Goal: Transaction & Acquisition: Subscribe to service/newsletter

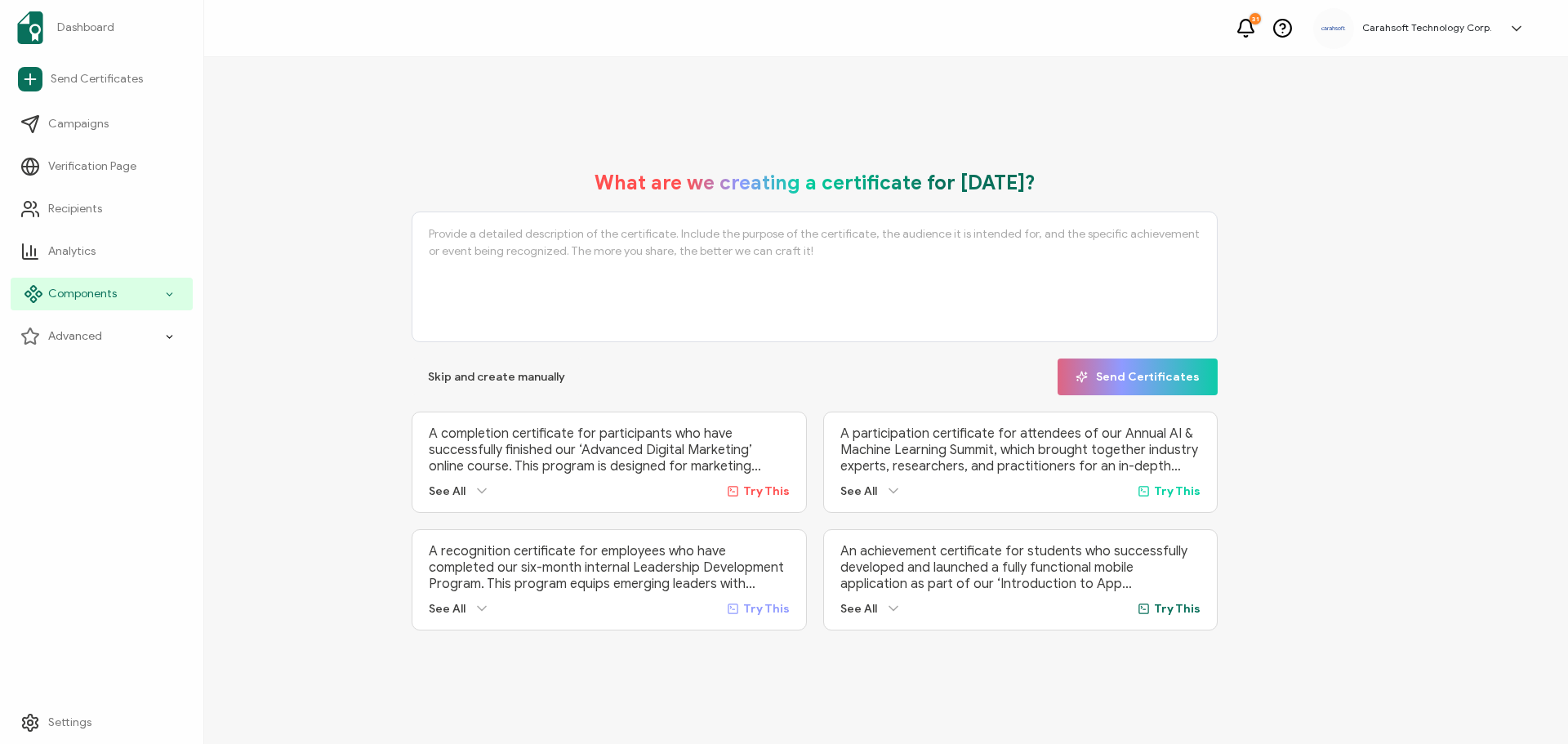
click at [74, 294] on span "Components" at bounding box center [82, 294] width 68 height 16
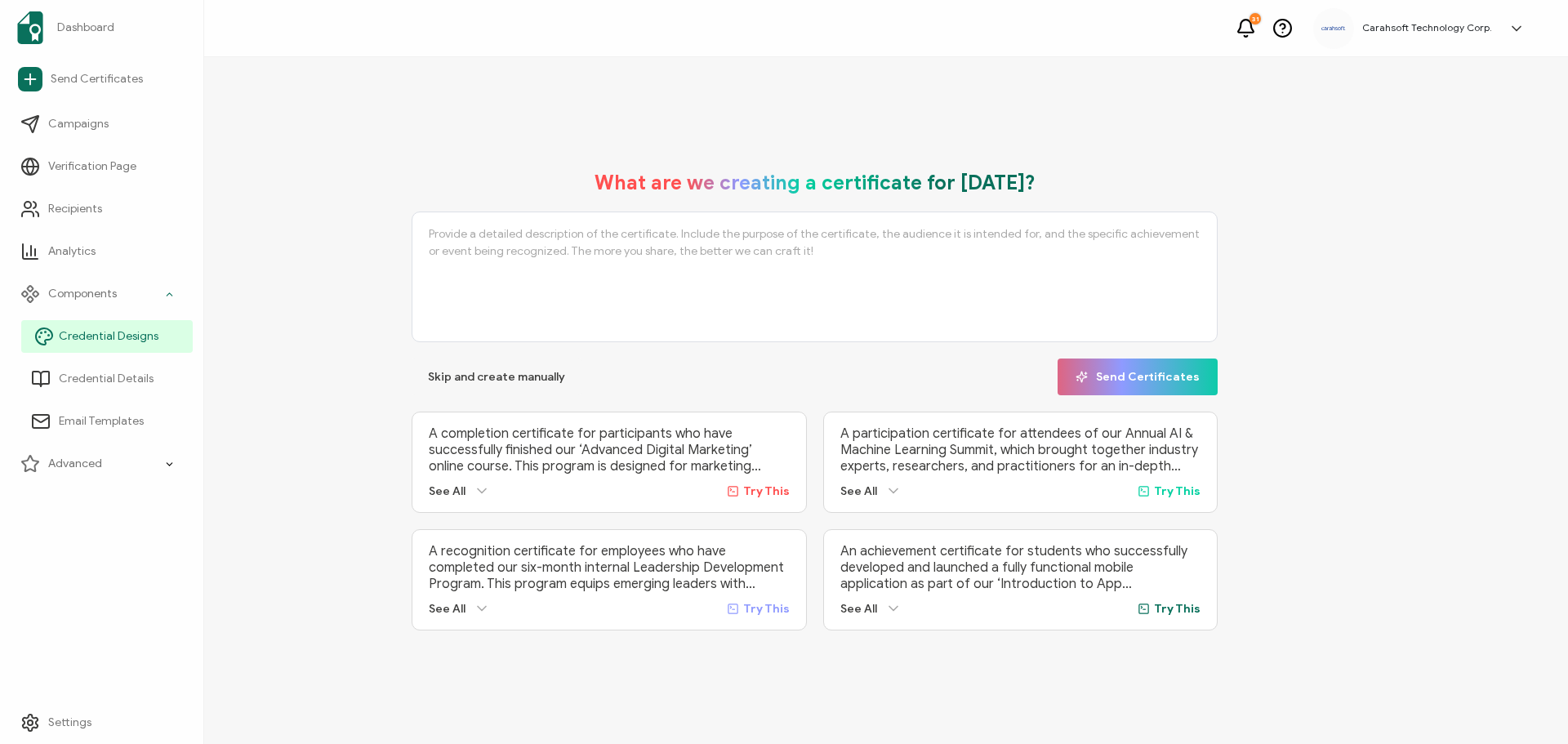
click at [92, 339] on span "Credential Designs" at bounding box center [108, 337] width 99 height 16
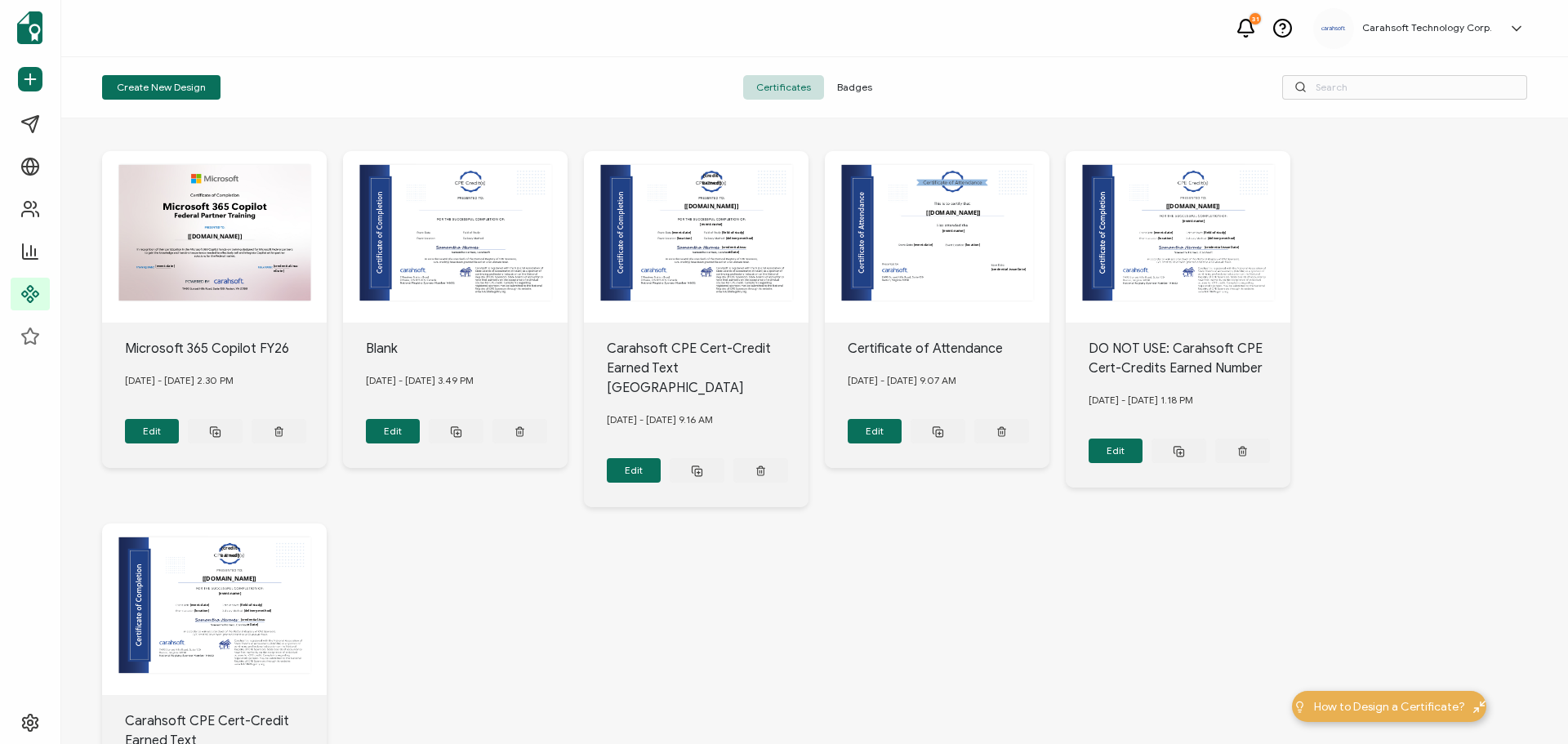
click at [855, 95] on span "Badges" at bounding box center [854, 87] width 61 height 25
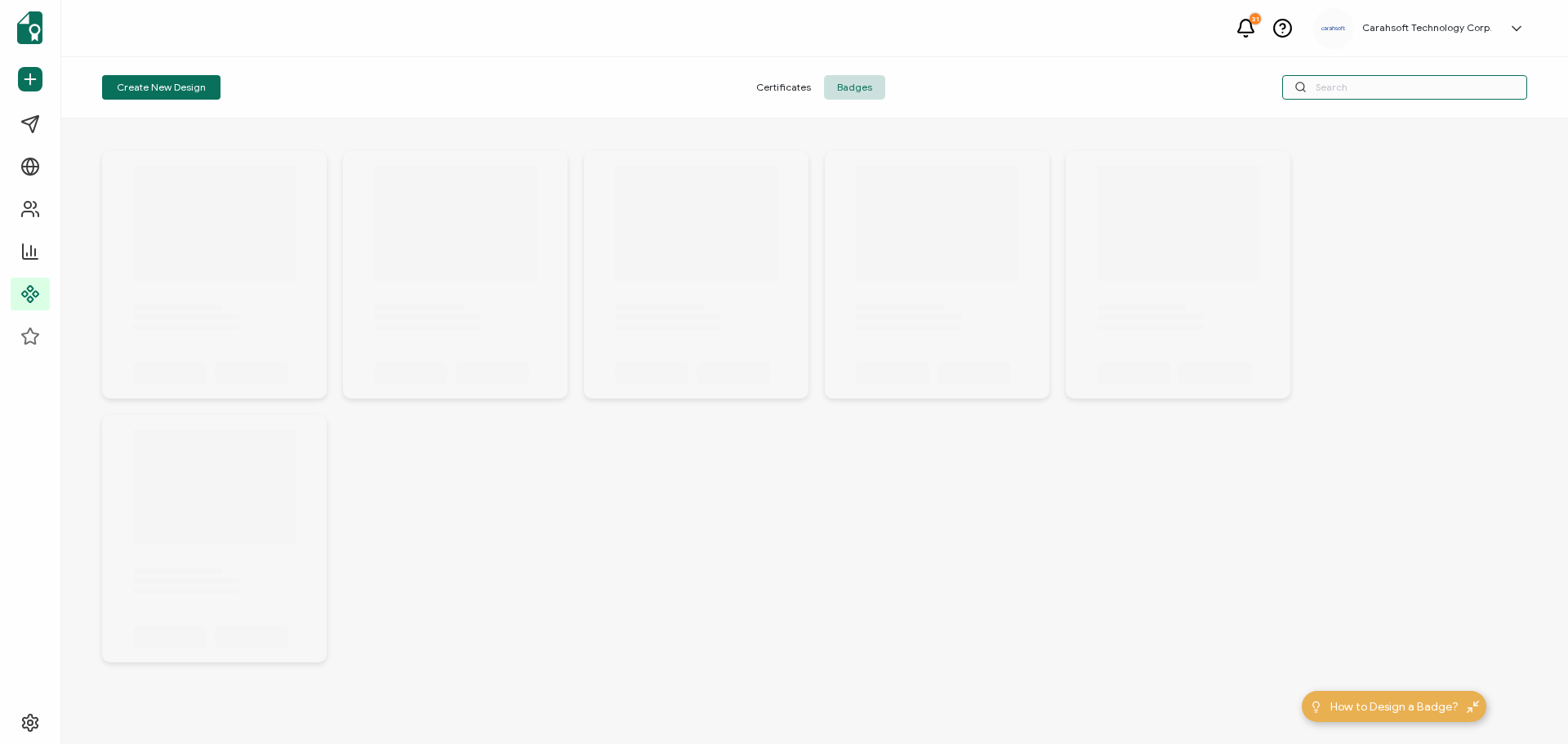
click at [1315, 94] on input "text" at bounding box center [1405, 87] width 245 height 25
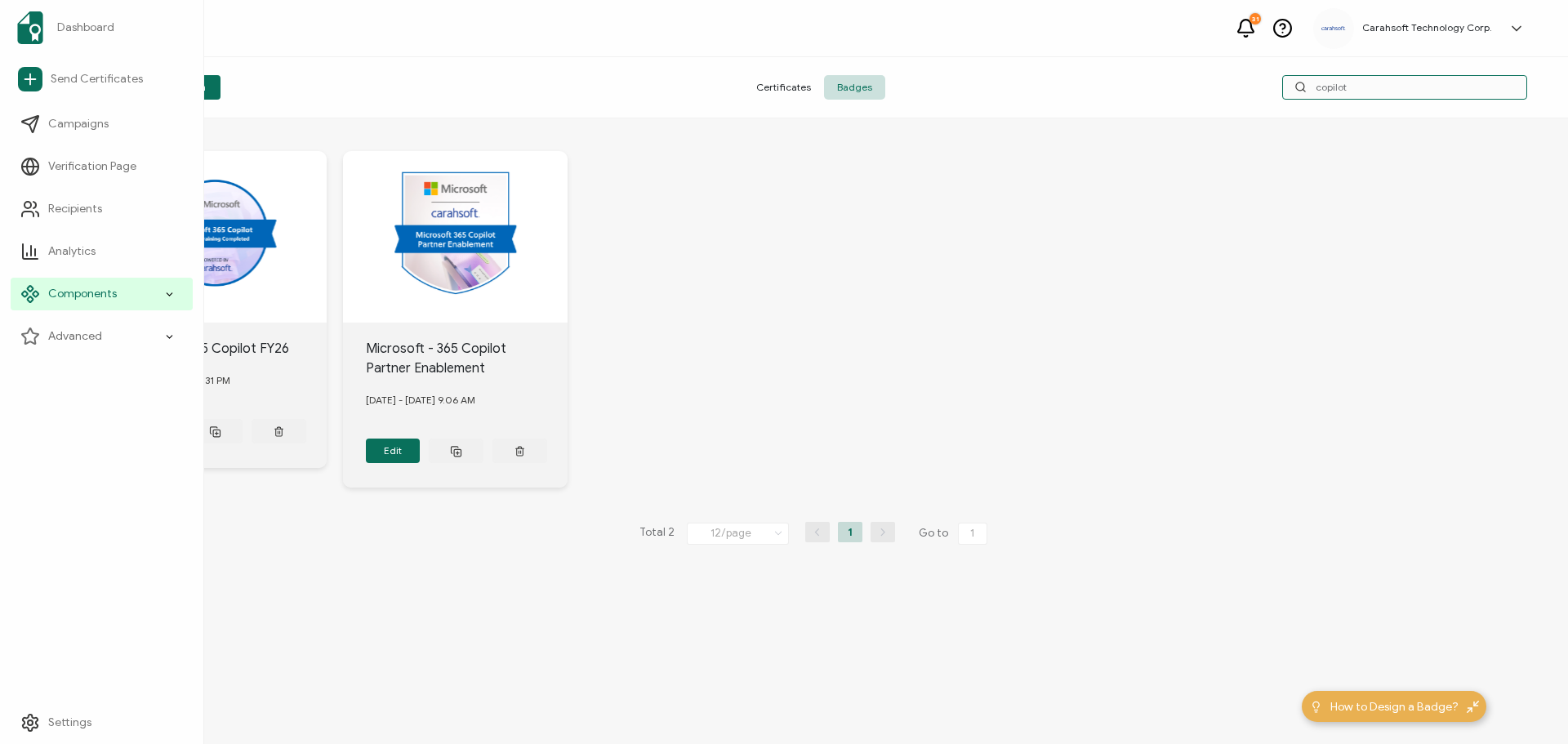
type input "copilot"
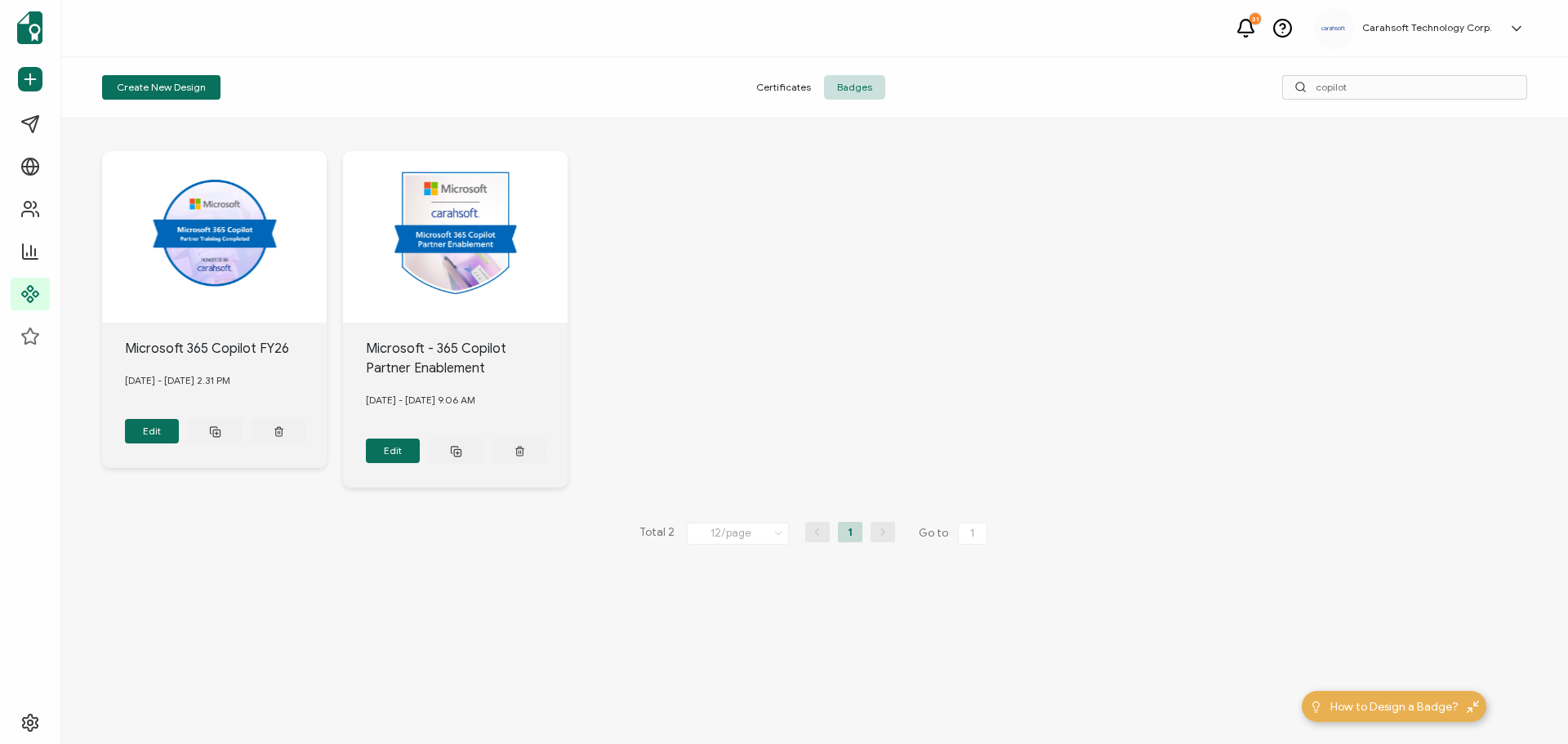
click at [237, 233] on div at bounding box center [214, 237] width 225 height 172
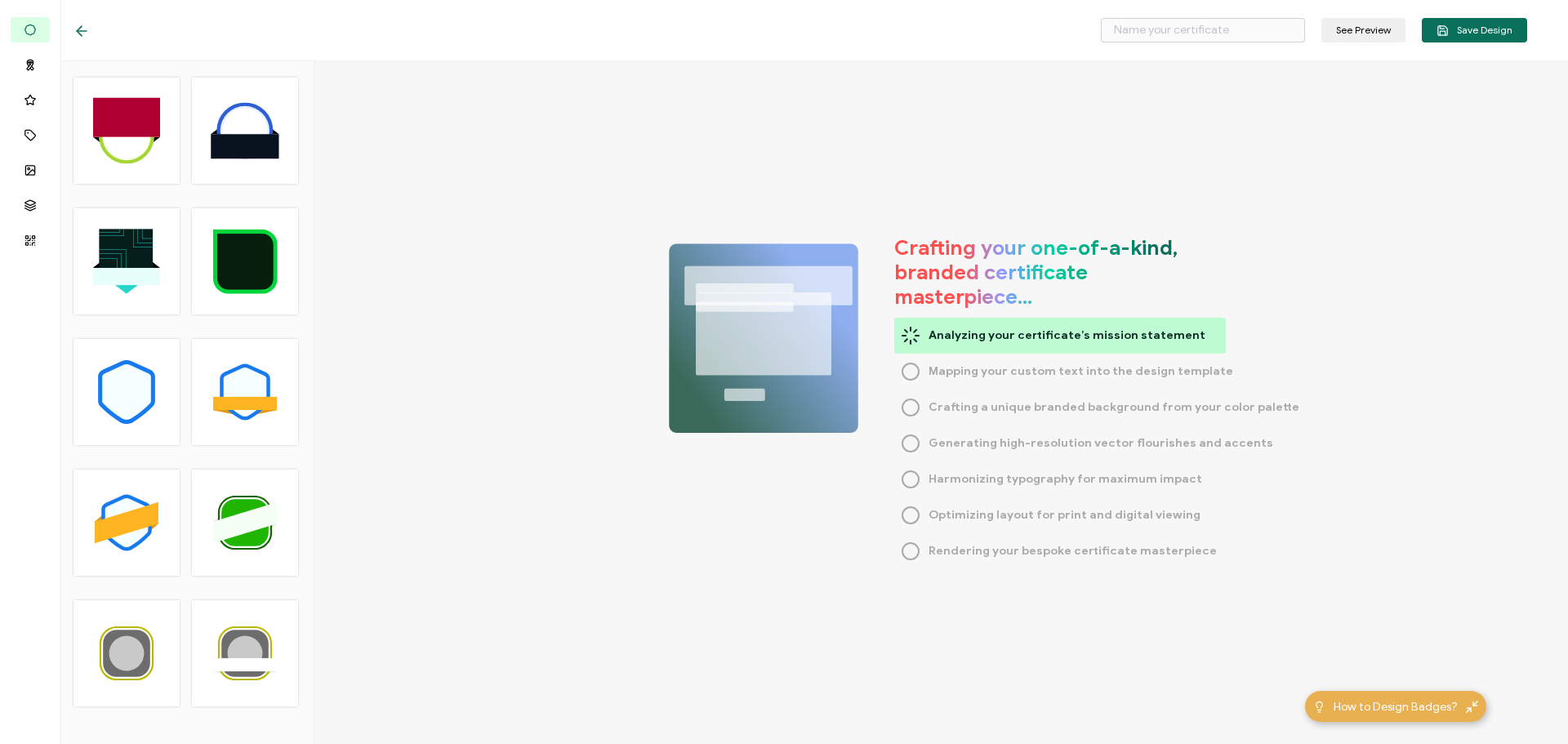
type input "Microsoft 365 Copilot FY26"
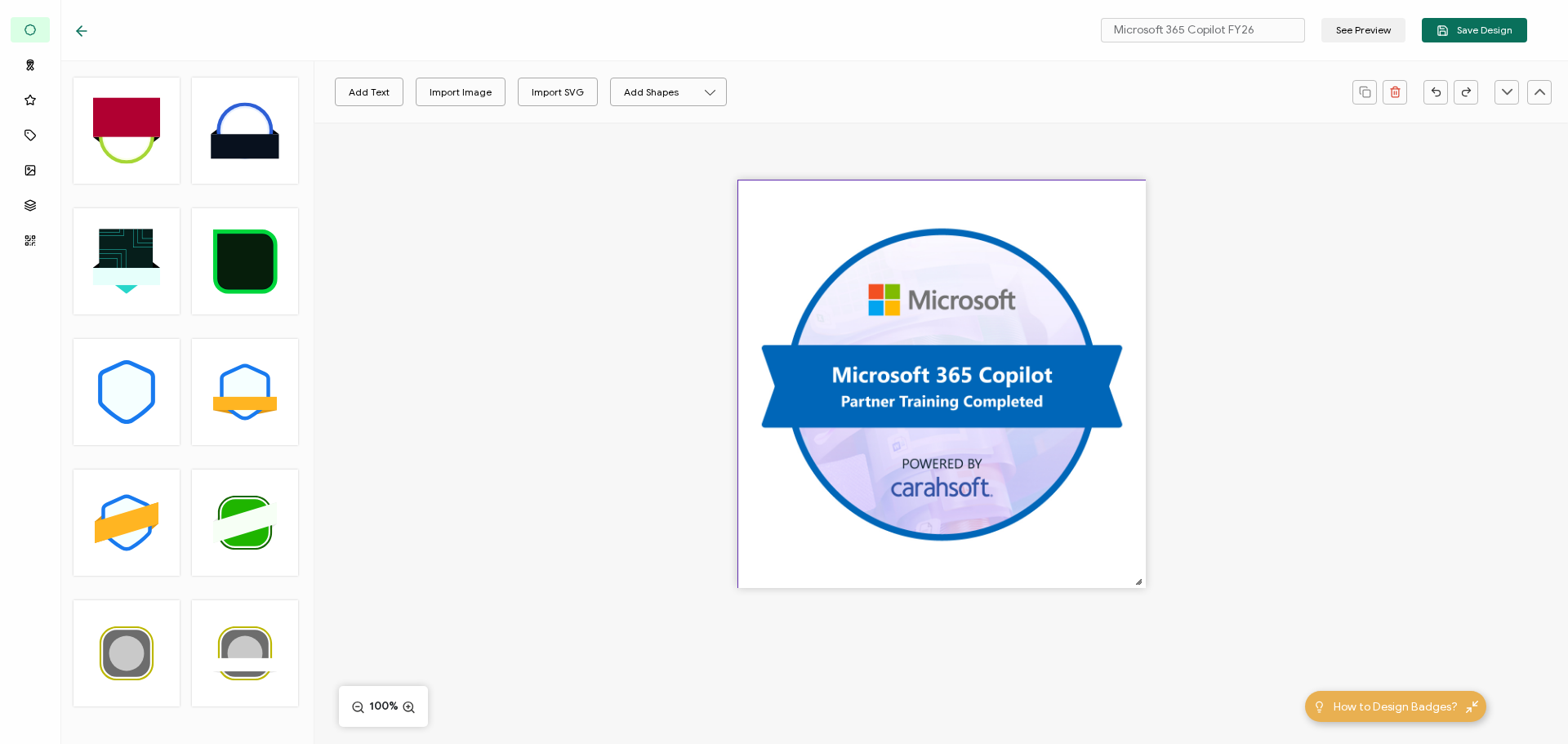
click at [1052, 390] on img at bounding box center [942, 384] width 408 height 408
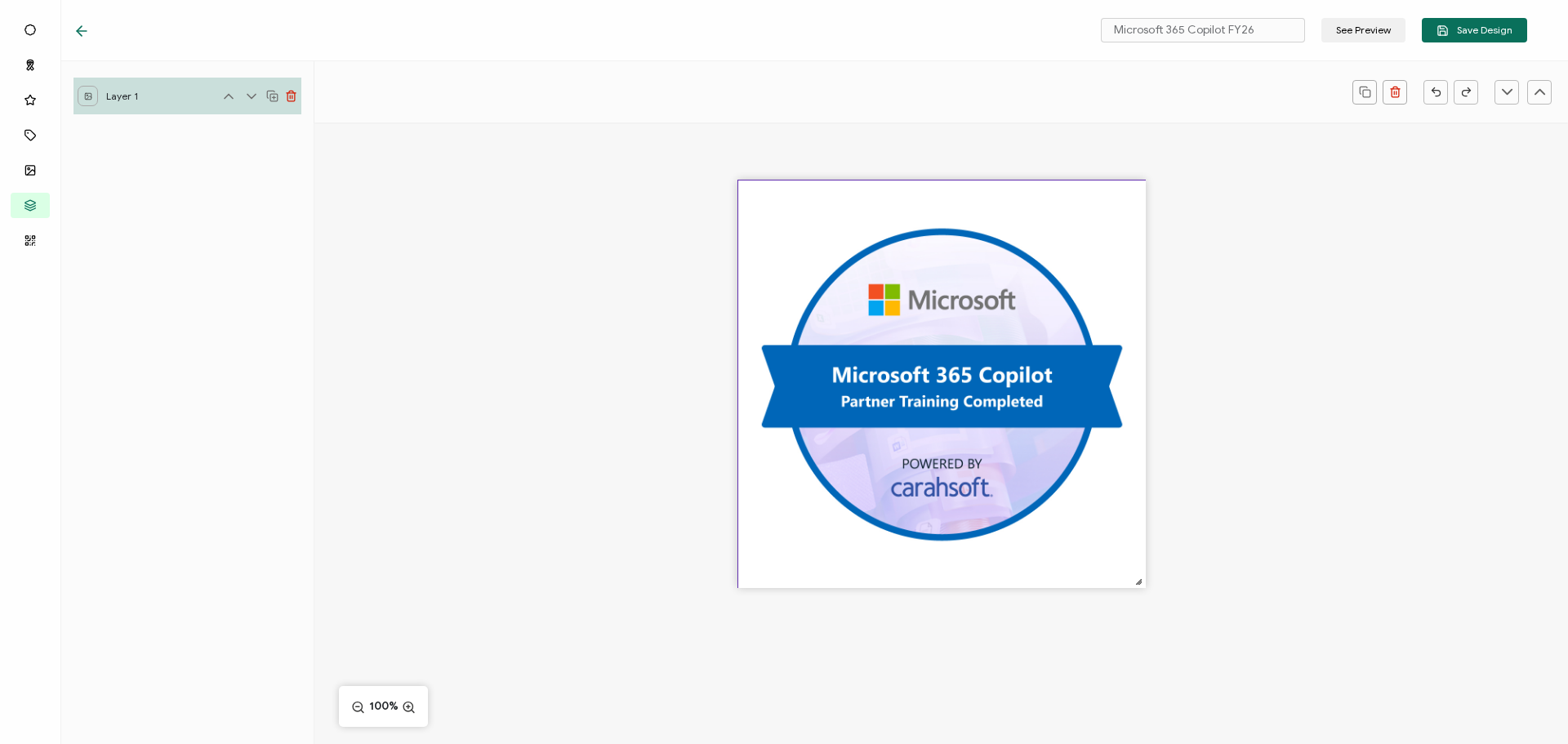
click at [1218, 361] on div at bounding box center [940, 412] width 1253 height 580
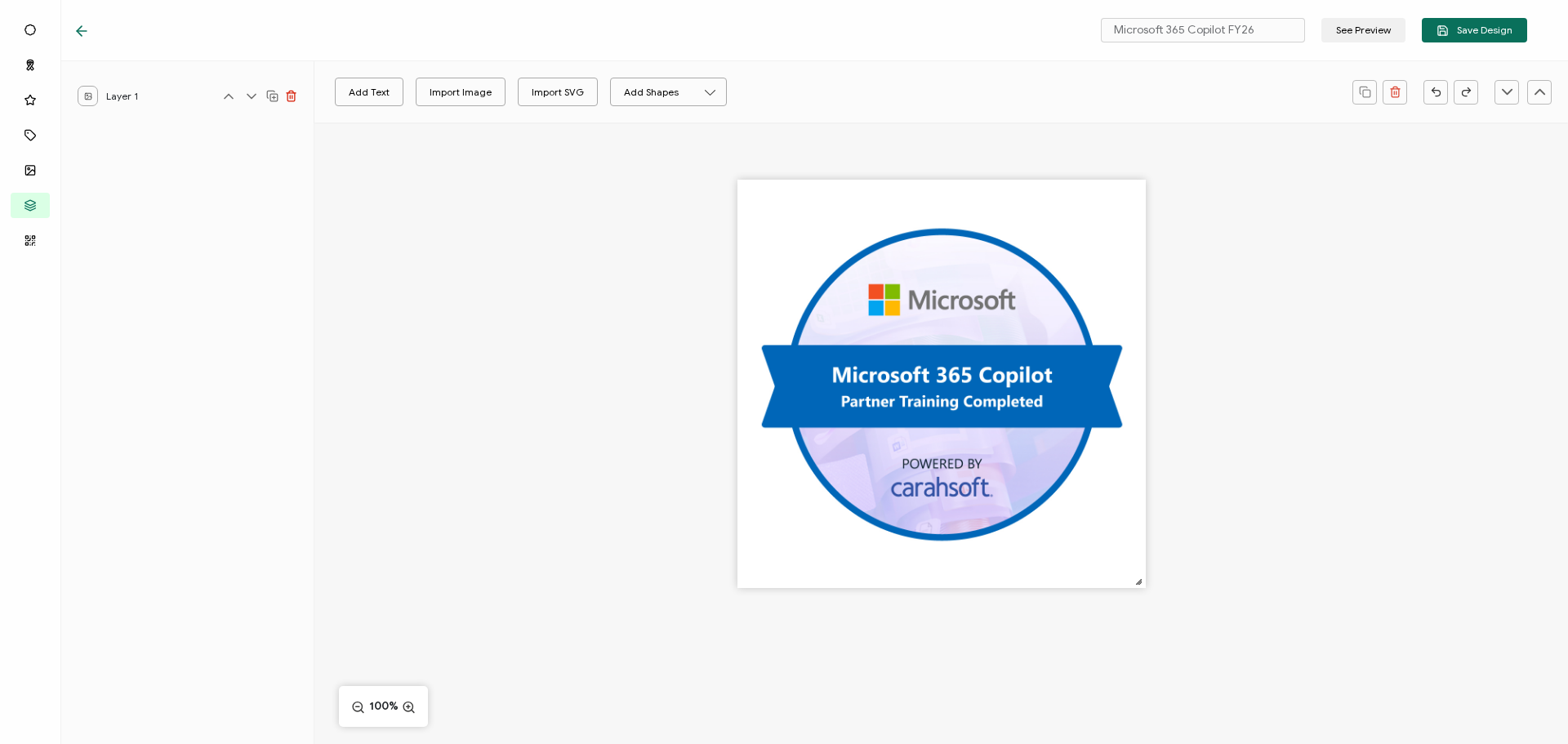
click at [89, 30] on icon at bounding box center [82, 31] width 16 height 16
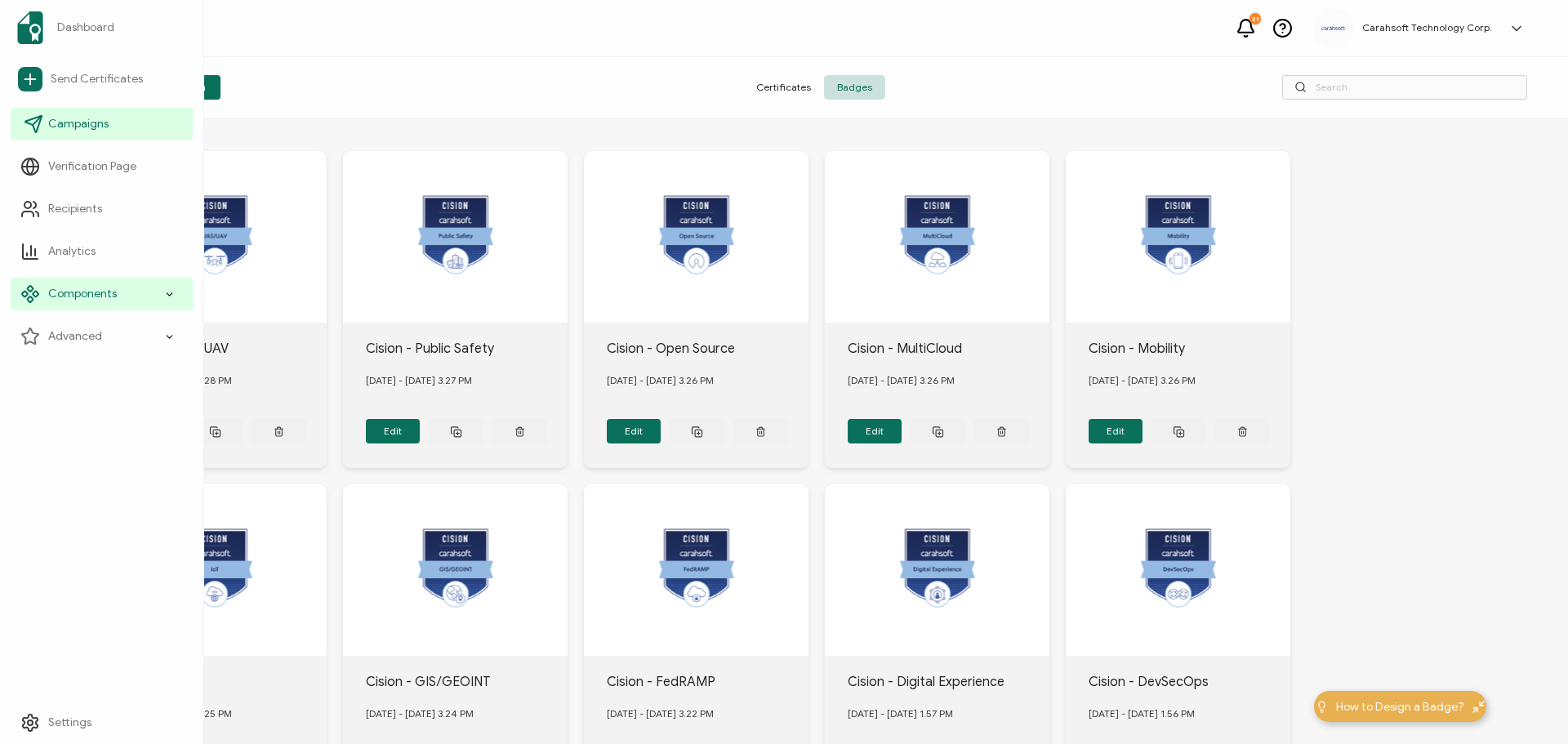
click at [89, 121] on span "Campaigns" at bounding box center [78, 124] width 60 height 16
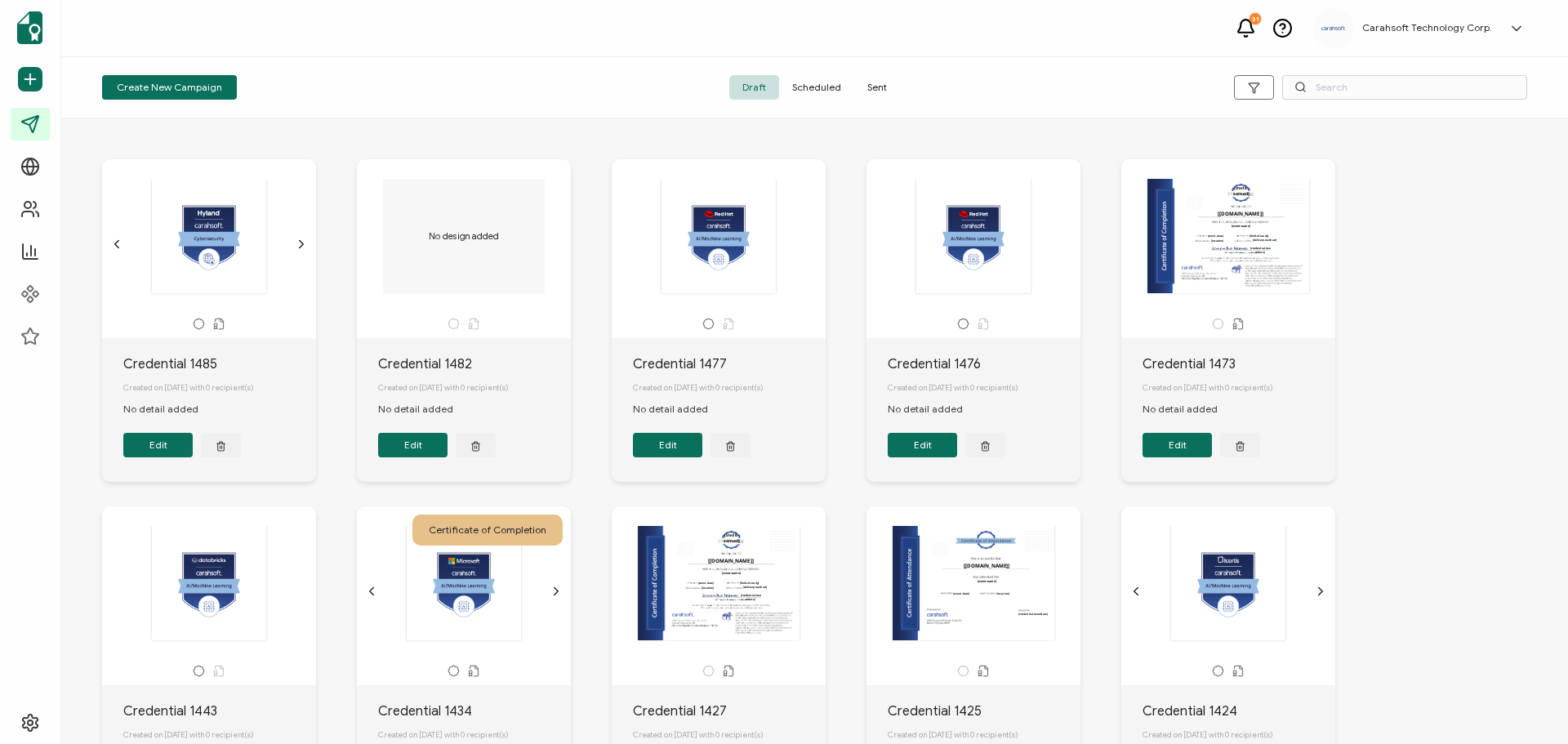
click at [874, 82] on span "Sent" at bounding box center [877, 87] width 46 height 25
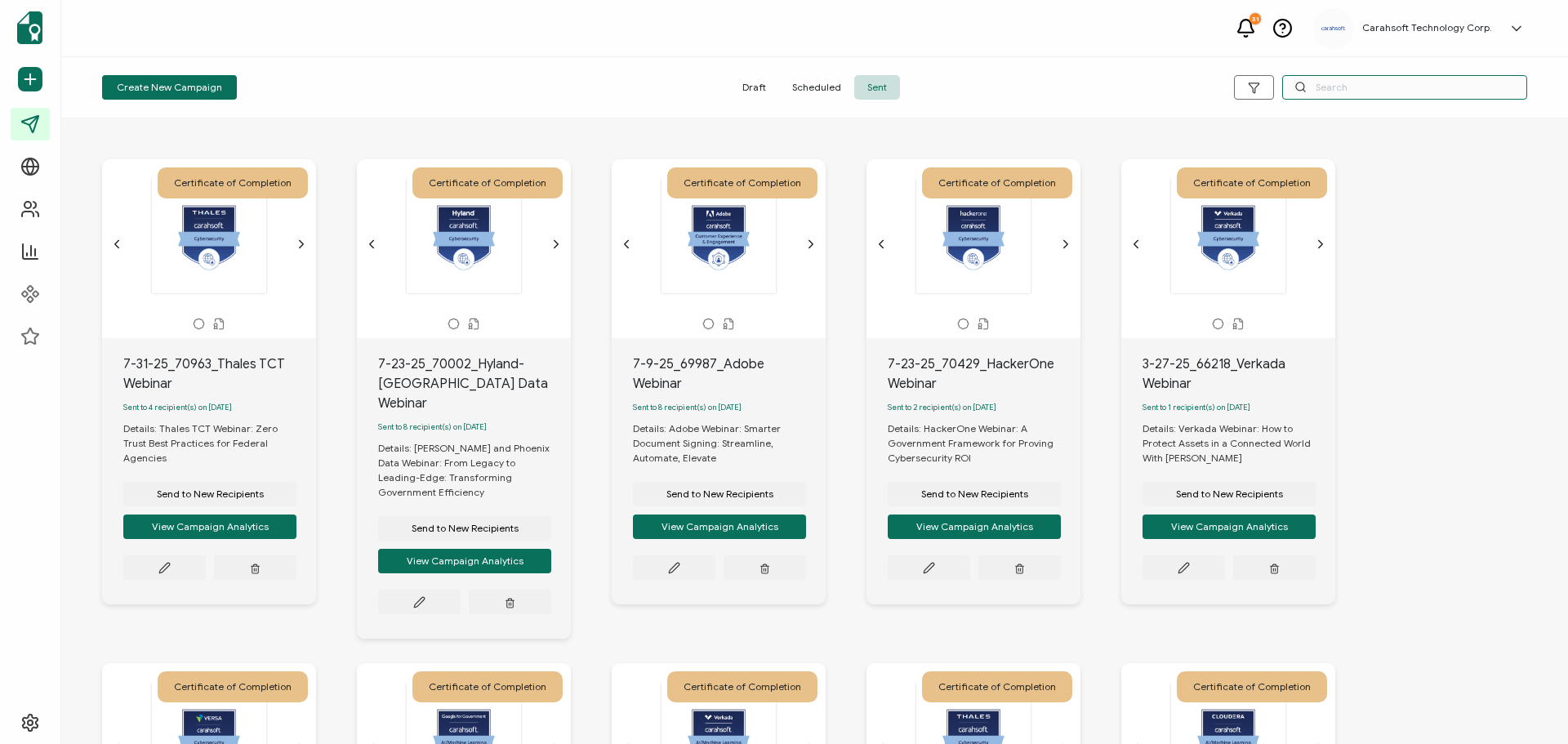
click at [1341, 84] on input "text" at bounding box center [1405, 87] width 245 height 25
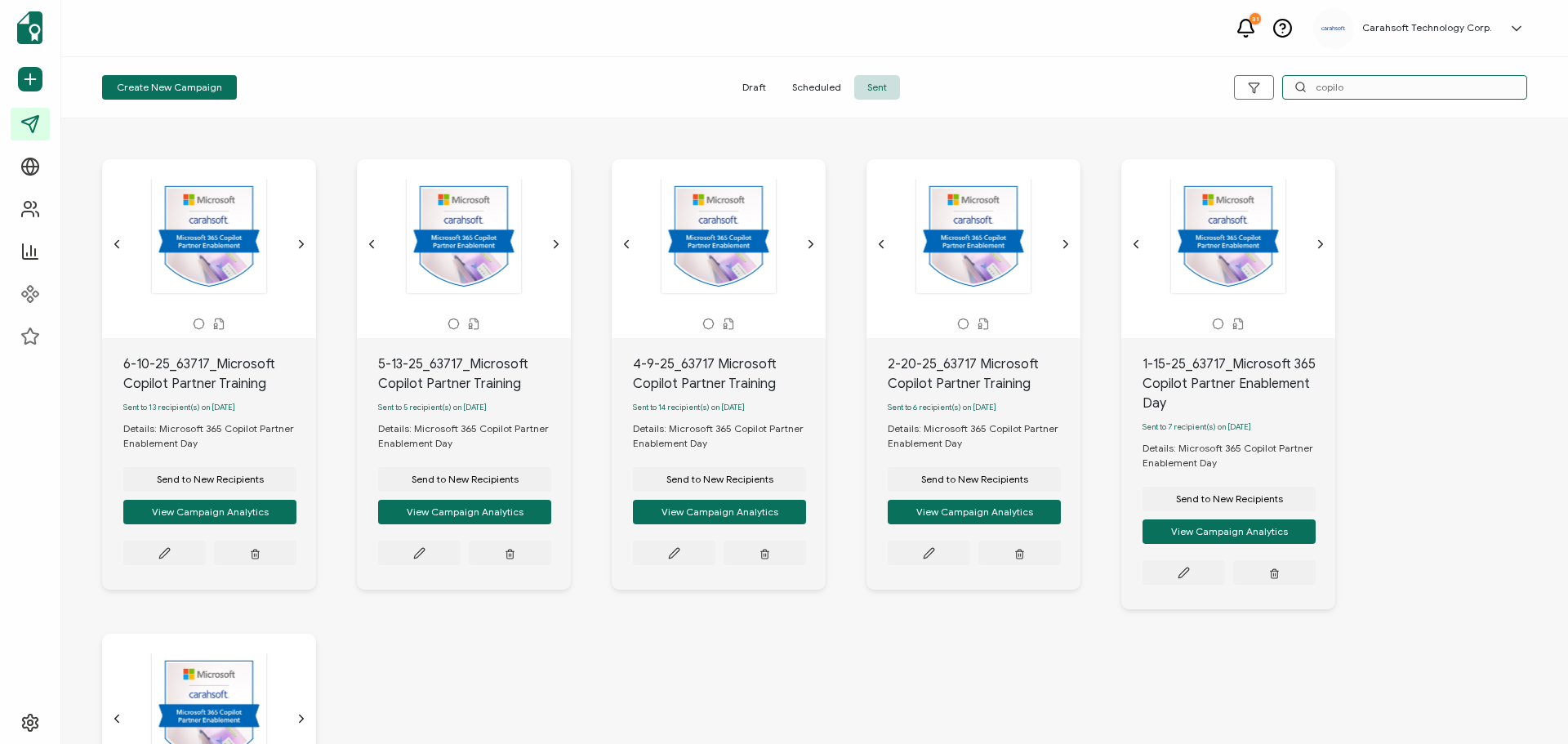
type input "copilot"
drag, startPoint x: 1369, startPoint y: 85, endPoint x: 1315, endPoint y: 93, distance: 54.6
click at [1315, 93] on input "copilot" at bounding box center [1405, 87] width 245 height 25
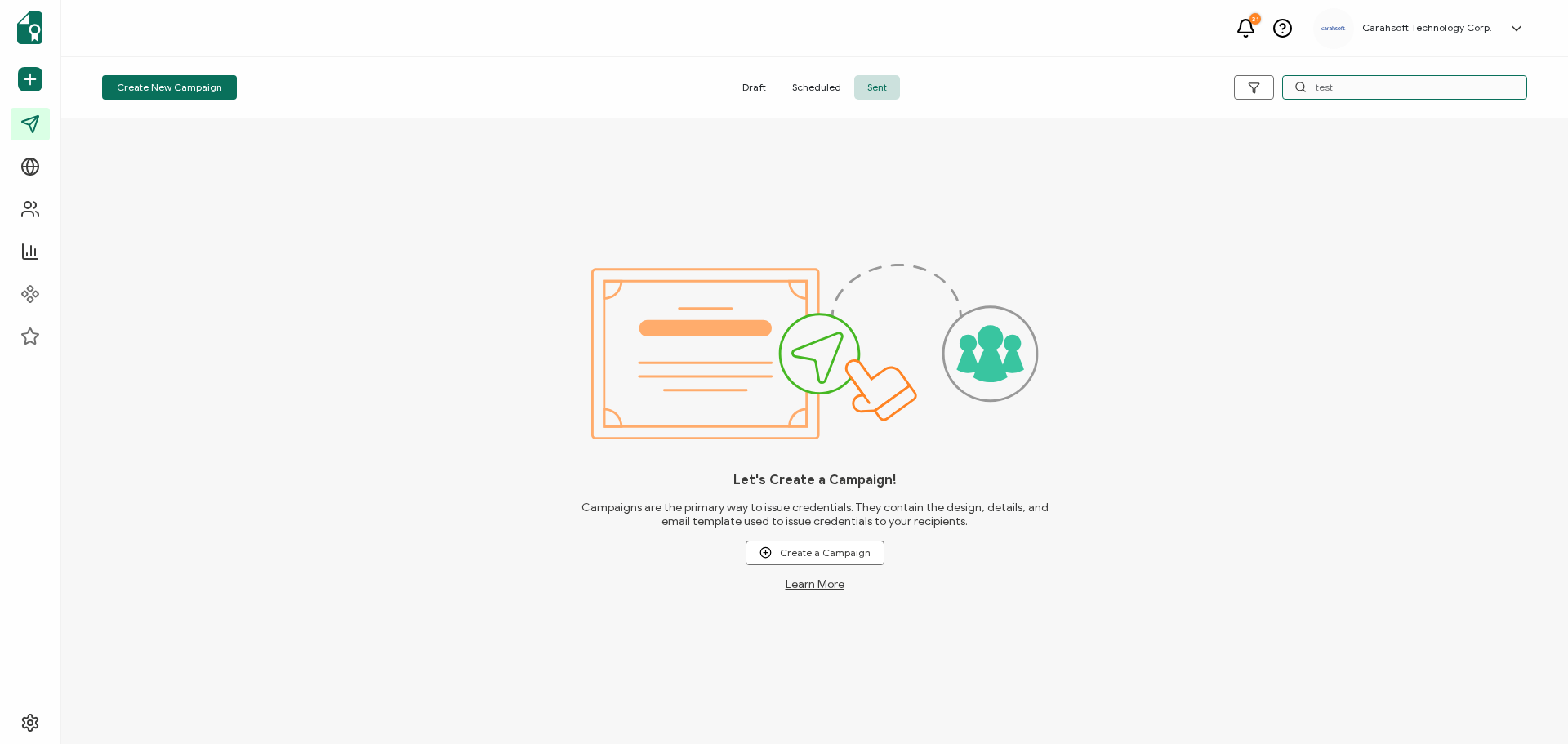
type input "test"
click at [800, 89] on span "Scheduled" at bounding box center [817, 87] width 75 height 25
click at [761, 87] on span "Draft" at bounding box center [754, 87] width 50 height 25
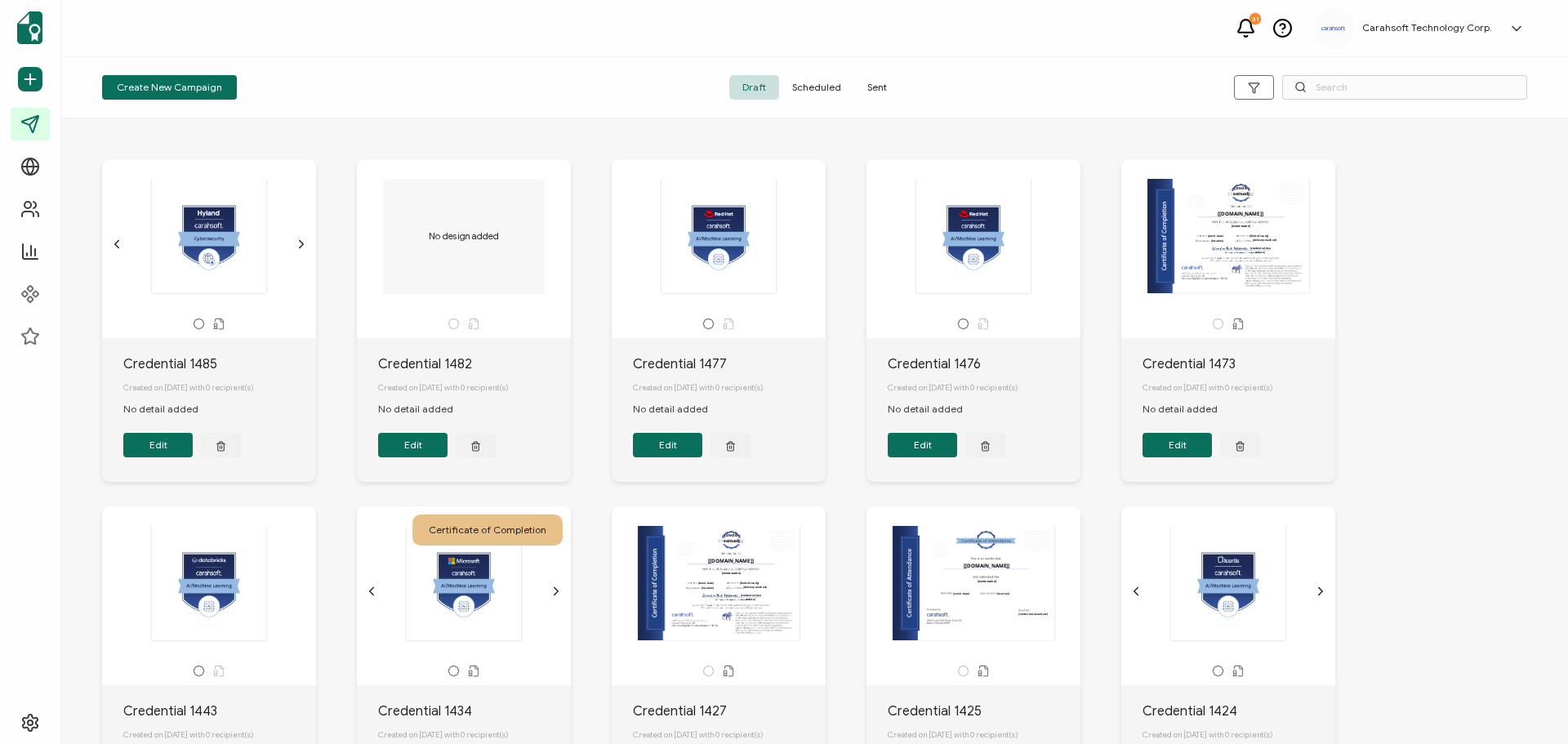
click at [878, 89] on span "Sent" at bounding box center [877, 87] width 46 height 25
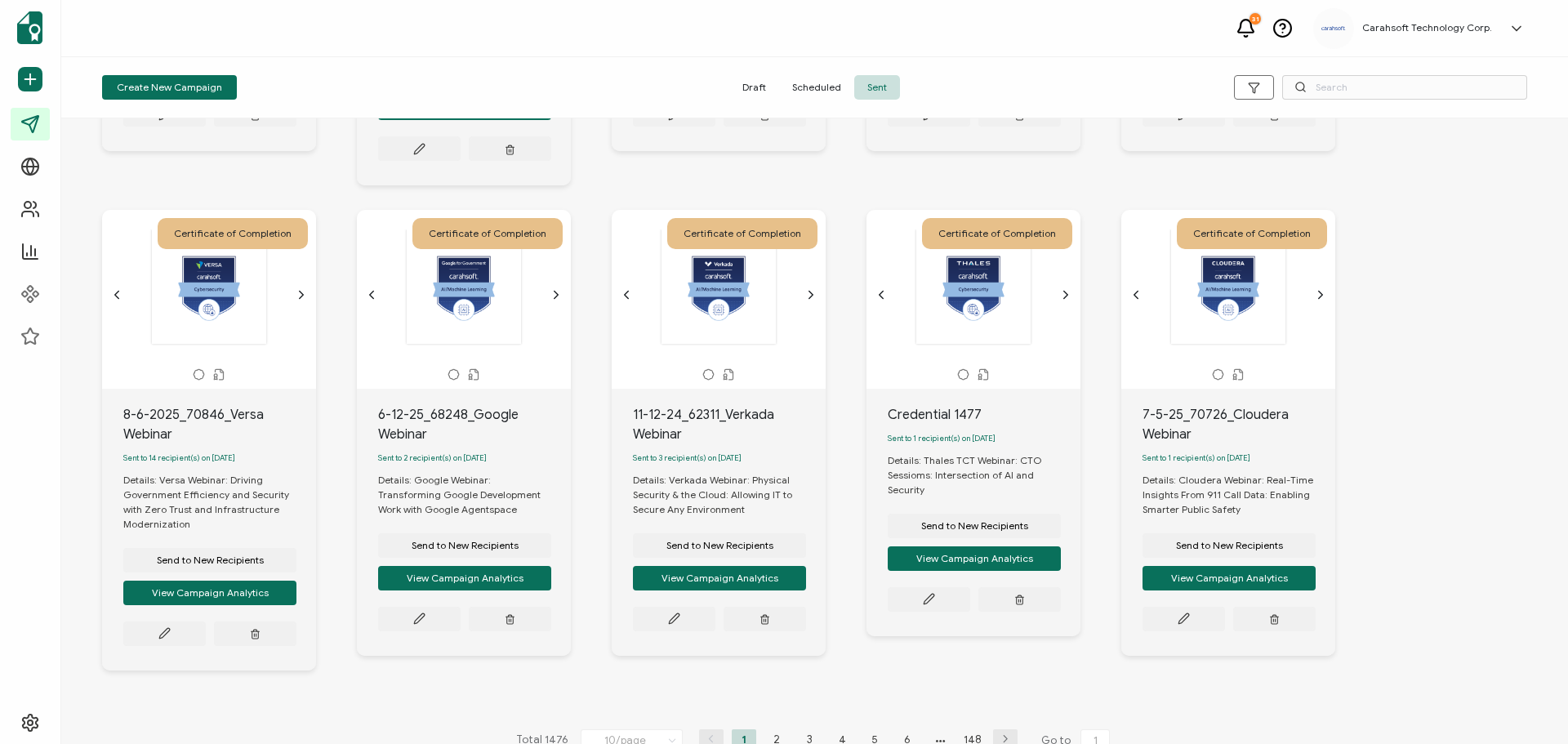
scroll to position [455, 0]
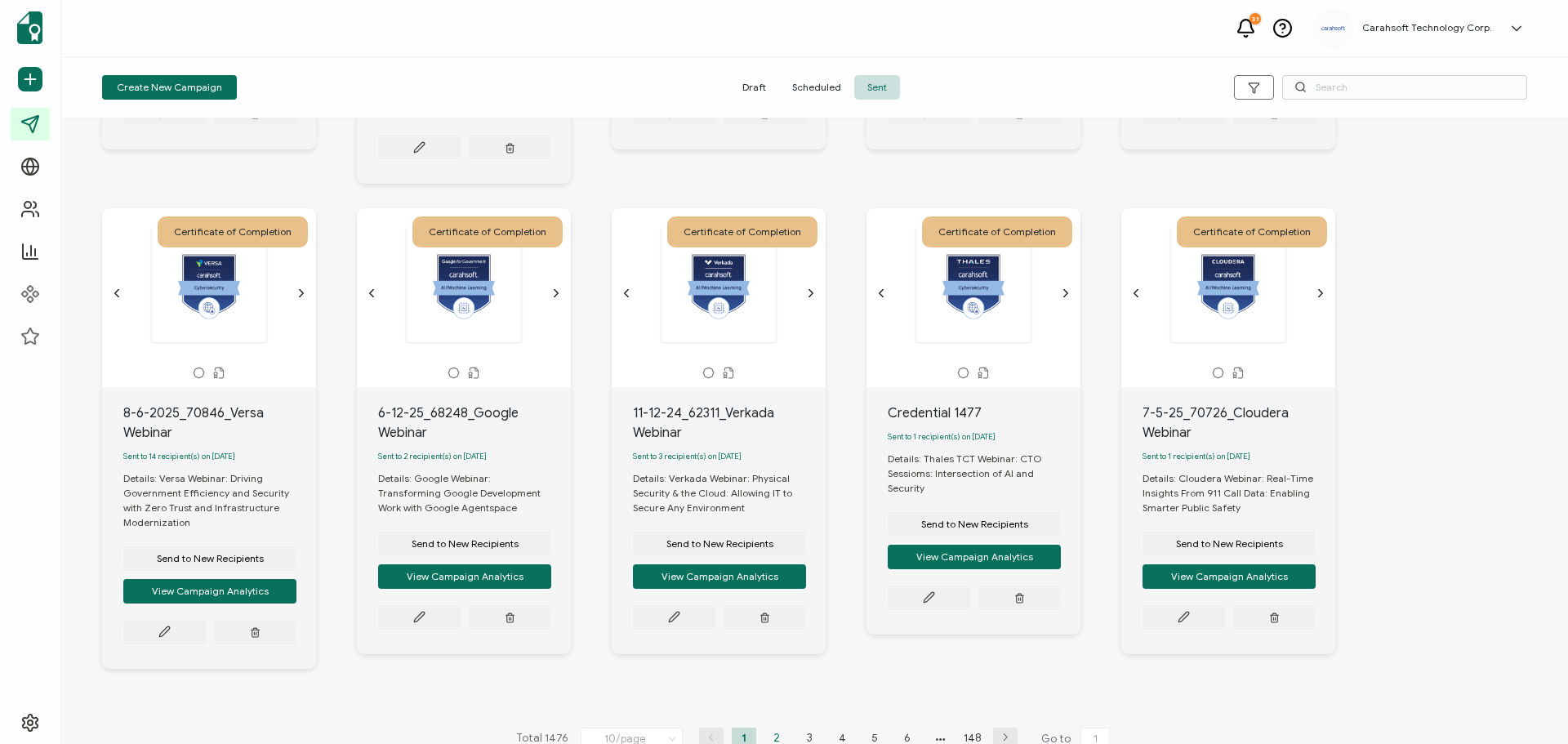
click at [772, 728] on li "2" at bounding box center [776, 738] width 25 height 20
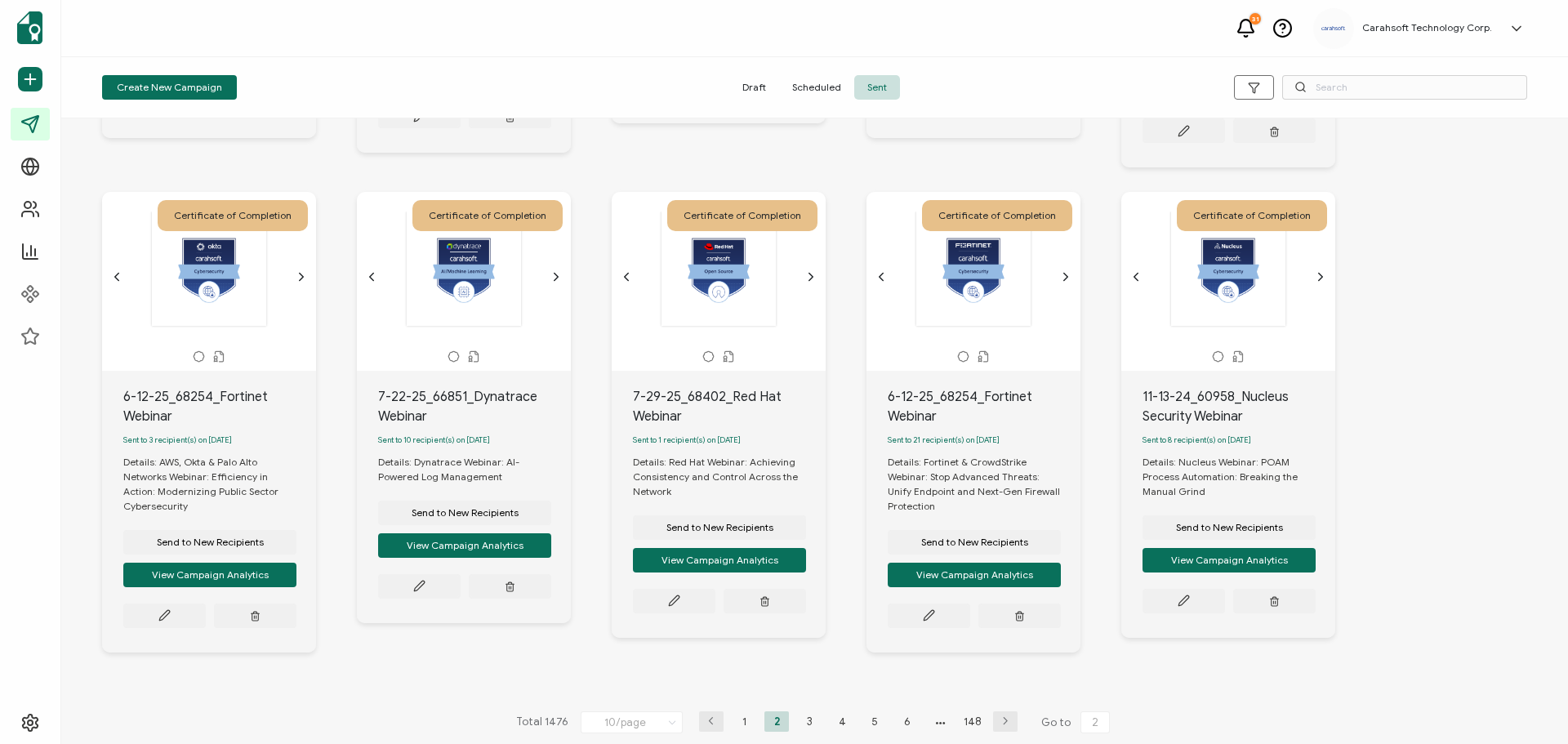
scroll to position [469, 0]
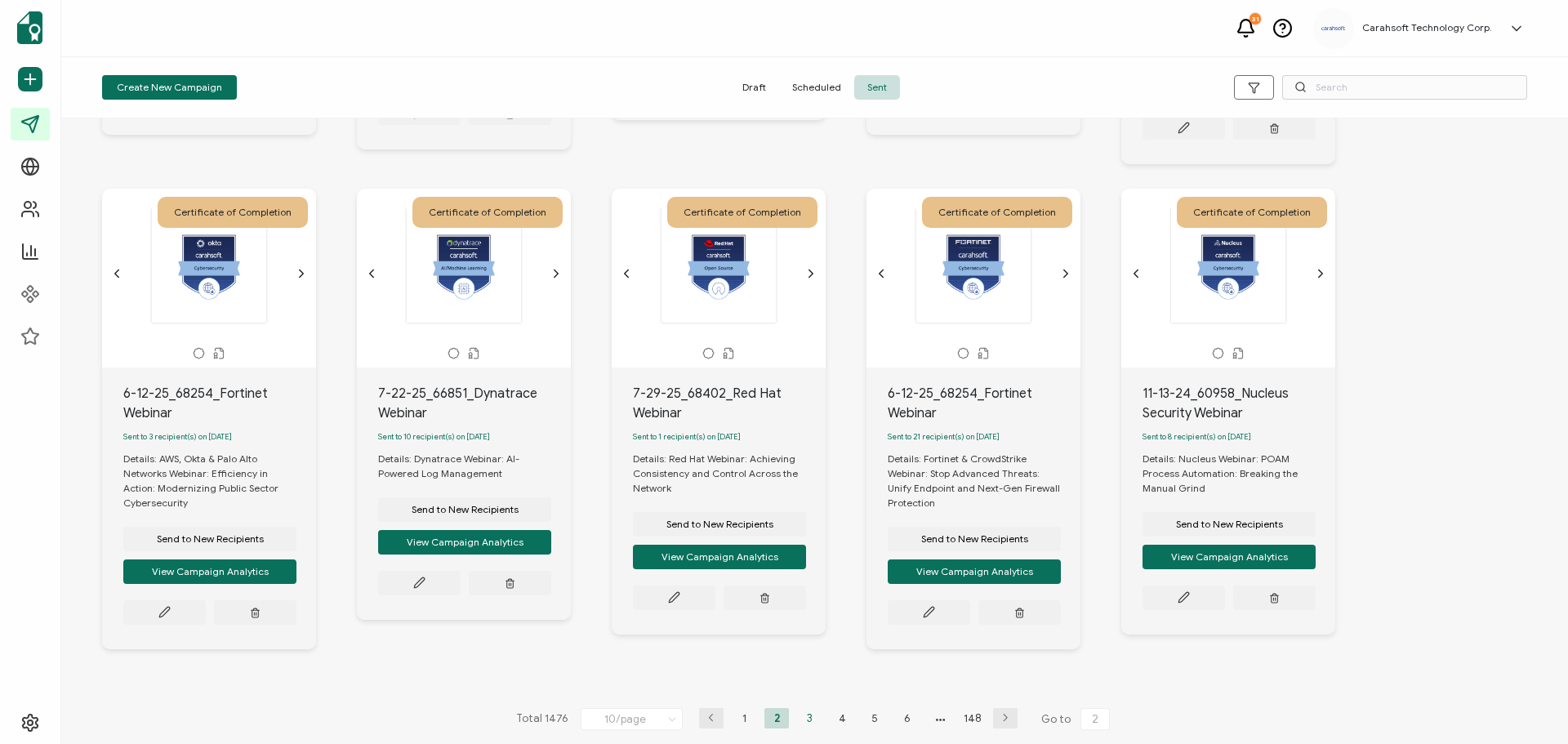
click at [803, 713] on li "3" at bounding box center [809, 718] width 25 height 20
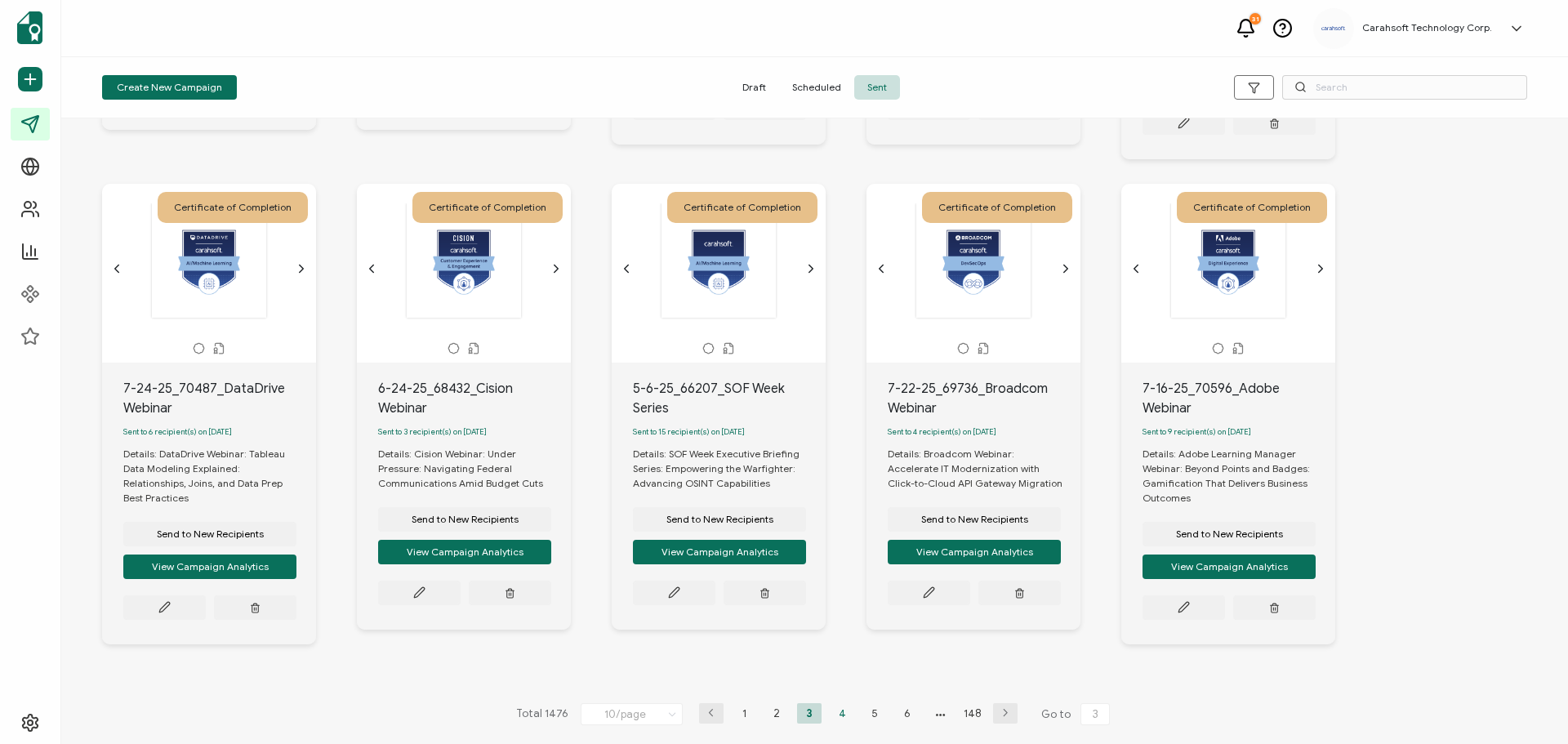
click at [838, 712] on li "4" at bounding box center [841, 713] width 25 height 20
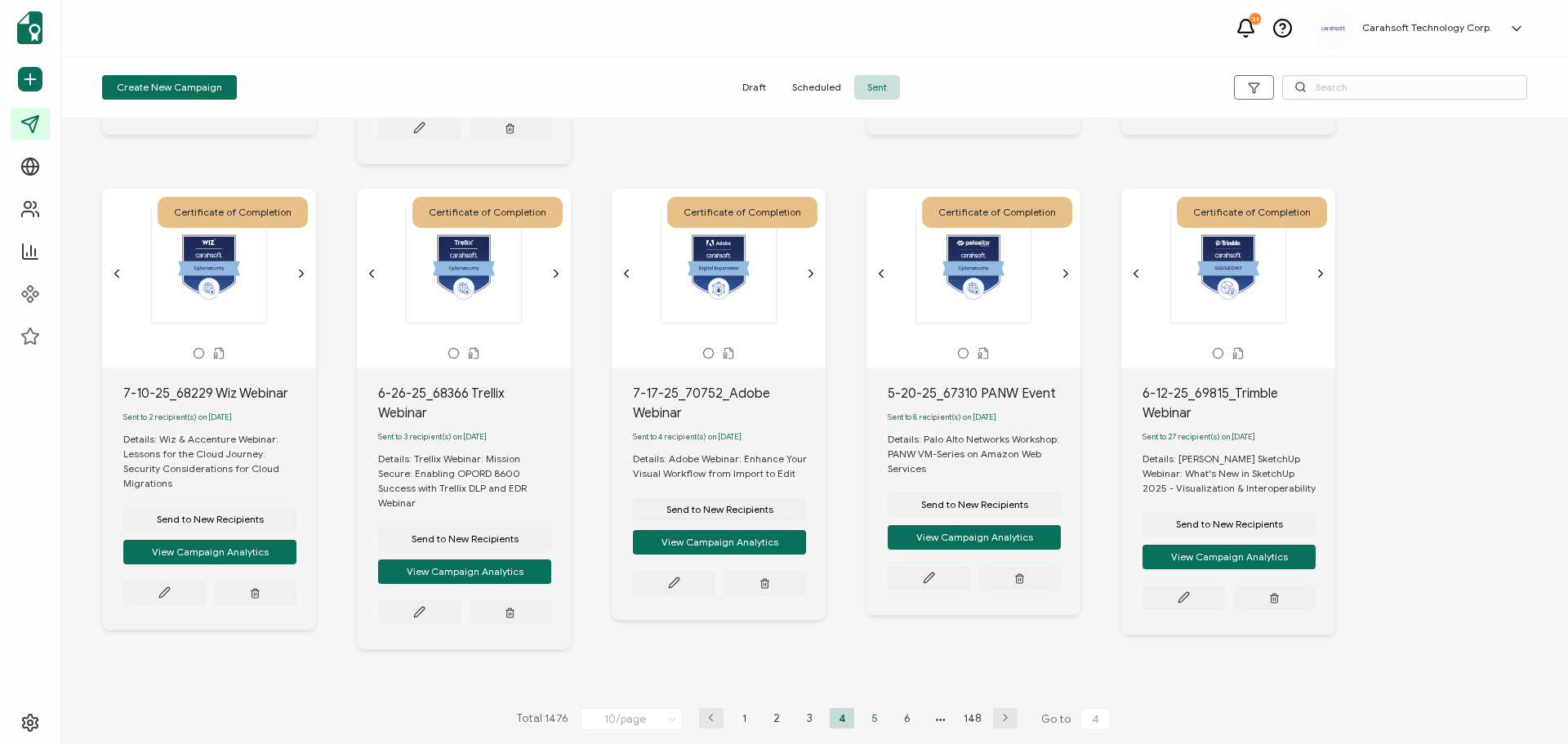
click at [871, 714] on li "5" at bounding box center [874, 718] width 25 height 20
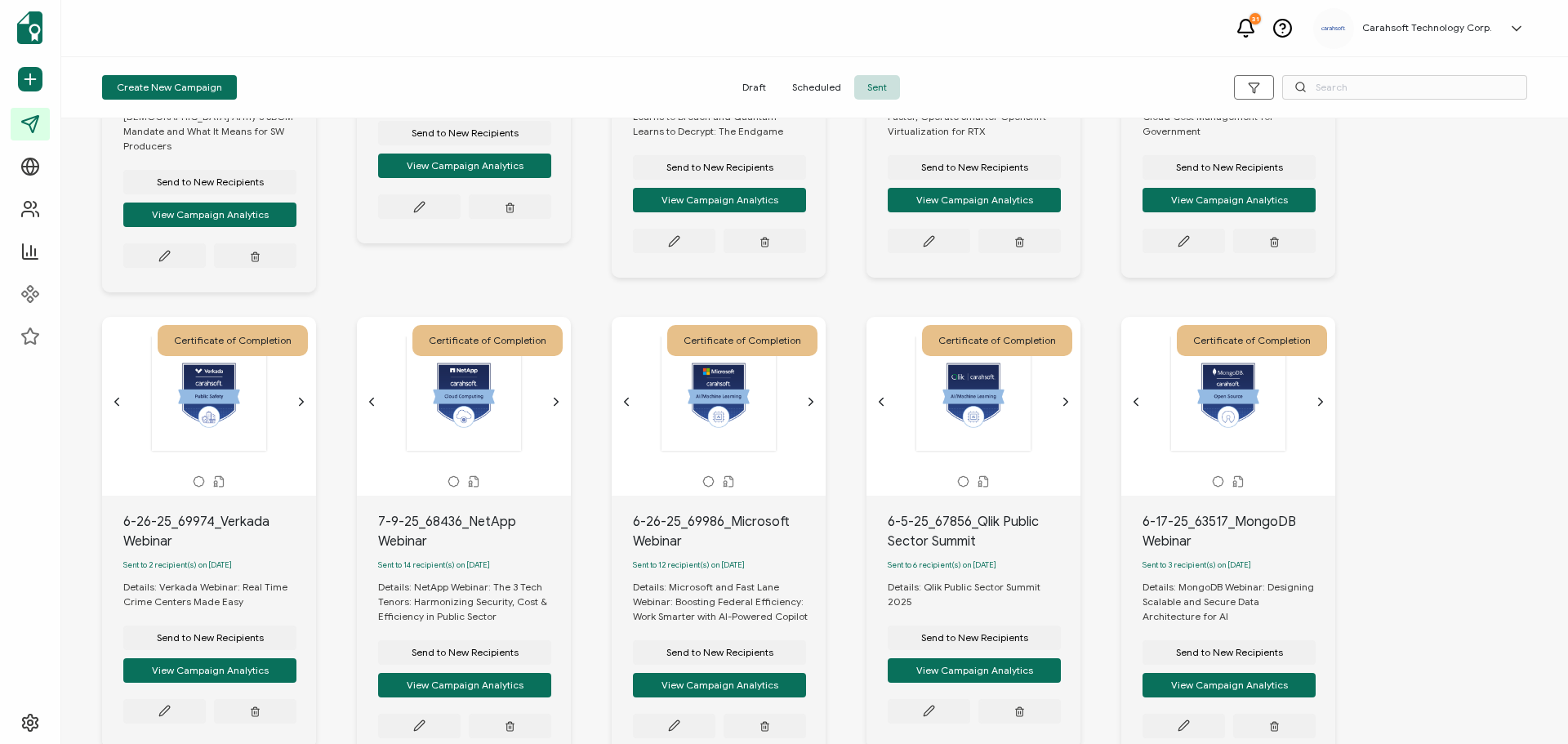
scroll to position [440, 0]
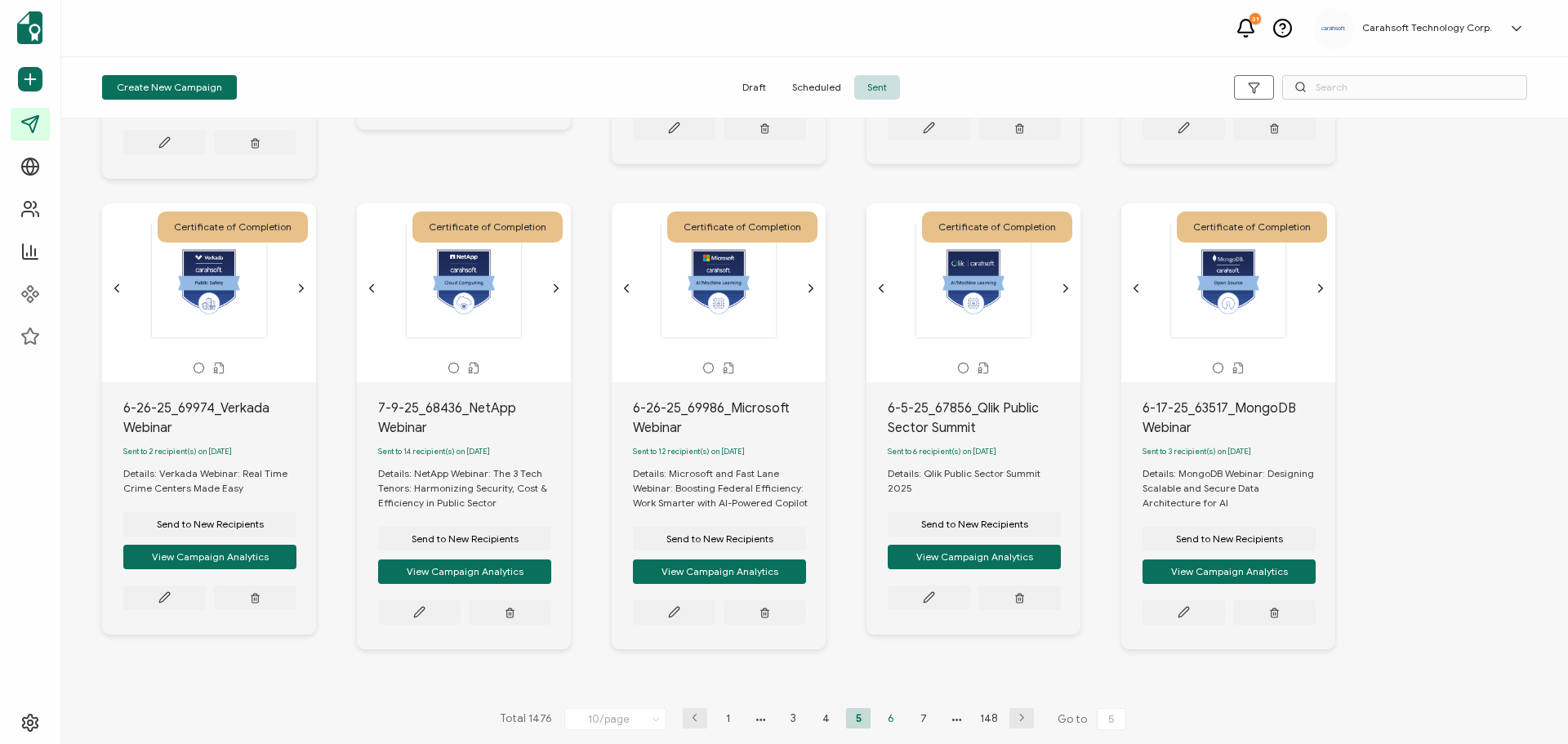
click at [887, 712] on li "6" at bounding box center [891, 718] width 25 height 20
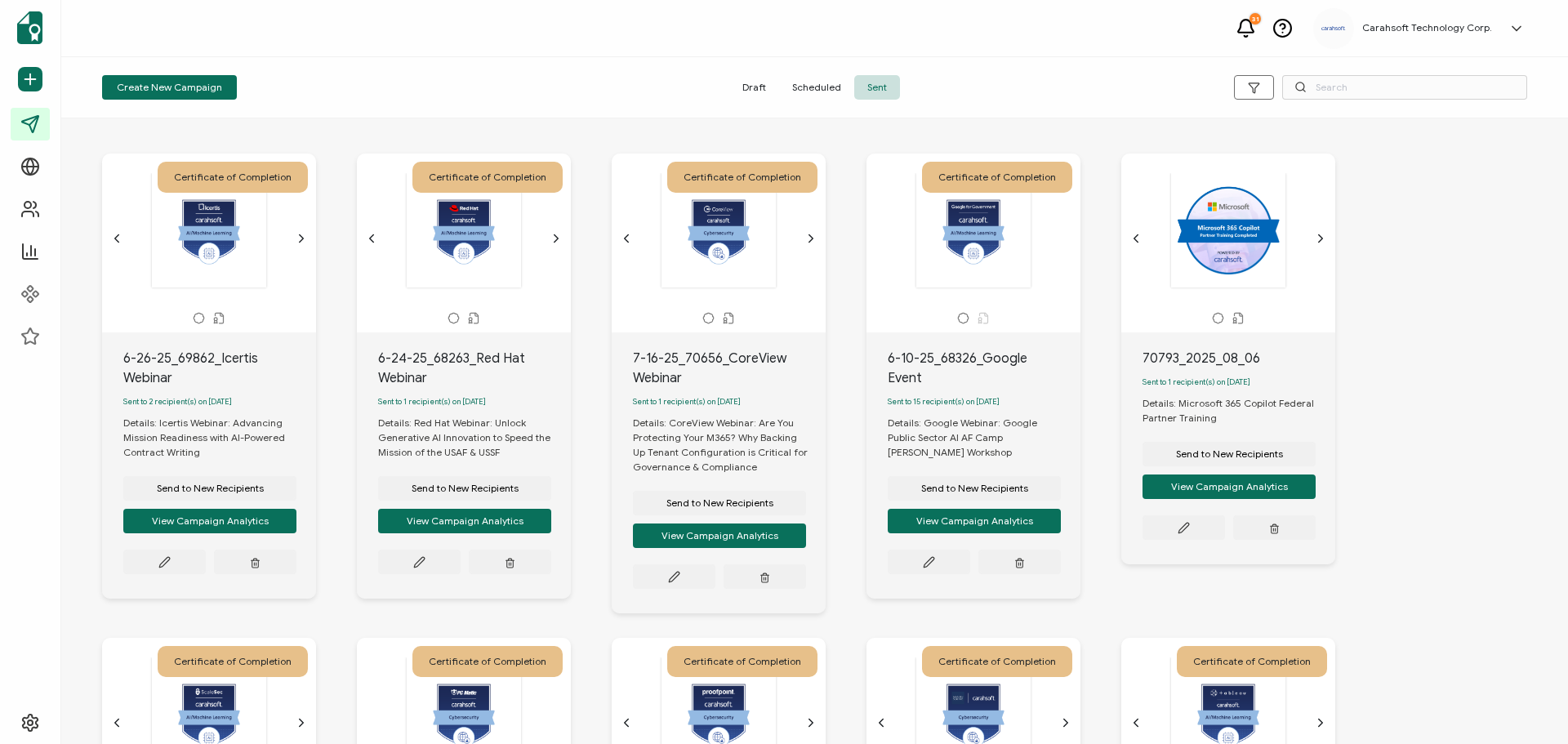
scroll to position [0, 0]
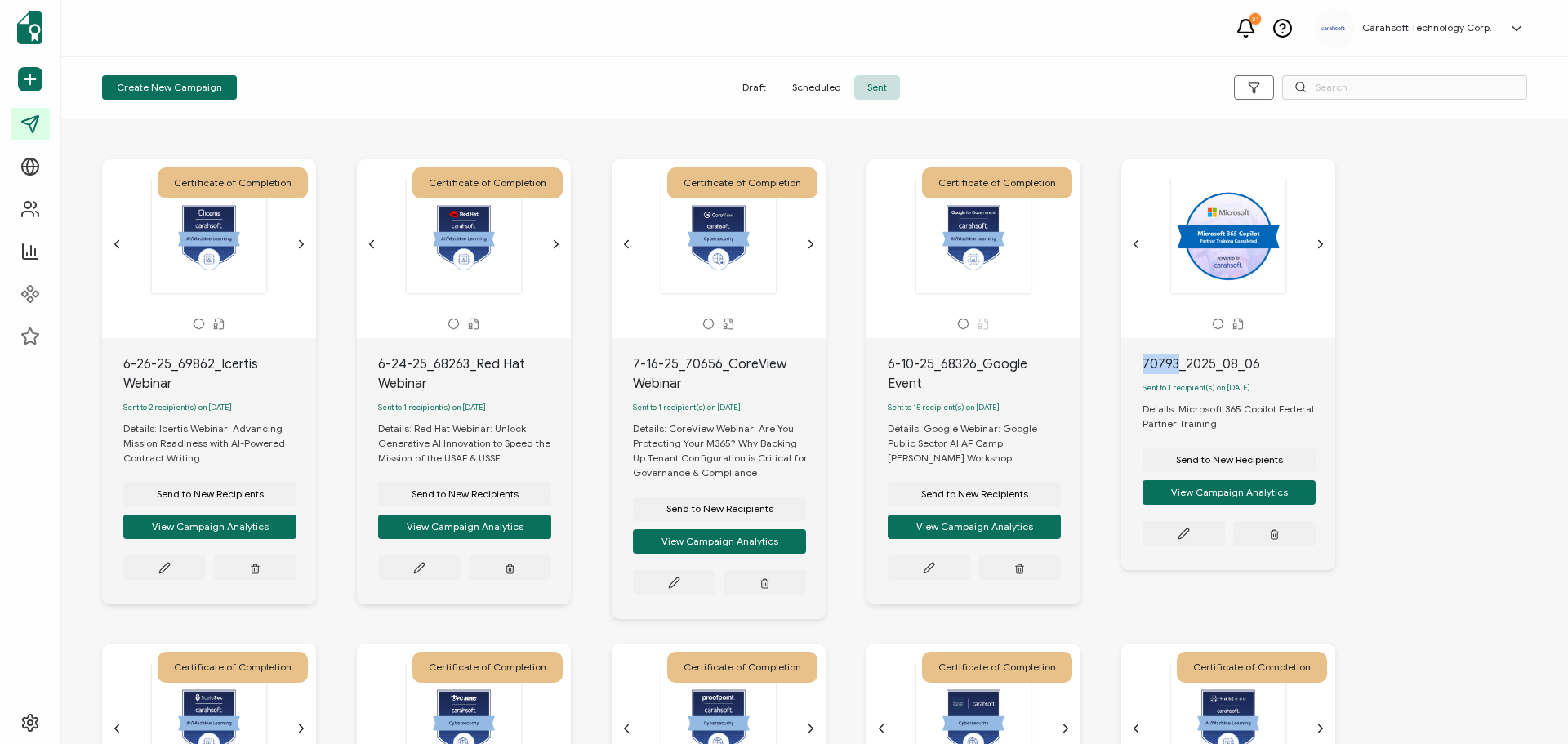
drag, startPoint x: 1180, startPoint y: 365, endPoint x: 1145, endPoint y: 366, distance: 35.0
click at [1145, 366] on div "70793_2025_08_06" at bounding box center [1239, 363] width 193 height 19
copy div "70793"
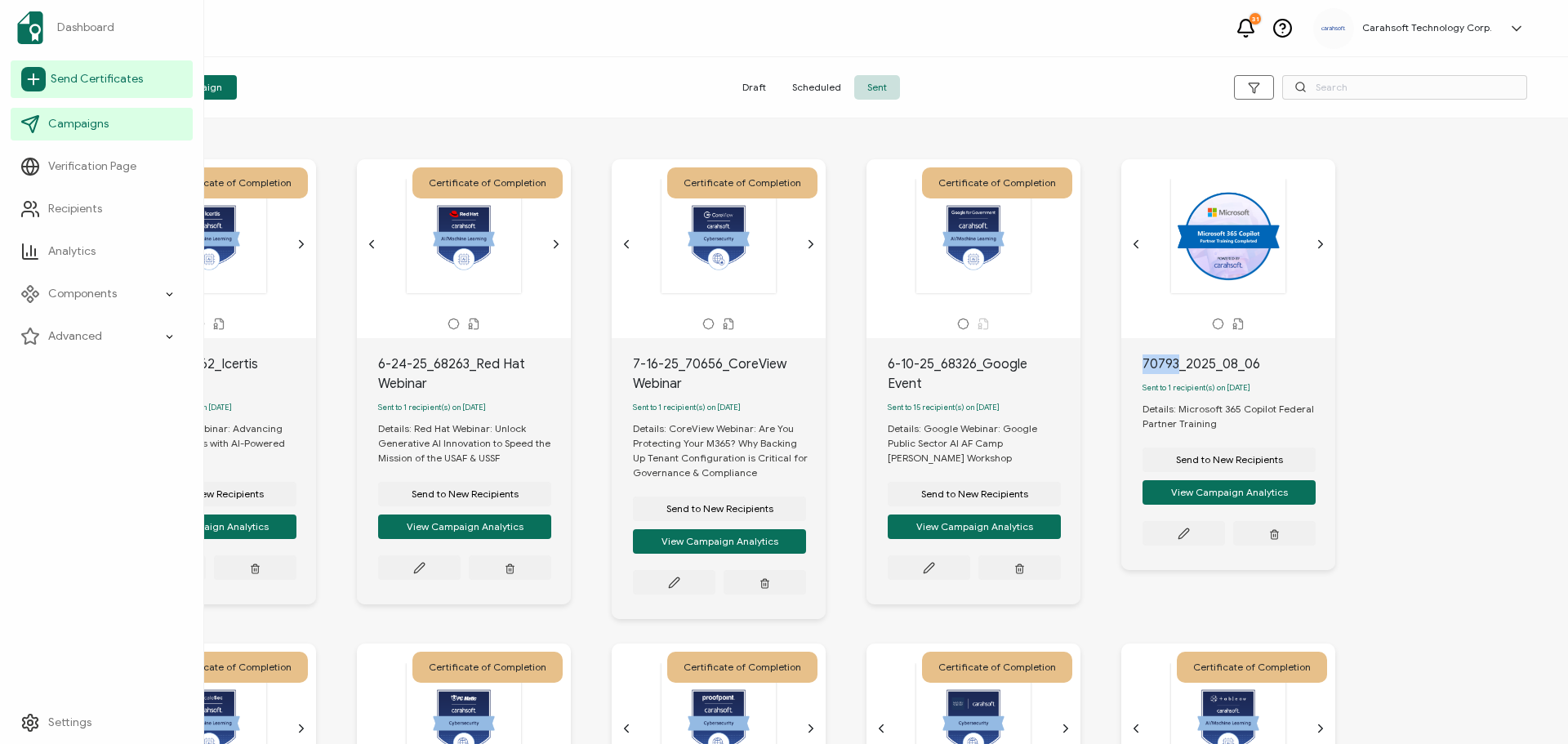
click at [96, 79] on span "Send Certificates" at bounding box center [96, 79] width 92 height 16
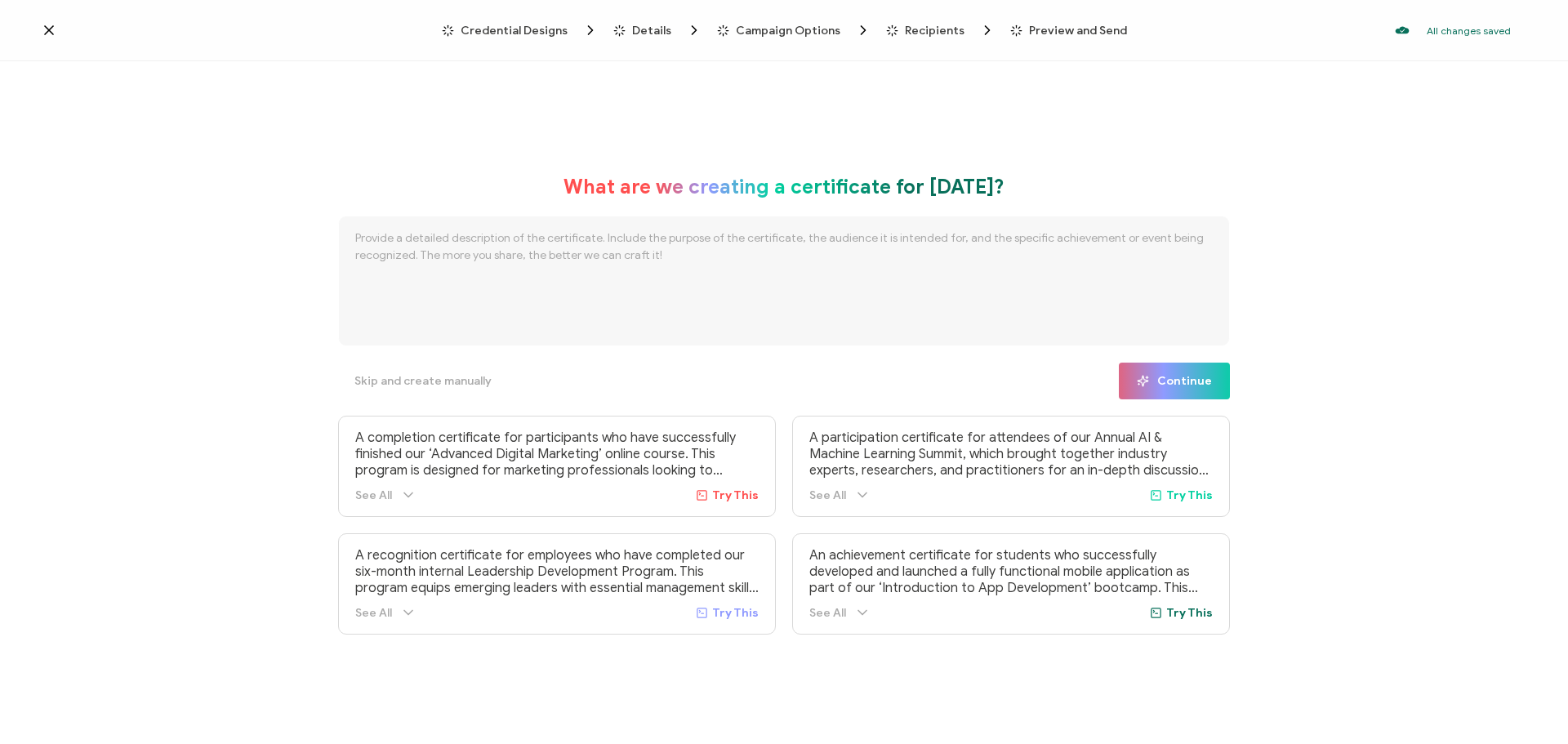
click at [54, 30] on icon at bounding box center [49, 30] width 16 height 16
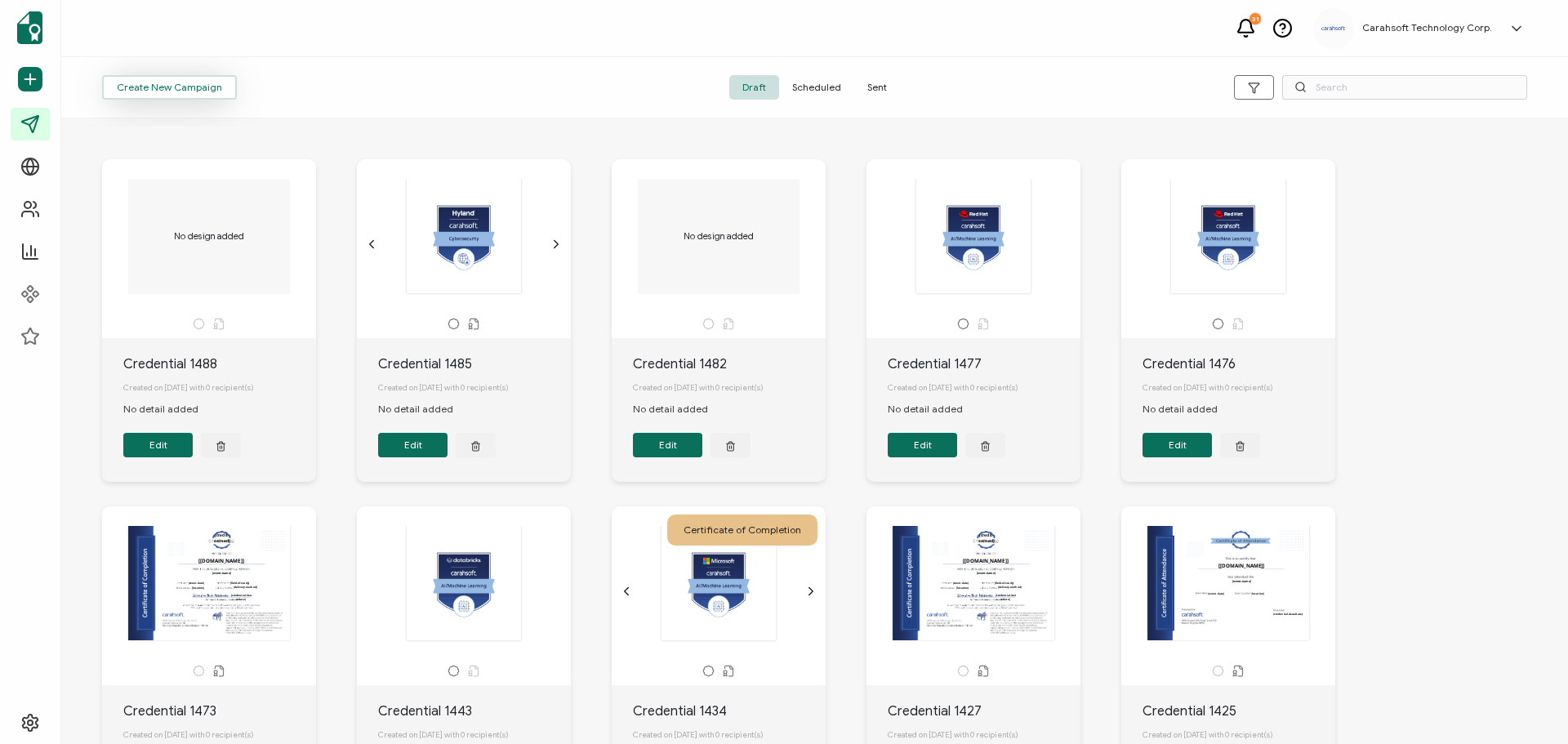
click at [193, 84] on span "Create New Campaign" at bounding box center [169, 87] width 105 height 10
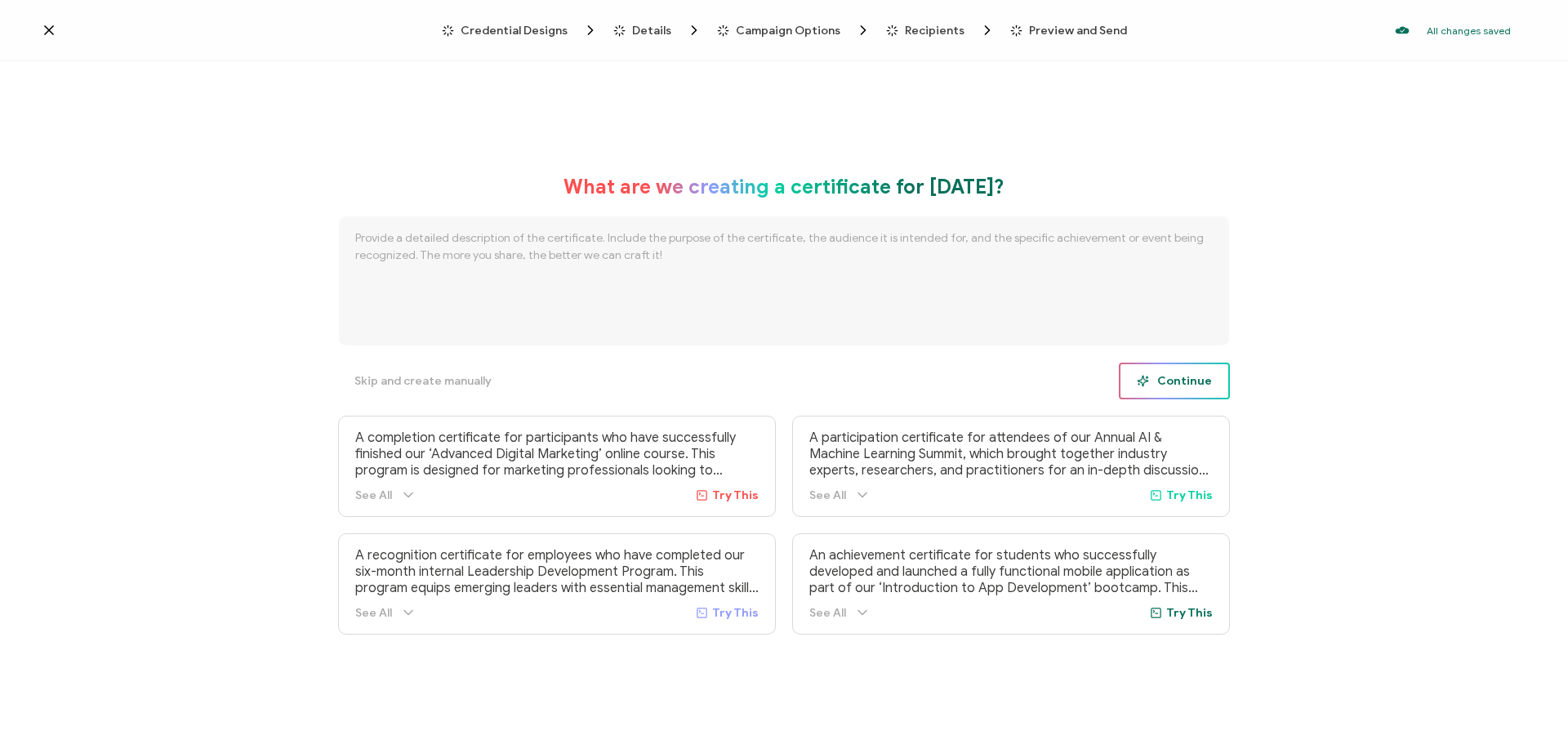
click at [1197, 387] on span "Continue" at bounding box center [1175, 381] width 75 height 12
click at [967, 42] on icon at bounding box center [967, 45] width 8 height 8
click at [398, 387] on span "Skip and create manually" at bounding box center [423, 382] width 137 height 12
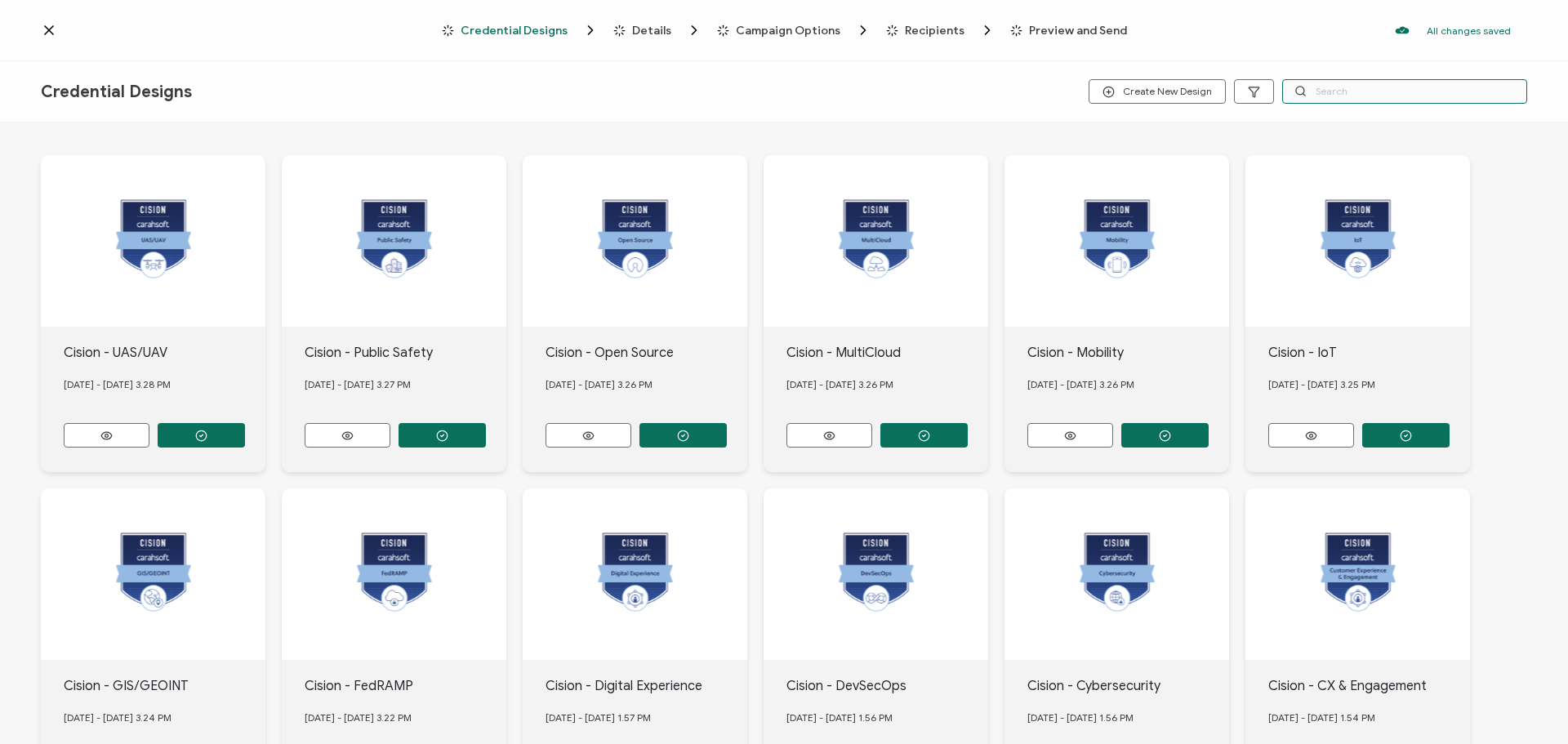
click at [1337, 95] on input "text" at bounding box center [1405, 91] width 245 height 25
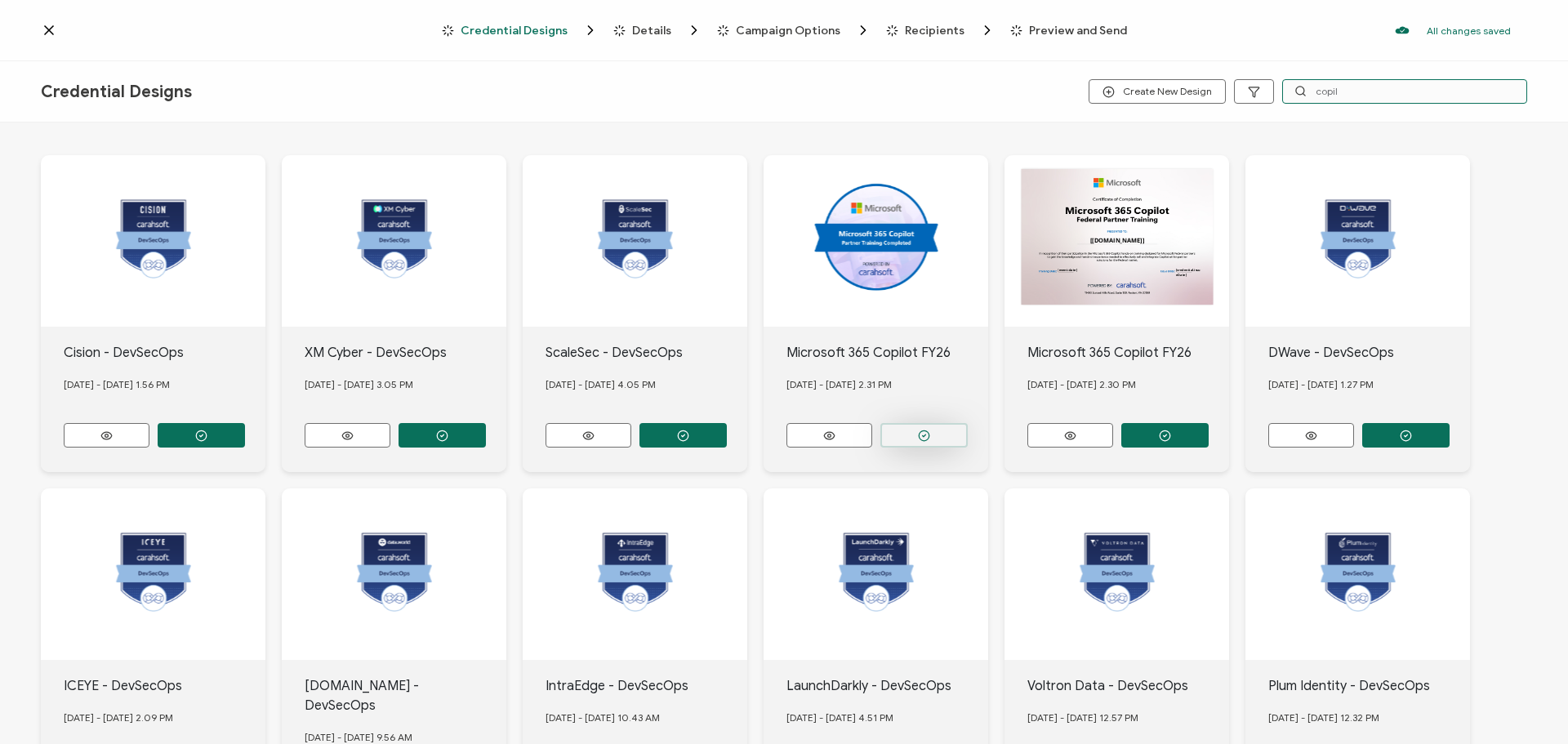
type input "copil"
click at [245, 435] on button "button" at bounding box center [202, 435] width 88 height 25
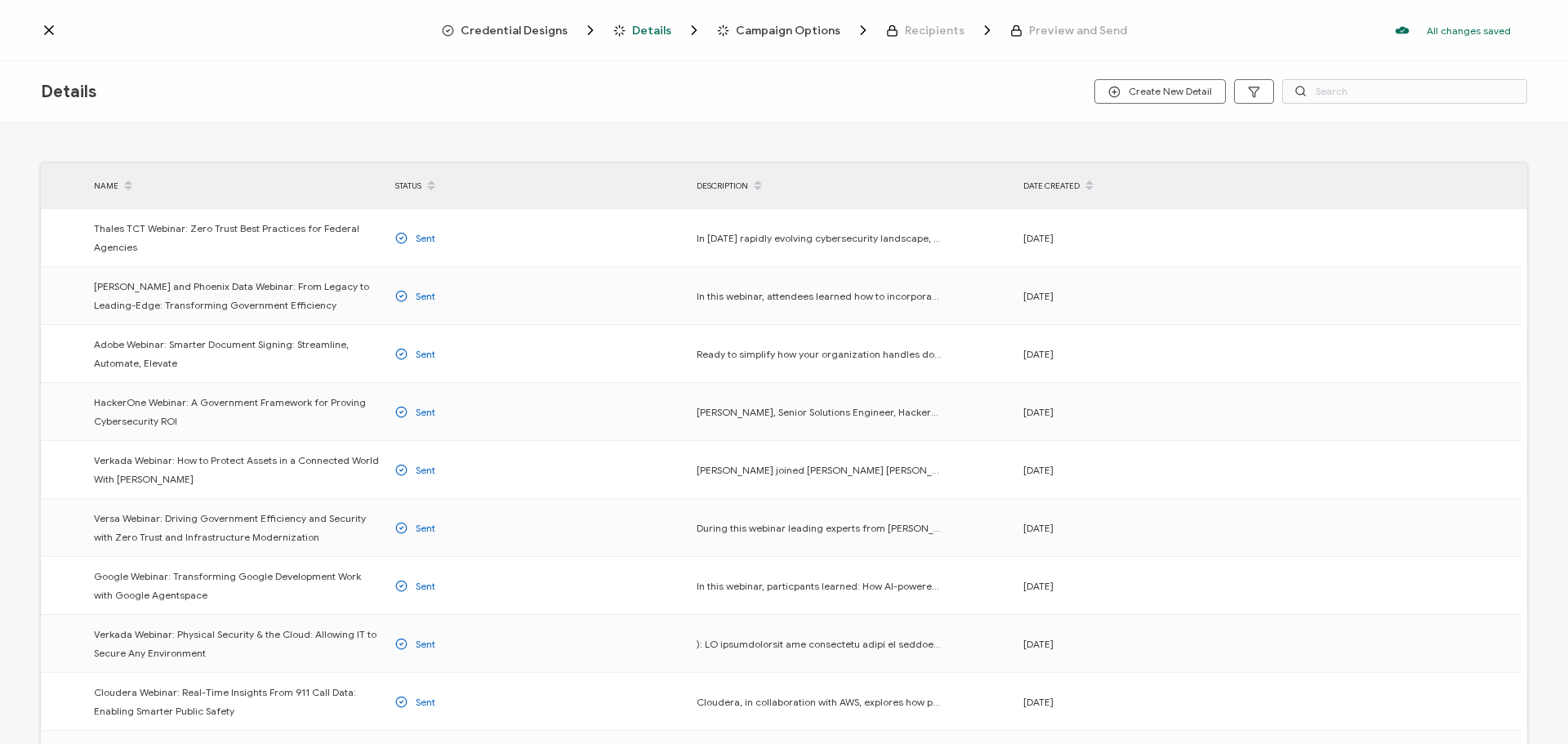
click at [524, 31] on span "Credential Designs" at bounding box center [514, 30] width 107 height 12
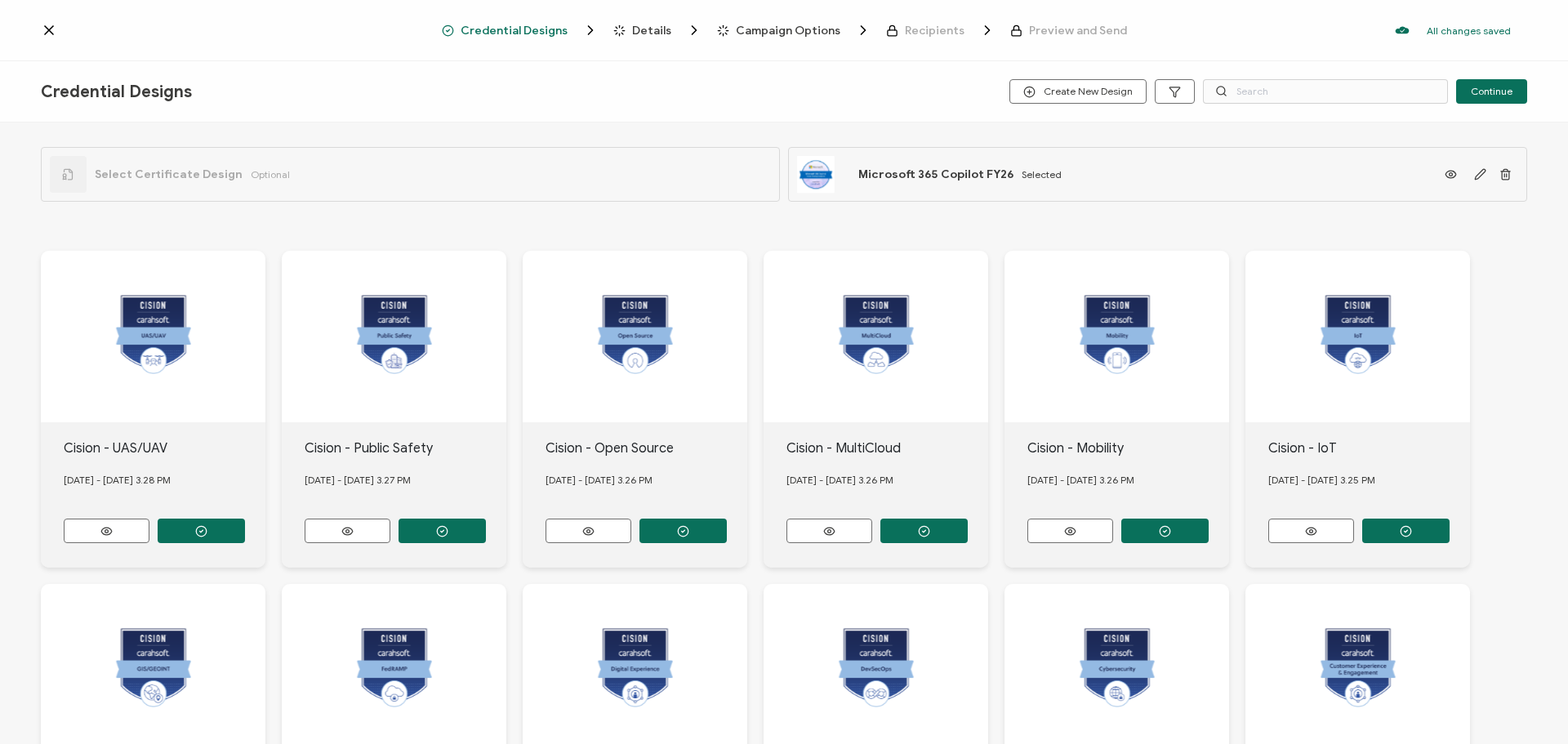
click at [251, 176] on span "Optional" at bounding box center [270, 173] width 39 height 12
click at [169, 173] on span "Select Certificate Design" at bounding box center [169, 173] width 148 height 14
click at [75, 180] on div at bounding box center [68, 174] width 37 height 37
click at [153, 174] on span "Select Certificate Design" at bounding box center [169, 173] width 148 height 14
click at [486, 233] on div "Cision - UAS/UAV [DATE] - [DATE] 3.28 PM Cision - Public Safety [DATE] - [DATE]…" at bounding box center [784, 576] width 1486 height 716
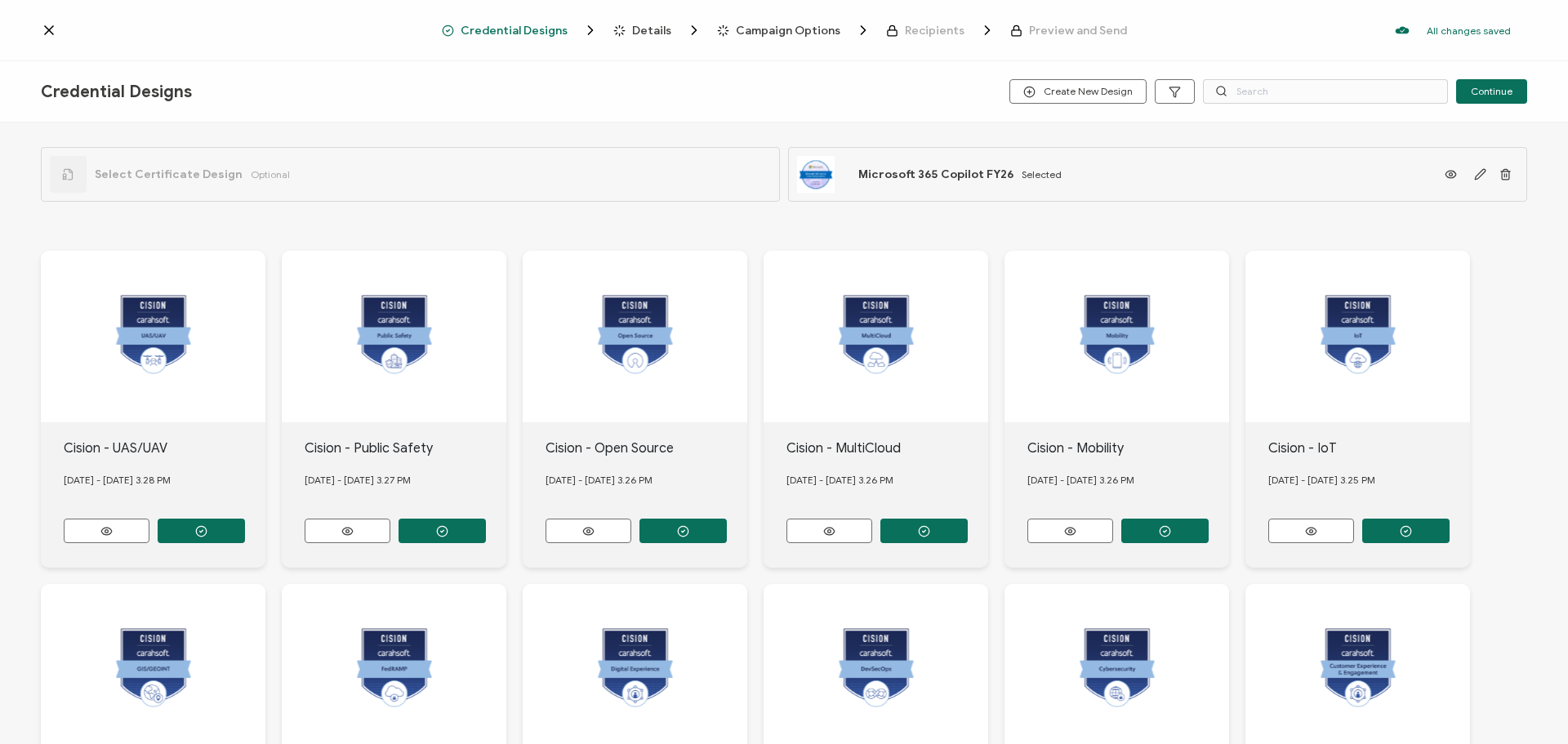
click at [617, 185] on div "Select Certificate Design Optional" at bounding box center [411, 174] width 739 height 55
click at [329, 181] on div "Select Certificate Design Optional" at bounding box center [411, 174] width 739 height 55
click at [651, 29] on span "Details" at bounding box center [652, 30] width 39 height 12
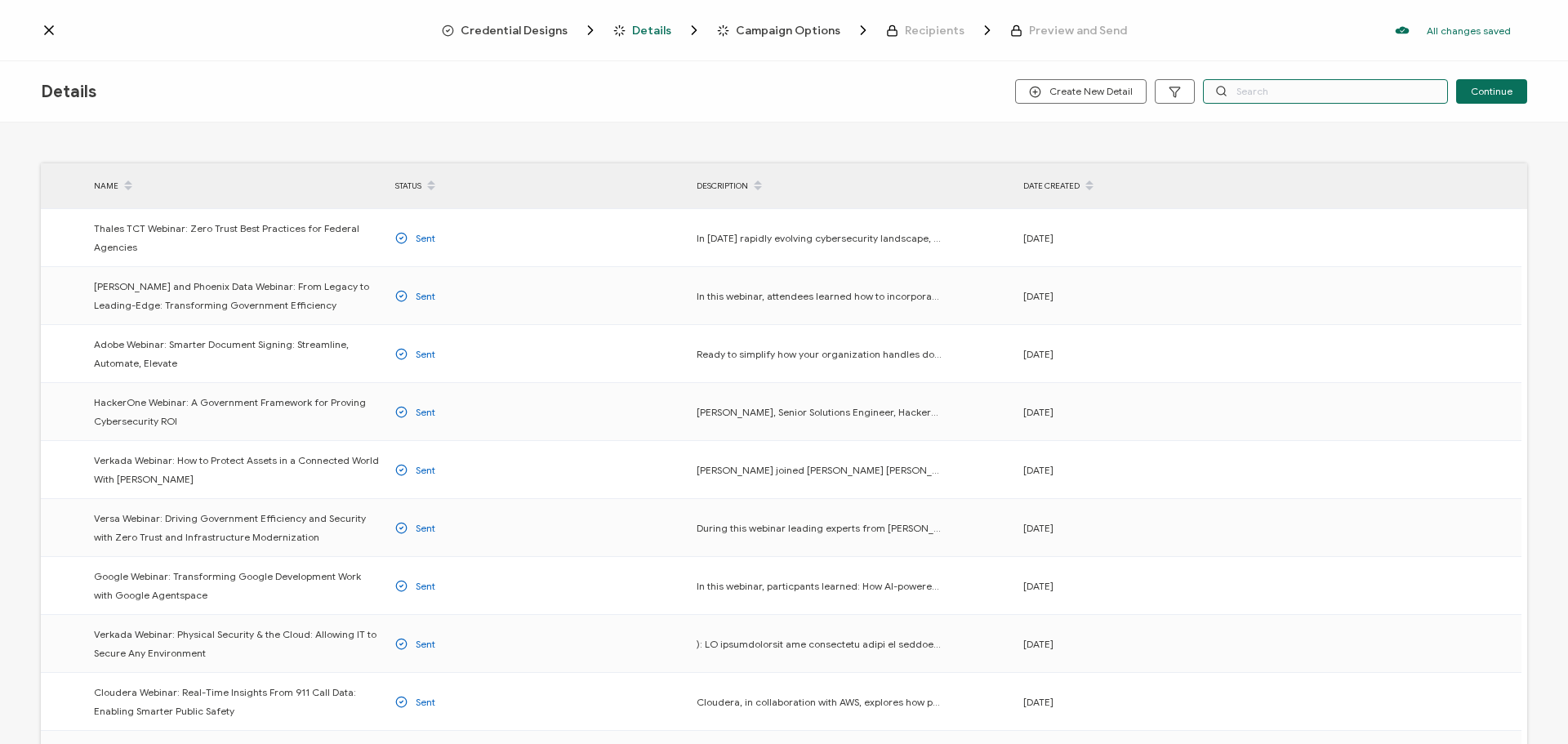
click at [1269, 85] on input "text" at bounding box center [1325, 91] width 245 height 25
paste input "70793"
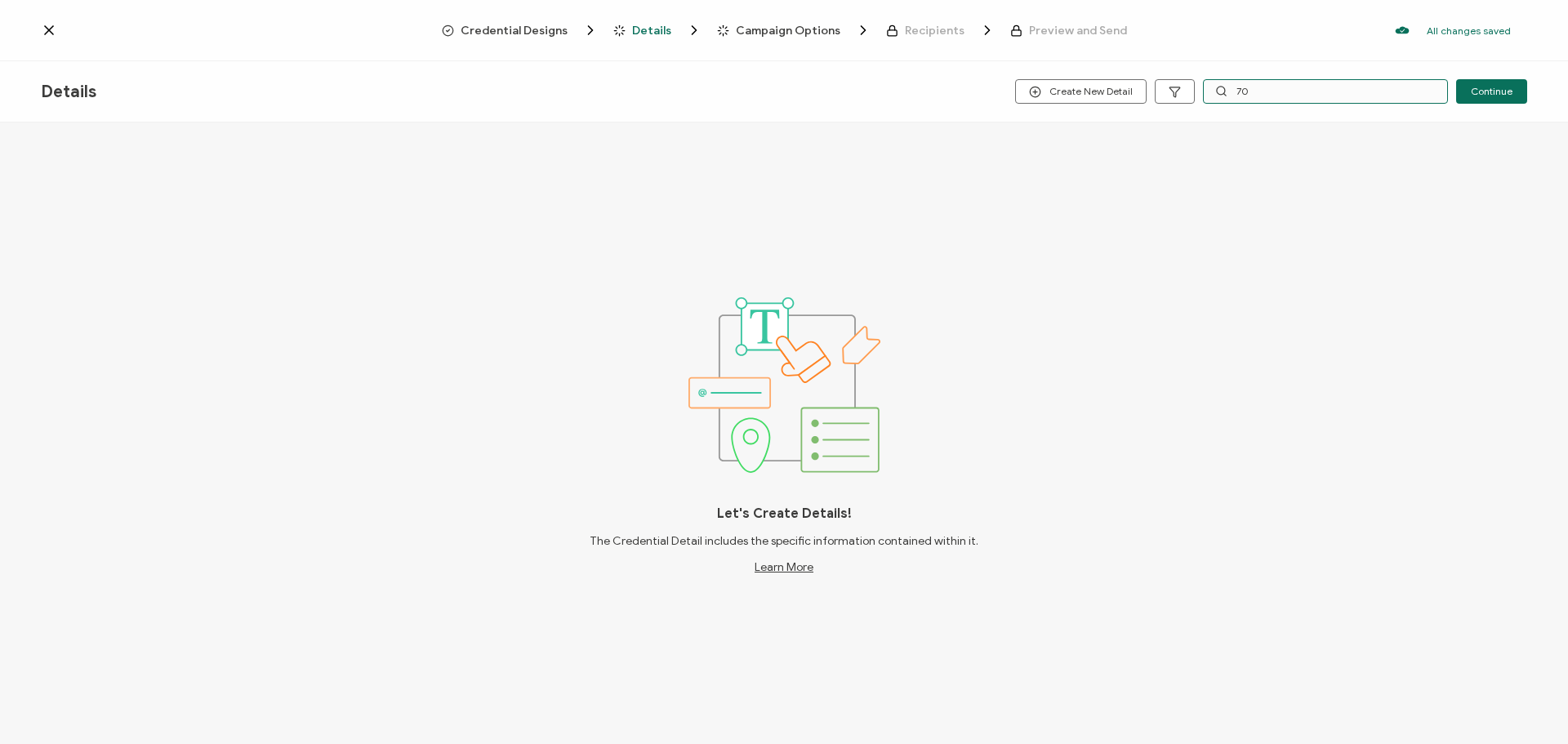
type input "7"
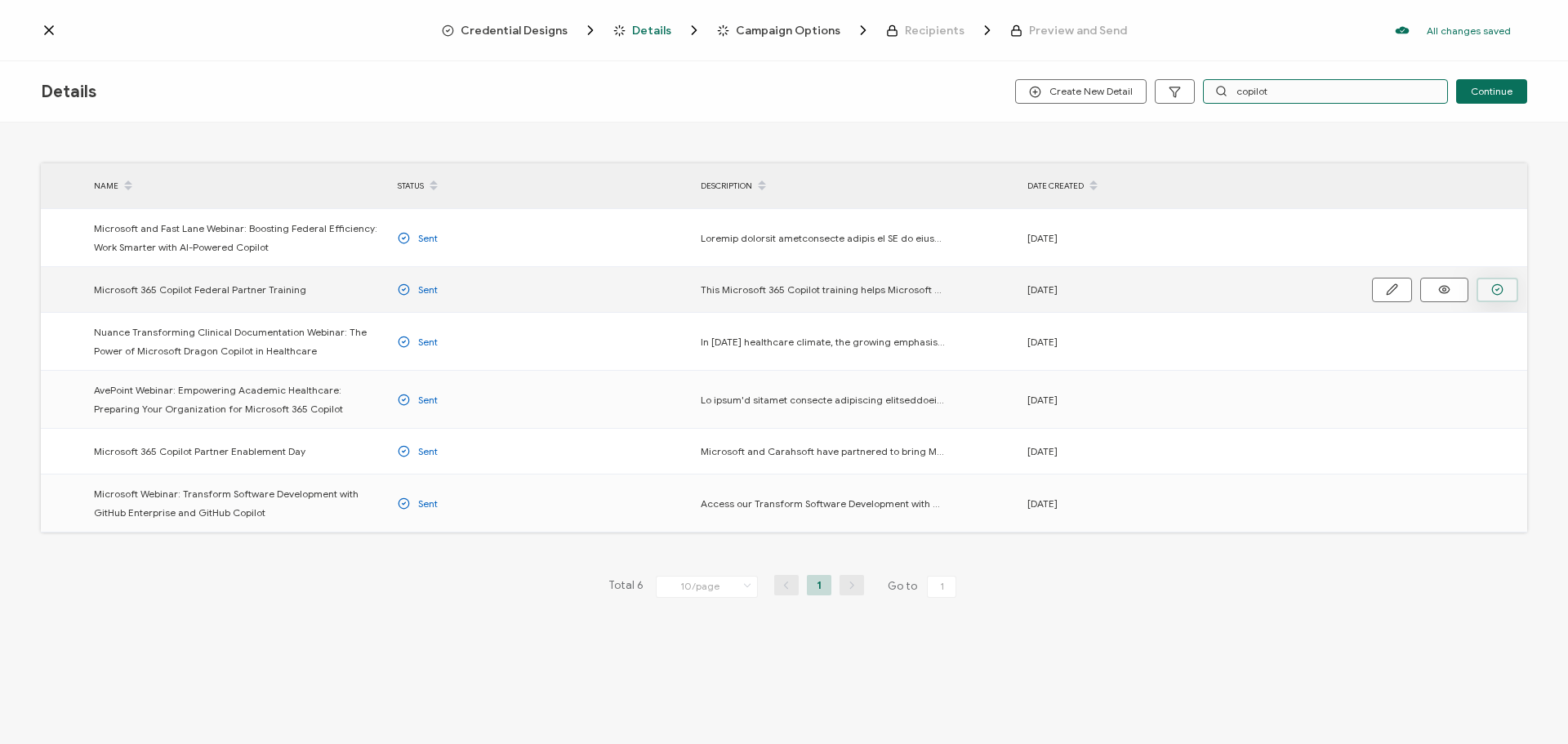
type input "copilot"
click at [1494, 285] on icon "button" at bounding box center [1497, 288] width 12 height 12
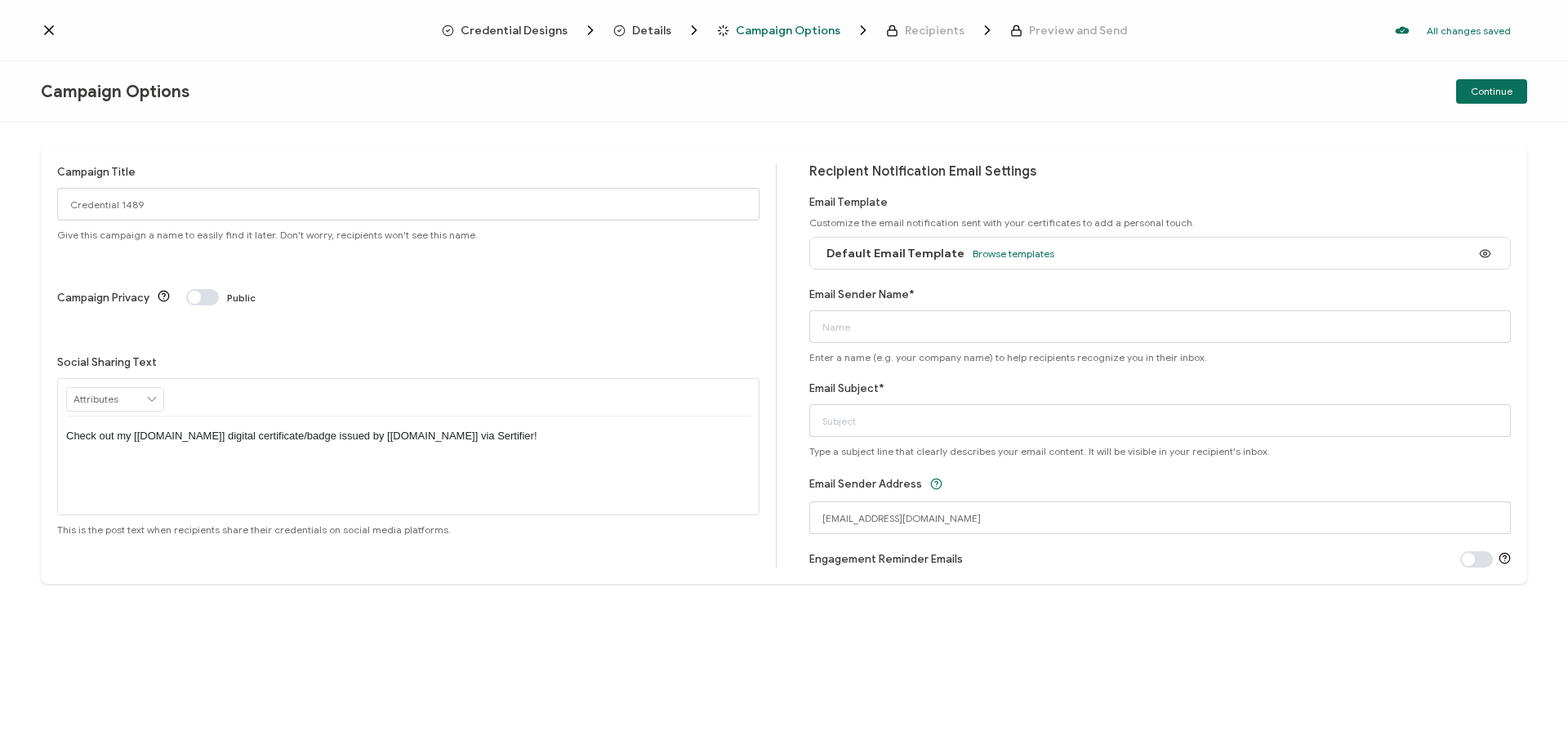
click at [519, 33] on span "Credential Designs" at bounding box center [514, 30] width 107 height 12
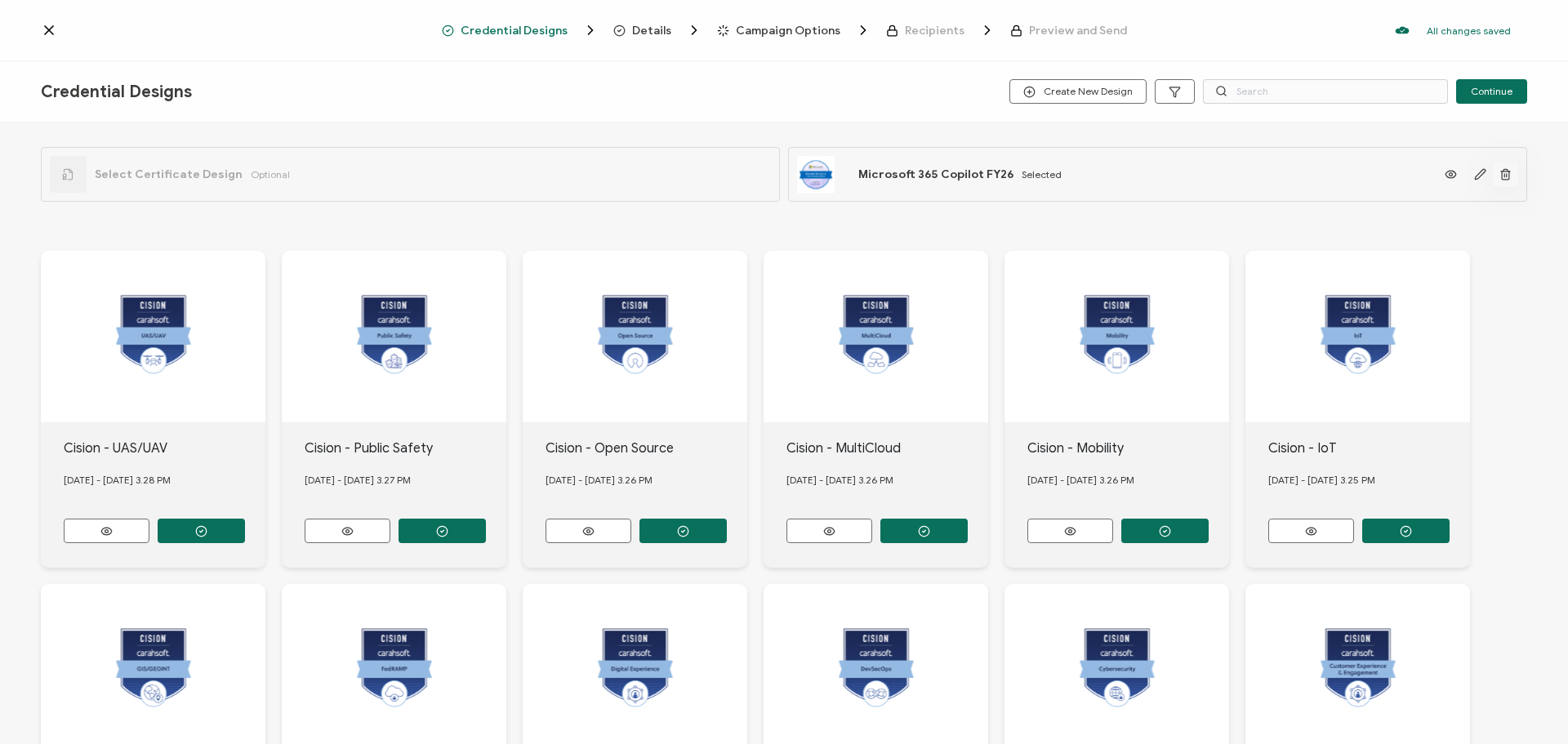
click at [1500, 176] on icon "button" at bounding box center [1505, 173] width 12 height 12
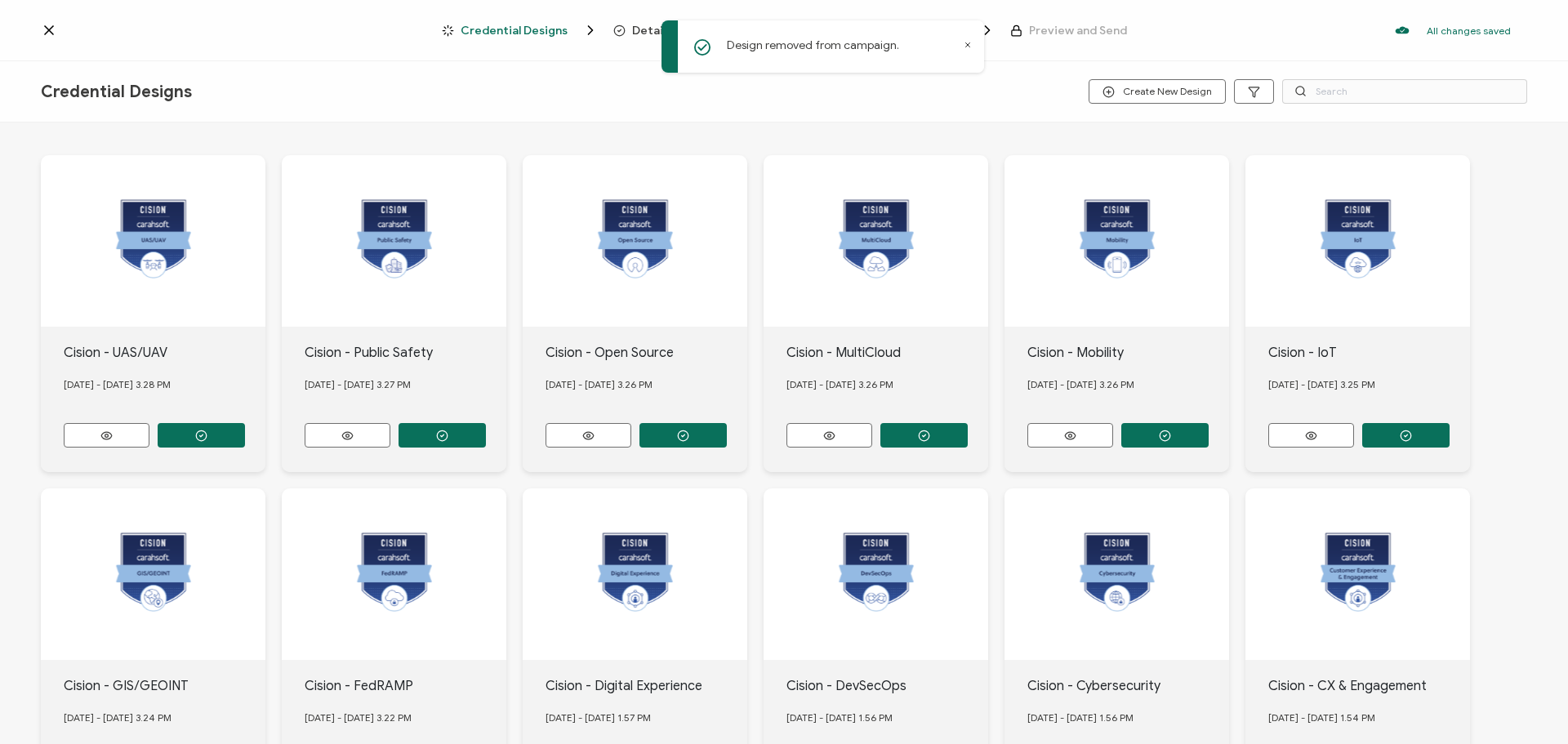
click at [970, 44] on icon at bounding box center [967, 45] width 8 height 8
click at [48, 29] on icon at bounding box center [48, 30] width 8 height 8
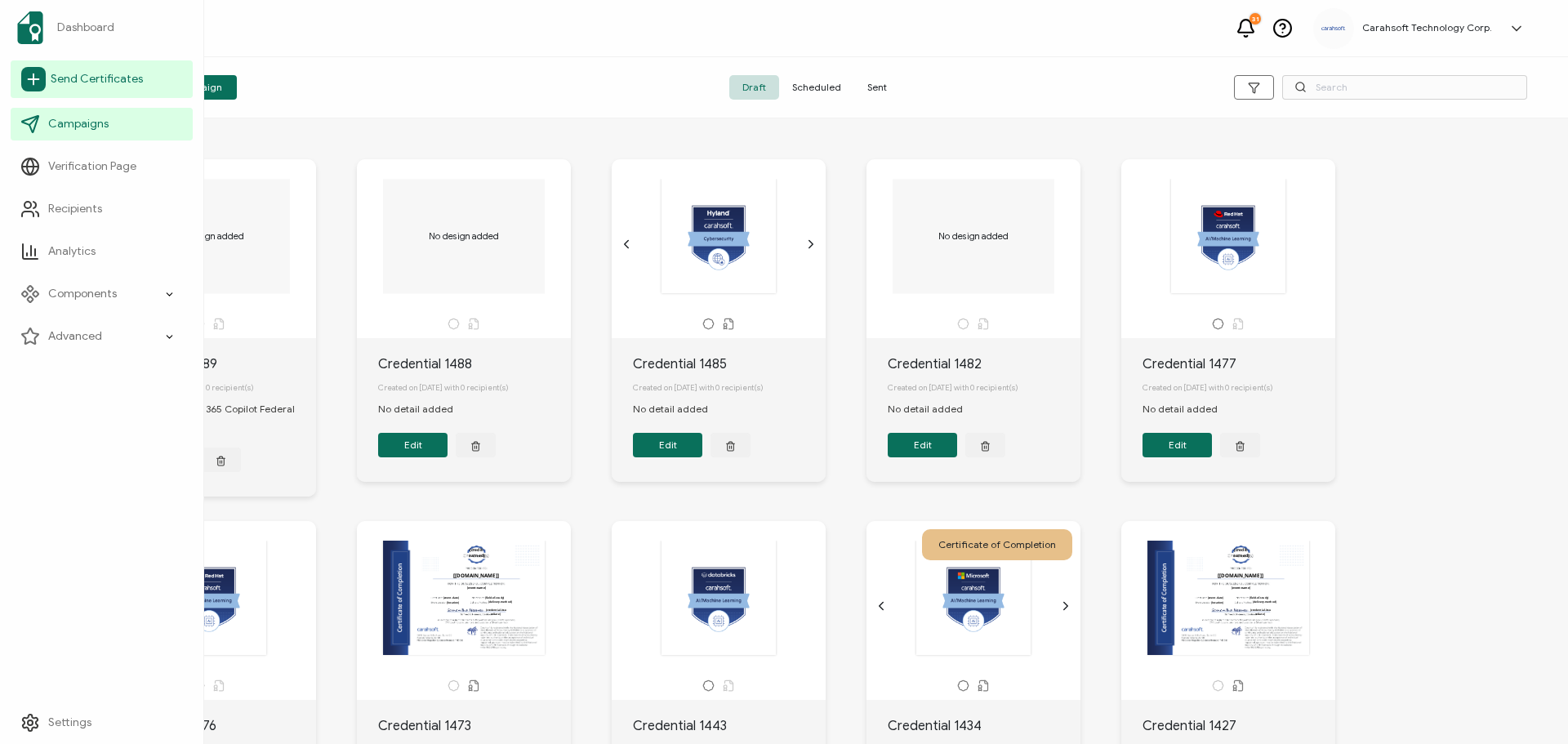
click at [136, 80] on span "Send Certificates" at bounding box center [96, 79] width 92 height 16
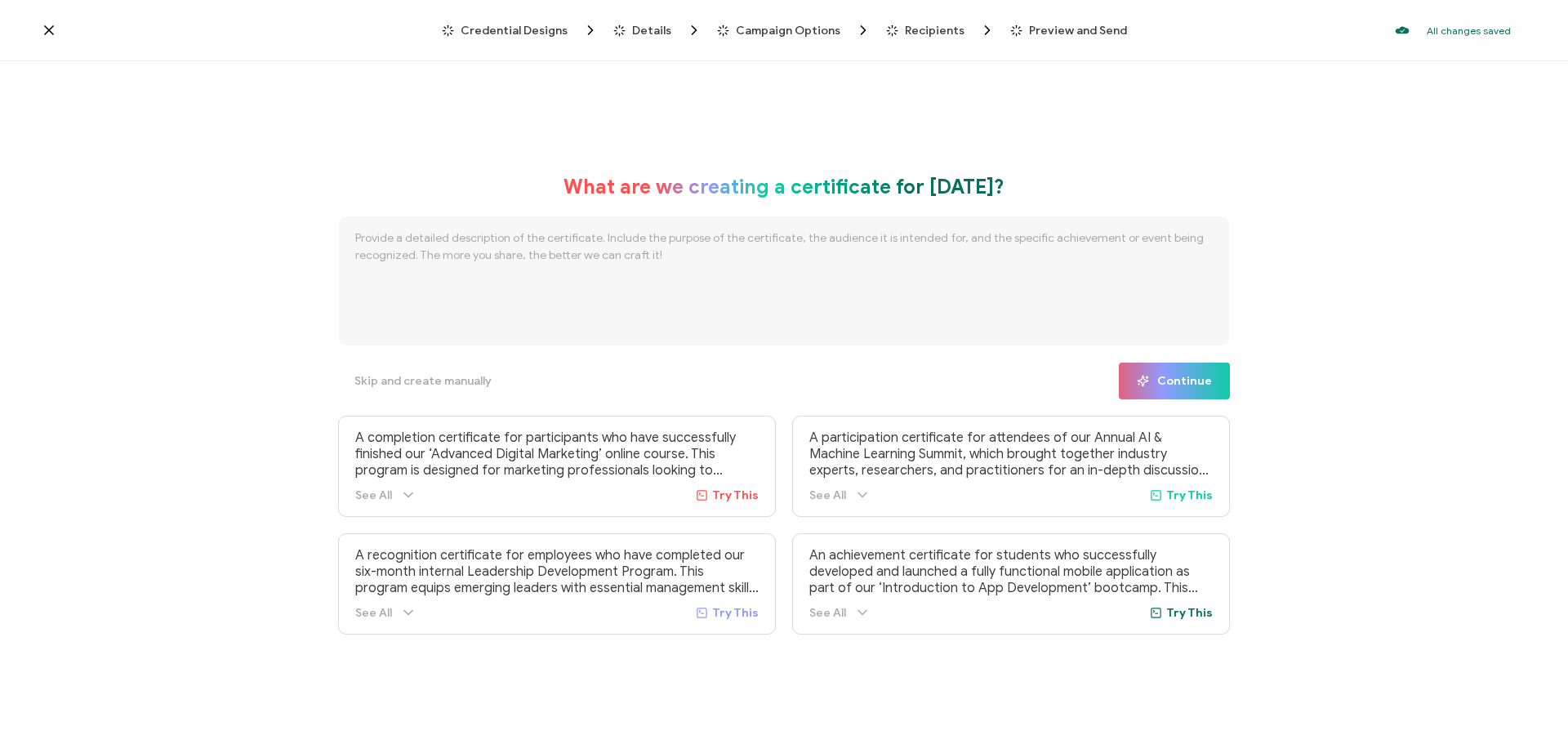
click at [50, 27] on icon at bounding box center [48, 30] width 8 height 8
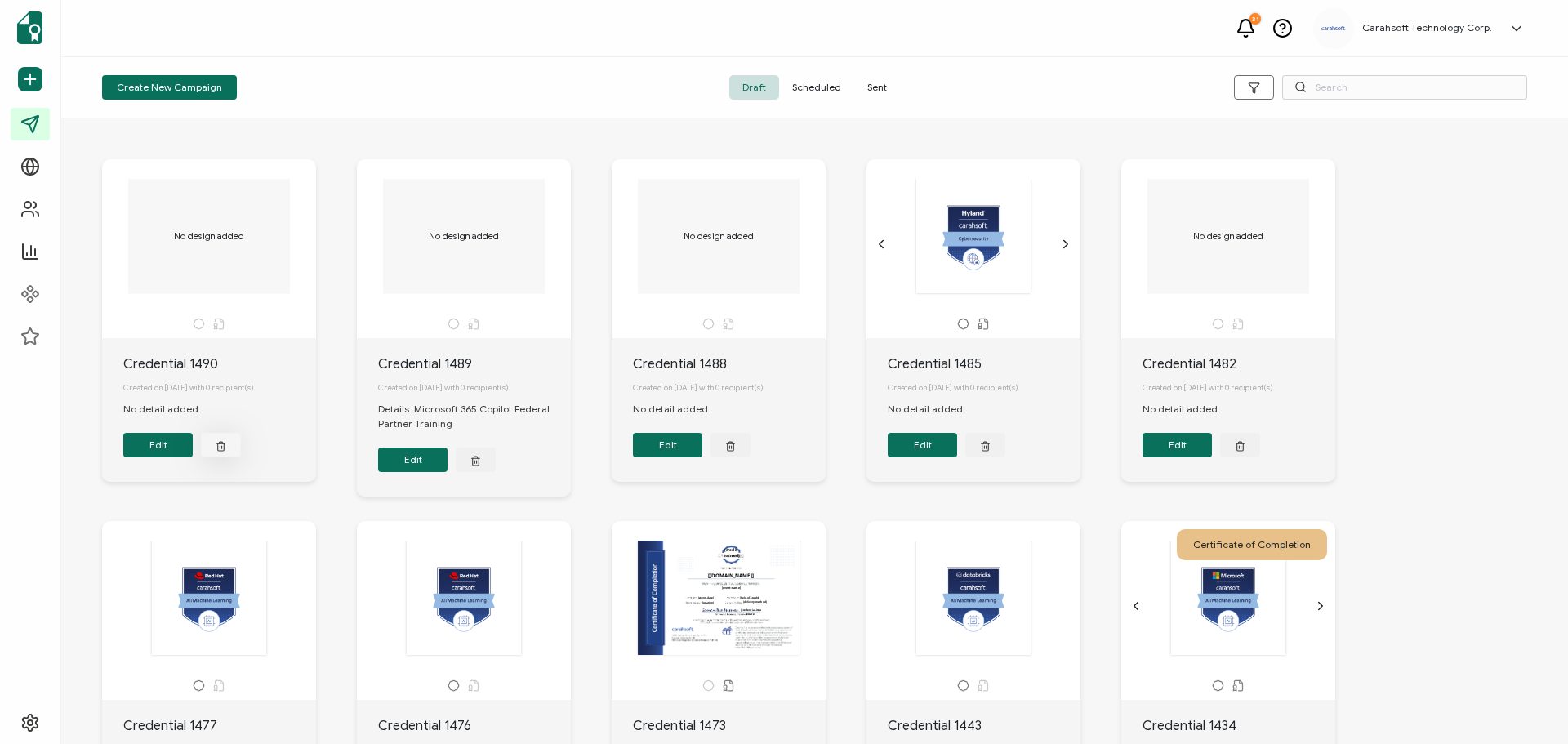
click at [215, 447] on icon "button" at bounding box center [221, 445] width 11 height 12
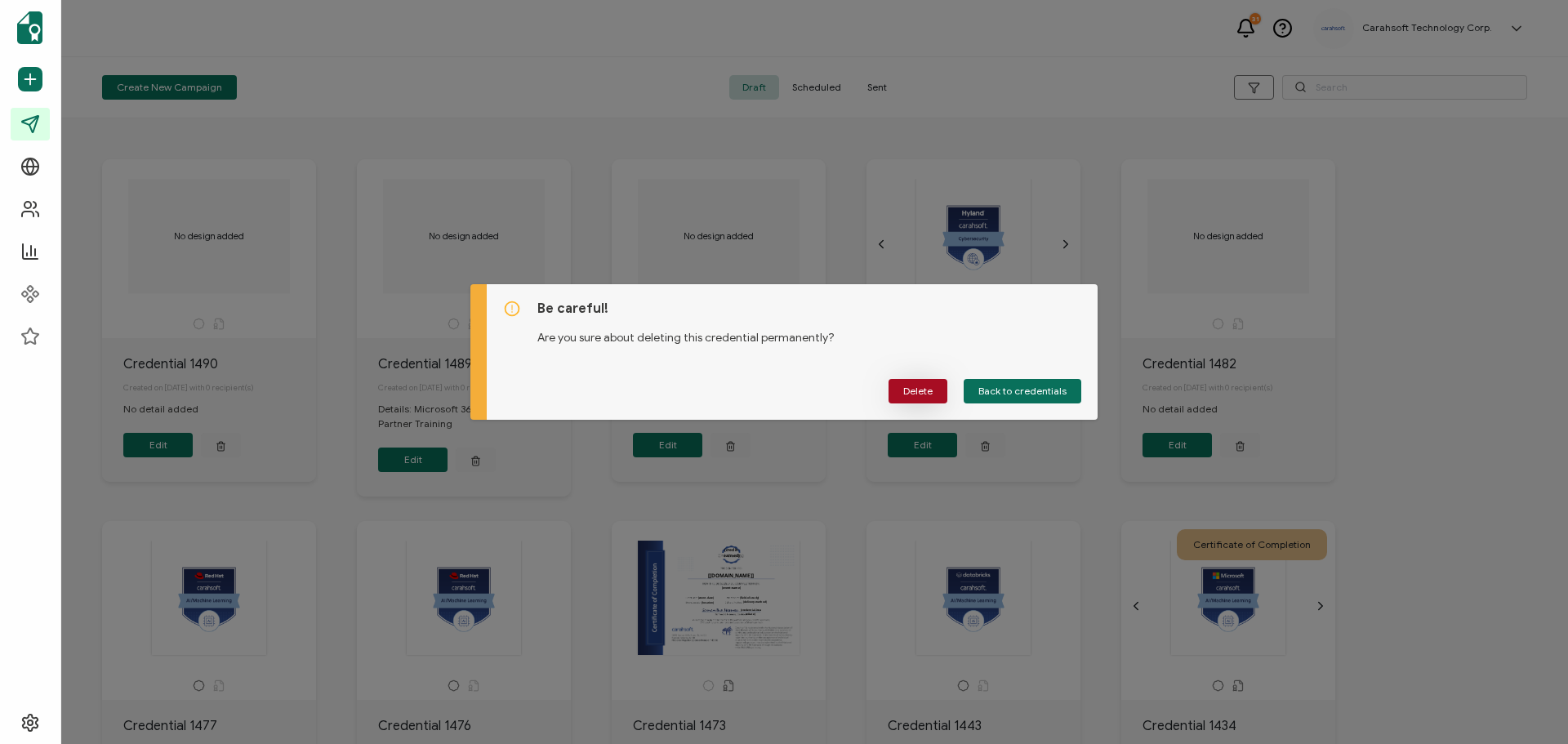
click at [929, 387] on span "Delete" at bounding box center [918, 391] width 29 height 10
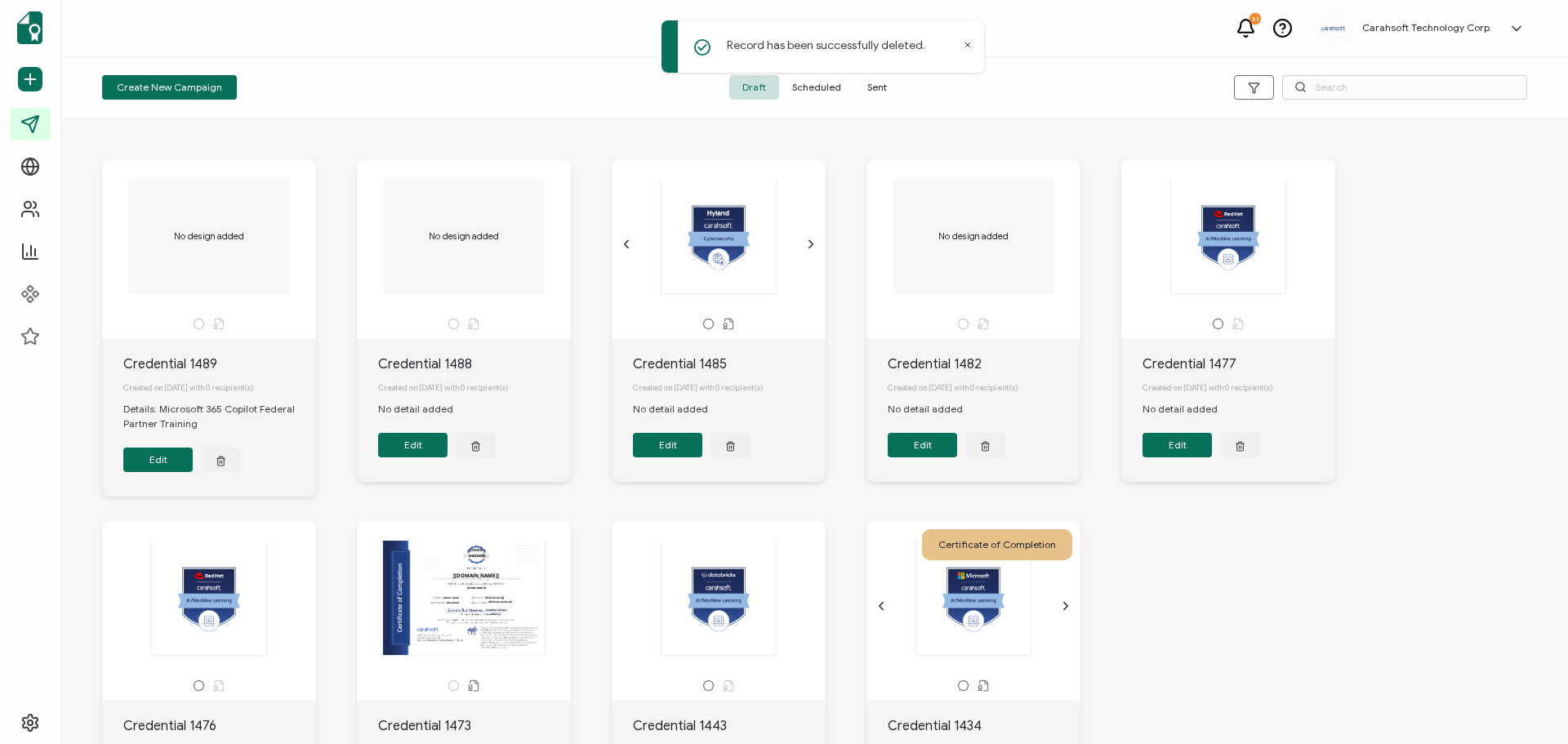
click at [218, 324] on icon at bounding box center [219, 323] width 12 height 12
click at [171, 463] on button "Edit" at bounding box center [158, 459] width 69 height 25
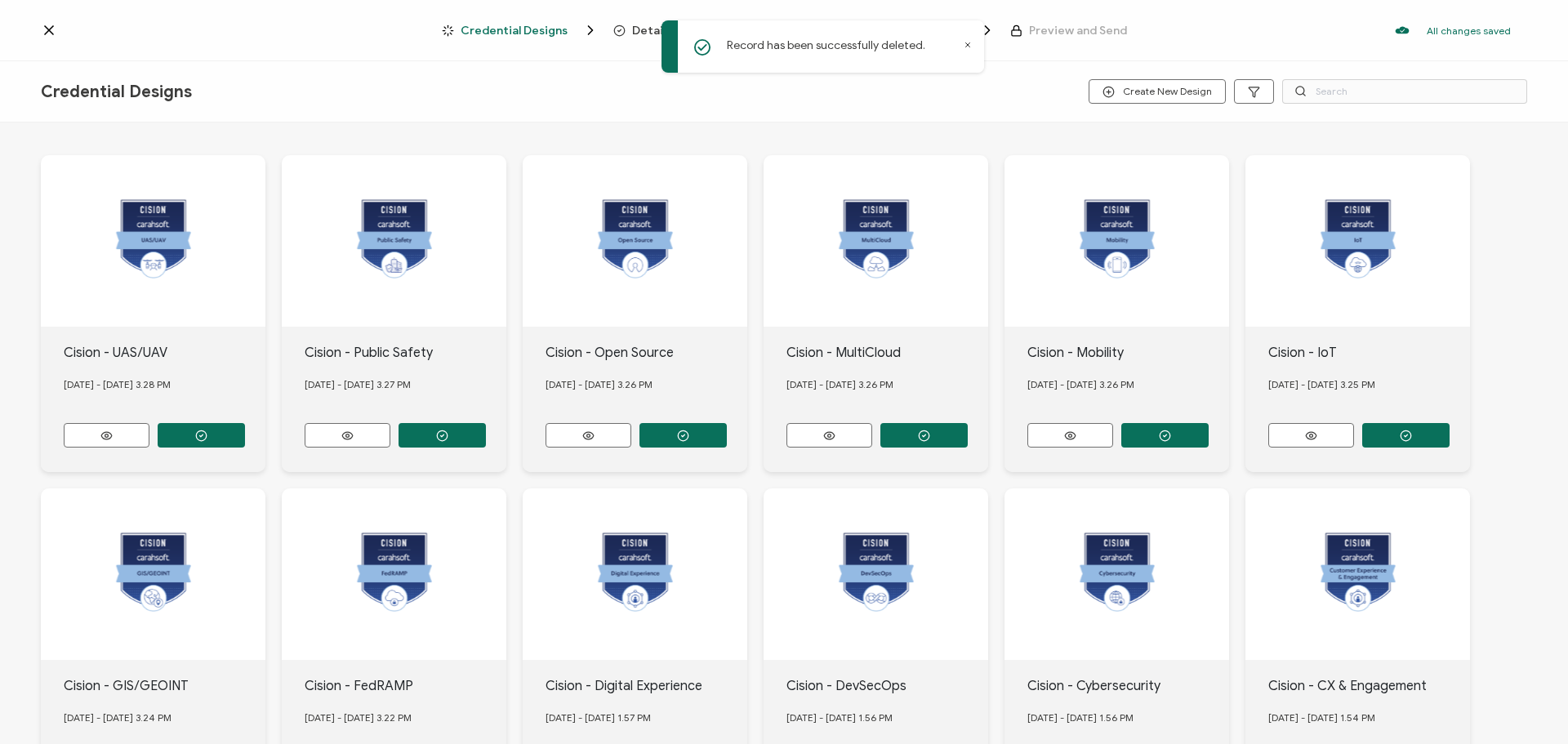
click at [967, 46] on icon at bounding box center [967, 45] width 8 height 8
click at [1145, 89] on span "Create New Design" at bounding box center [1157, 91] width 110 height 12
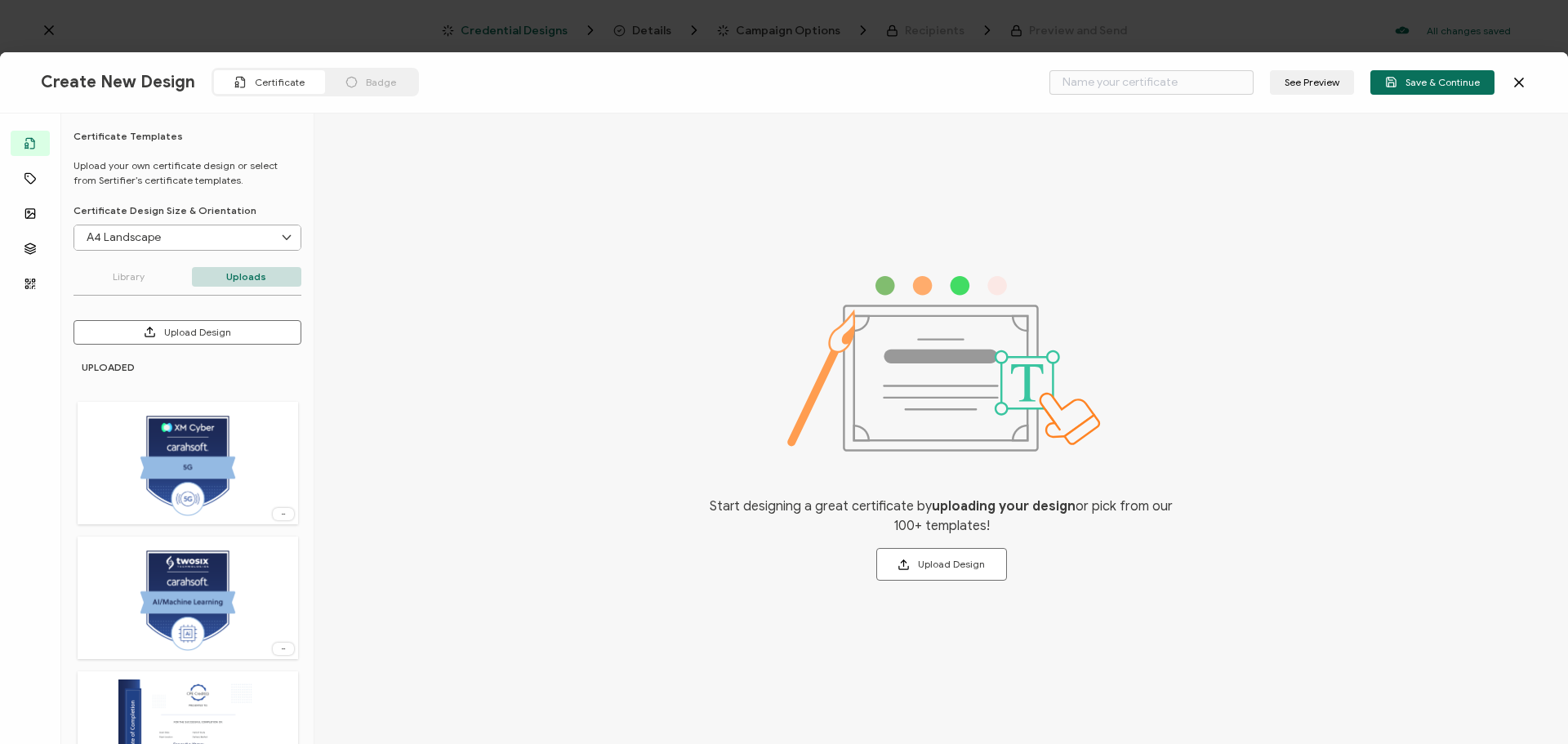
click at [370, 81] on span "Badge" at bounding box center [381, 81] width 30 height 12
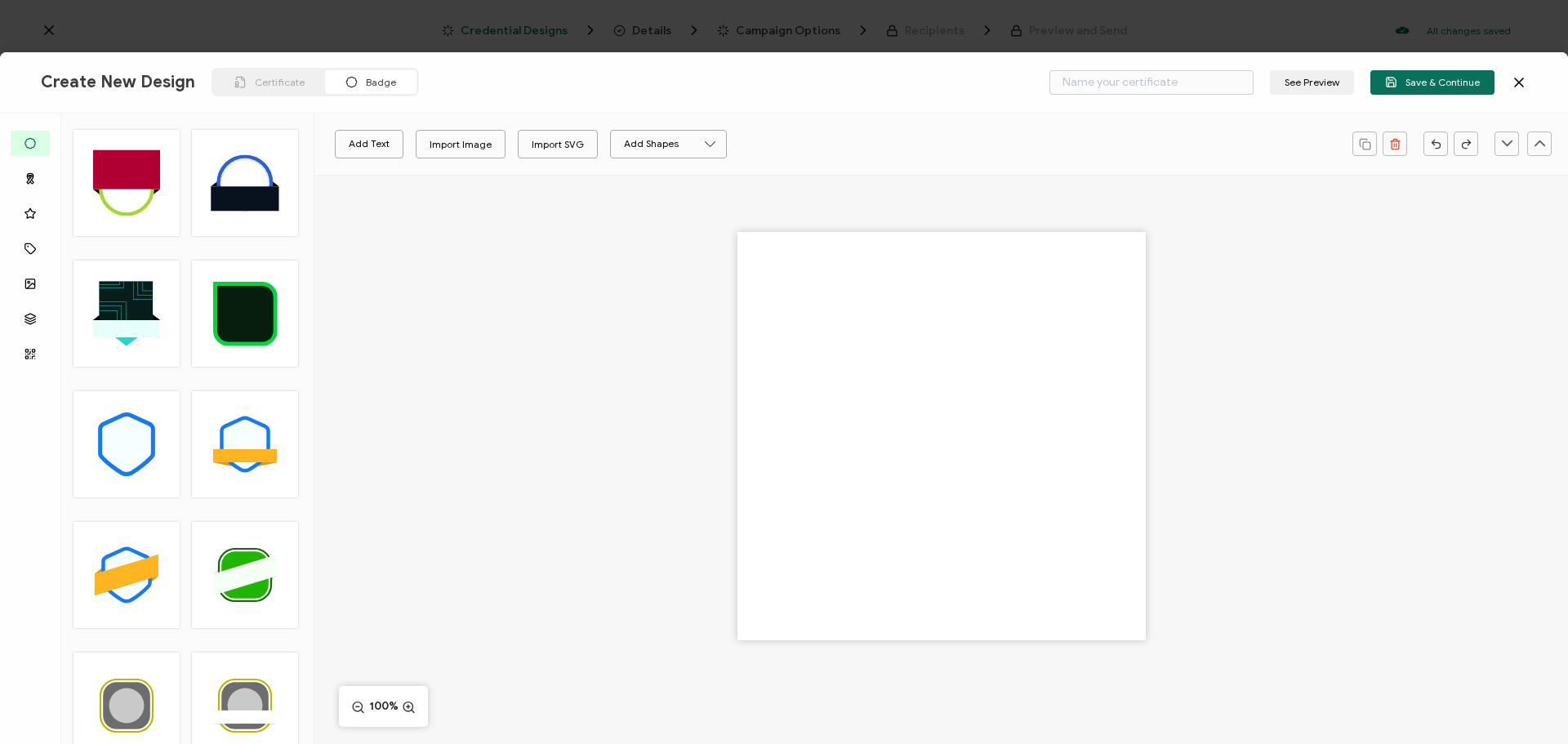
click at [255, 81] on span "Certificate" at bounding box center [279, 81] width 50 height 12
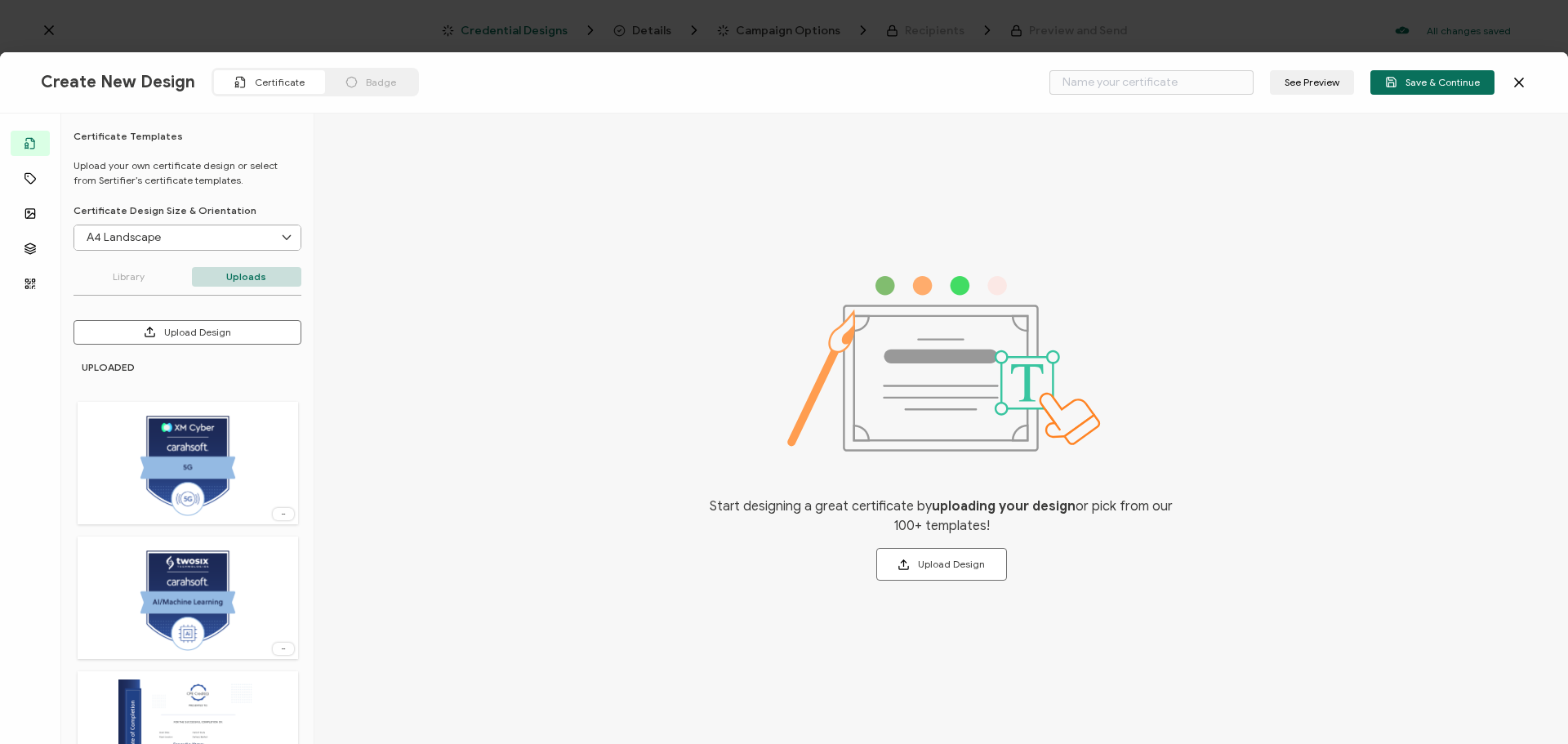
click at [1517, 82] on icon at bounding box center [1519, 82] width 16 height 16
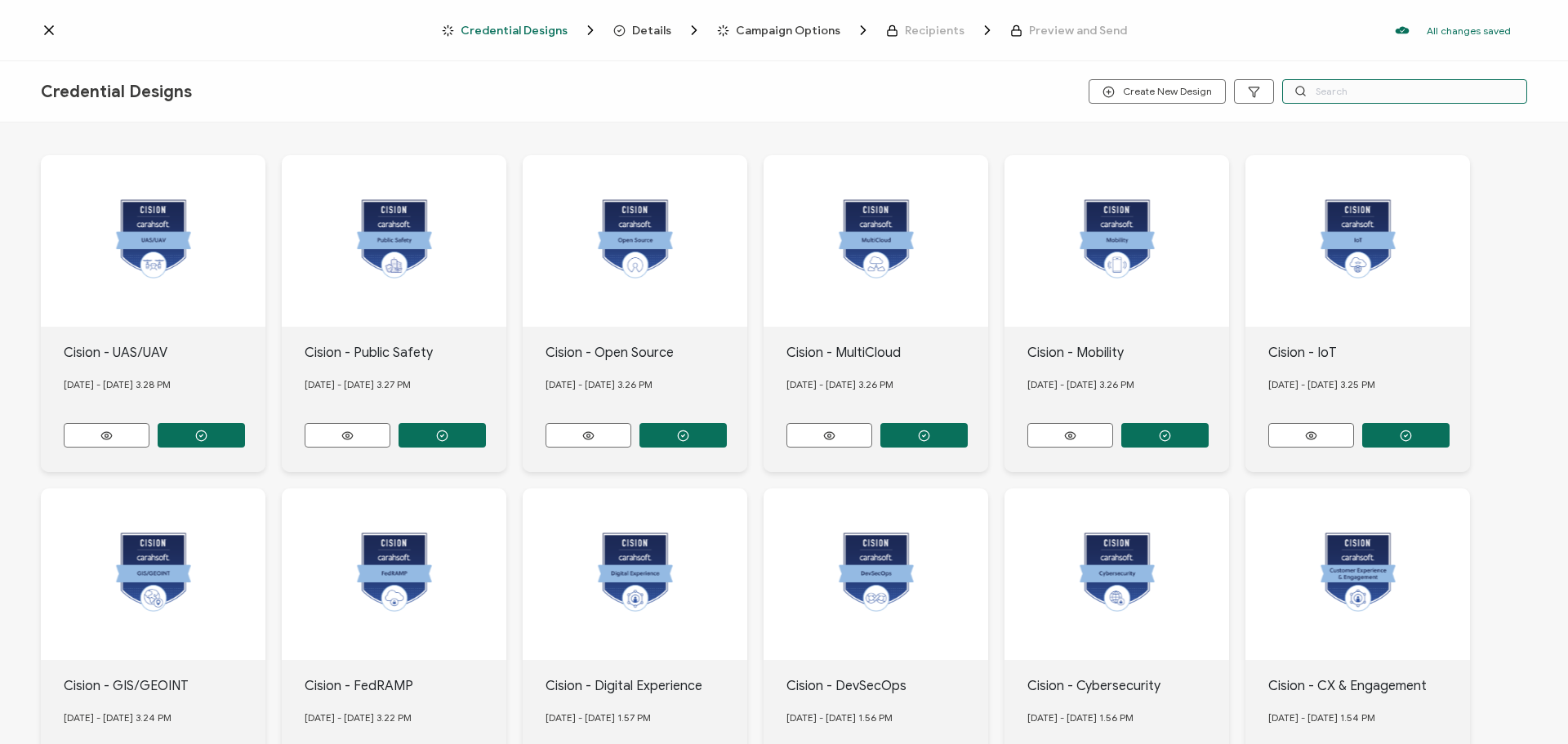
click at [1338, 85] on input "text" at bounding box center [1405, 91] width 245 height 25
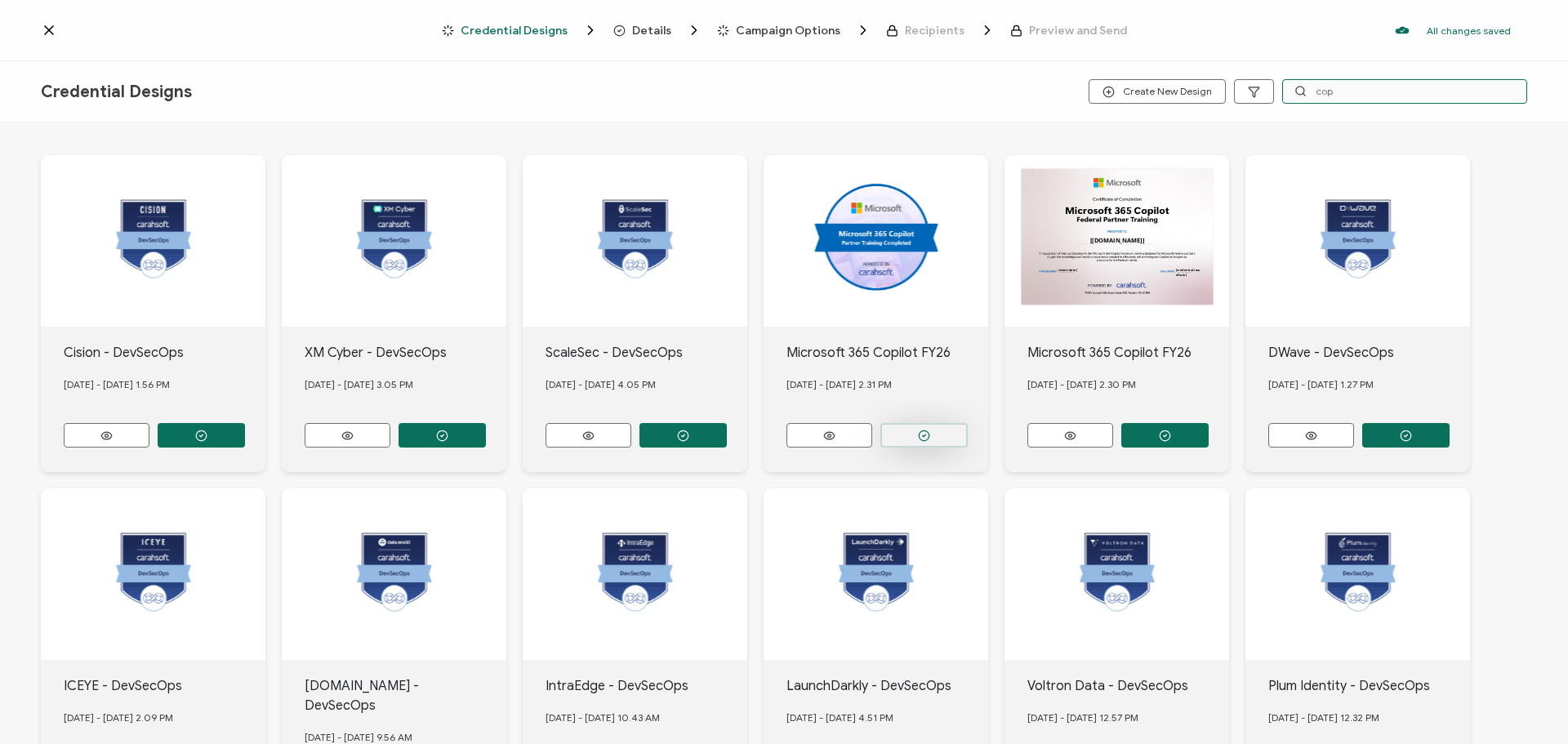
type input "cop"
click at [245, 426] on button "button" at bounding box center [202, 435] width 88 height 25
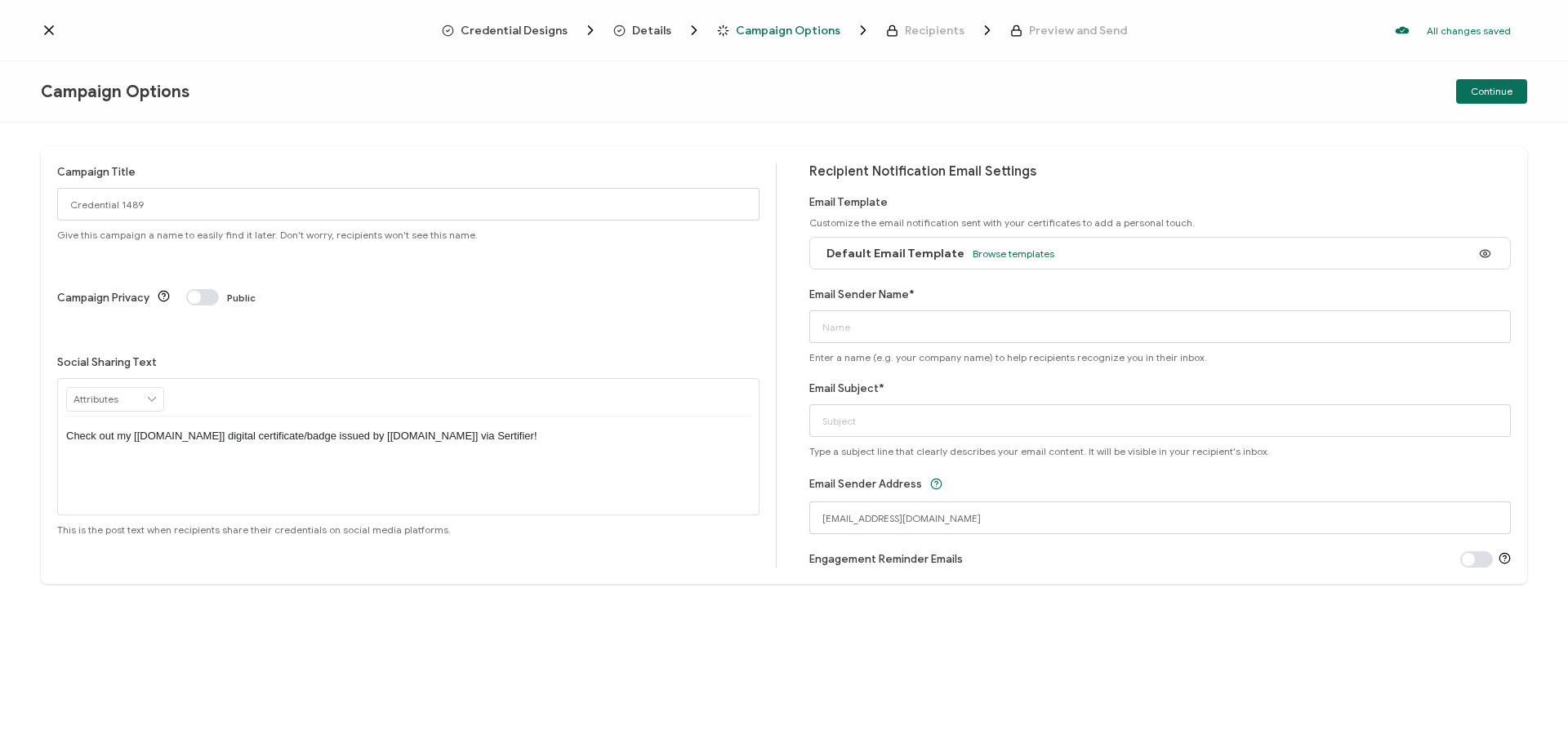
click at [547, 33] on span "Credential Designs" at bounding box center [514, 30] width 107 height 12
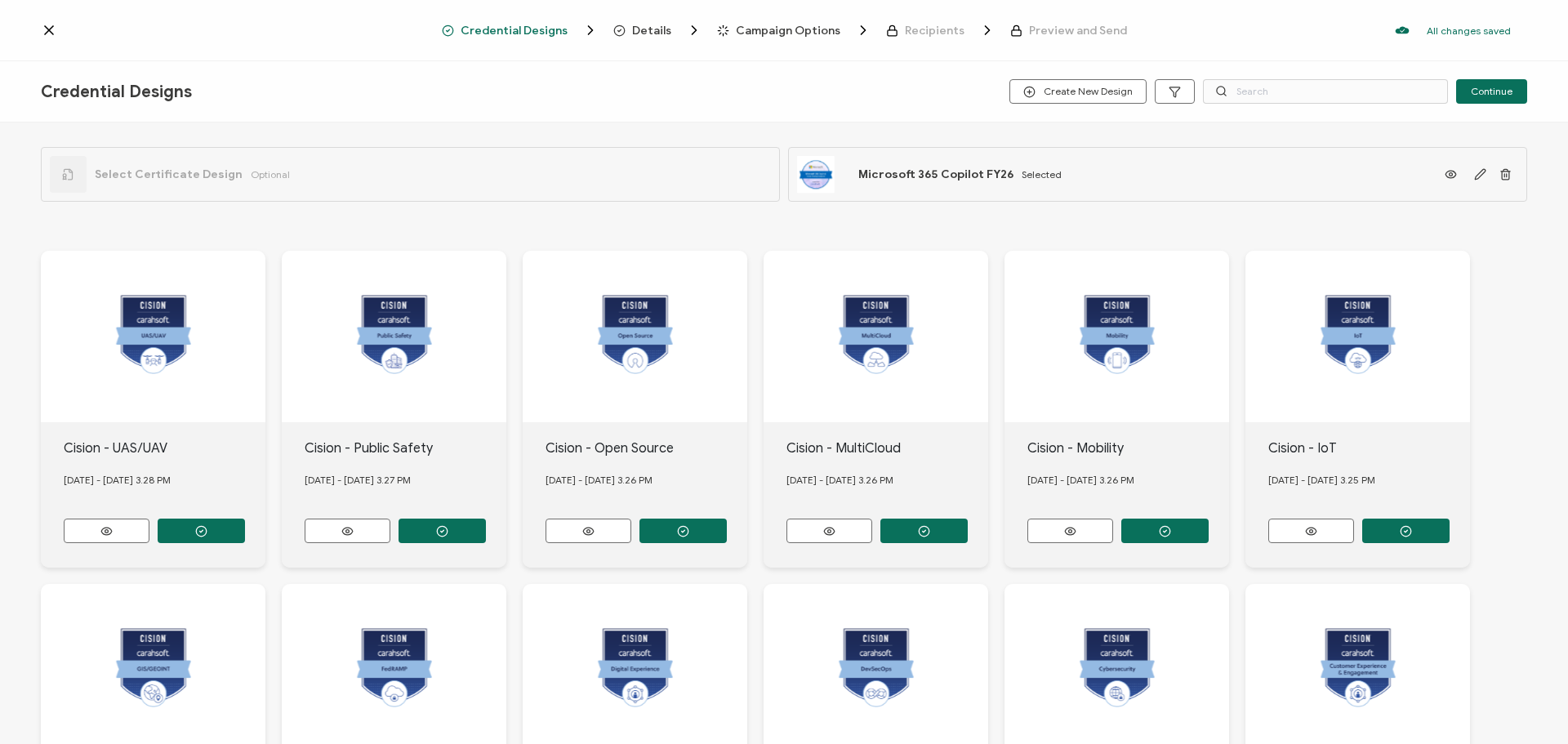
click at [237, 173] on div "Select Certificate Design Optional" at bounding box center [170, 174] width 240 height 37
click at [110, 175] on span "Select Certificate Design" at bounding box center [169, 173] width 148 height 14
click at [57, 183] on div at bounding box center [68, 174] width 37 height 37
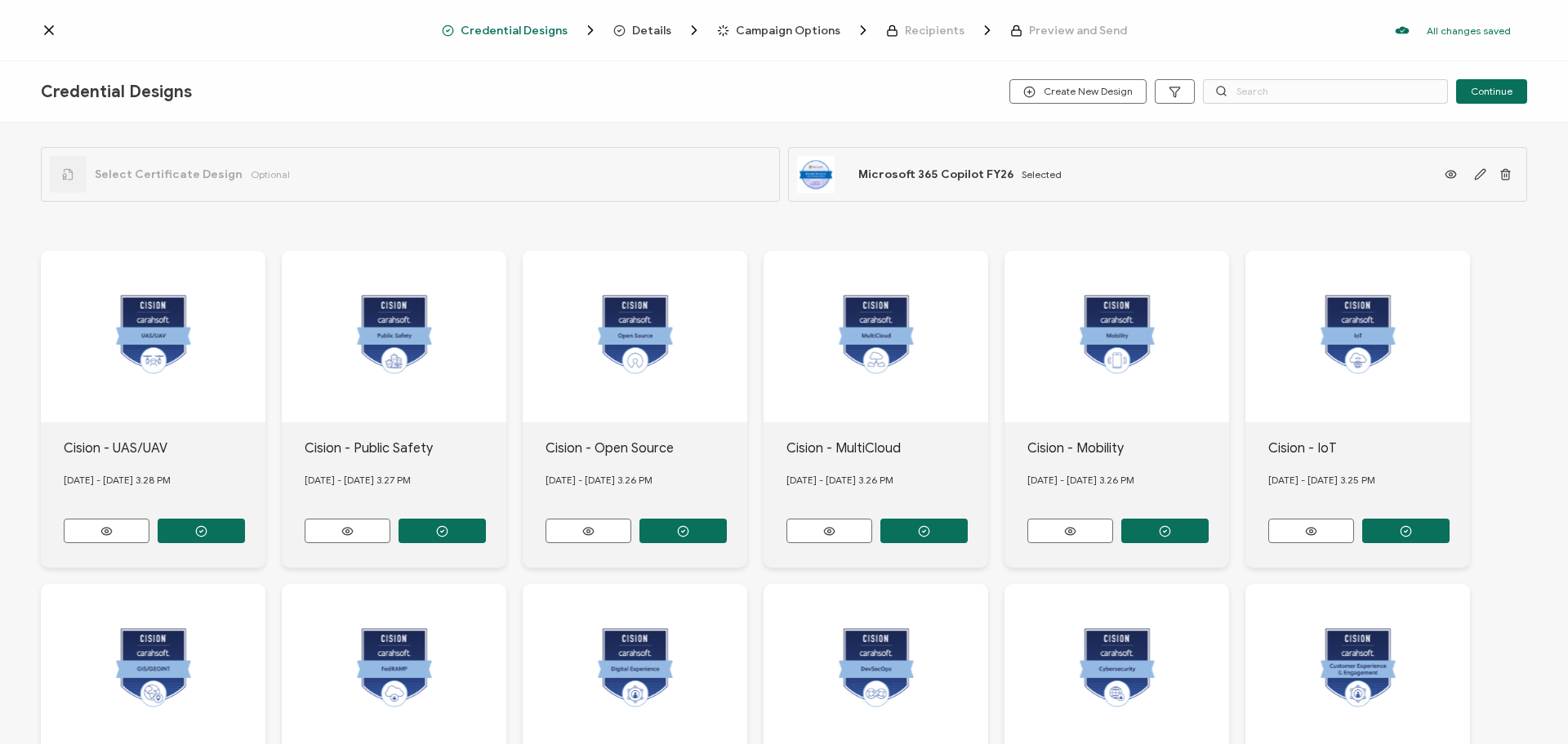
click at [47, 36] on icon at bounding box center [49, 30] width 16 height 16
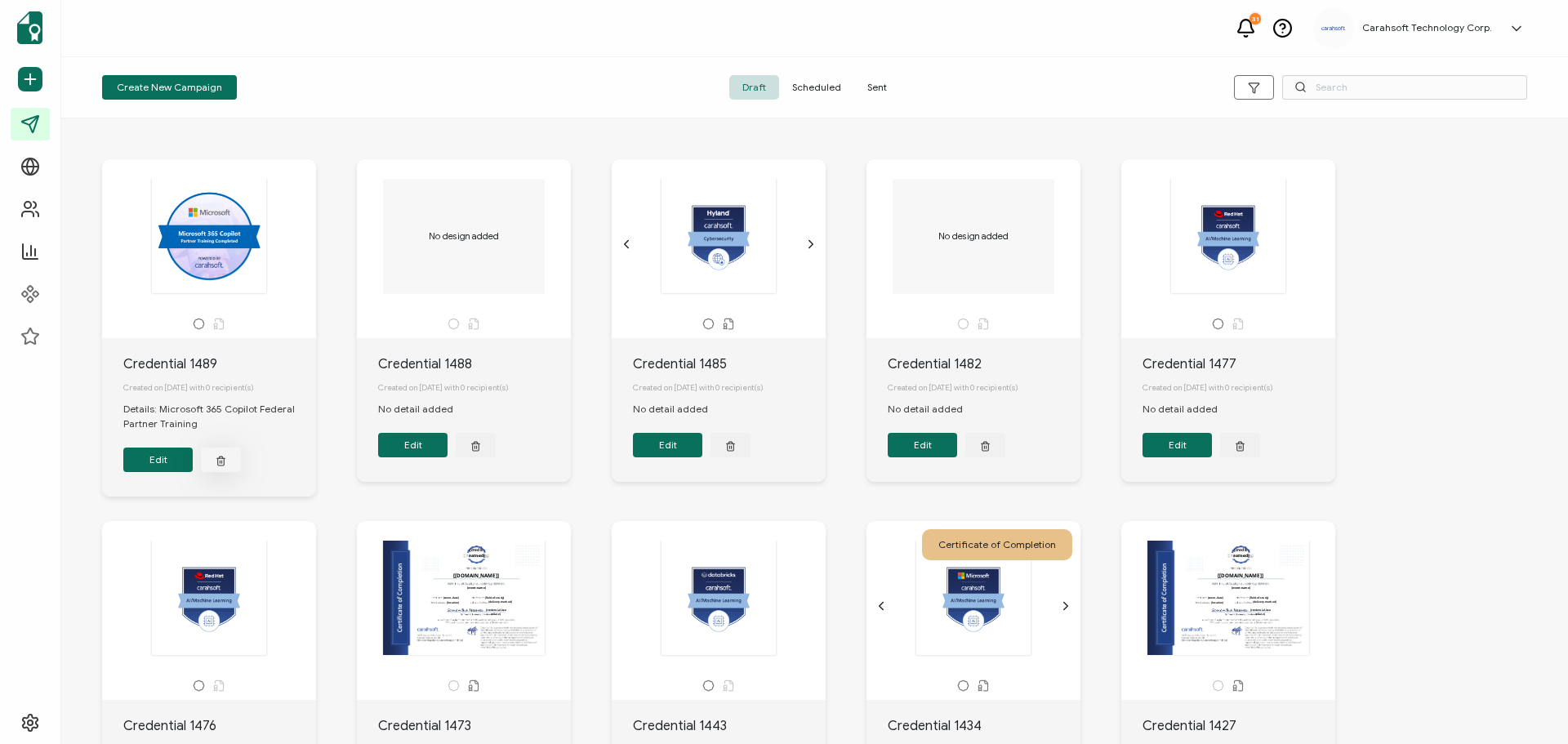
click at [225, 462] on icon "button" at bounding box center [221, 459] width 11 height 12
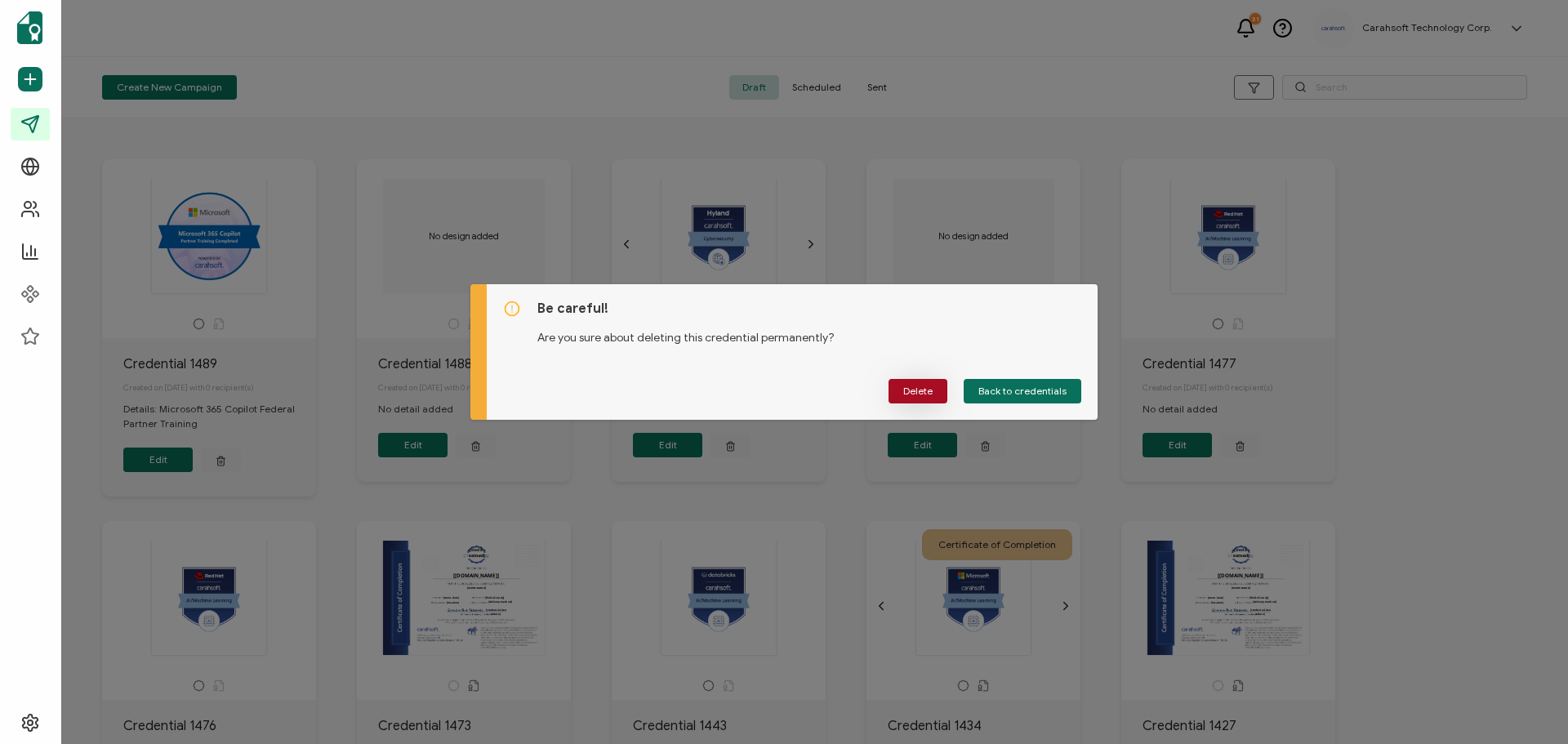
click at [923, 386] on span "Delete" at bounding box center [918, 391] width 29 height 10
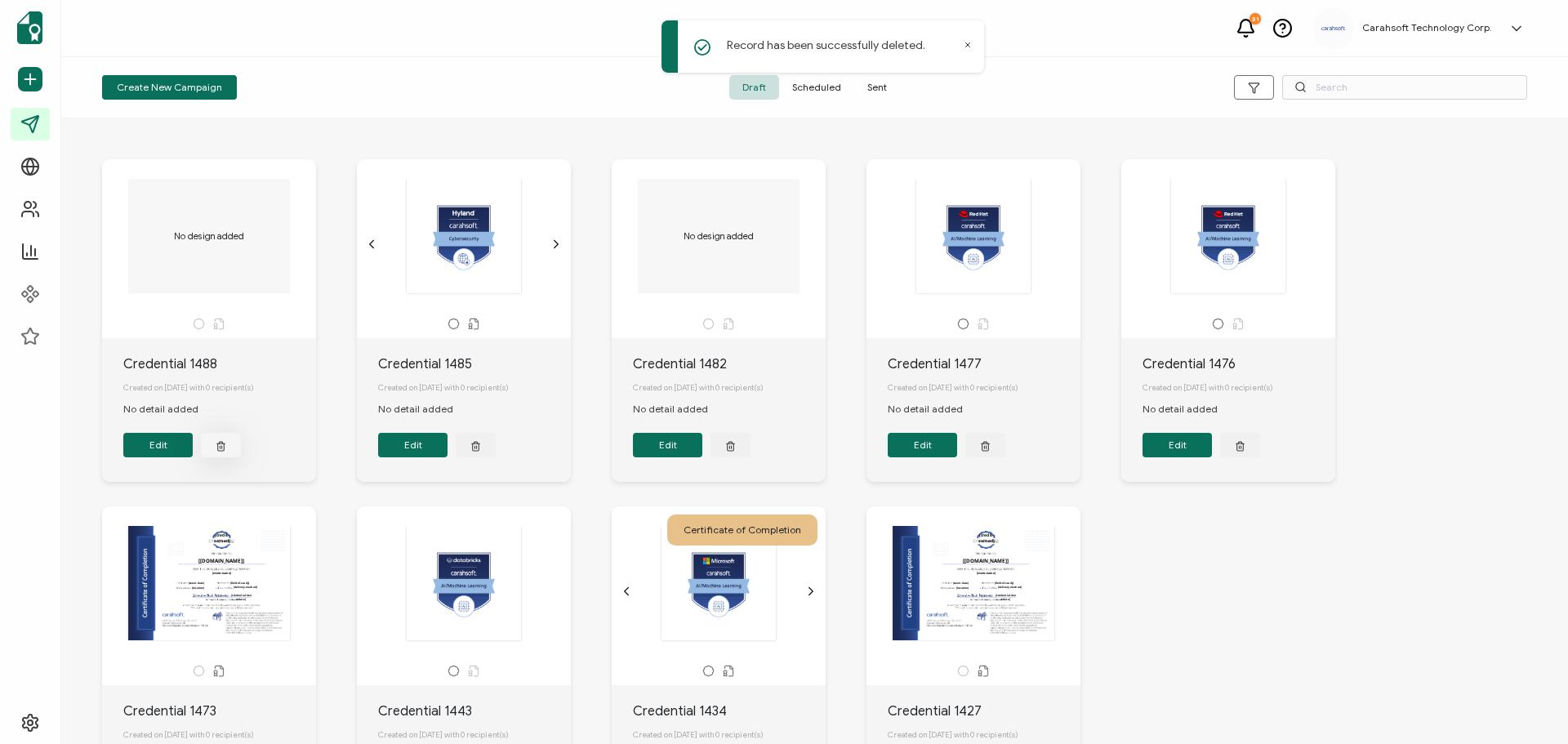
click at [226, 451] on icon "button" at bounding box center [221, 445] width 11 height 12
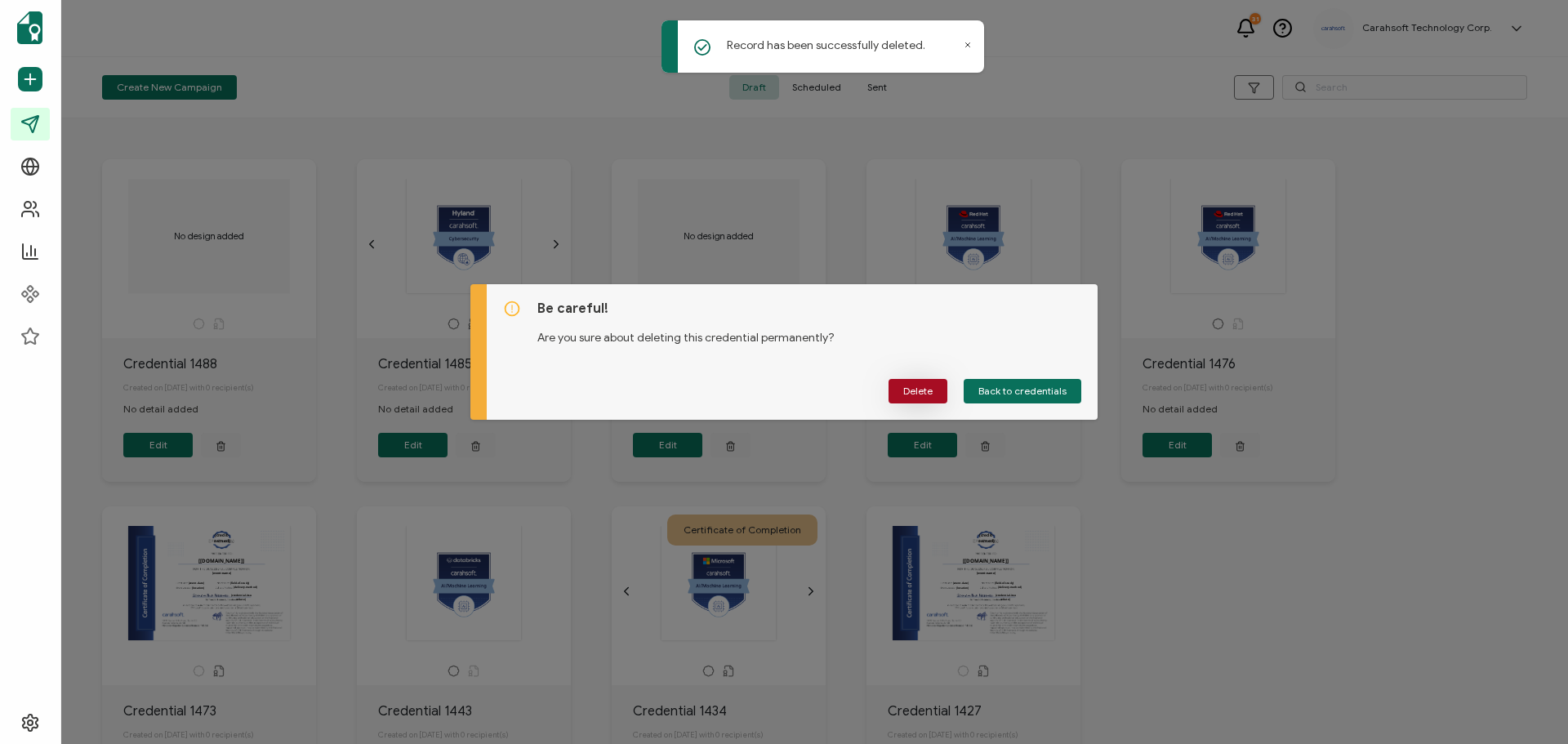
click at [914, 391] on span "Delete" at bounding box center [918, 391] width 29 height 10
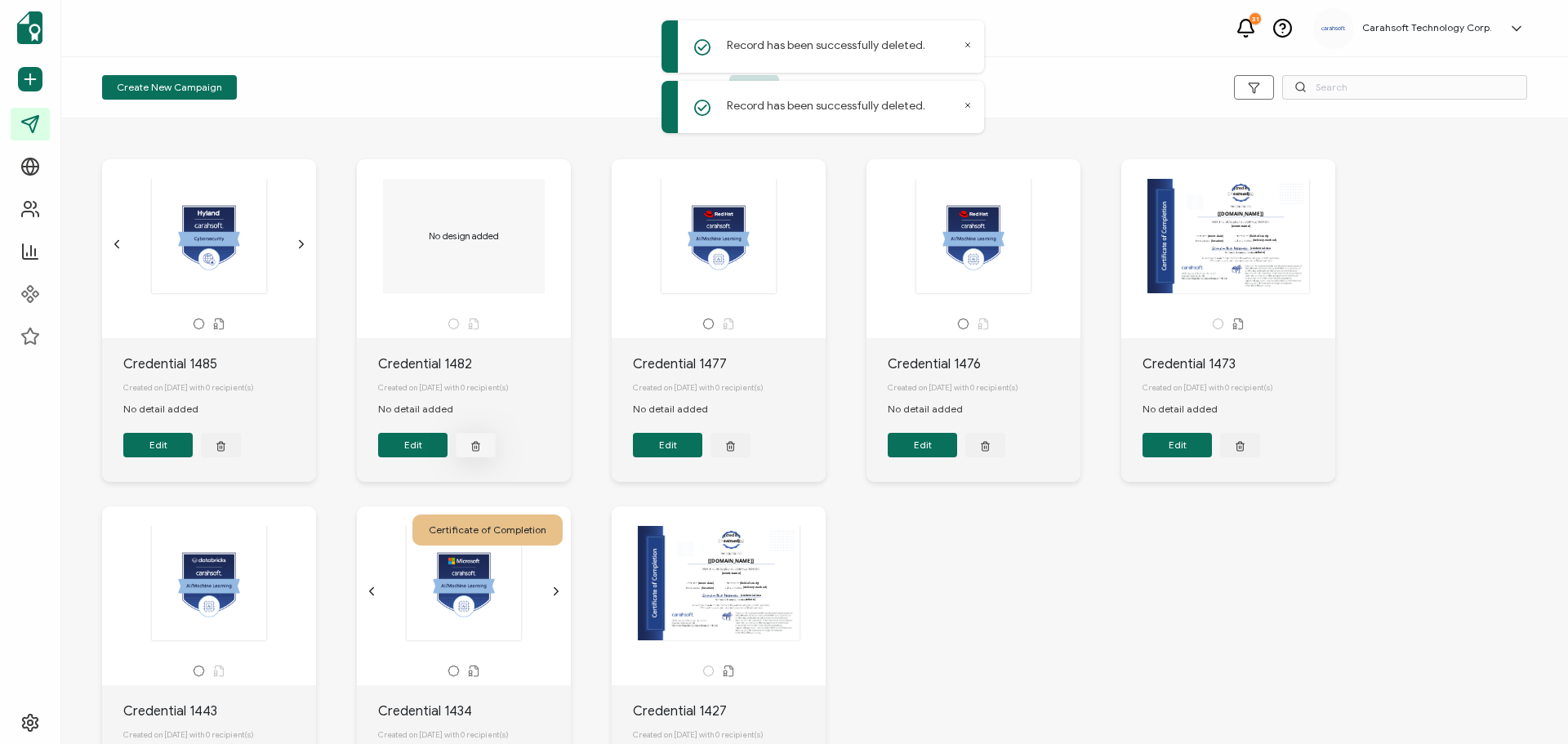
click at [241, 449] on button "button" at bounding box center [221, 445] width 40 height 25
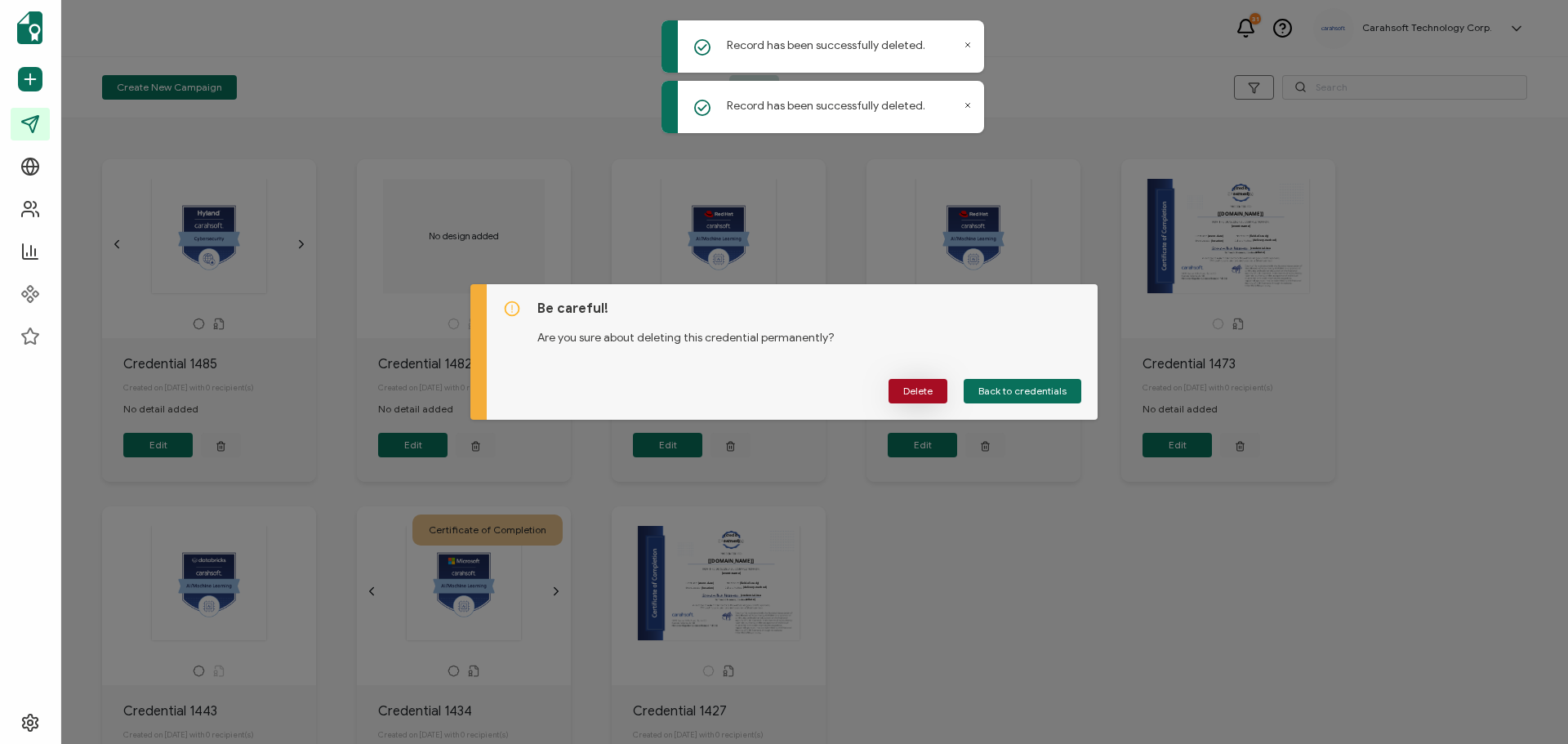
click at [913, 394] on span "Delete" at bounding box center [918, 391] width 29 height 10
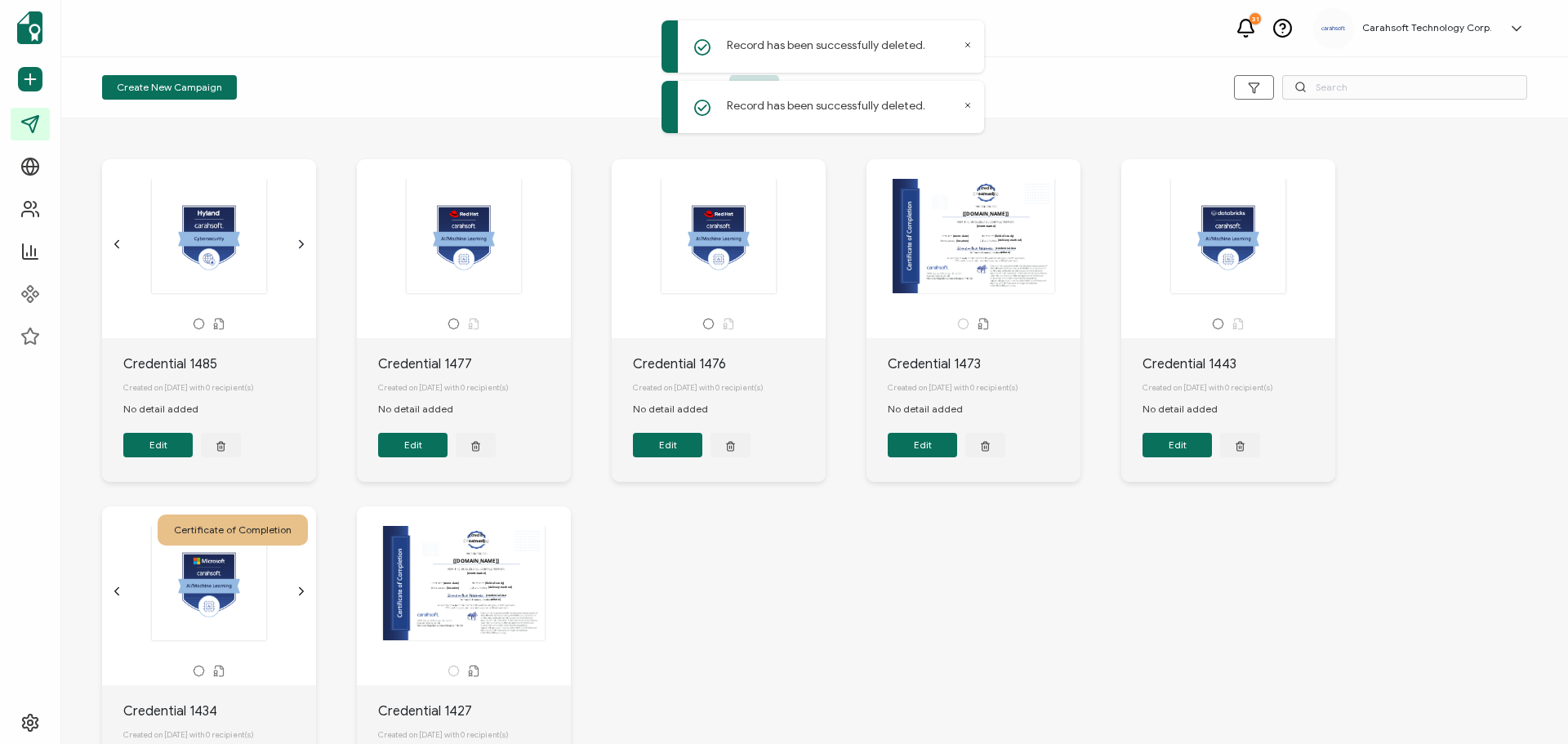
click at [966, 45] on icon at bounding box center [967, 45] width 8 height 8
click at [968, 107] on div "Create New Campaign Draft Scheduled Sent" at bounding box center [814, 88] width 1507 height 61
click at [882, 87] on span "Sent" at bounding box center [877, 87] width 46 height 25
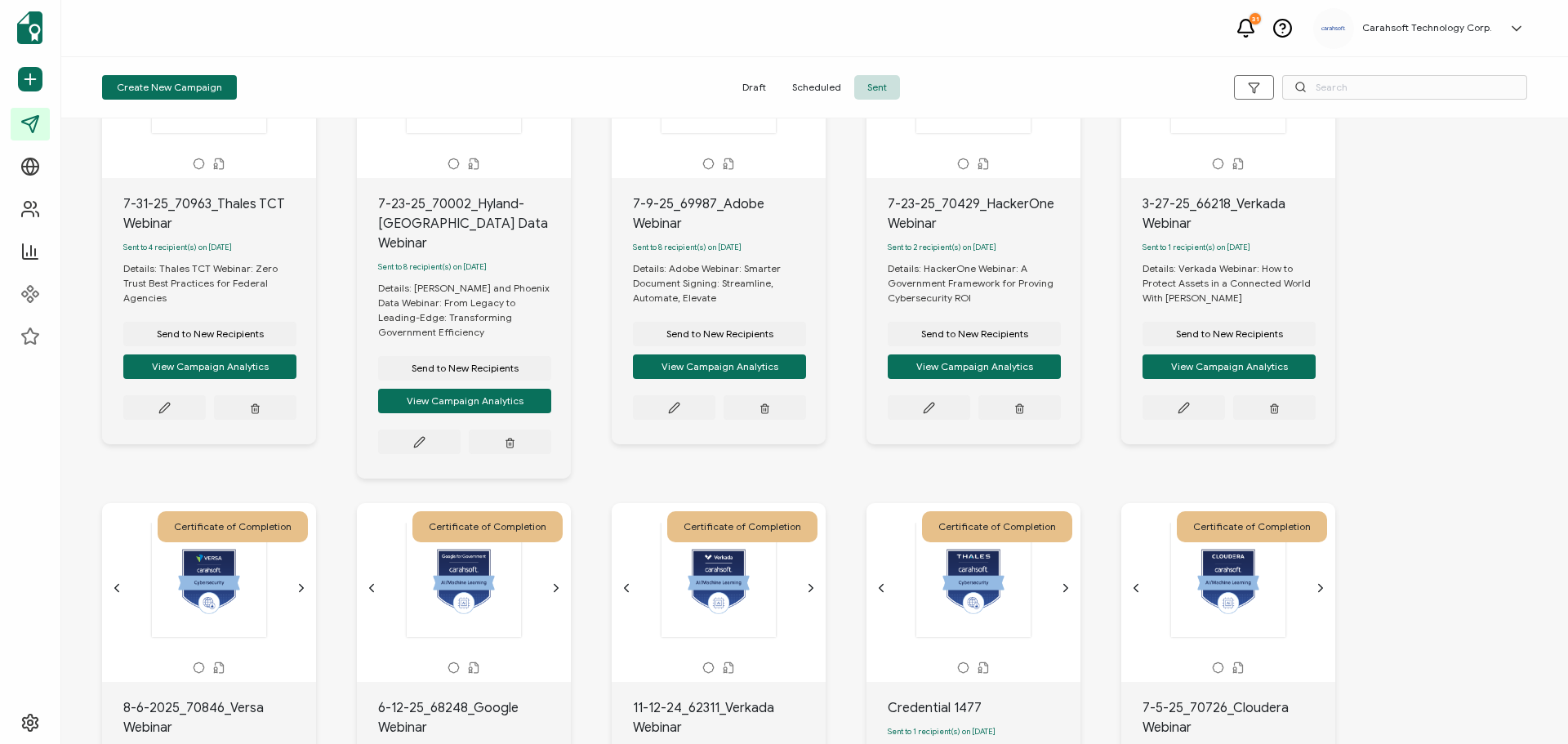
scroll to position [455, 0]
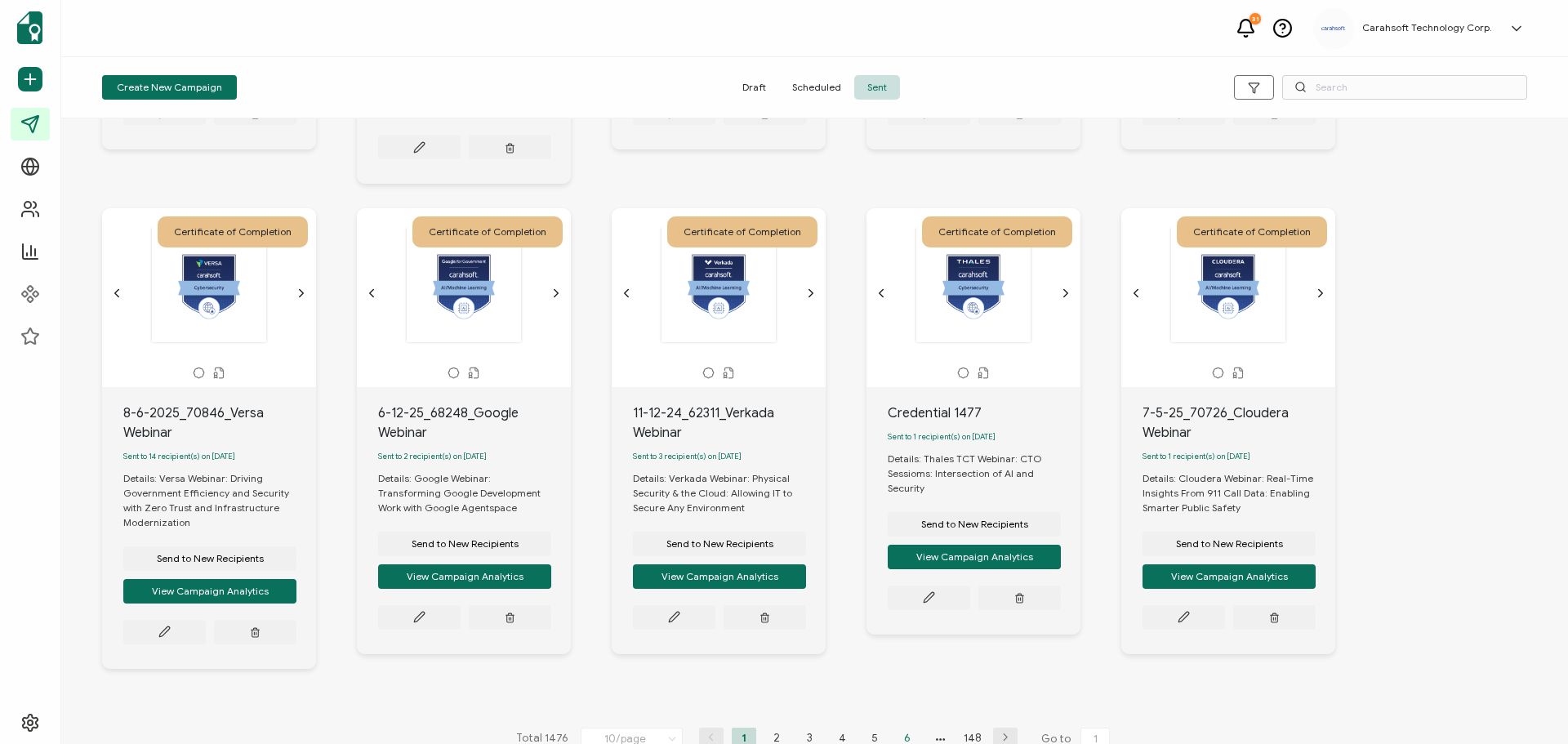
click at [907, 728] on li "6" at bounding box center [907, 738] width 25 height 20
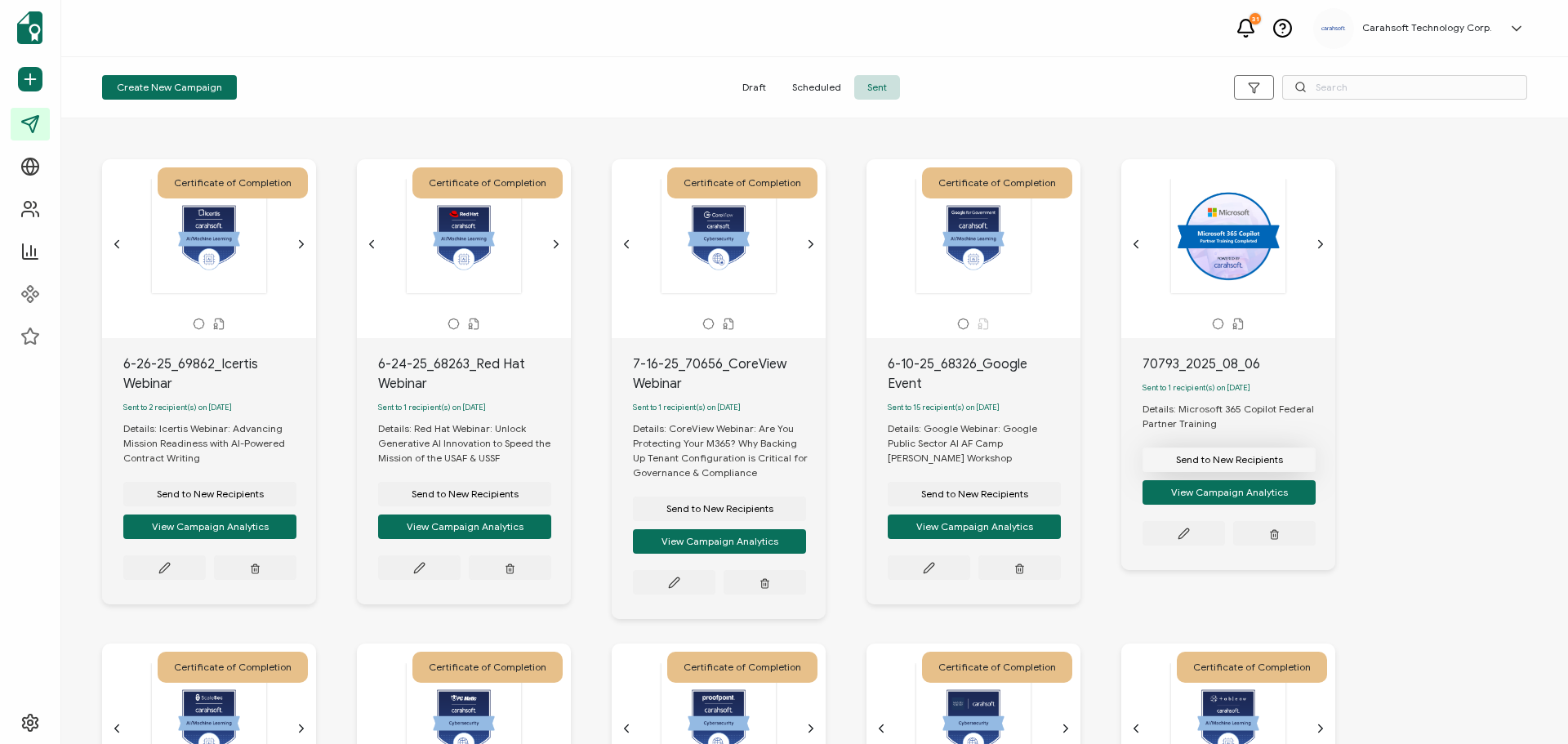
click at [264, 489] on span "Send to New Recipients" at bounding box center [210, 494] width 107 height 10
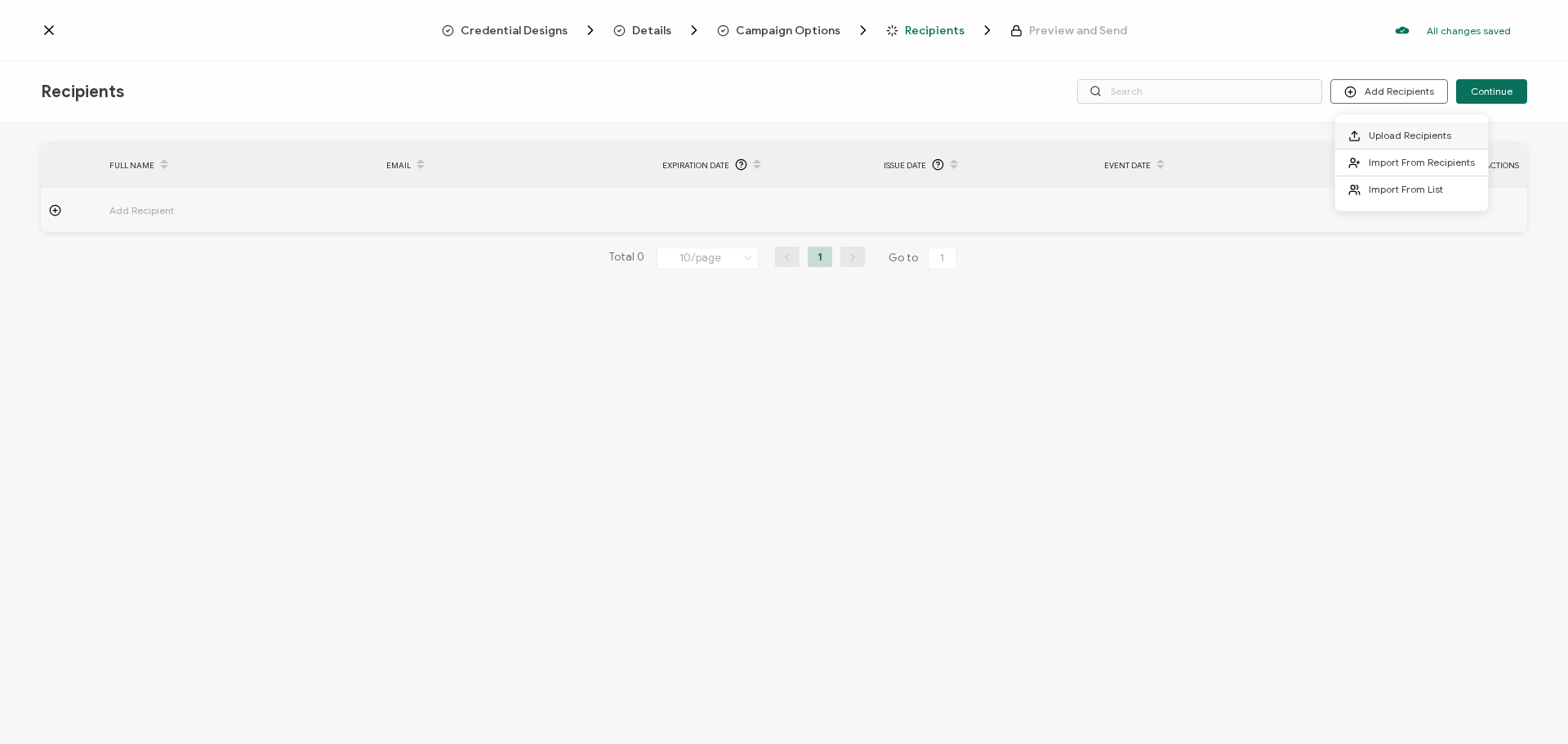
click at [1395, 132] on span "Upload Recipients" at bounding box center [1410, 134] width 82 height 12
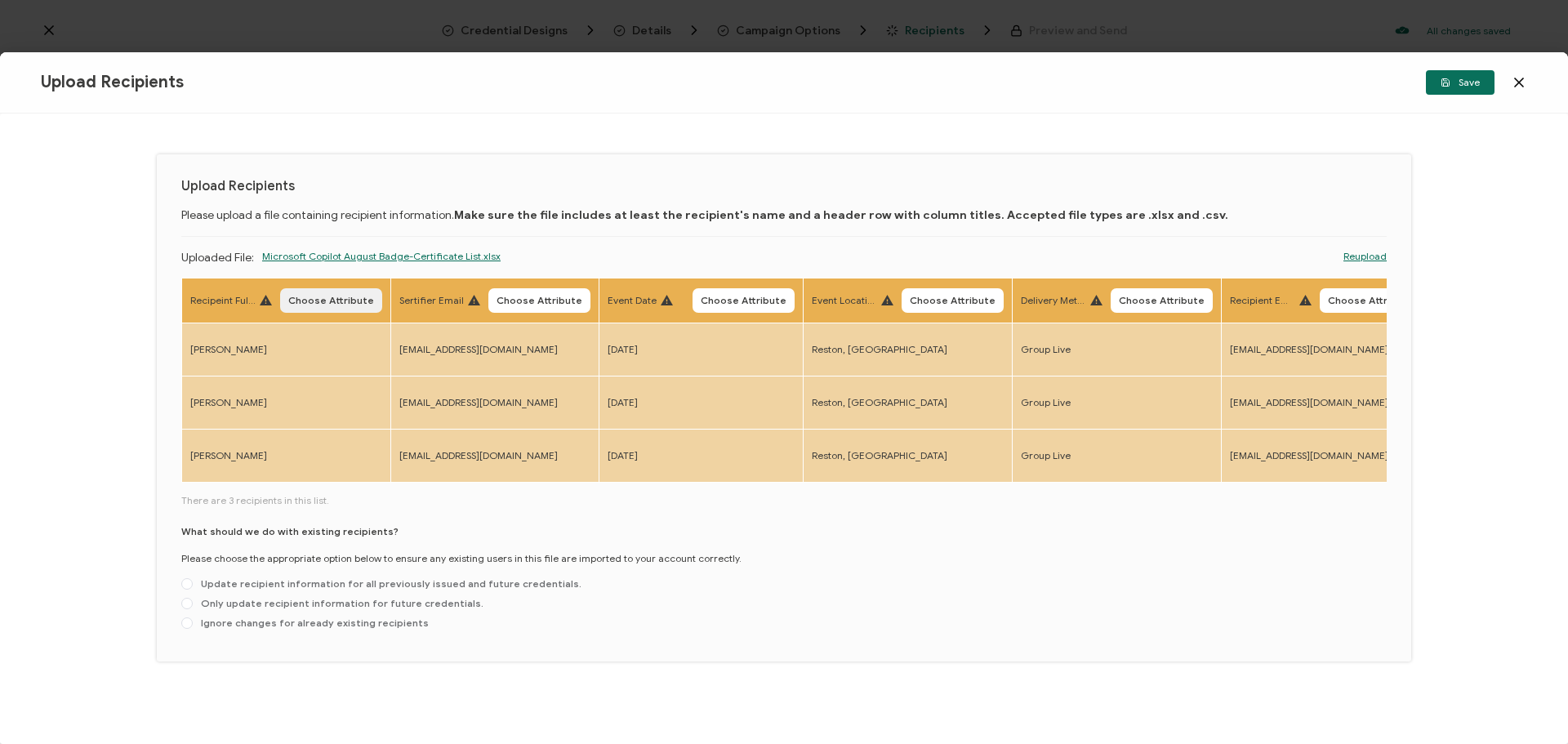
click at [349, 300] on span "Choose Attribute" at bounding box center [331, 300] width 86 height 10
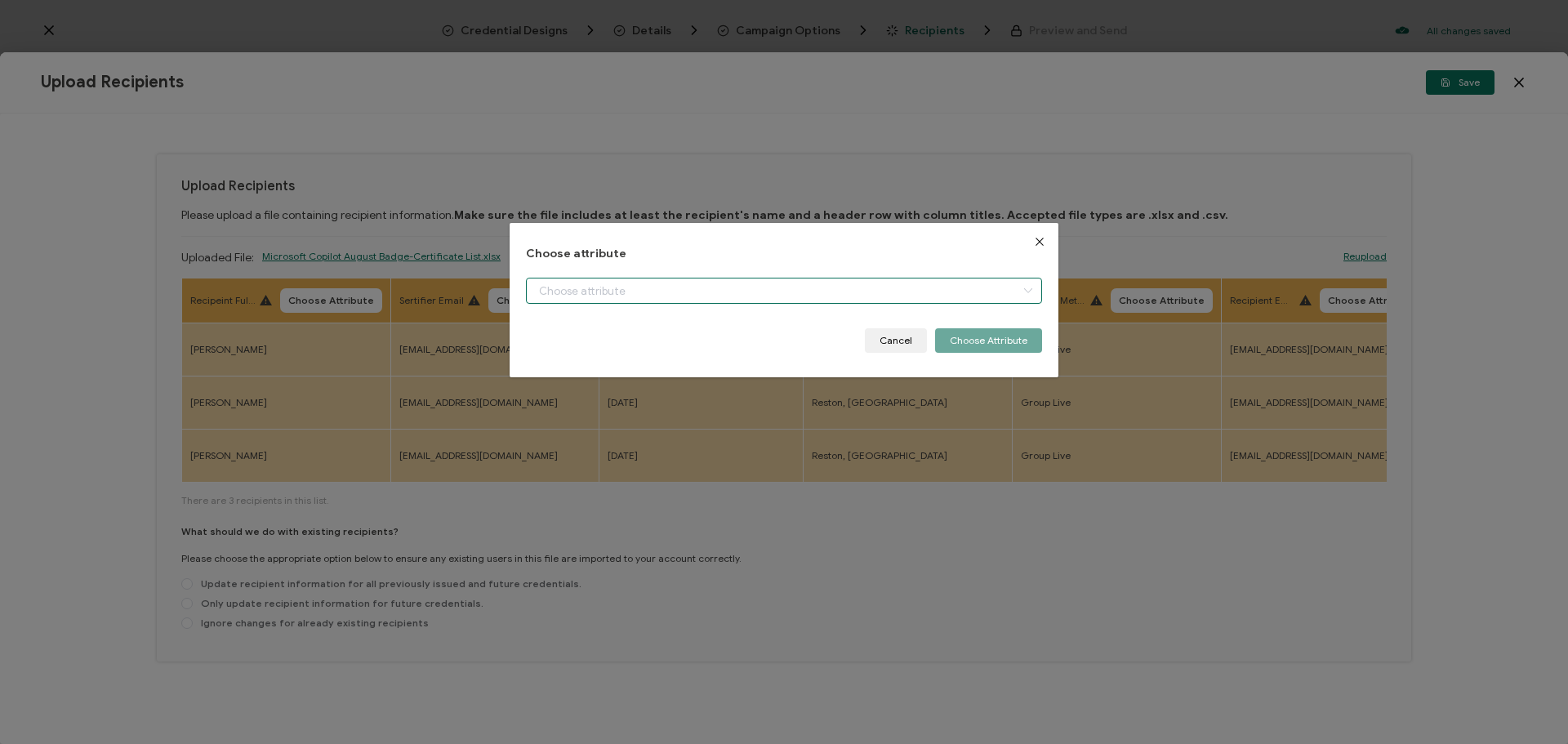
click at [646, 299] on input "dialog" at bounding box center [783, 290] width 516 height 26
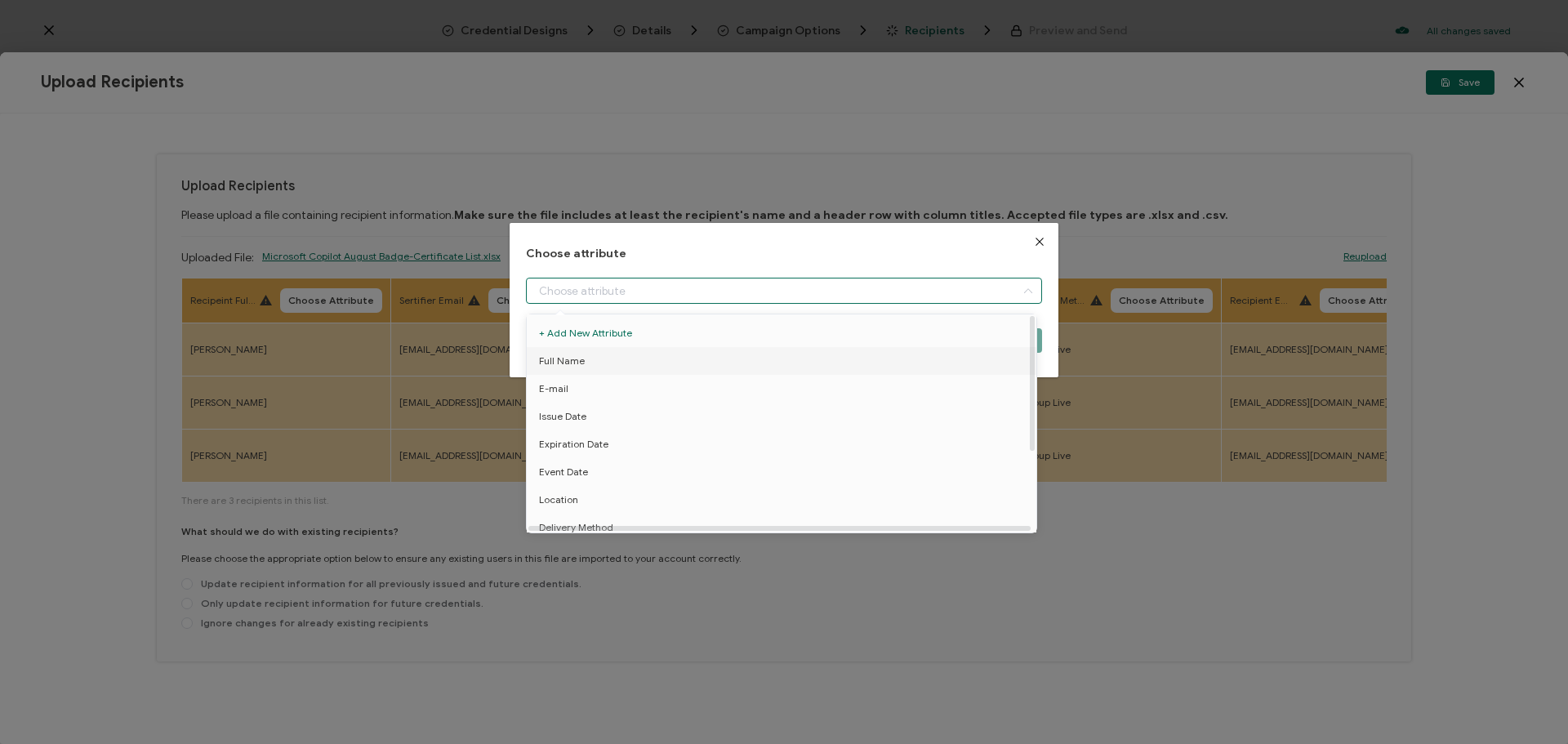
click at [611, 360] on li "Full Name" at bounding box center [785, 361] width 524 height 27
type input "Full Name"
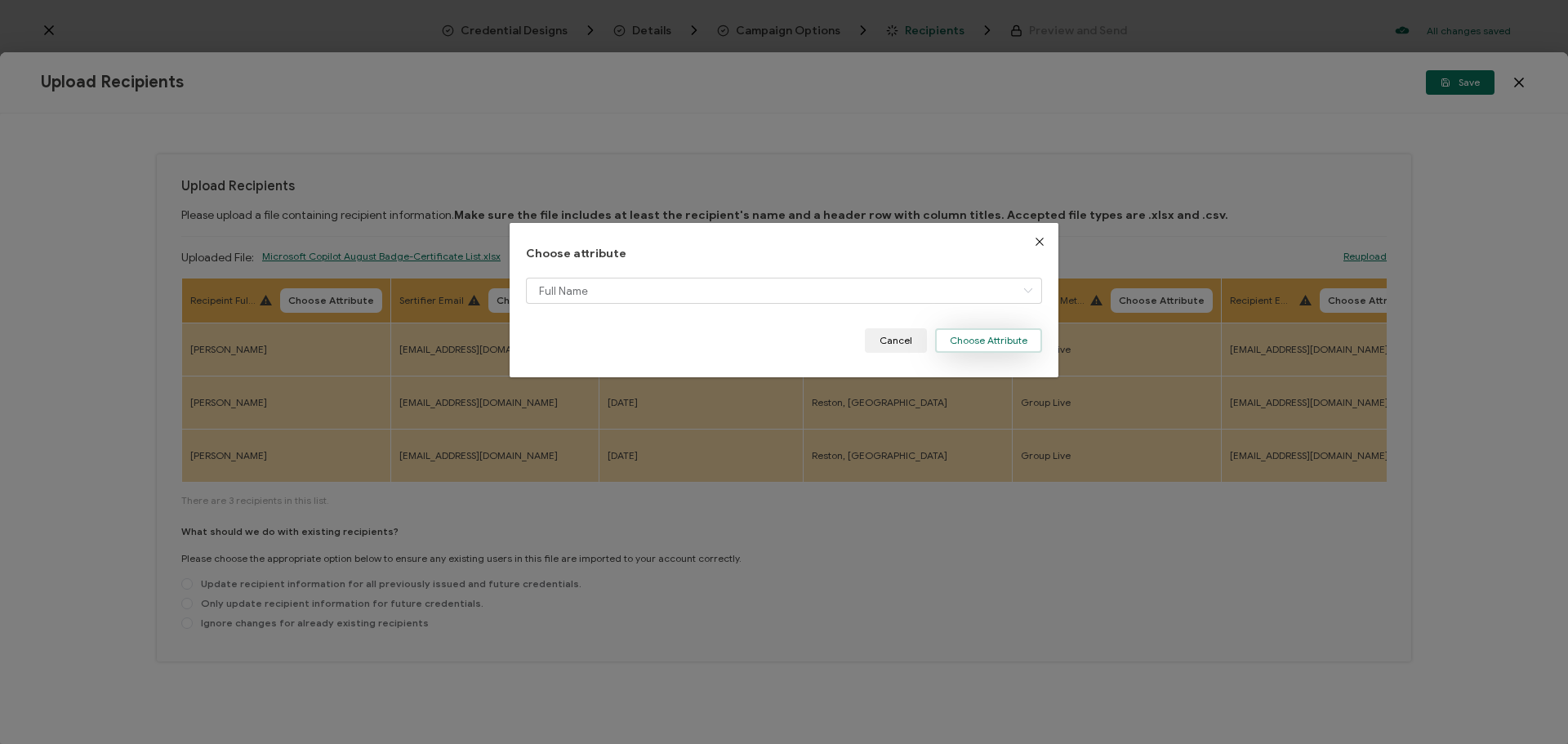
click at [956, 338] on button "Choose Attribute" at bounding box center [988, 341] width 107 height 25
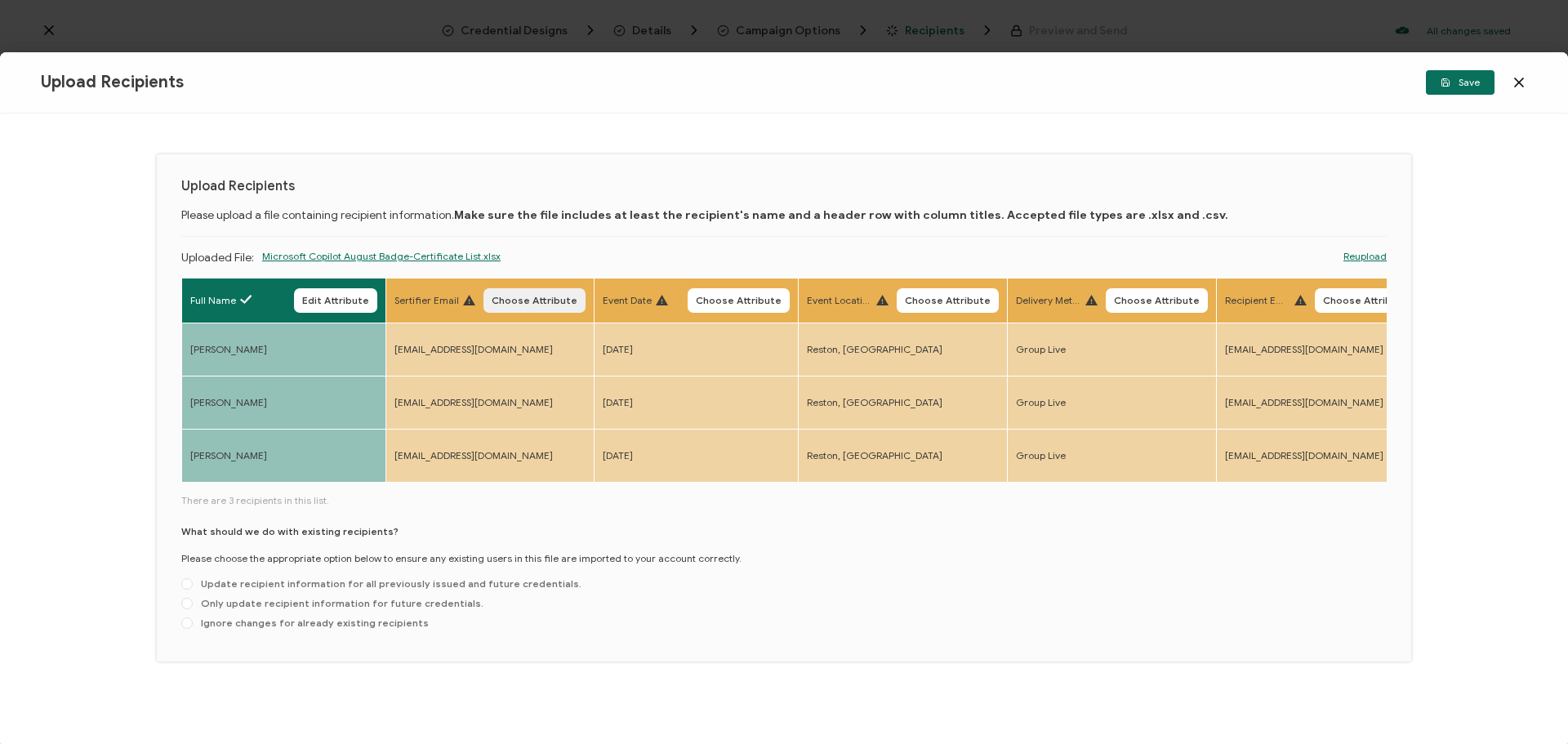
click at [555, 306] on span "Choose Attribute" at bounding box center [535, 300] width 86 height 10
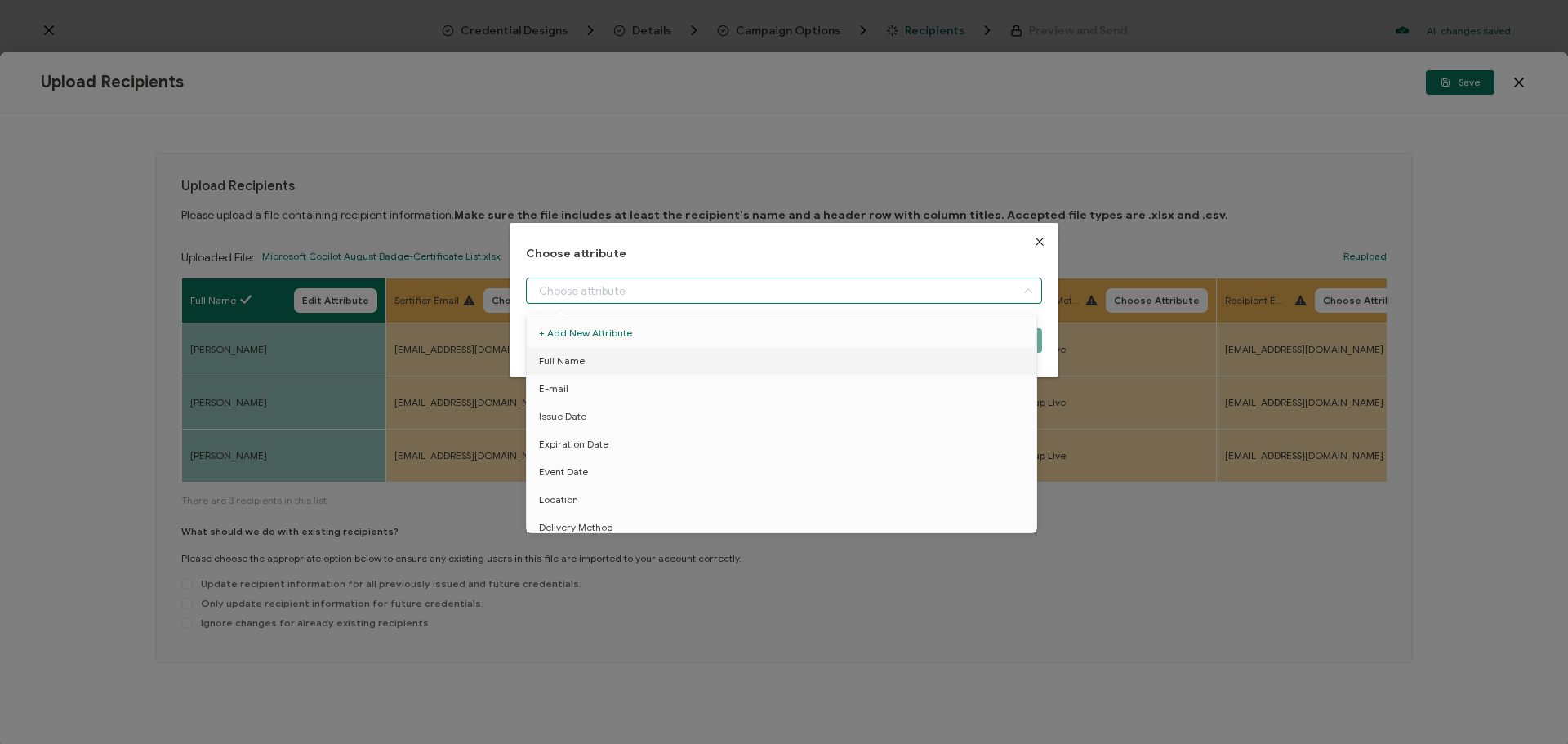
click at [581, 299] on input "dialog" at bounding box center [783, 290] width 516 height 26
click at [584, 391] on li "E-mail" at bounding box center [785, 389] width 524 height 27
type input "E-mail"
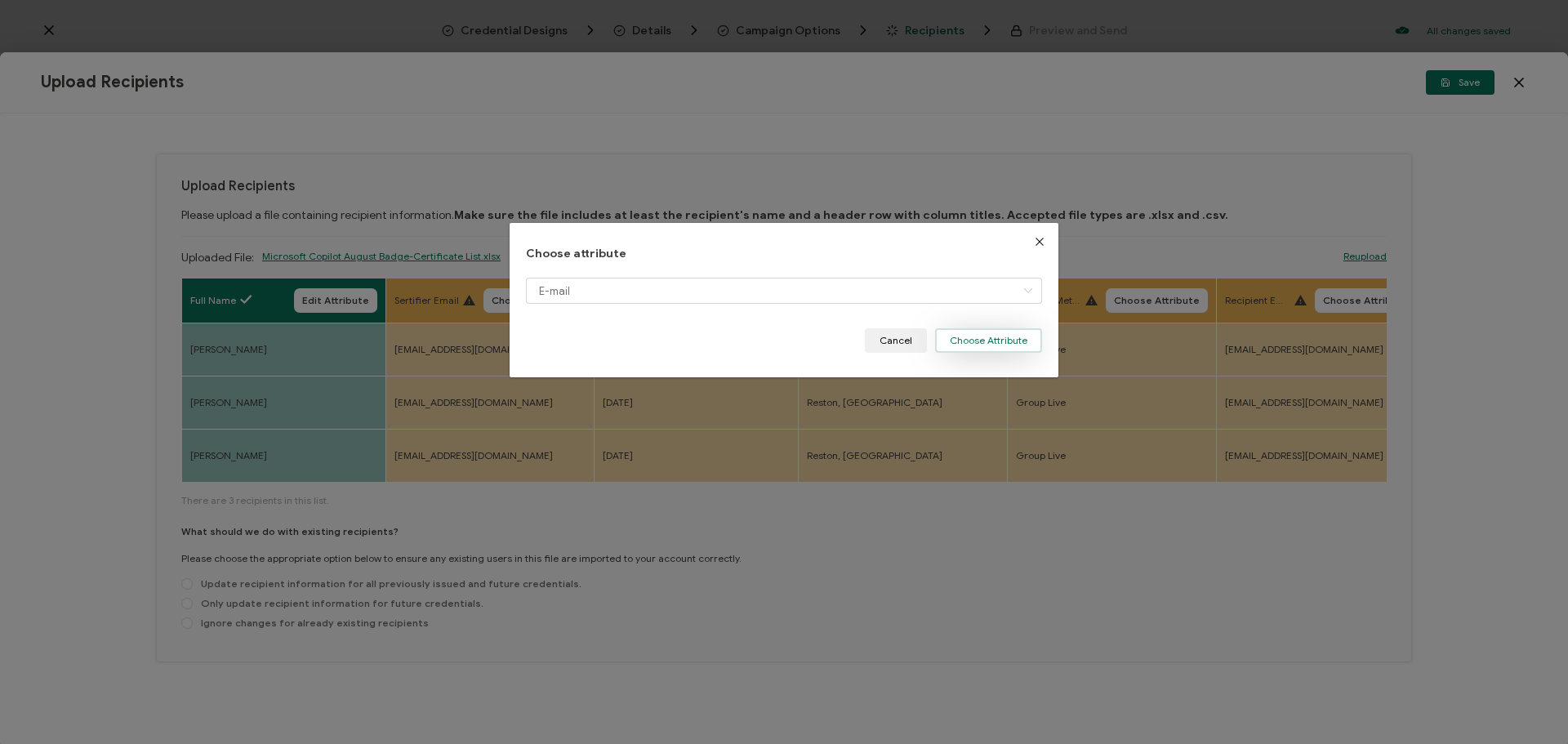
click at [967, 347] on button "Choose Attribute" at bounding box center [988, 341] width 107 height 25
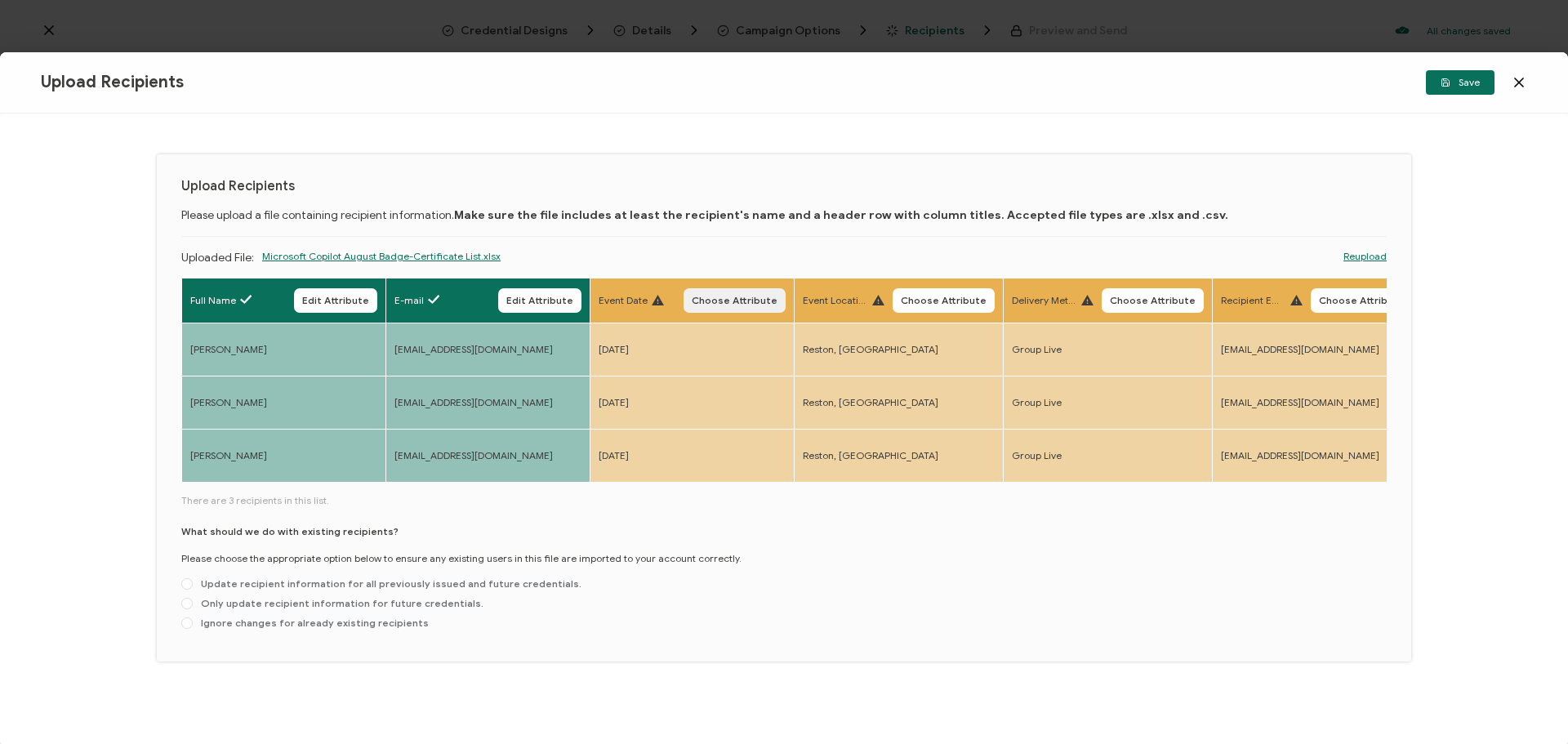
click at [734, 305] on span "Choose Attribute" at bounding box center [735, 300] width 86 height 10
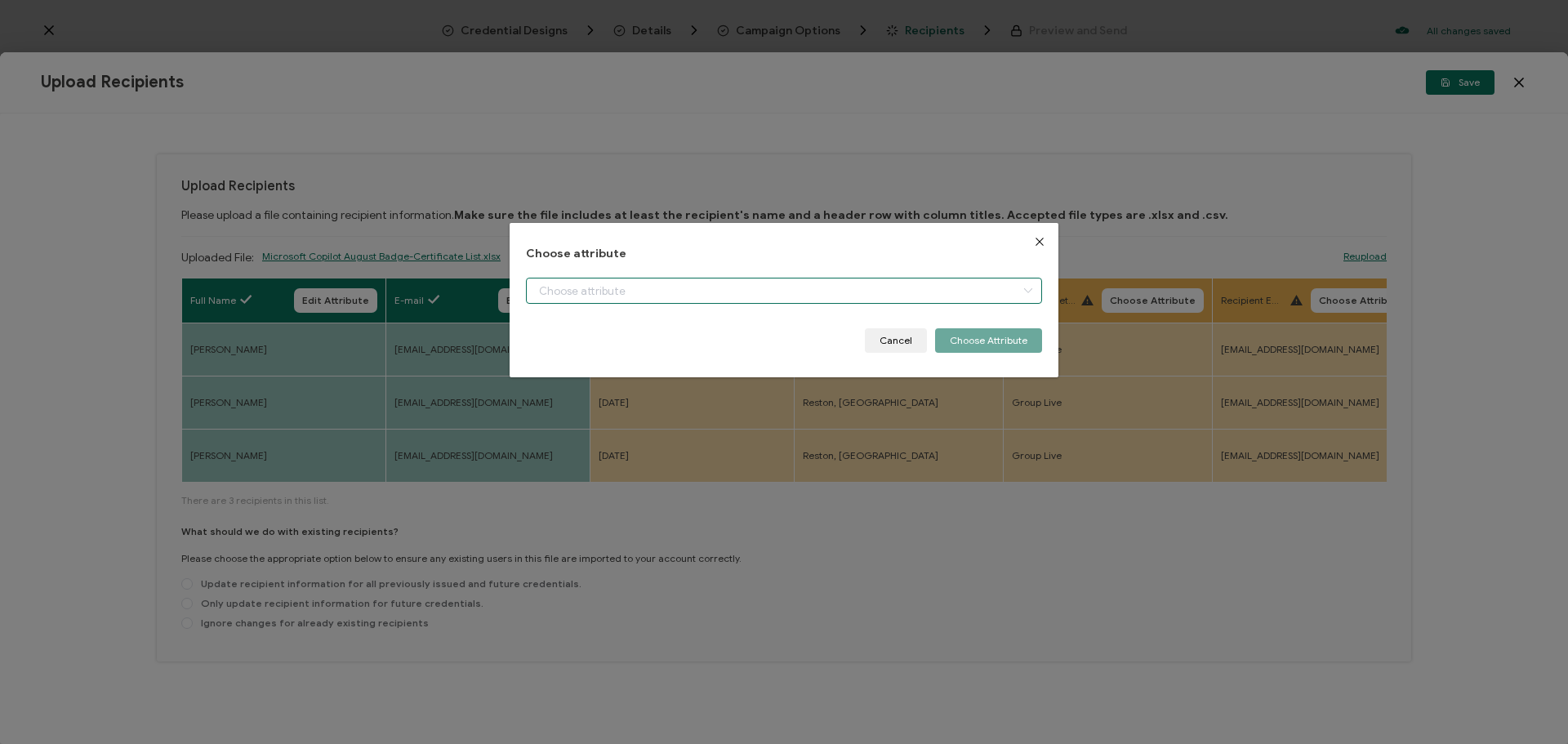
click at [676, 297] on input "dialog" at bounding box center [783, 290] width 516 height 26
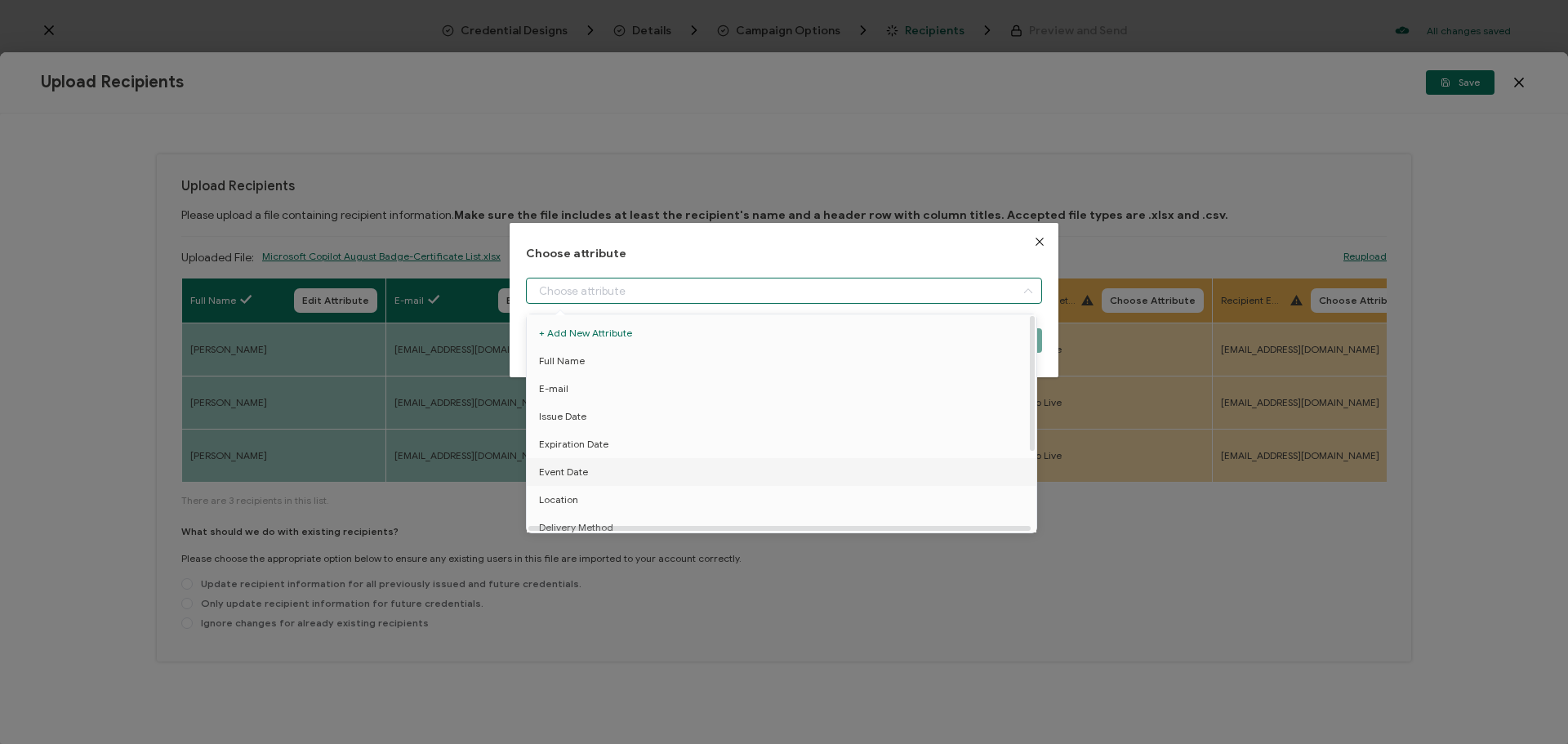
click at [586, 476] on span "Event Date" at bounding box center [564, 472] width 49 height 27
type input "Event Date"
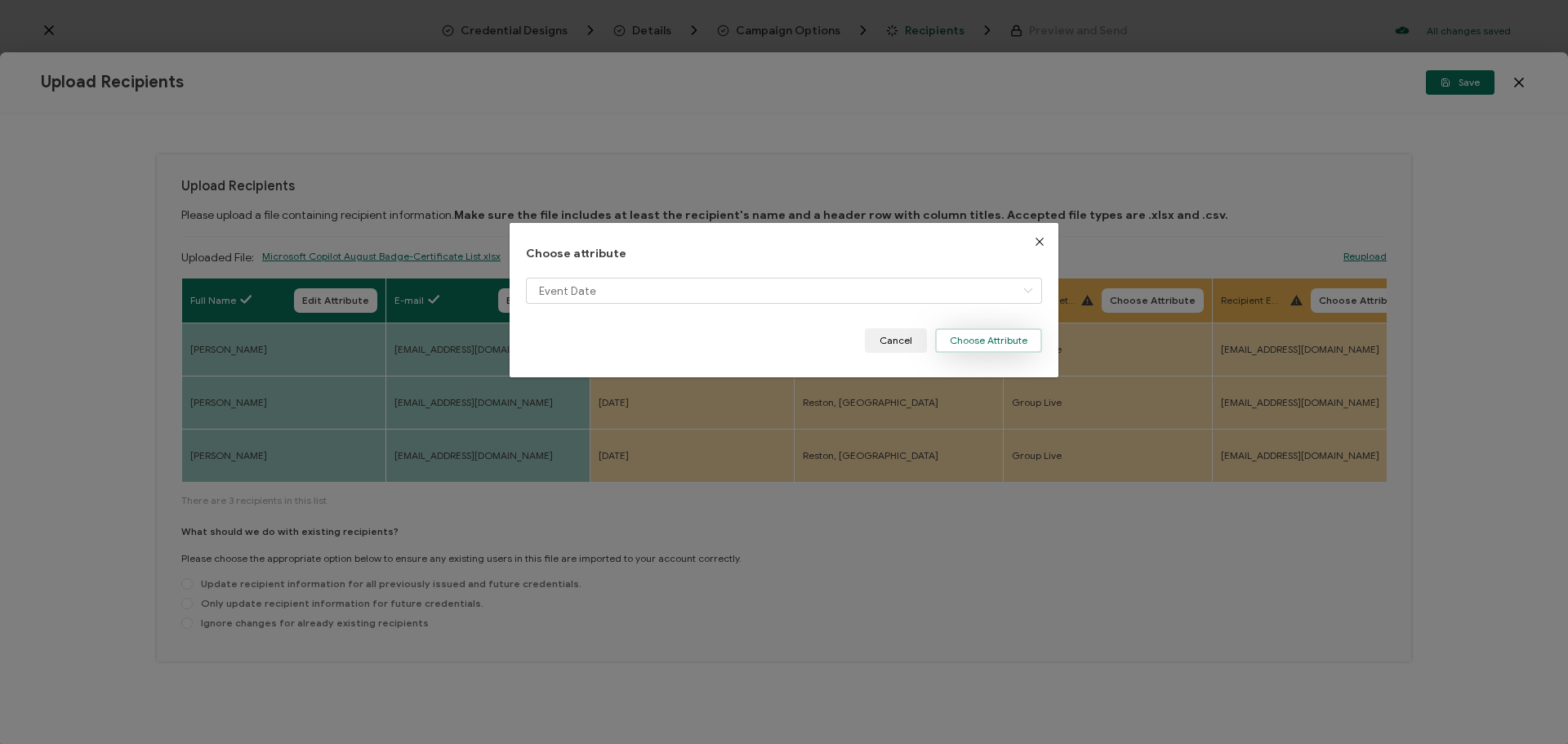
click at [953, 343] on button "Choose Attribute" at bounding box center [988, 341] width 107 height 25
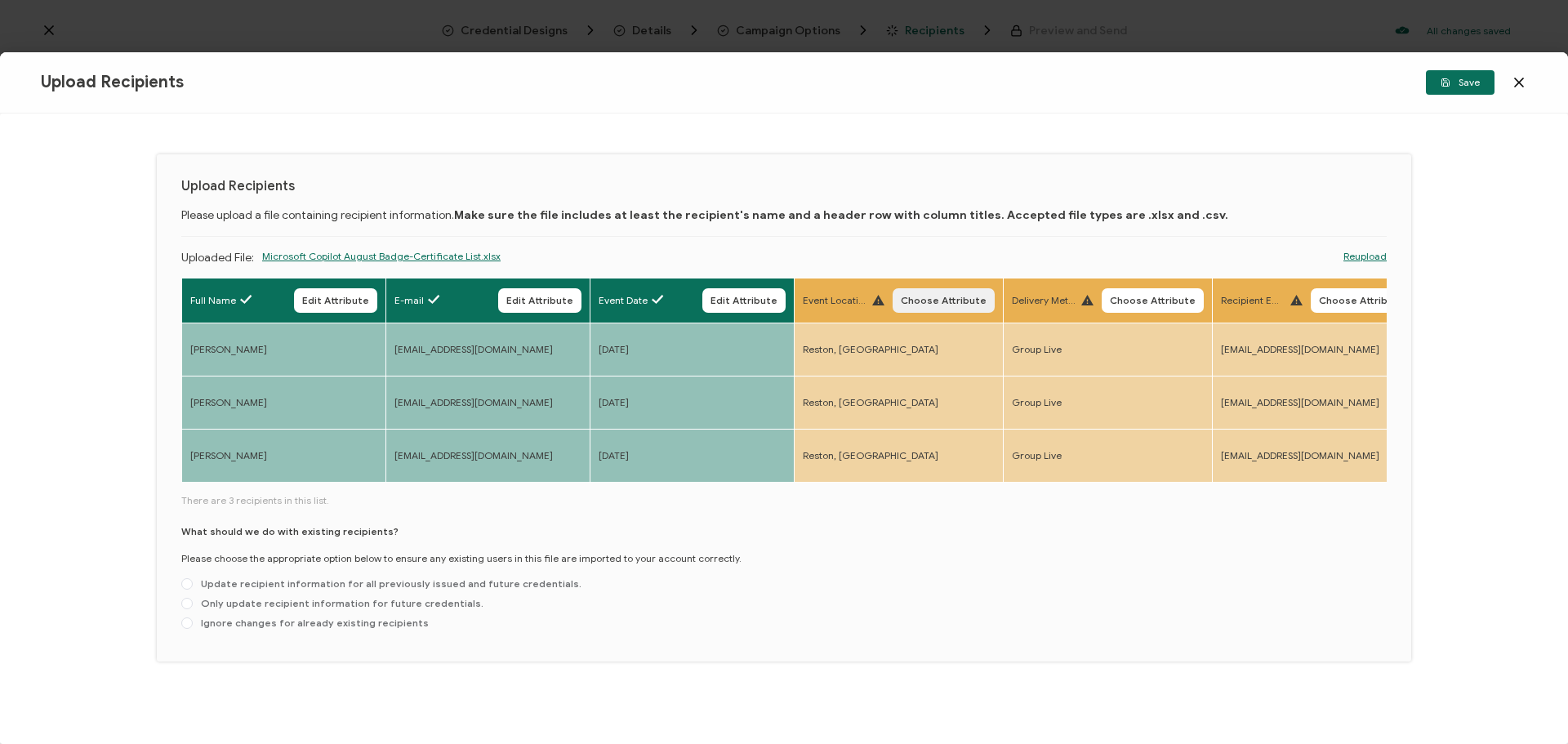
click at [962, 307] on button "Choose Attribute" at bounding box center [944, 300] width 102 height 25
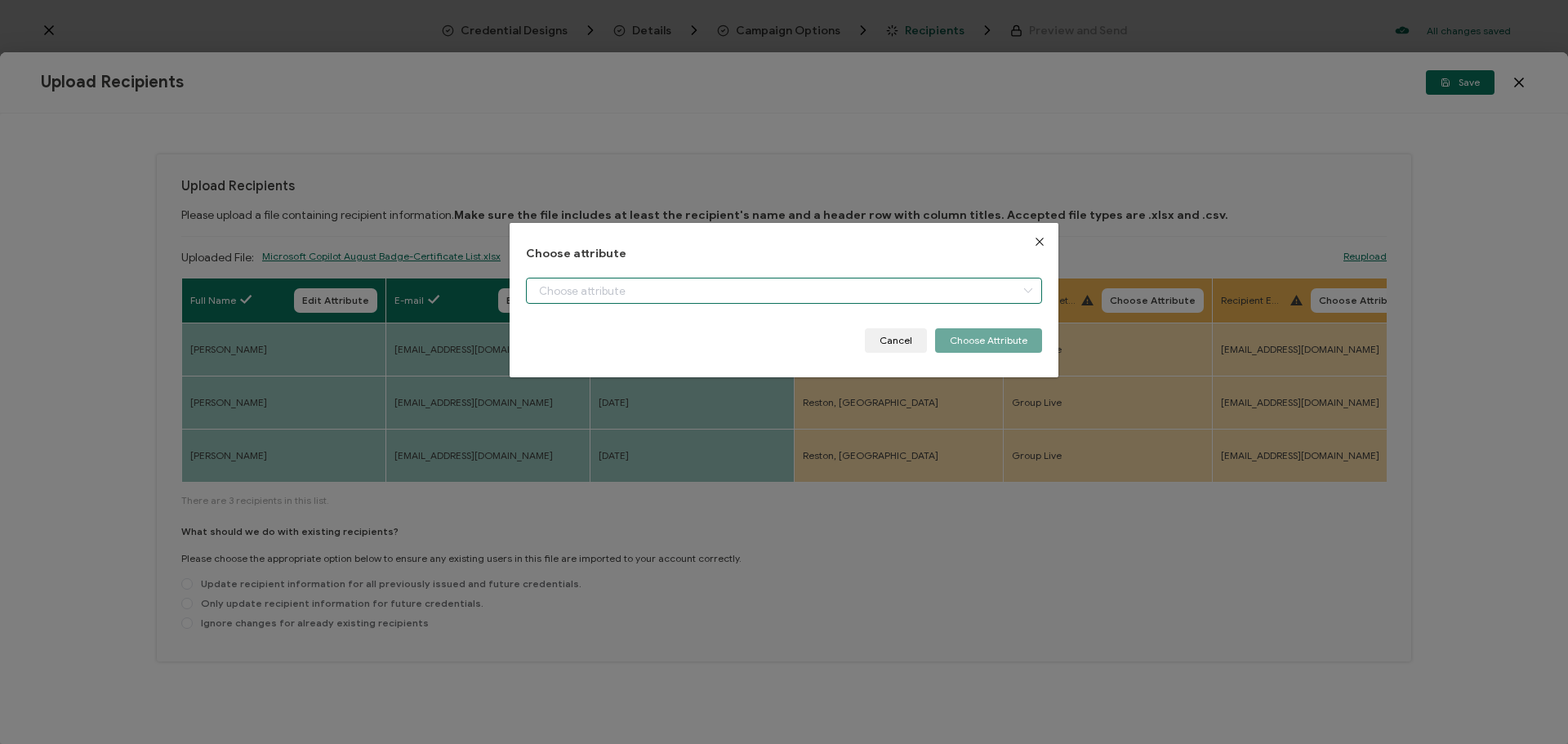
click at [644, 297] on input "dialog" at bounding box center [783, 290] width 516 height 26
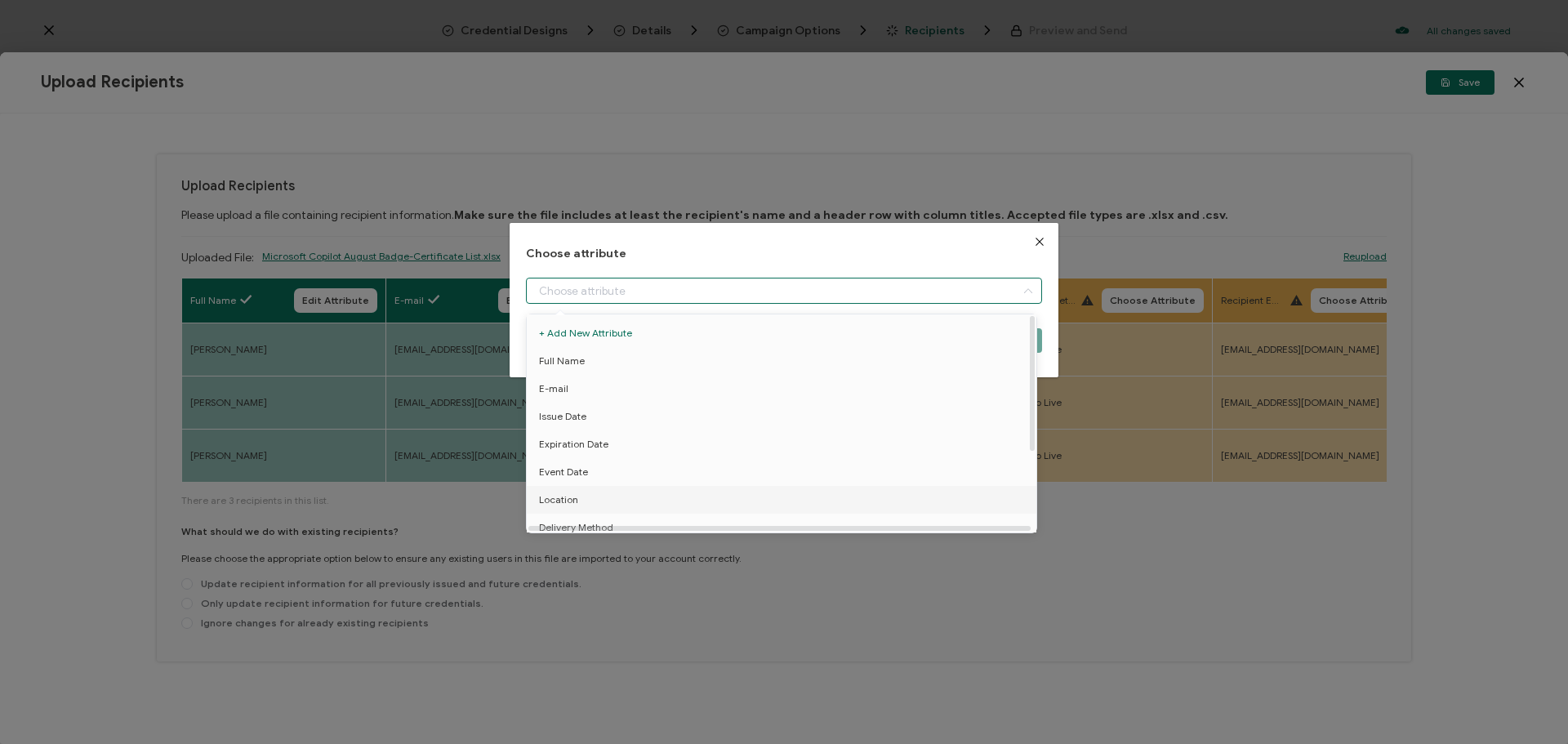
click at [581, 498] on li "Location" at bounding box center [785, 499] width 524 height 27
type input "Location"
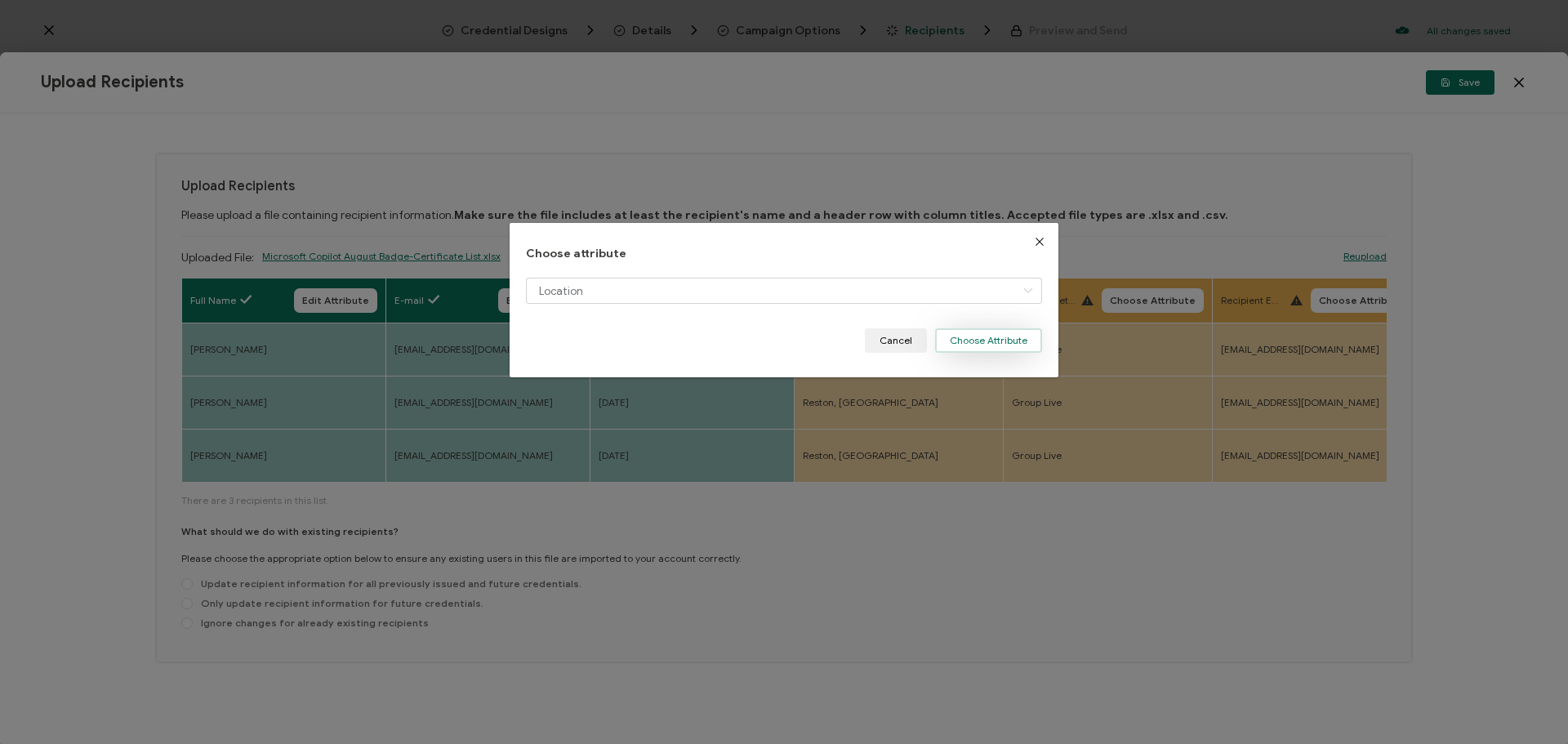
click at [980, 337] on button "Choose Attribute" at bounding box center [988, 341] width 107 height 25
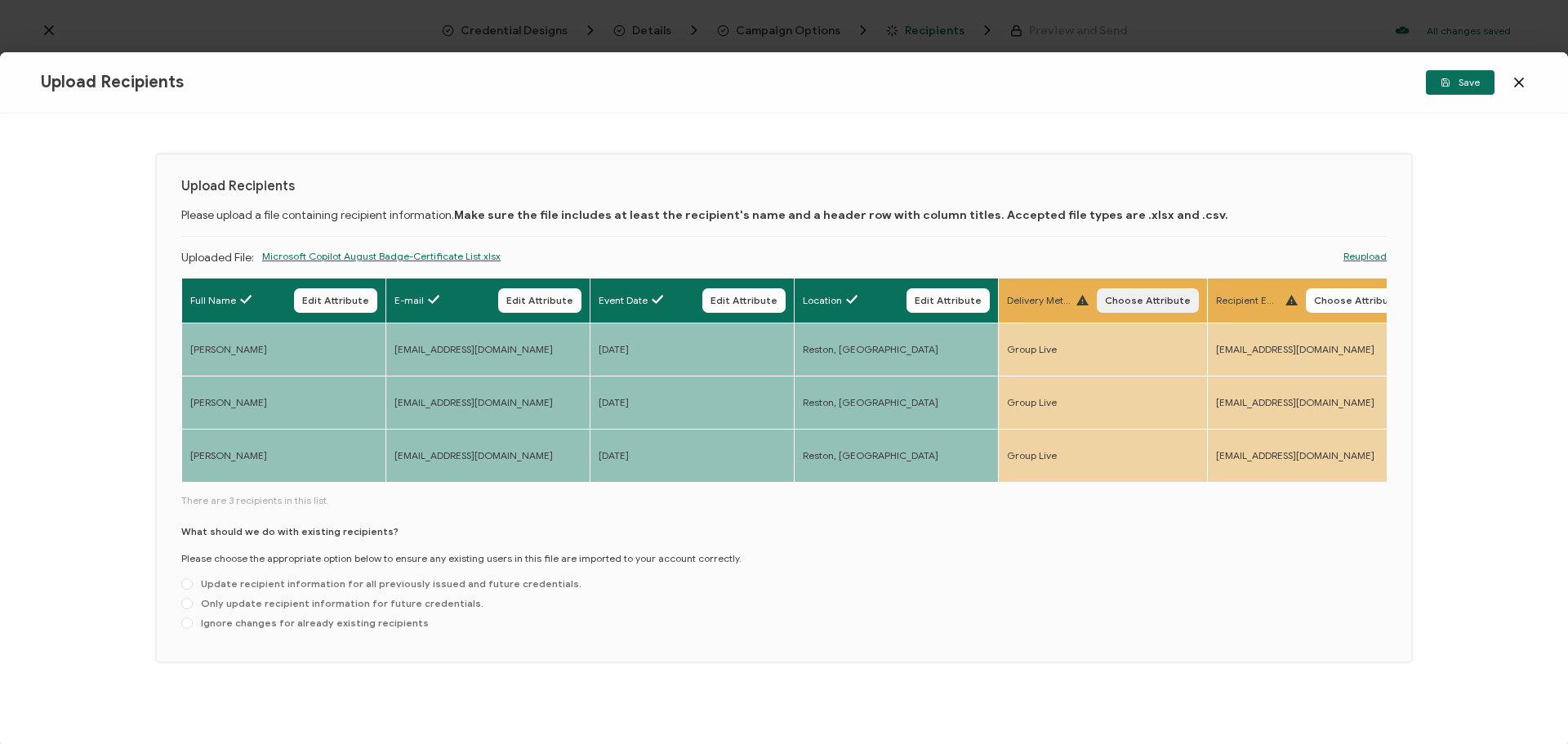
click at [1168, 301] on span "Choose Attribute" at bounding box center [1148, 300] width 86 height 10
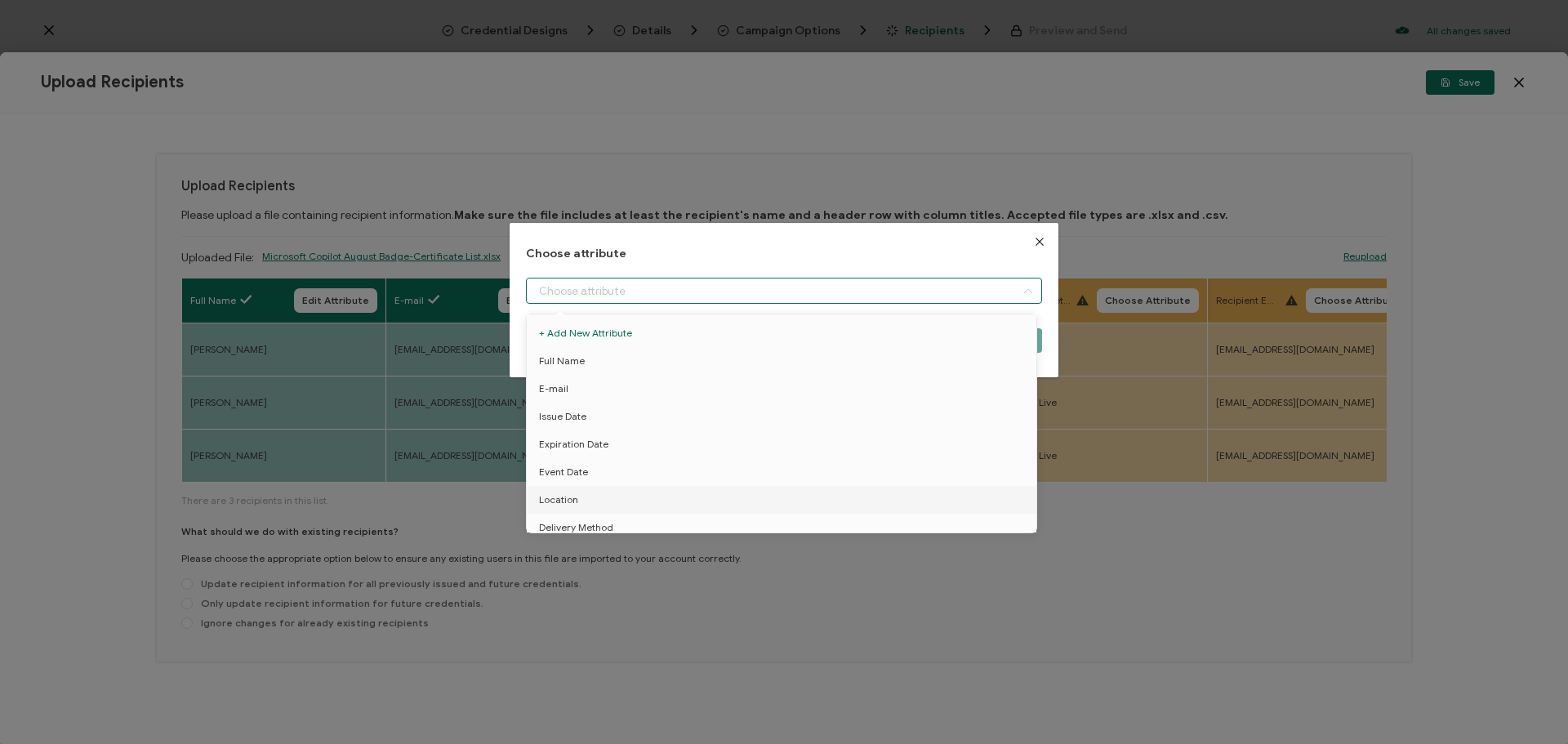
click at [704, 285] on input "dialog" at bounding box center [783, 290] width 516 height 26
click at [622, 446] on li "Delivery Method" at bounding box center [785, 445] width 524 height 27
type input "Delivery Method"
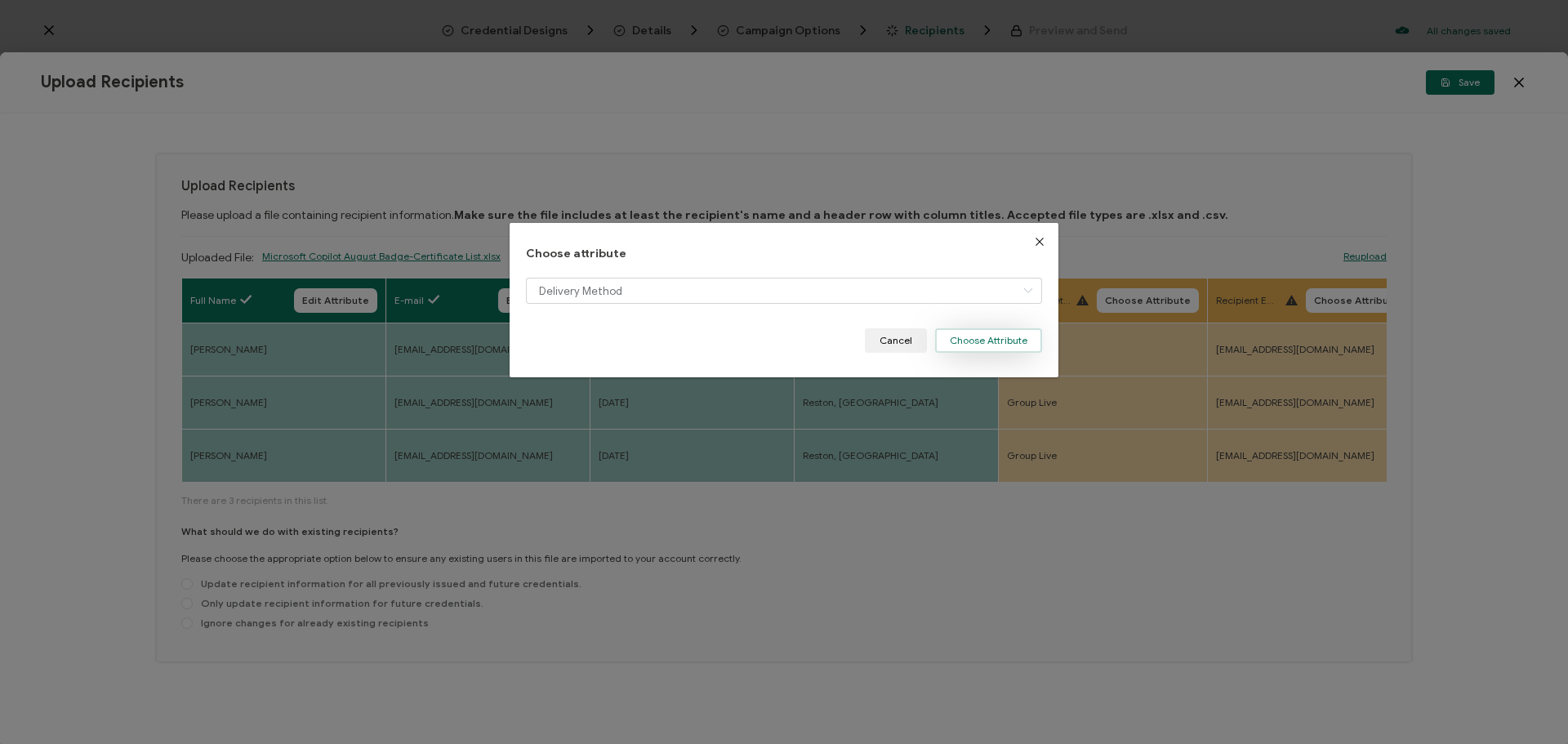
click at [977, 337] on button "Choose Attribute" at bounding box center [988, 341] width 107 height 25
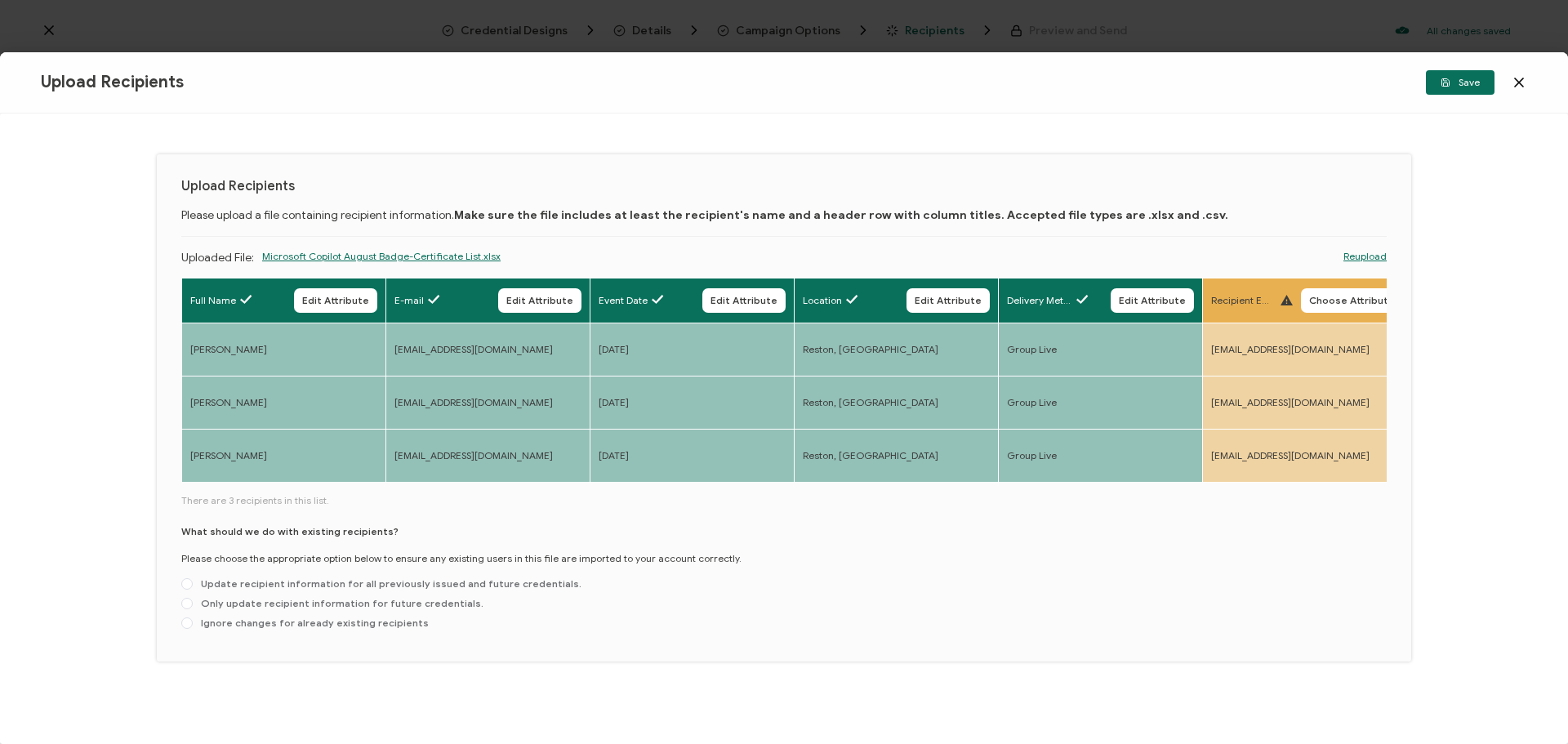
drag, startPoint x: 920, startPoint y: 485, endPoint x: 1019, endPoint y: 482, distance: 99.0
click at [1052, 485] on div "Full Name Edit Attribute E-mail Edit Attribute Event Date Edit Attribute Locati…" at bounding box center [784, 381] width 1206 height 207
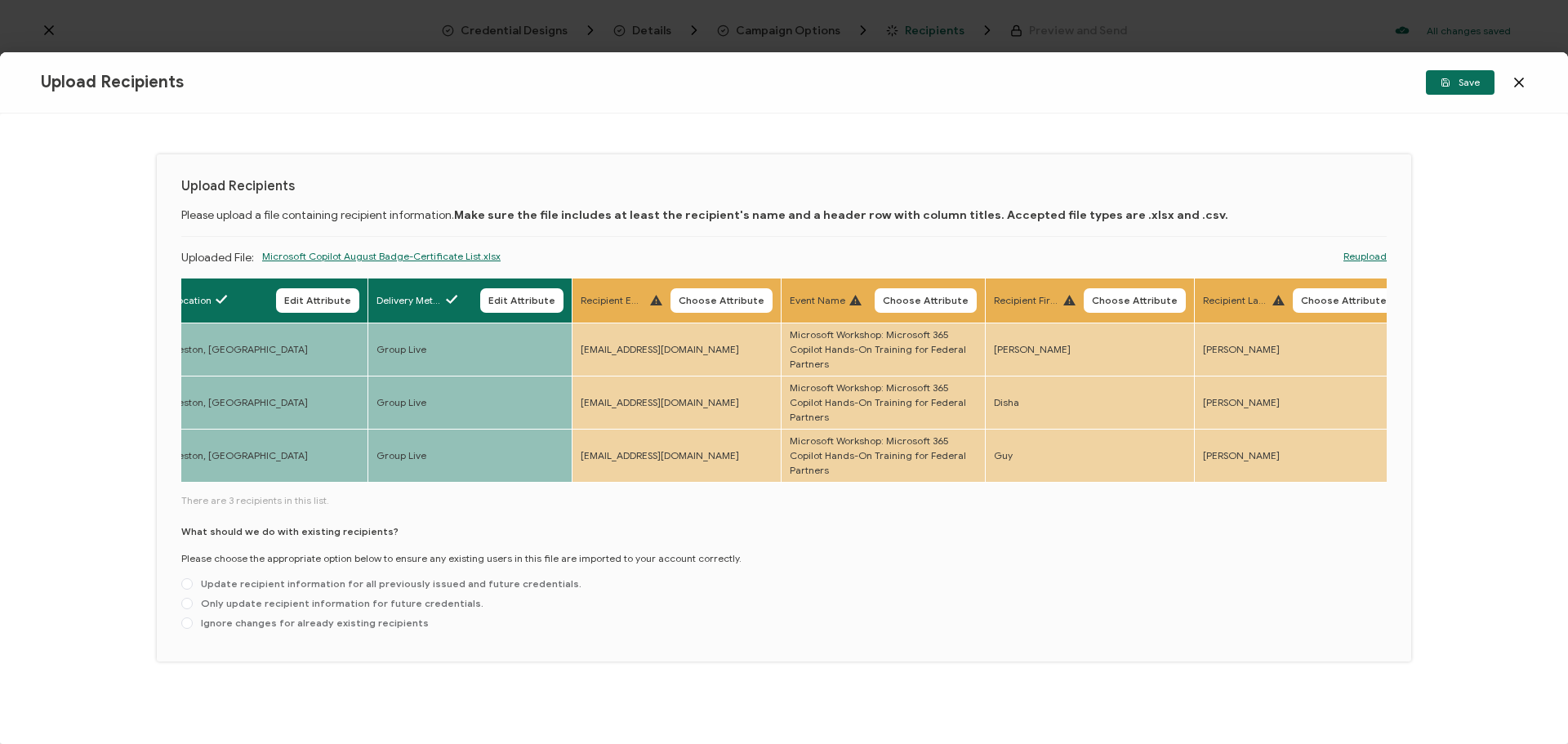
scroll to position [0, 637]
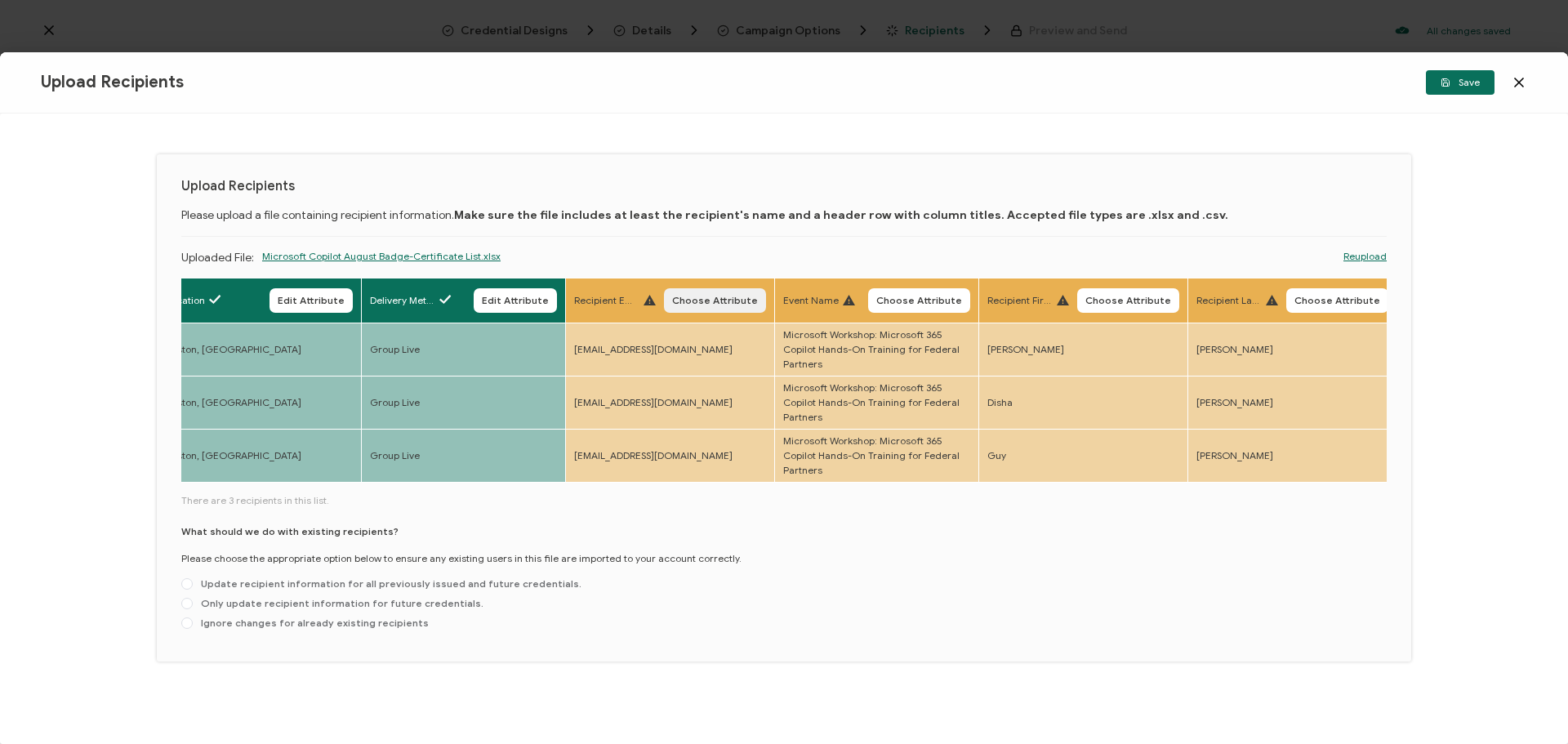
click at [716, 305] on span "Choose Attribute" at bounding box center [715, 300] width 86 height 10
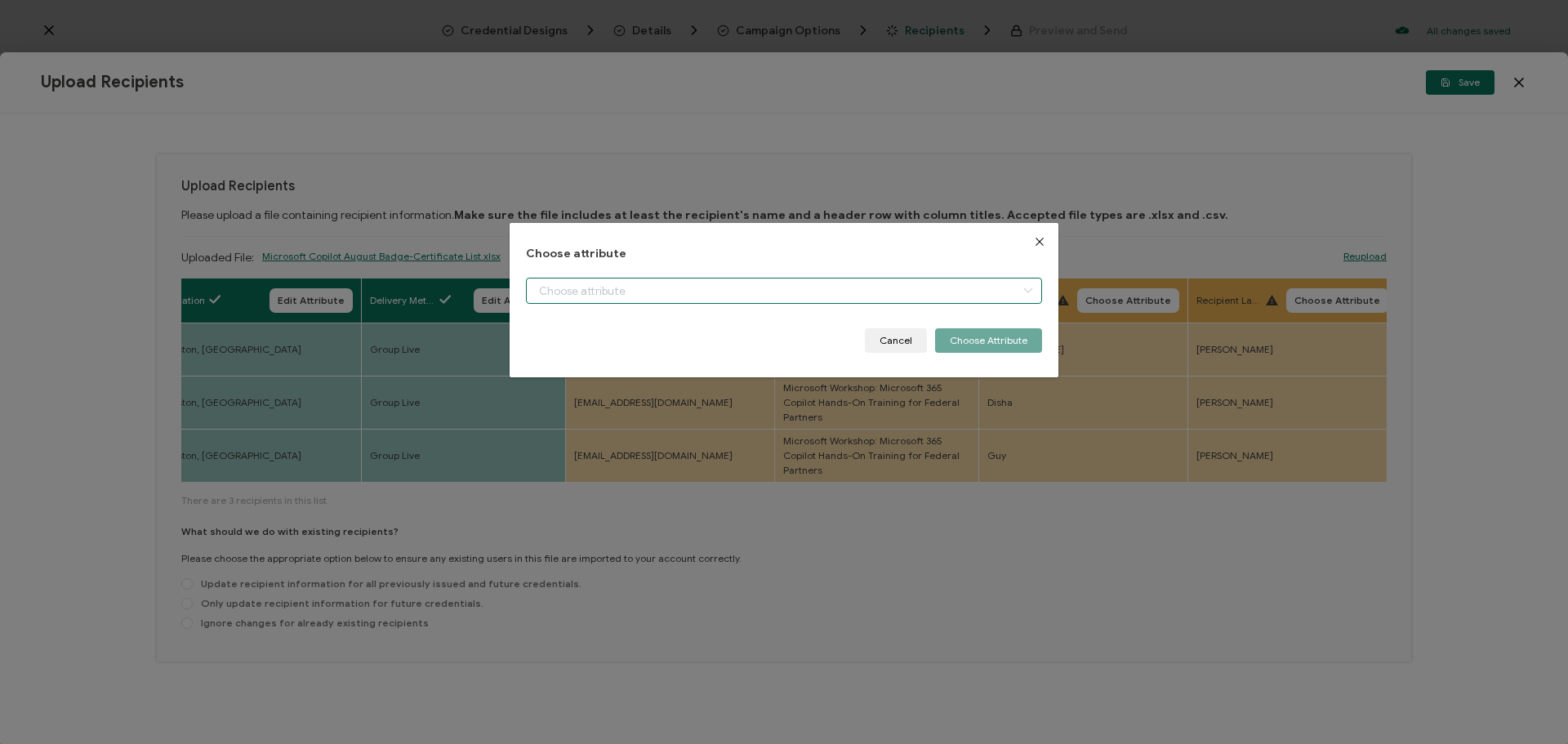
click at [664, 289] on input "dialog" at bounding box center [783, 290] width 516 height 26
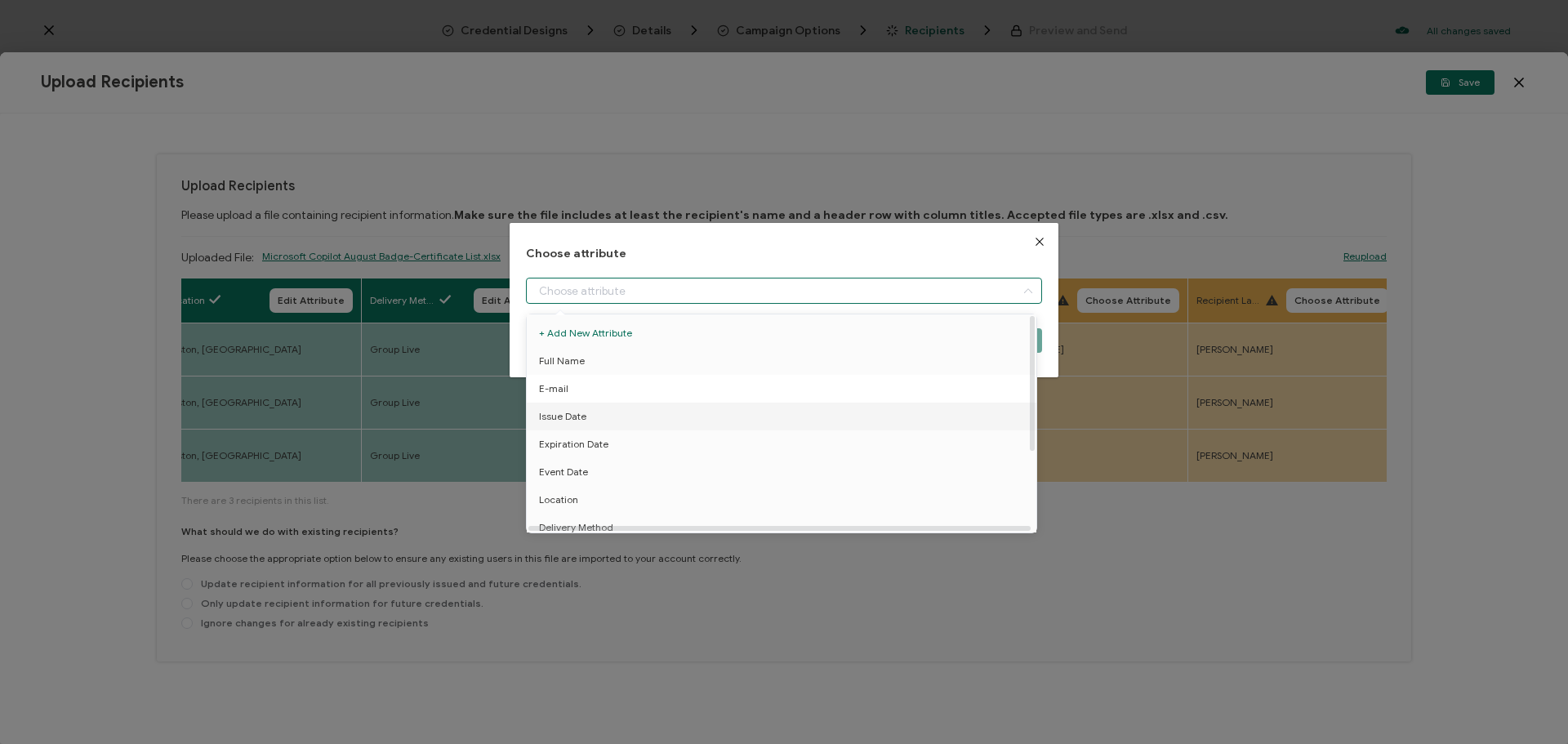
click at [616, 396] on li "E-mail" at bounding box center [785, 389] width 524 height 27
click at [578, 456] on span "True Email ID" at bounding box center [569, 464] width 59 height 27
type input "True Email ID"
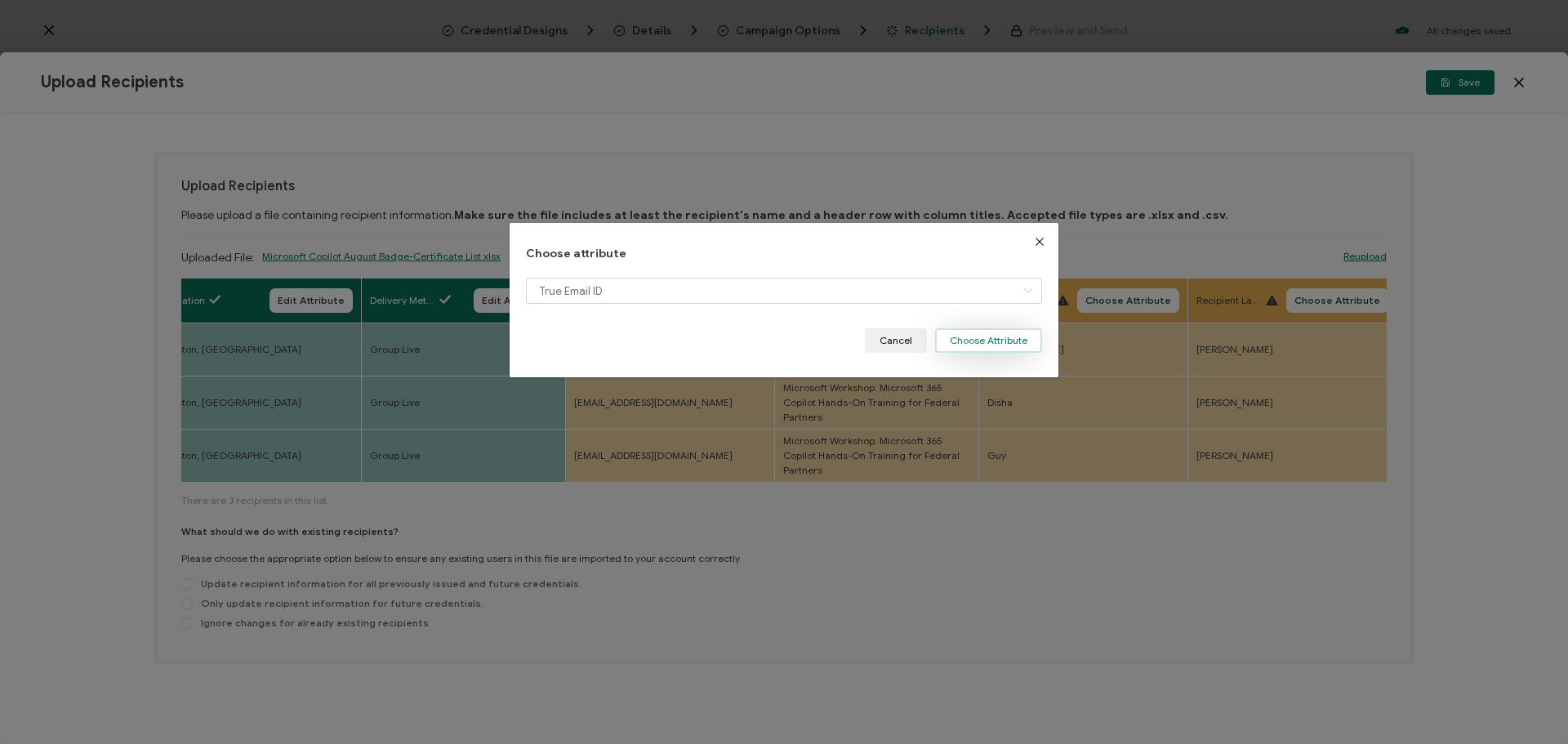
click at [982, 341] on button "Choose Attribute" at bounding box center [988, 341] width 107 height 25
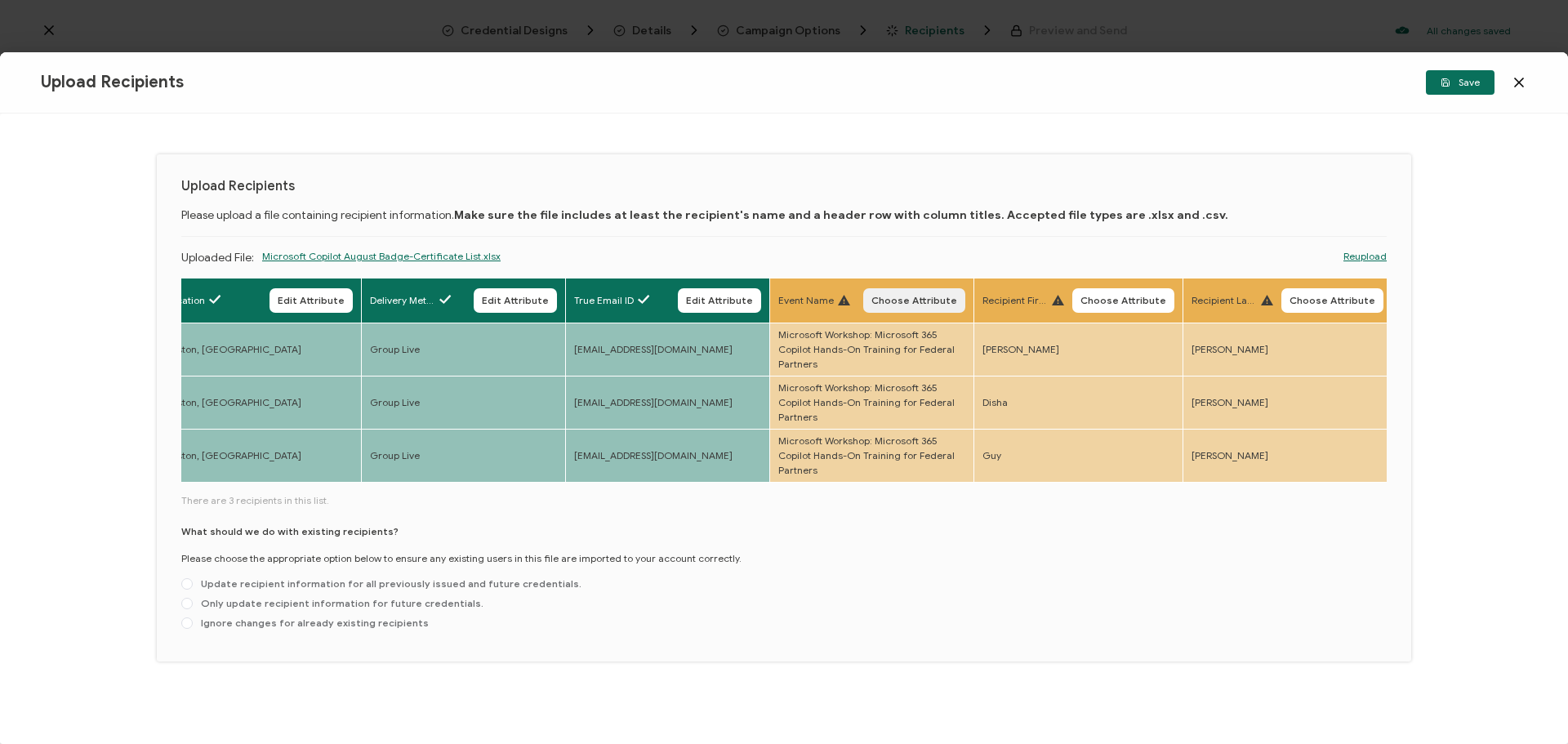
click at [916, 296] on span "Choose Attribute" at bounding box center [915, 300] width 86 height 10
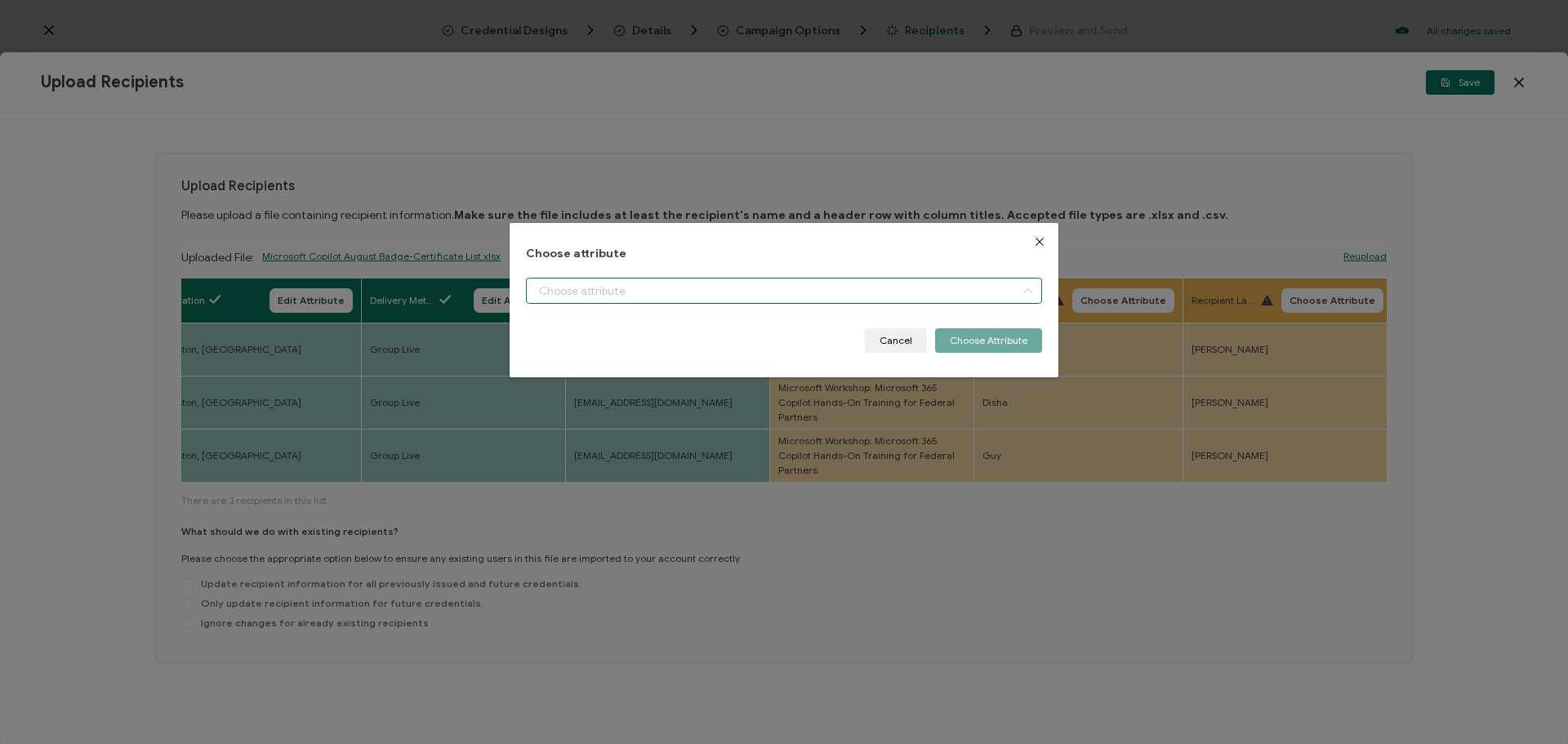
click at [684, 295] on input "dialog" at bounding box center [783, 290] width 516 height 26
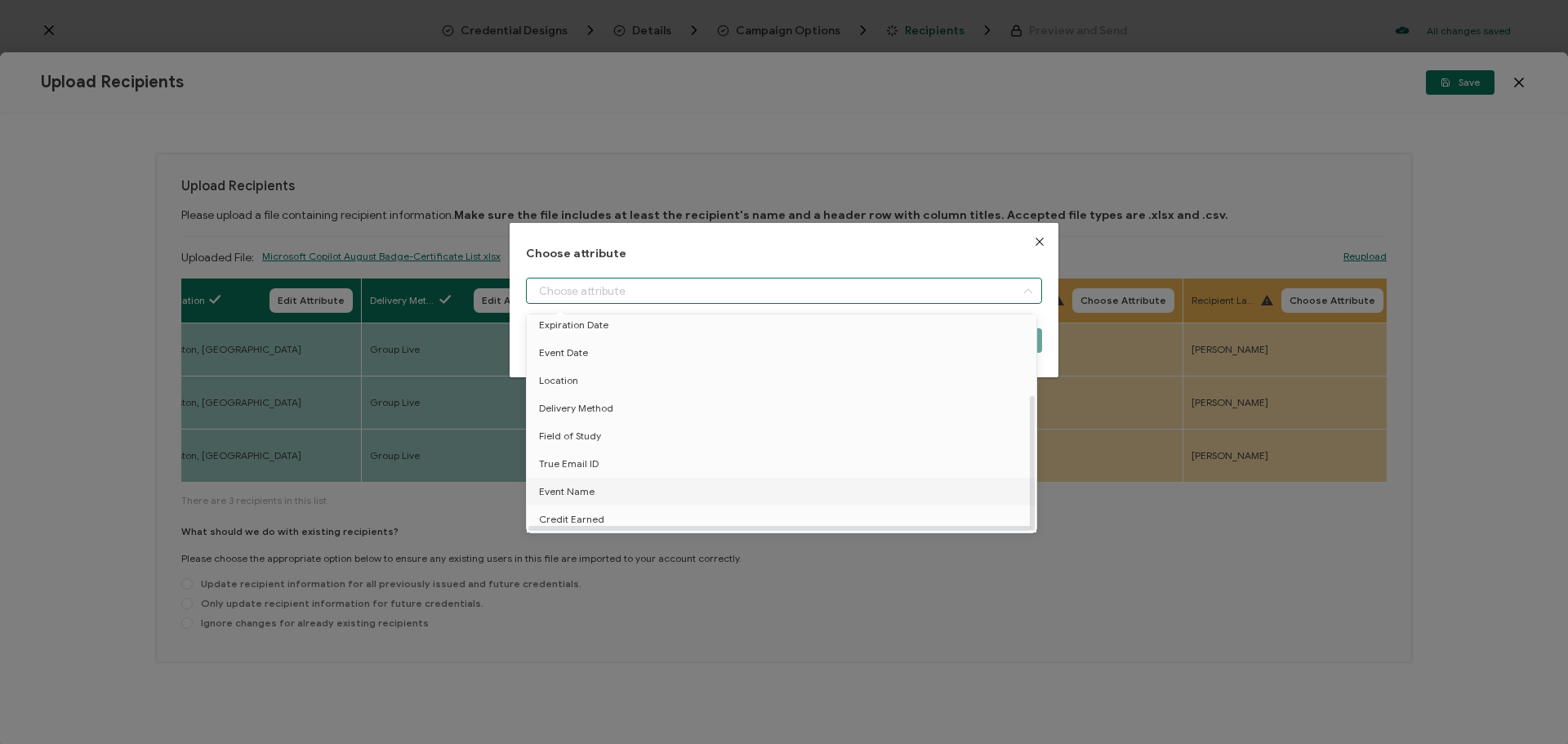
click at [593, 486] on li "Event Name" at bounding box center [785, 491] width 524 height 27
type input "Event Name"
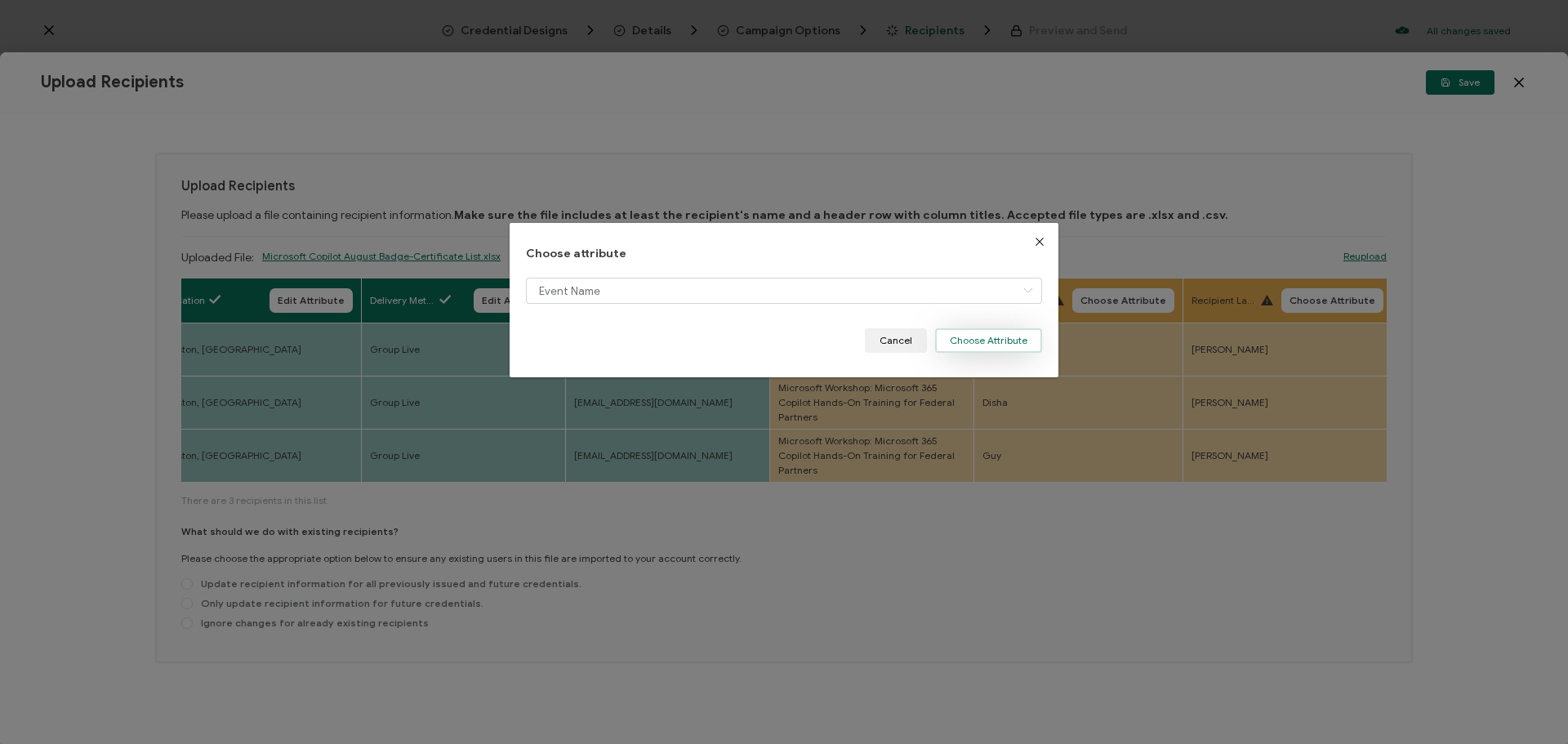
click at [1020, 344] on button "Choose Attribute" at bounding box center [988, 341] width 107 height 25
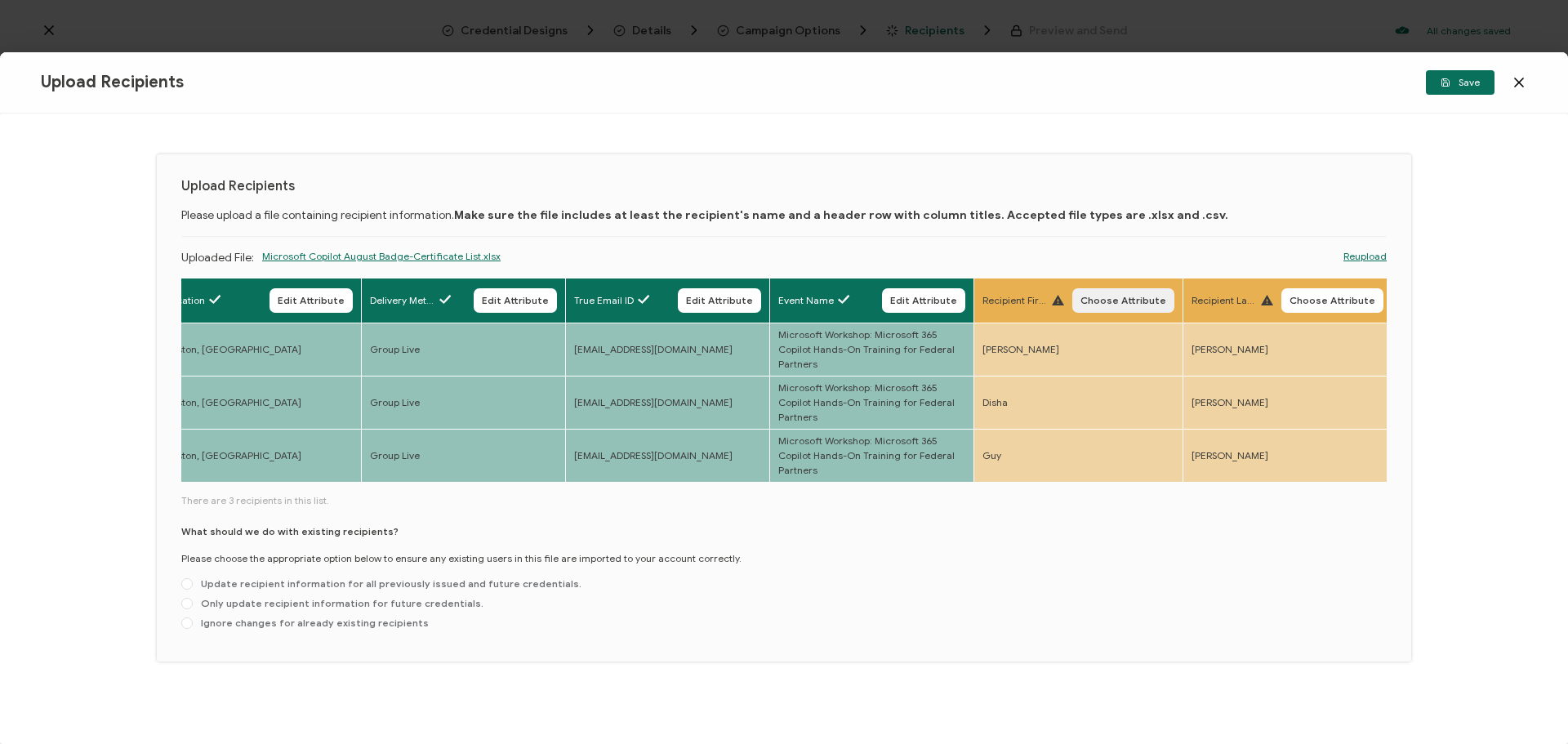
click at [1121, 306] on span "Choose Attribute" at bounding box center [1124, 300] width 86 height 10
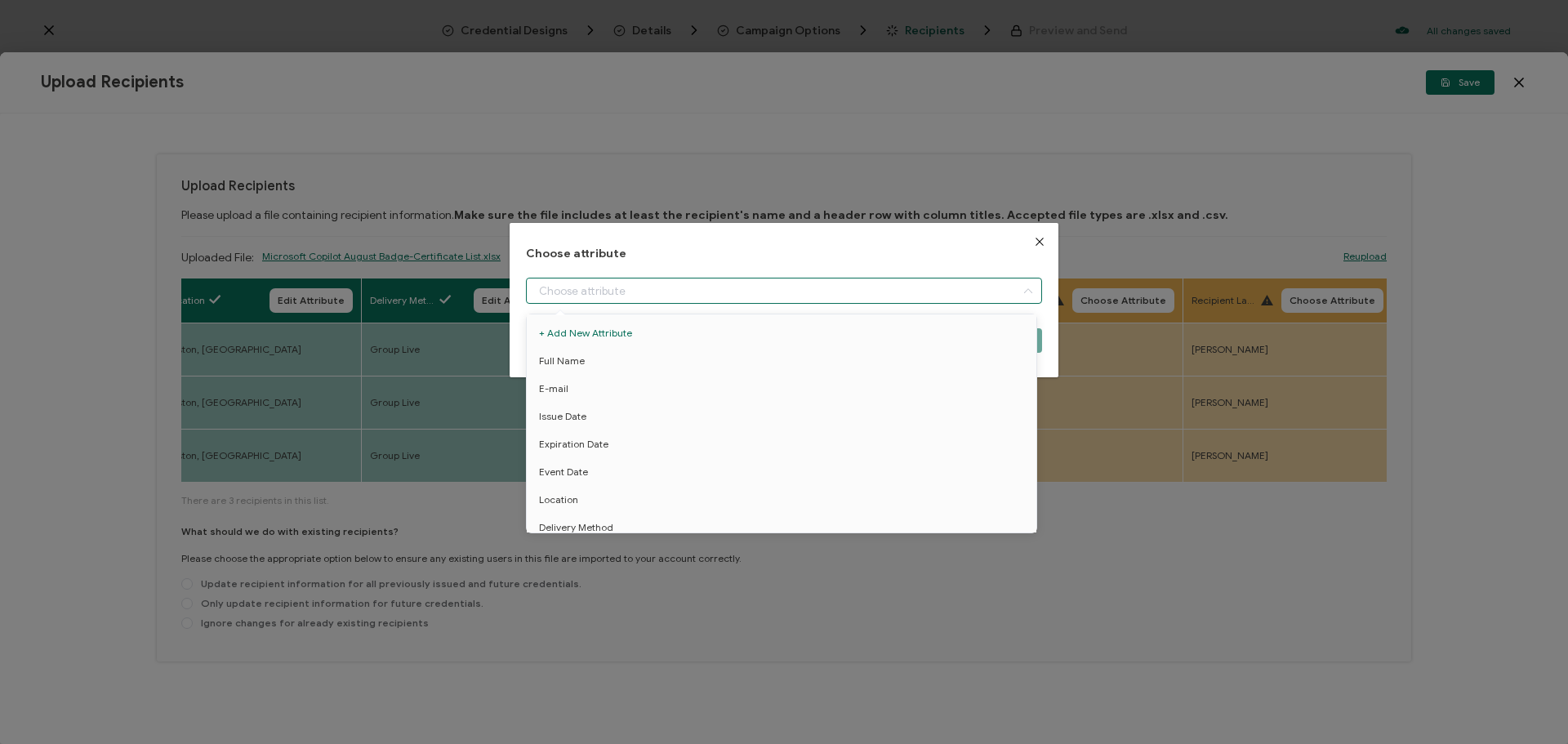
click at [672, 292] on input "dialog" at bounding box center [783, 290] width 516 height 26
click at [1033, 242] on icon "Close" at bounding box center [1040, 242] width 13 height 13
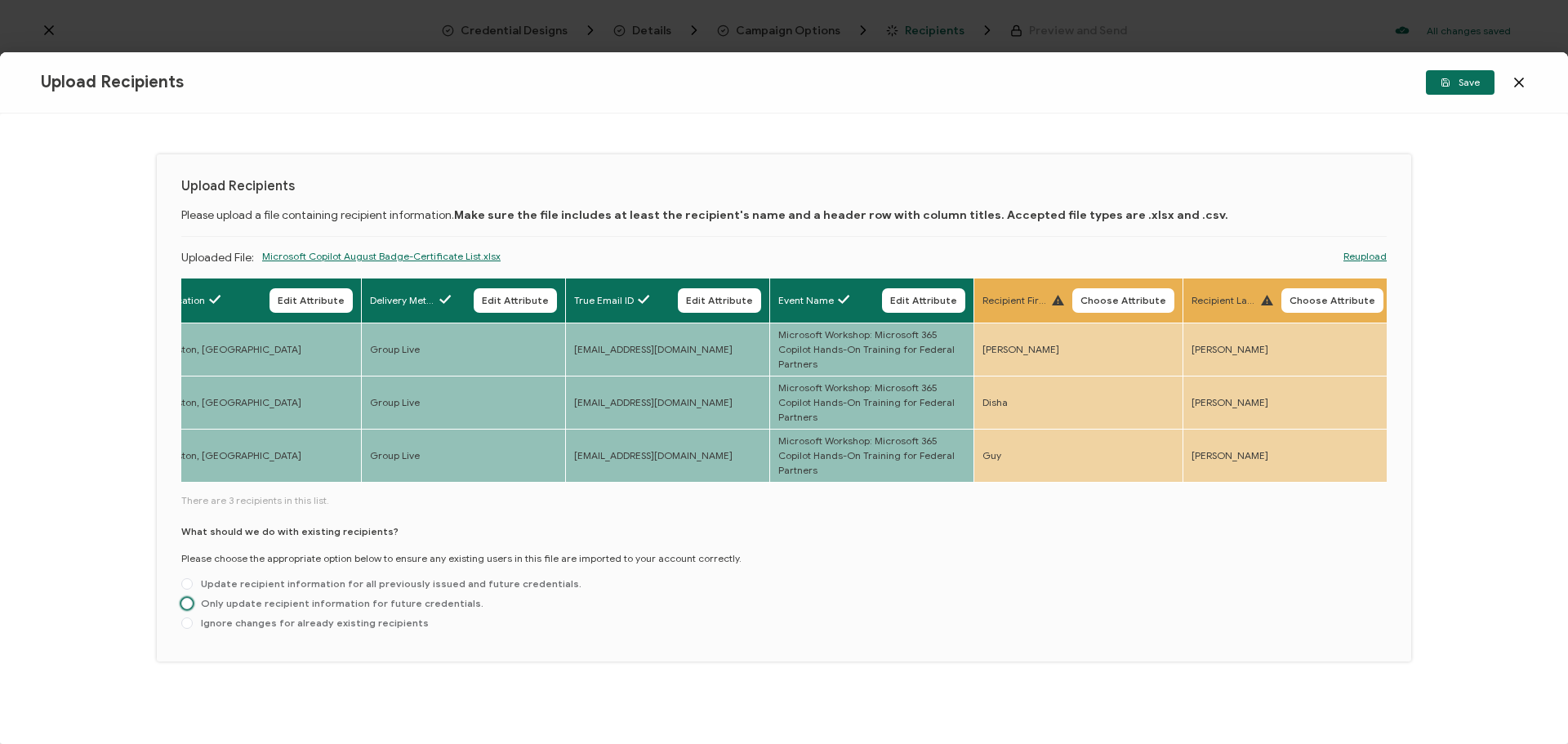
click at [225, 607] on span "Only update recipient information for future credentials." at bounding box center [338, 603] width 291 height 12
click at [193, 607] on input "Only update recipient information for future credentials." at bounding box center [187, 604] width 12 height 13
radio input "true"
click at [1446, 78] on icon "button" at bounding box center [1445, 82] width 10 height 10
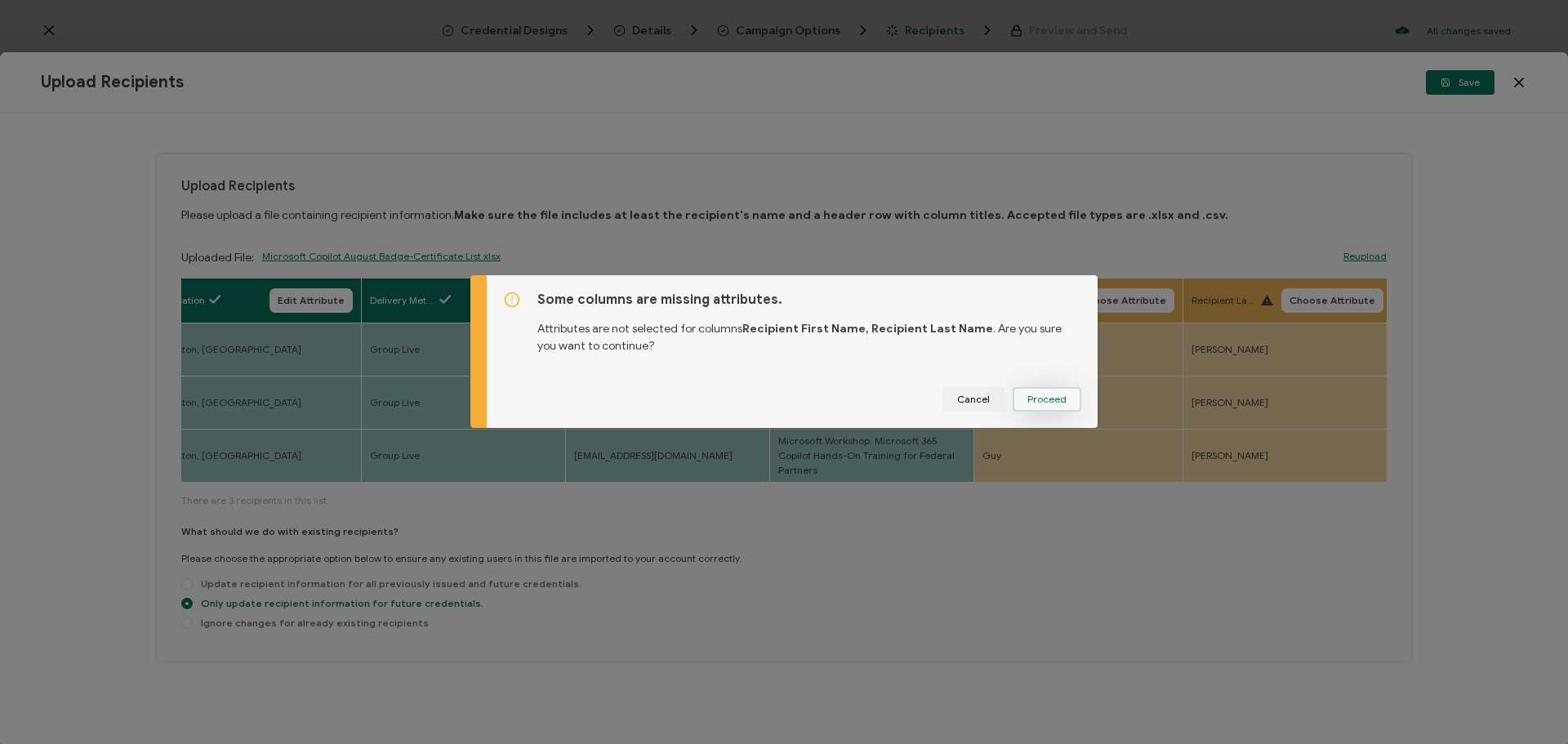
click at [1052, 399] on span "Proceed" at bounding box center [1047, 399] width 39 height 10
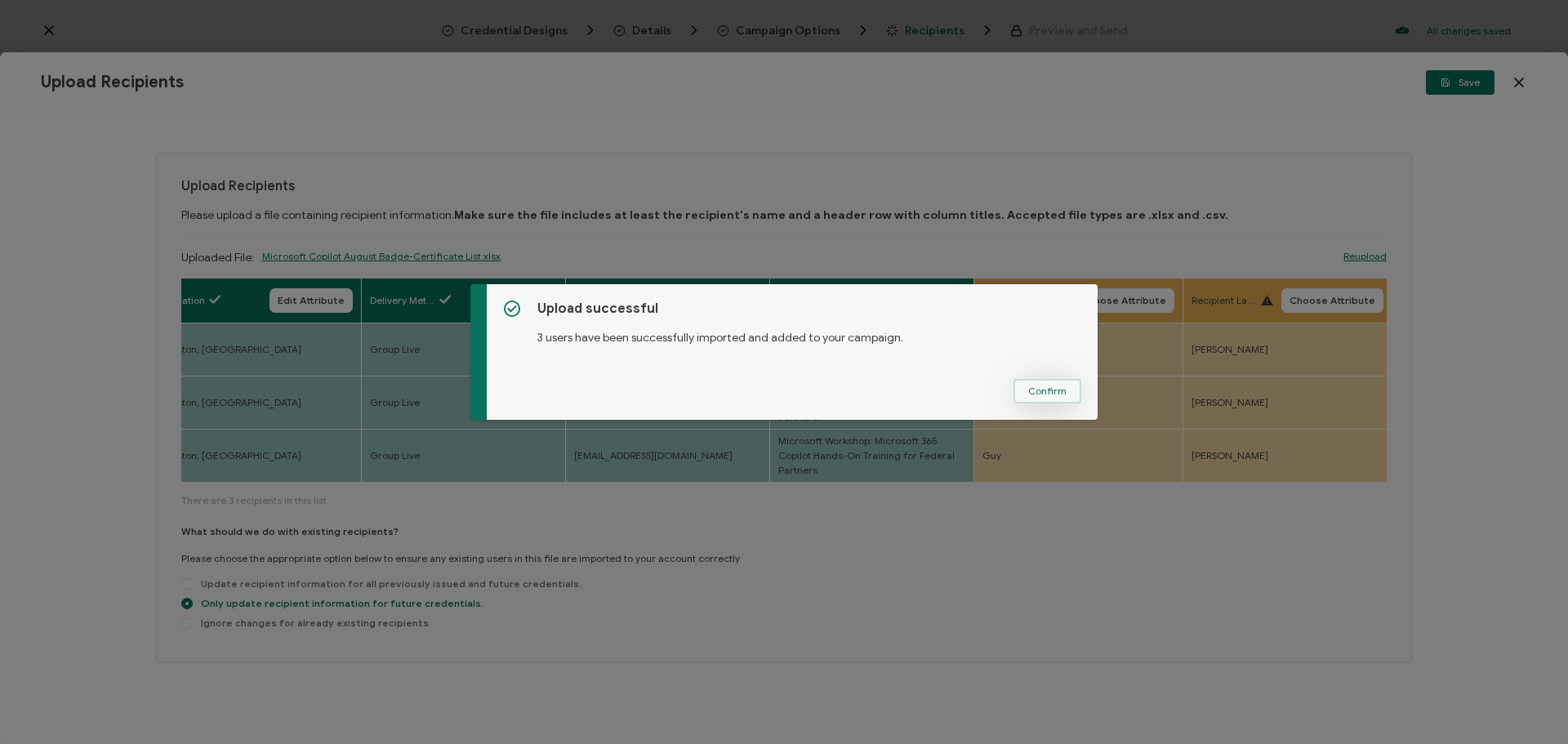
click at [1059, 393] on span "Confirm" at bounding box center [1048, 391] width 38 height 10
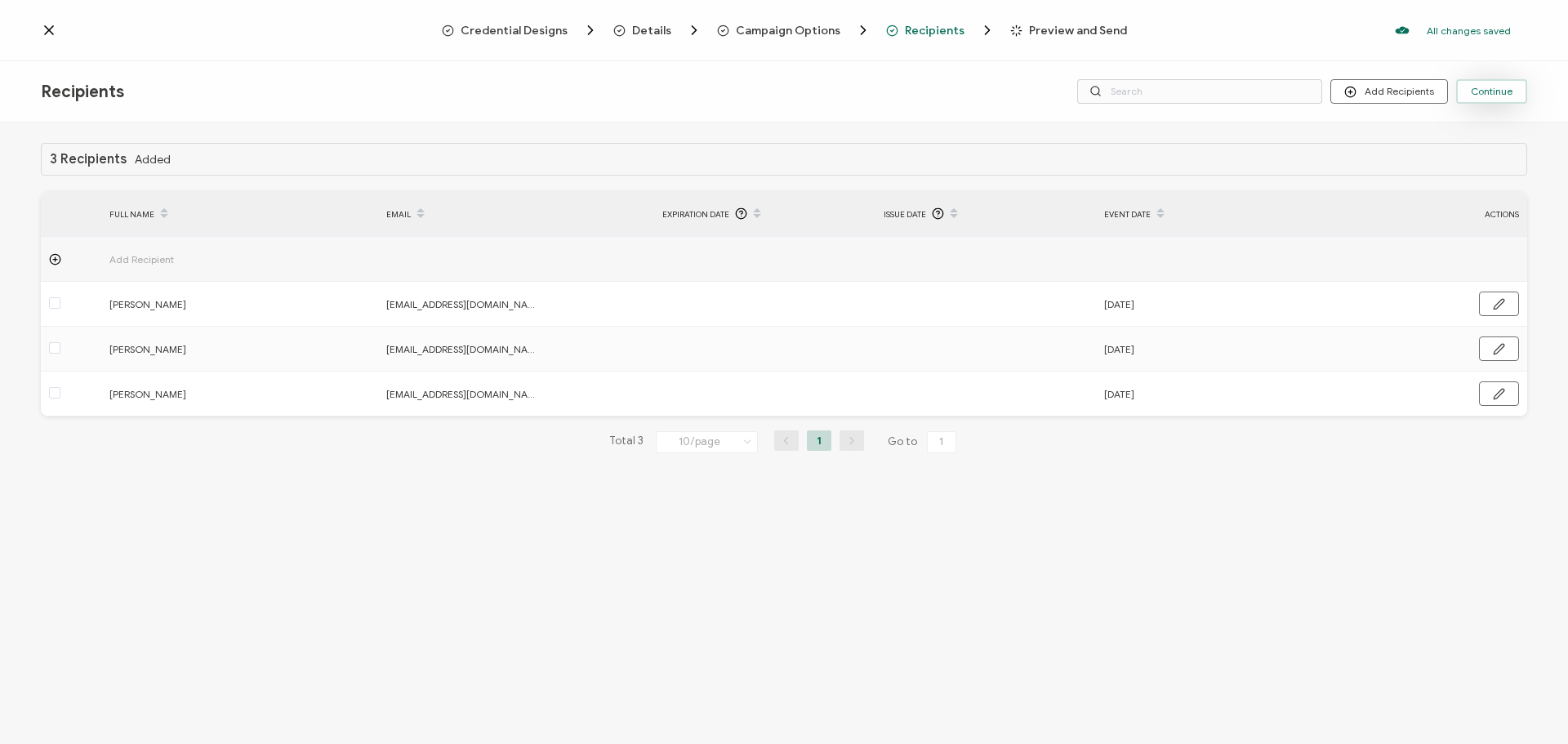
click at [1497, 82] on button "Continue" at bounding box center [1491, 91] width 71 height 25
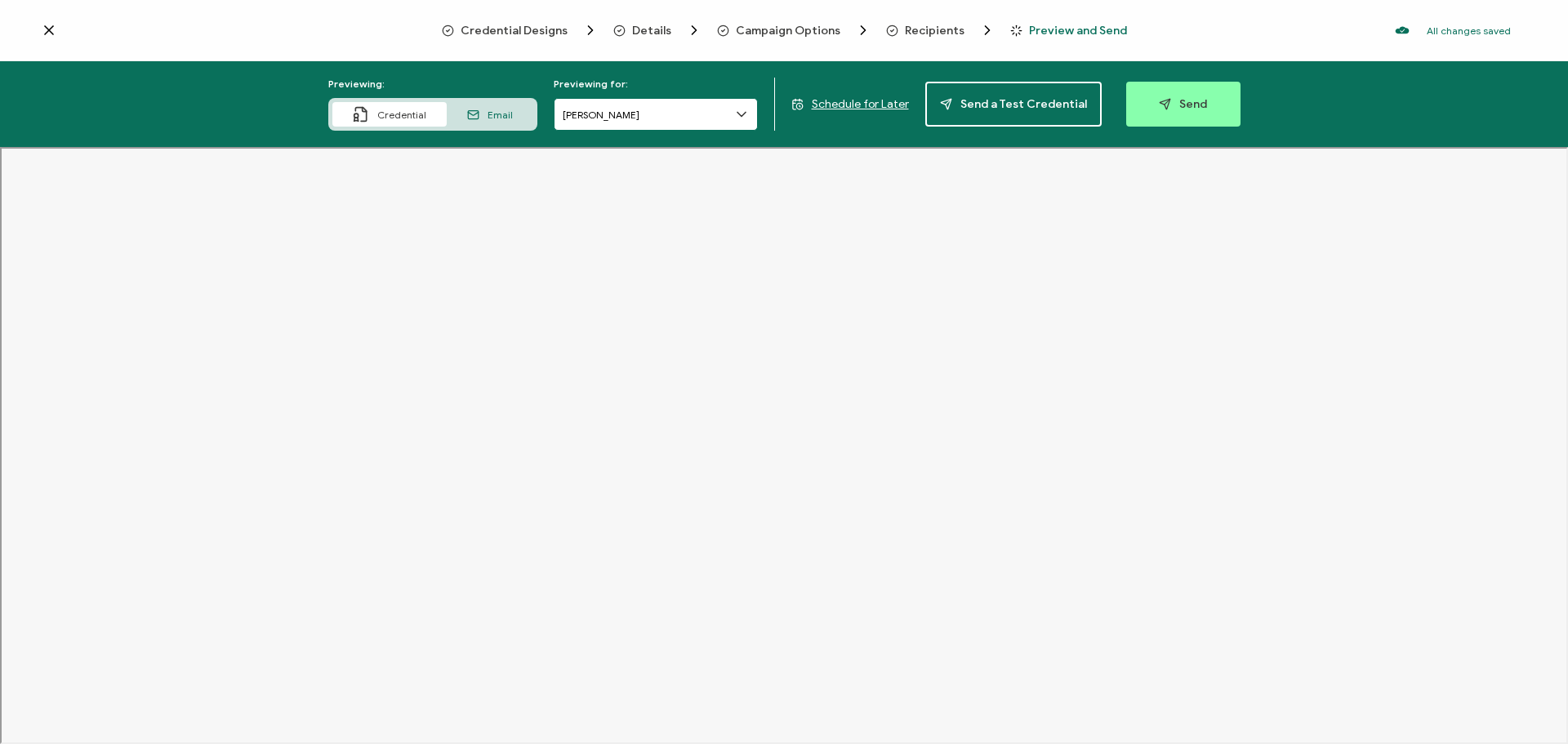
click at [697, 122] on input "[PERSON_NAME]" at bounding box center [656, 114] width 204 height 33
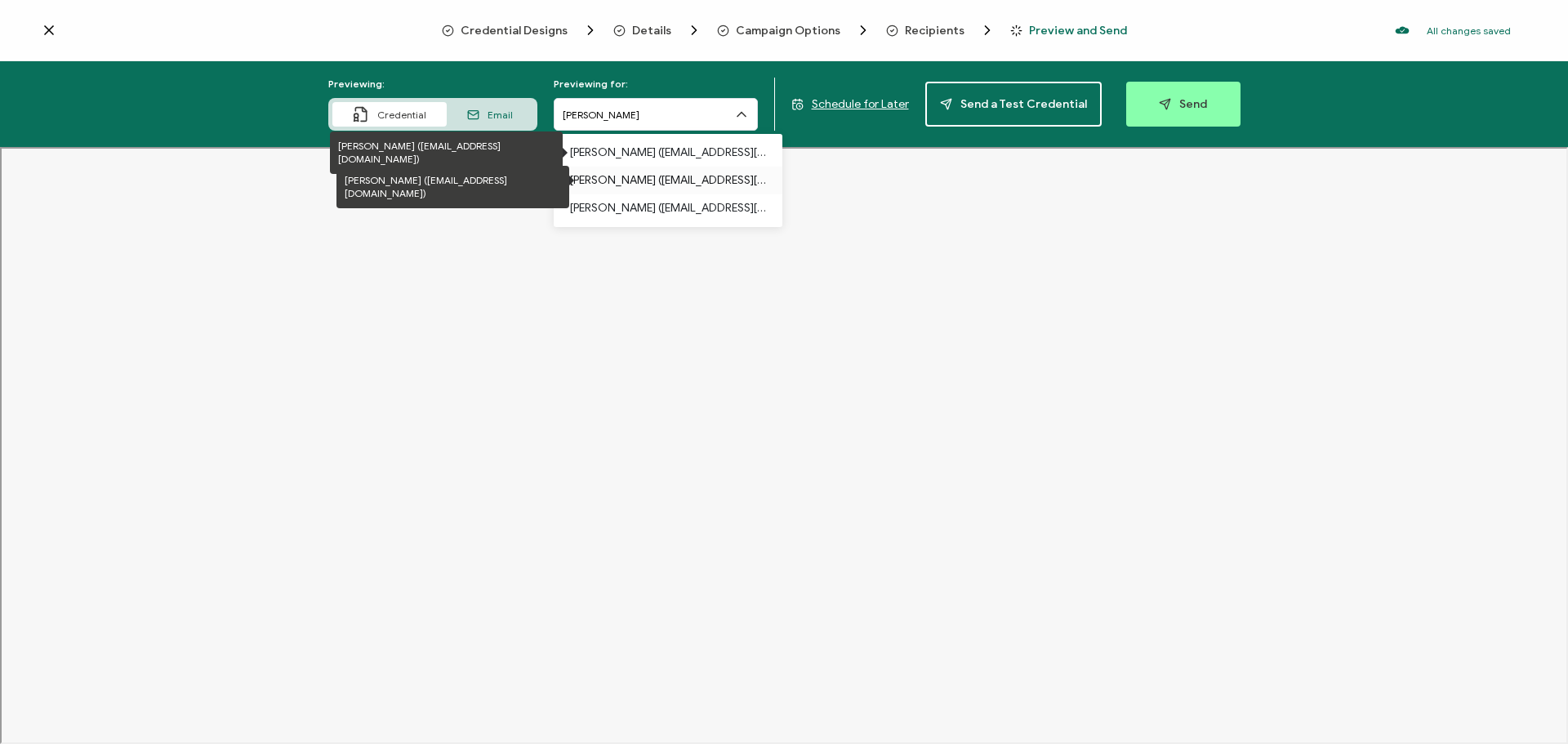
click at [630, 171] on p "[PERSON_NAME] ([EMAIL_ADDRESS][DOMAIN_NAME])" at bounding box center [668, 181] width 196 height 27
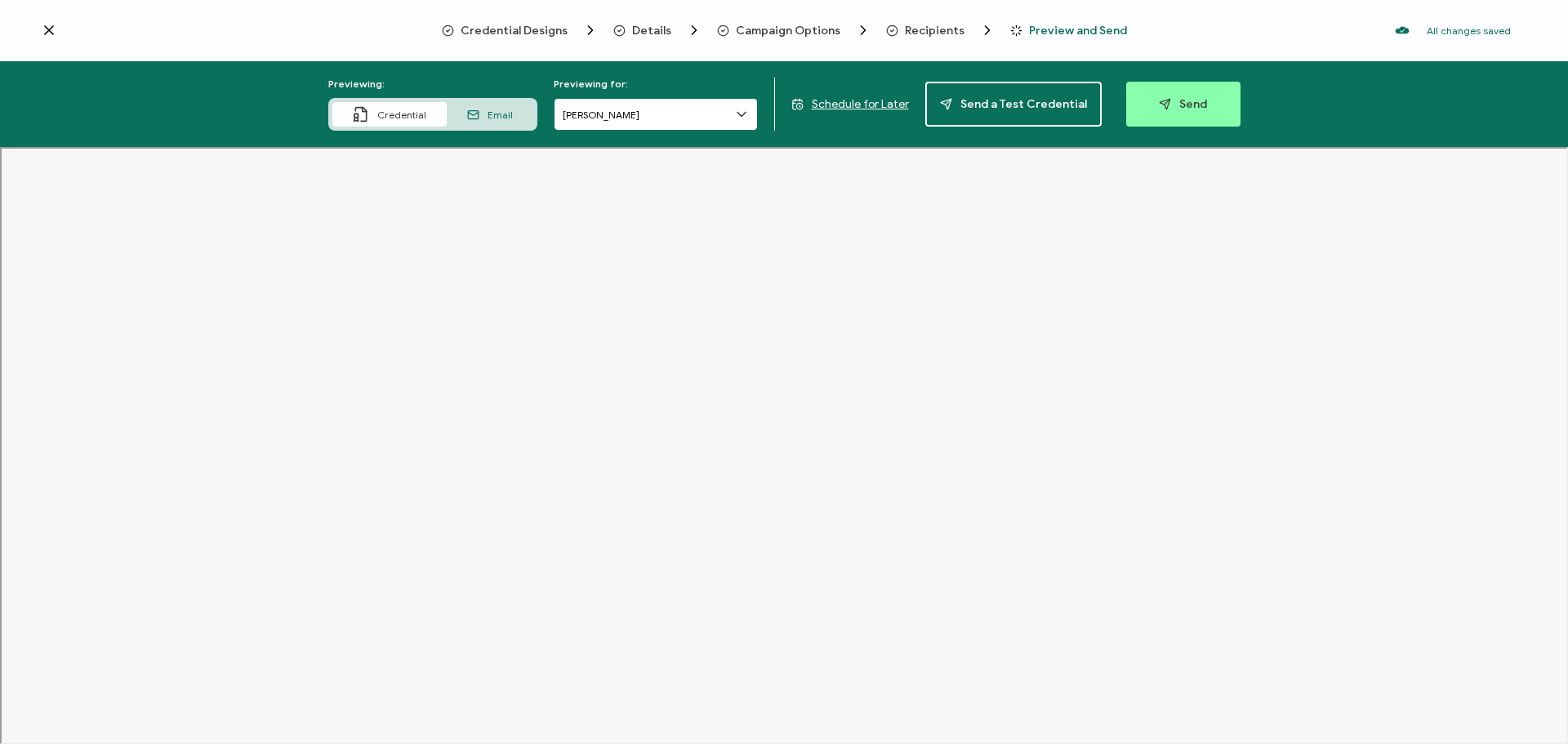
click at [647, 121] on input "[PERSON_NAME]" at bounding box center [656, 114] width 204 height 33
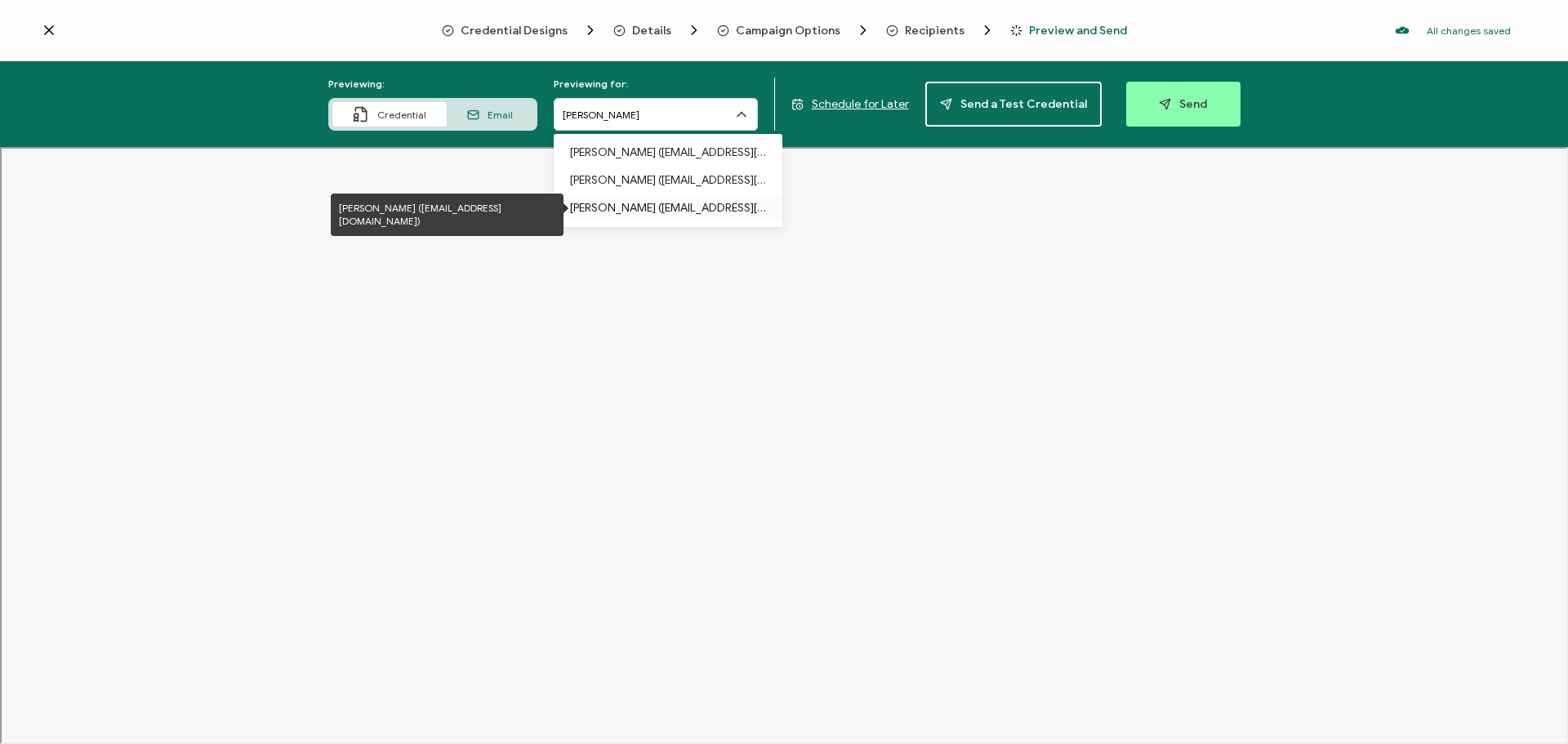
click at [664, 196] on p "[PERSON_NAME] ([EMAIL_ADDRESS][DOMAIN_NAME])" at bounding box center [668, 208] width 196 height 27
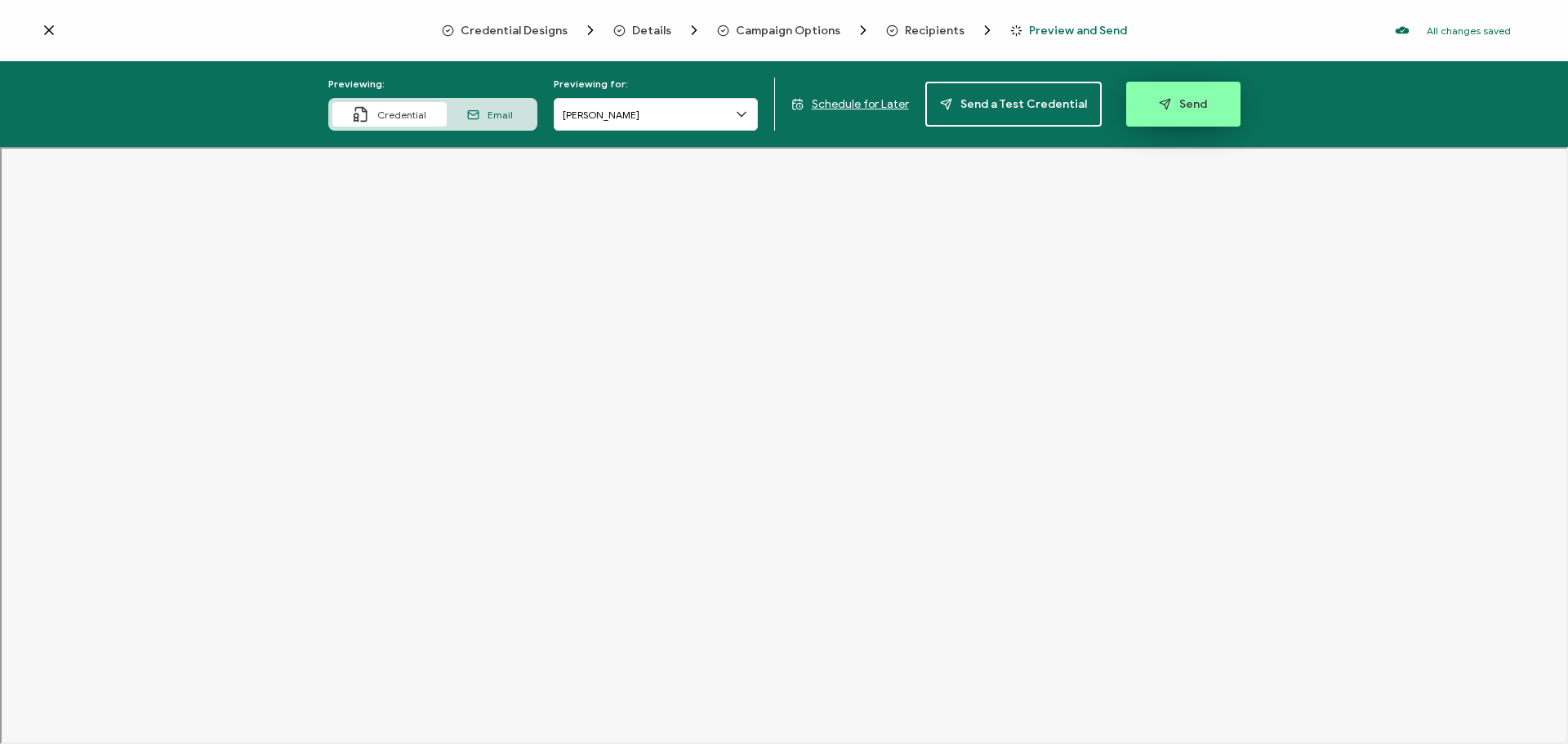
click at [1200, 99] on button "Send" at bounding box center [1183, 103] width 114 height 45
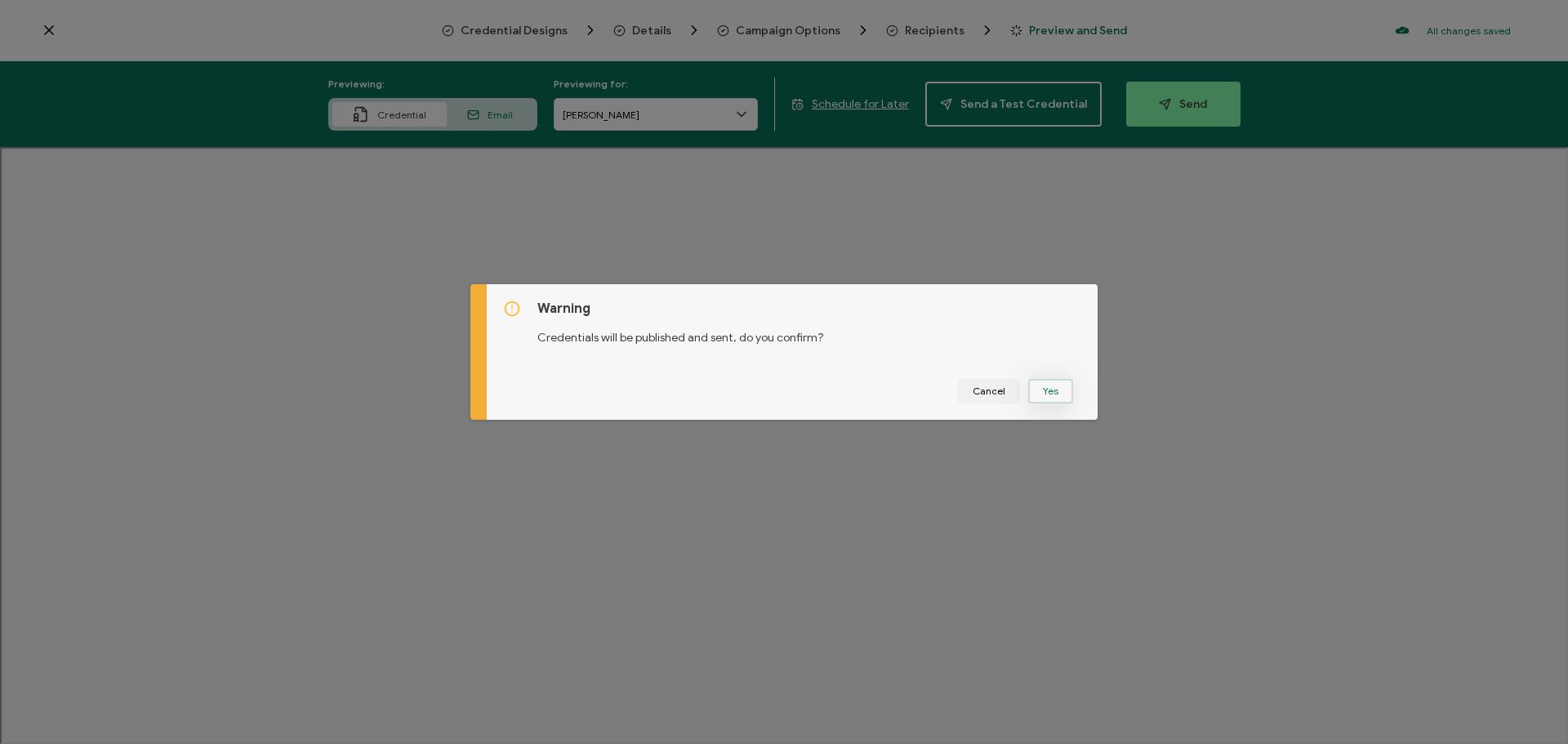
click at [1047, 392] on button "Yes" at bounding box center [1051, 391] width 45 height 25
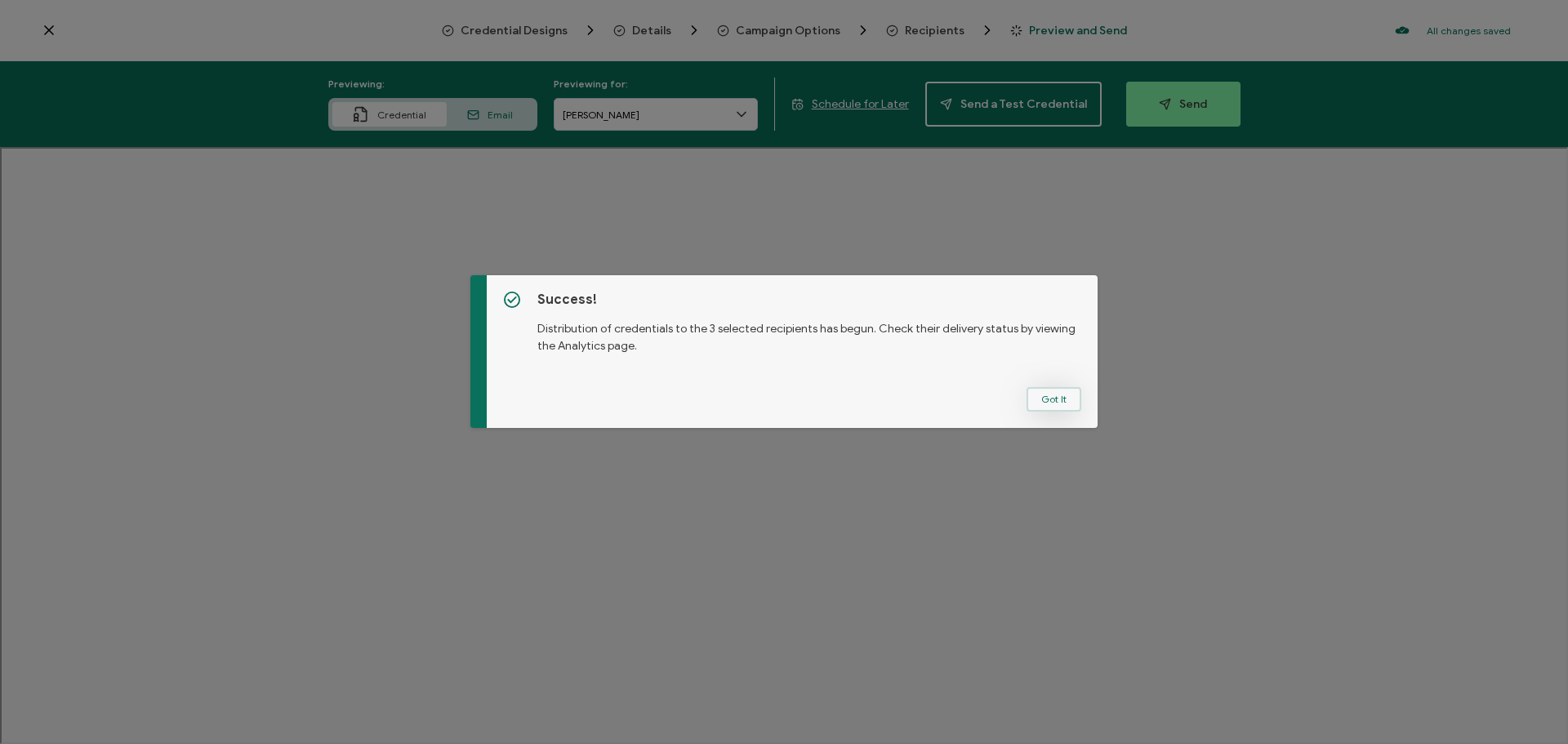
click at [1058, 398] on button "Got It" at bounding box center [1054, 399] width 55 height 25
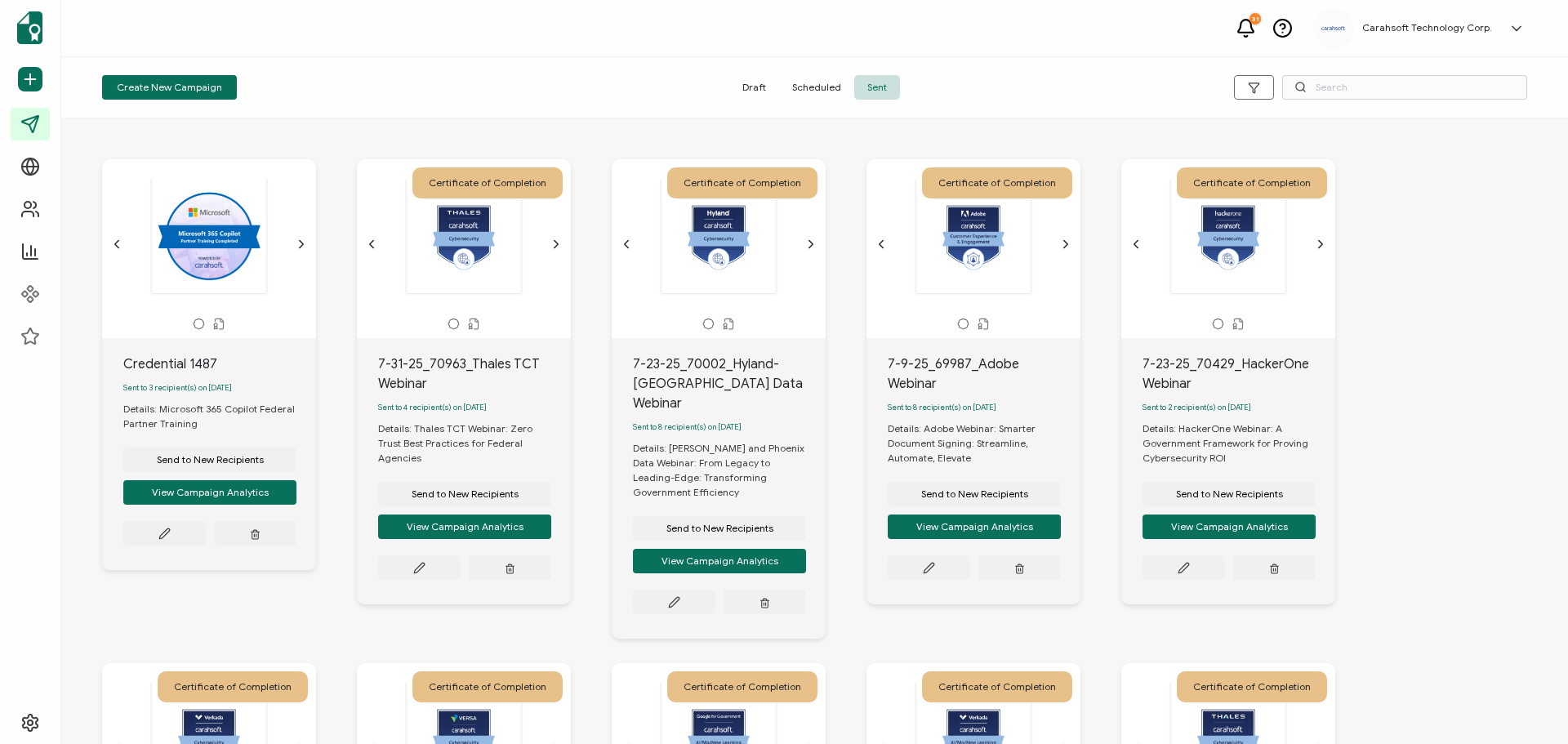
click at [163, 366] on div "Credential 1487" at bounding box center [219, 363] width 193 height 19
click at [183, 541] on button at bounding box center [164, 533] width 82 height 25
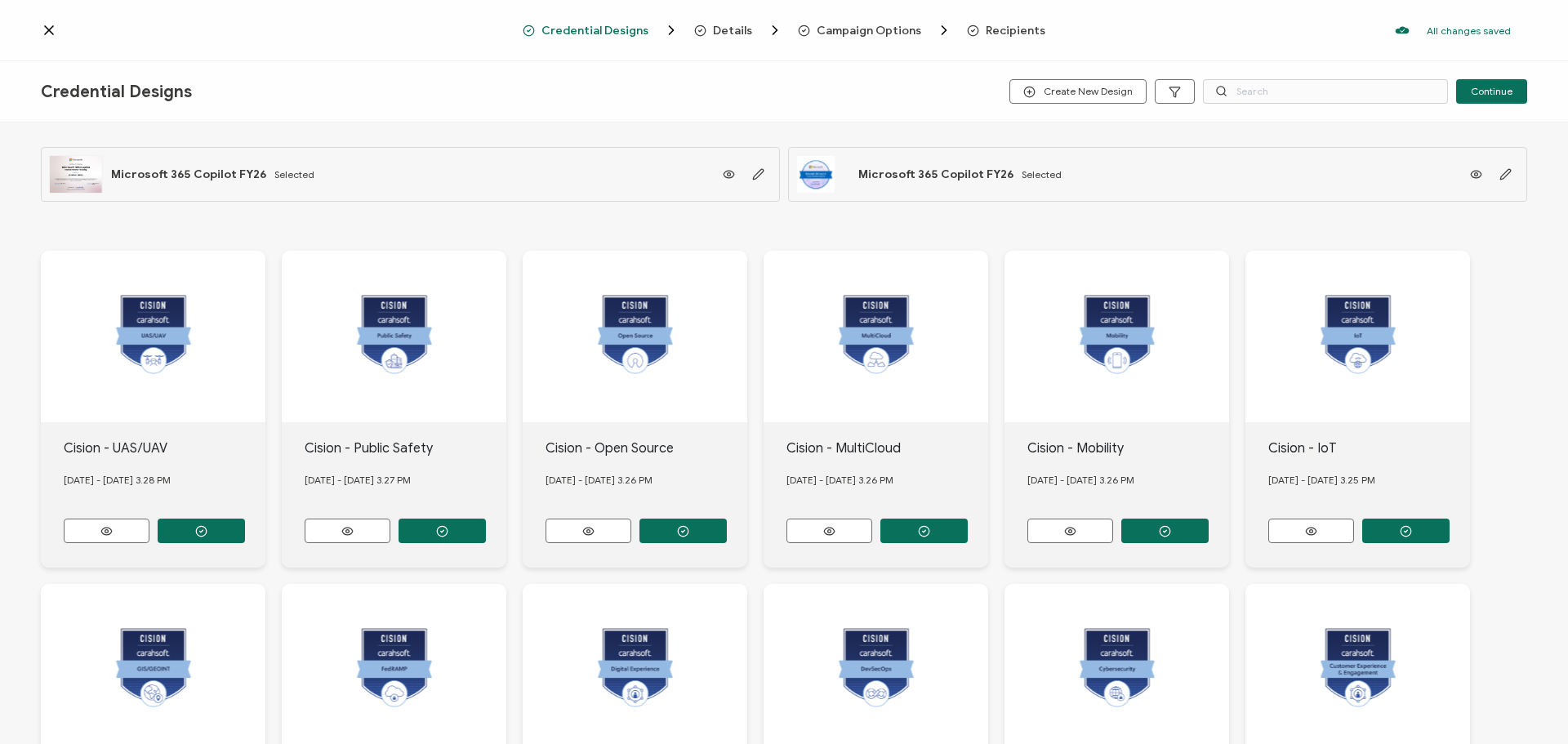
click at [174, 93] on span "Credential Designs" at bounding box center [117, 91] width 152 height 20
click at [741, 28] on span "Details" at bounding box center [732, 30] width 39 height 12
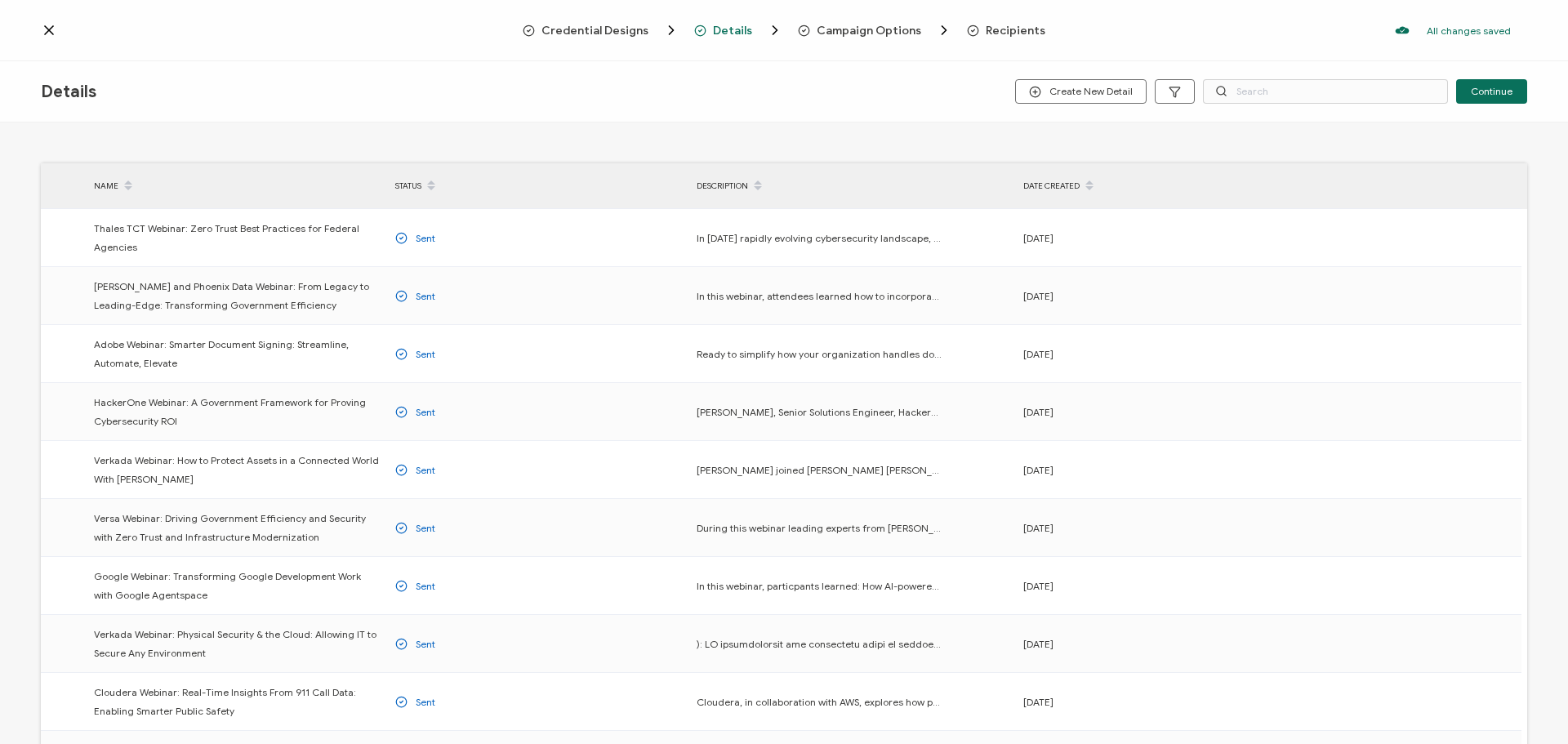
click at [842, 26] on span "Campaign Options" at bounding box center [869, 30] width 105 height 12
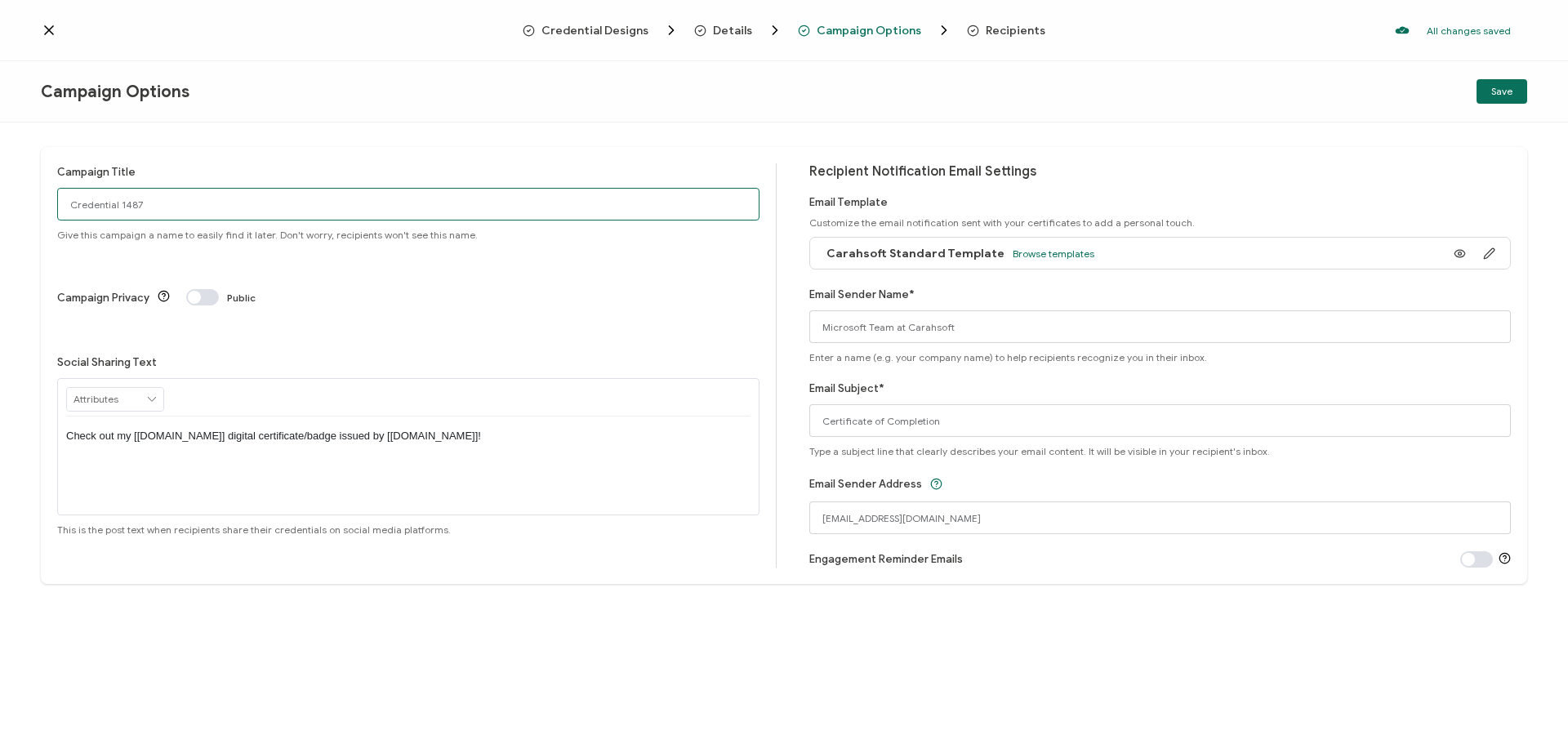
click at [146, 203] on input "Credential 1487" at bounding box center [408, 204] width 702 height 33
drag, startPoint x: 158, startPoint y: 202, endPoint x: 49, endPoint y: 202, distance: 109.0
click at [49, 202] on div "Campaign Title Credential 1487 Give this campaign a name to easily find it late…" at bounding box center [784, 365] width 1486 height 437
click at [190, 210] on input "[DATE]_" at bounding box center [408, 204] width 702 height 33
paste input "70793"
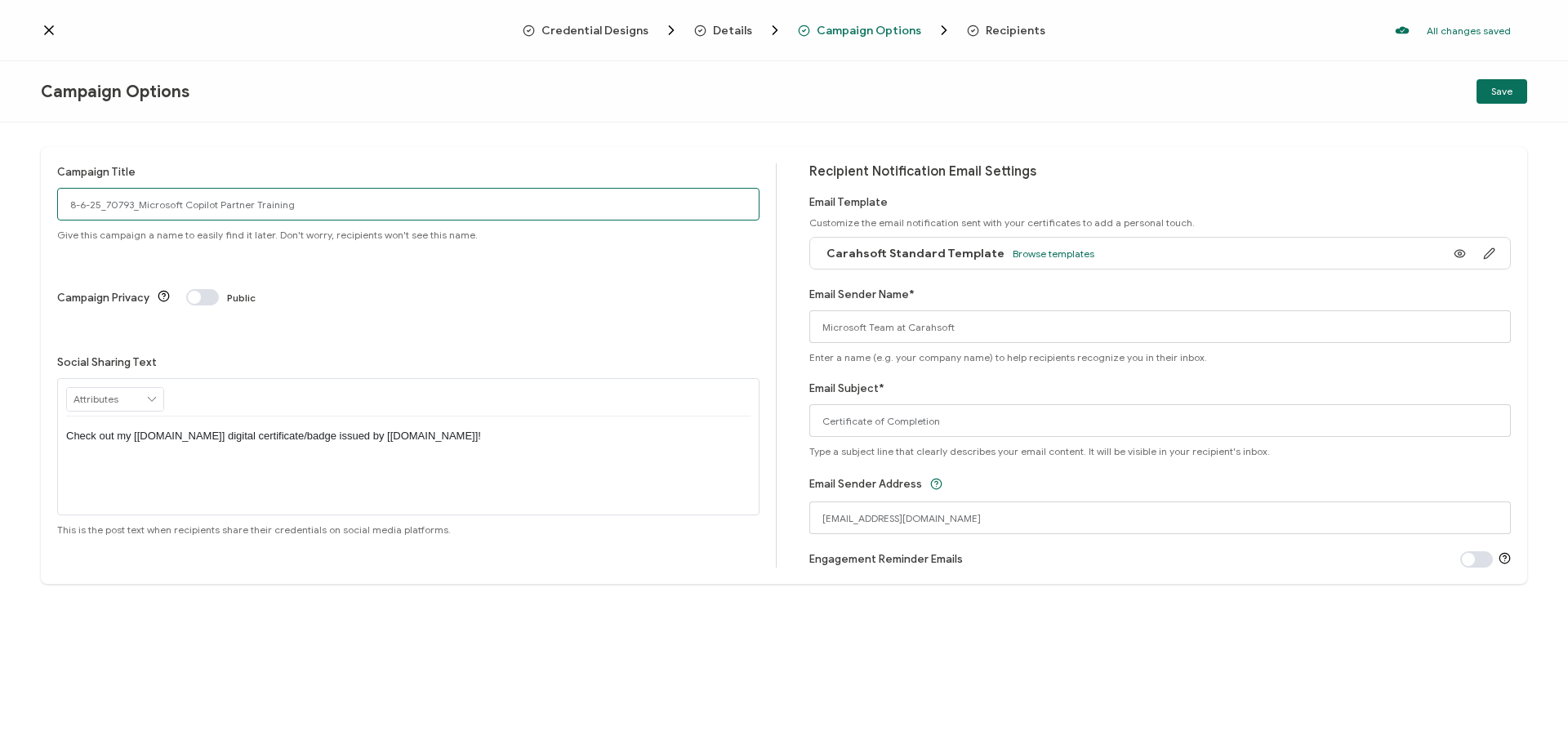
type input "8-6-25_70793_Microsoft Copilot Partner Training"
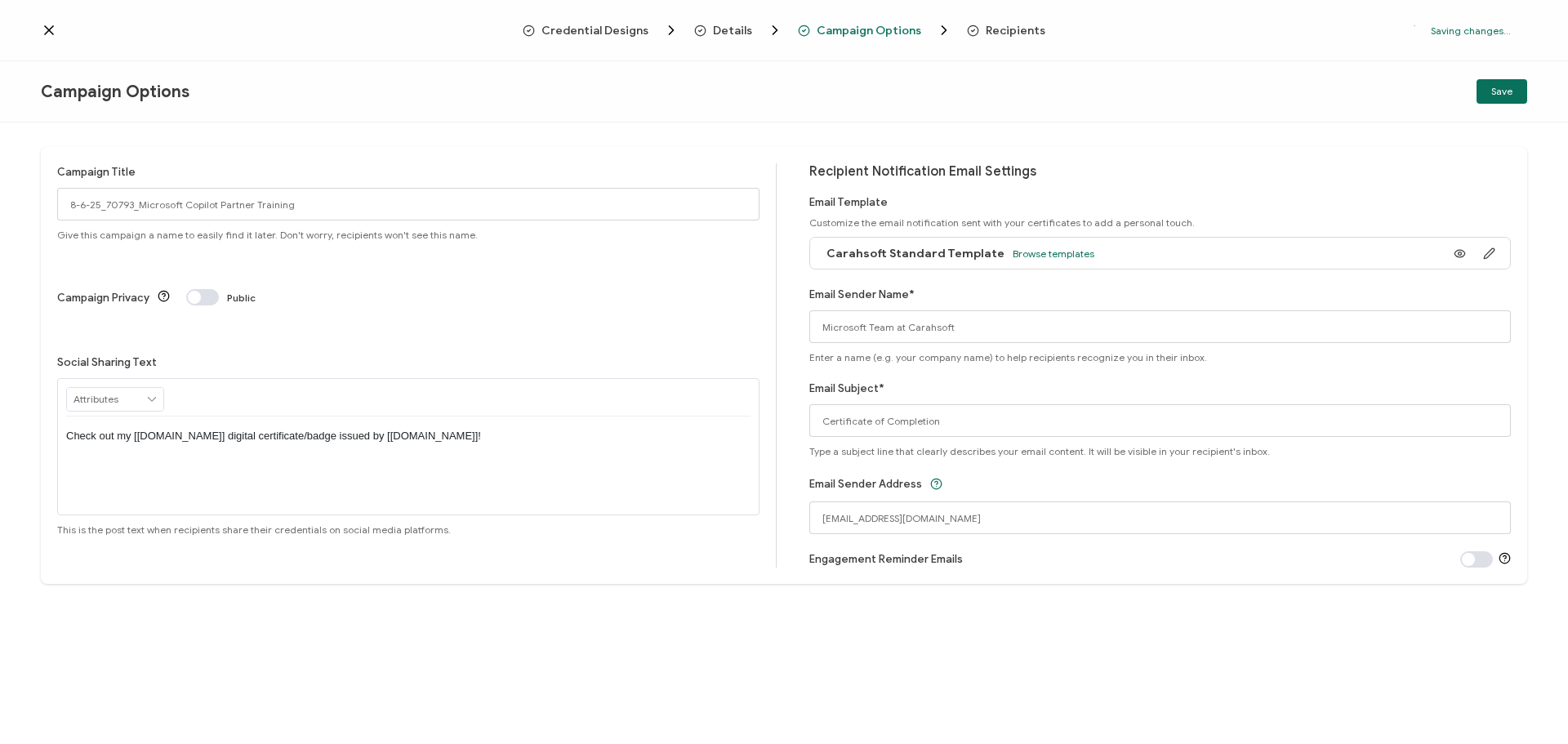
click at [395, 616] on div "Campaign Title 8-6-25_70793_Microsoft Copilot Partner Training Give this campai…" at bounding box center [784, 433] width 1568 height 622
click at [1514, 94] on button "Save" at bounding box center [1501, 91] width 50 height 25
click at [44, 41] on div "Credential Designs Details Campaign Options Recipients All changes saved We sav…" at bounding box center [784, 30] width 1568 height 61
click at [45, 32] on icon at bounding box center [49, 30] width 16 height 16
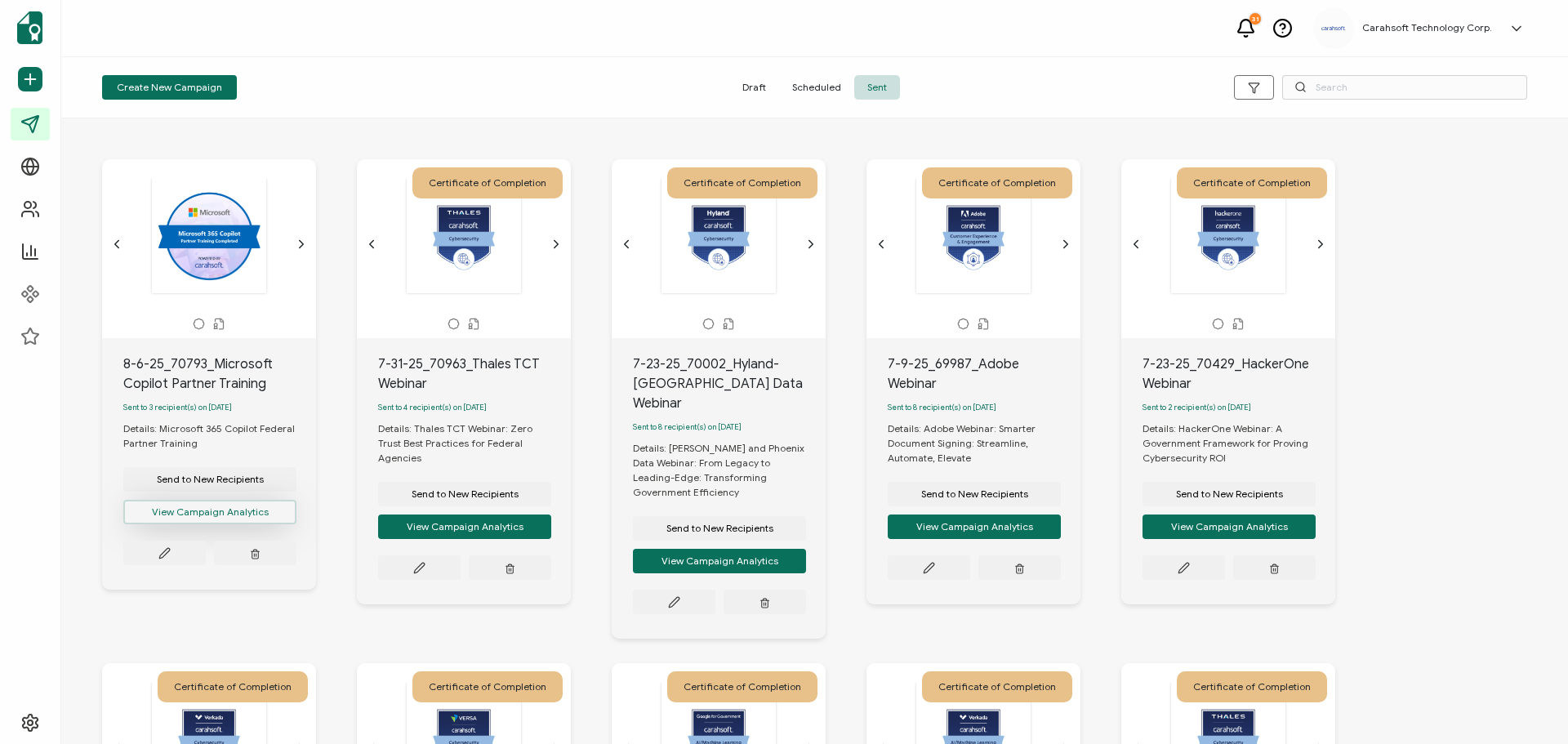
click at [207, 519] on button "View Campaign Analytics" at bounding box center [210, 512] width 173 height 25
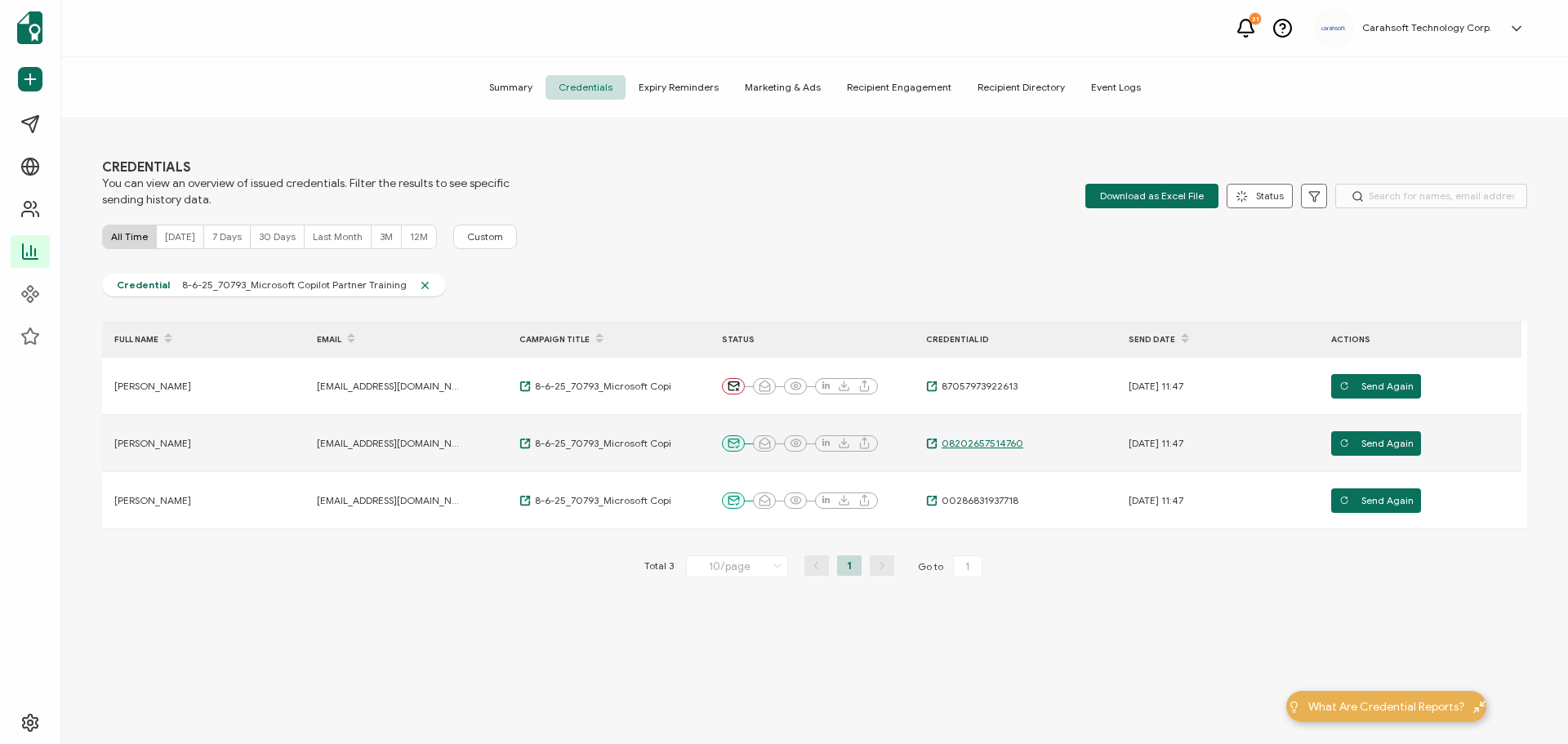
click at [958, 444] on span "08202657514760" at bounding box center [980, 444] width 86 height 13
click at [514, 83] on span "Summary" at bounding box center [511, 87] width 69 height 25
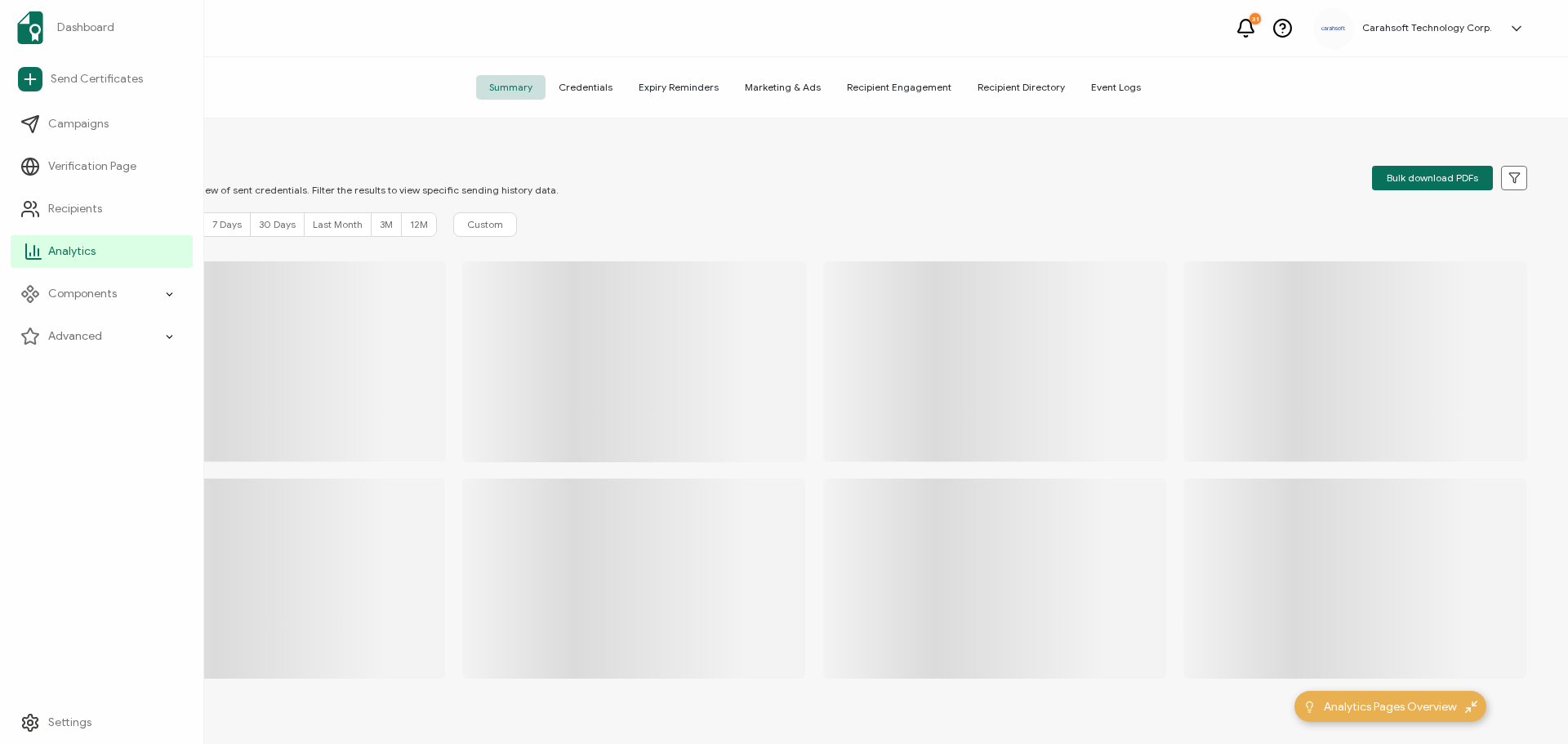
click at [54, 246] on span "Analytics" at bounding box center [72, 252] width 47 height 16
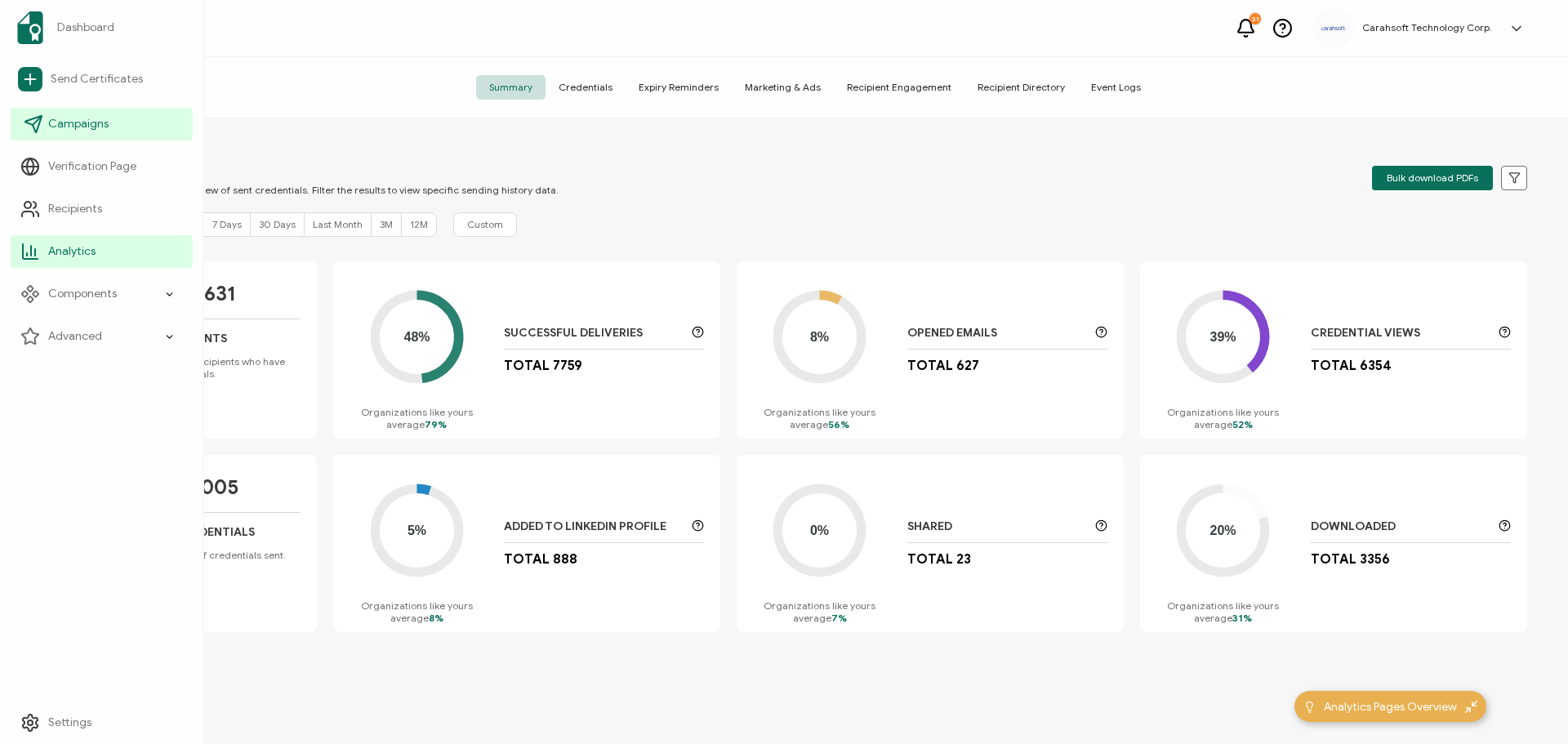
click at [82, 130] on span "Campaigns" at bounding box center [78, 124] width 60 height 16
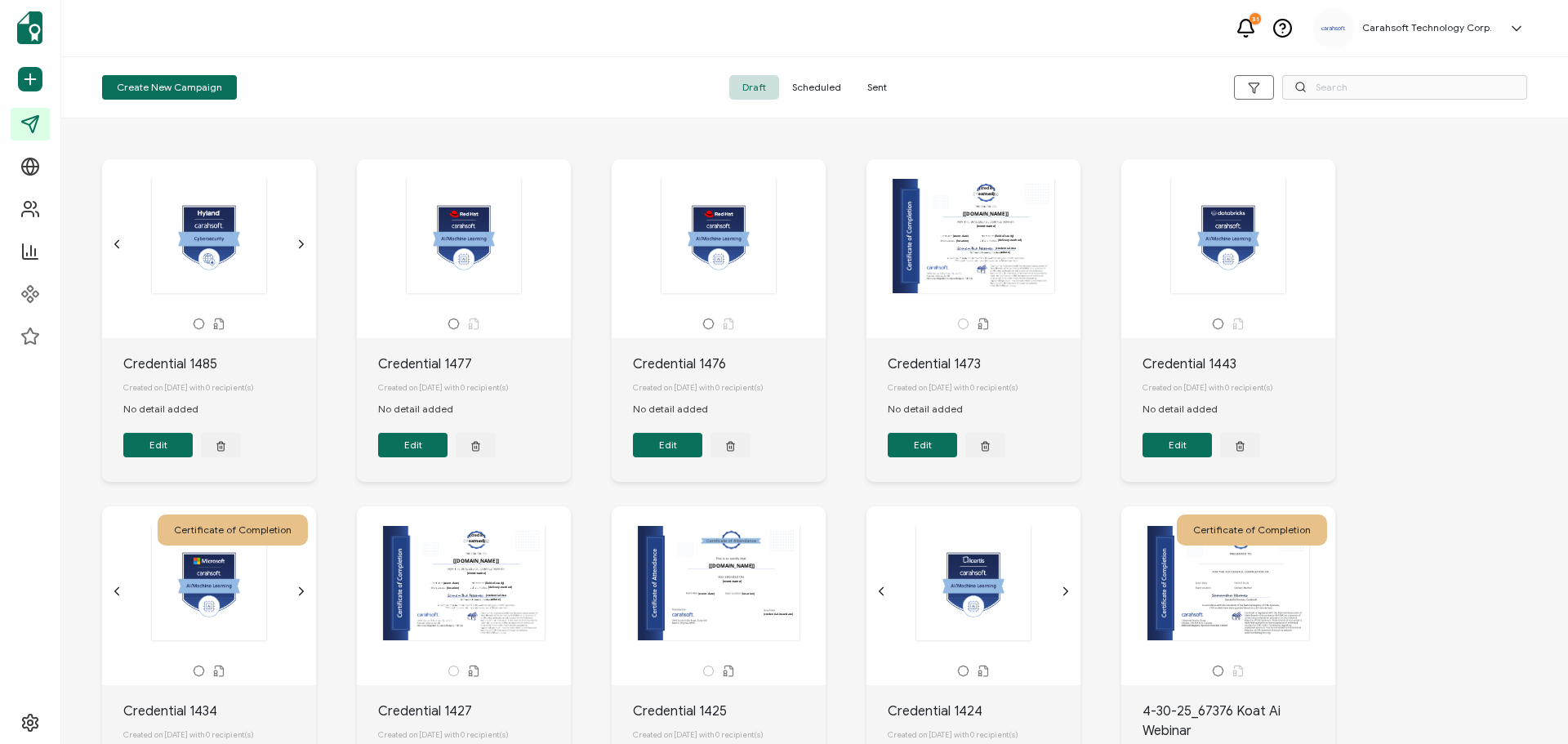
click at [886, 85] on span "Sent" at bounding box center [877, 87] width 46 height 25
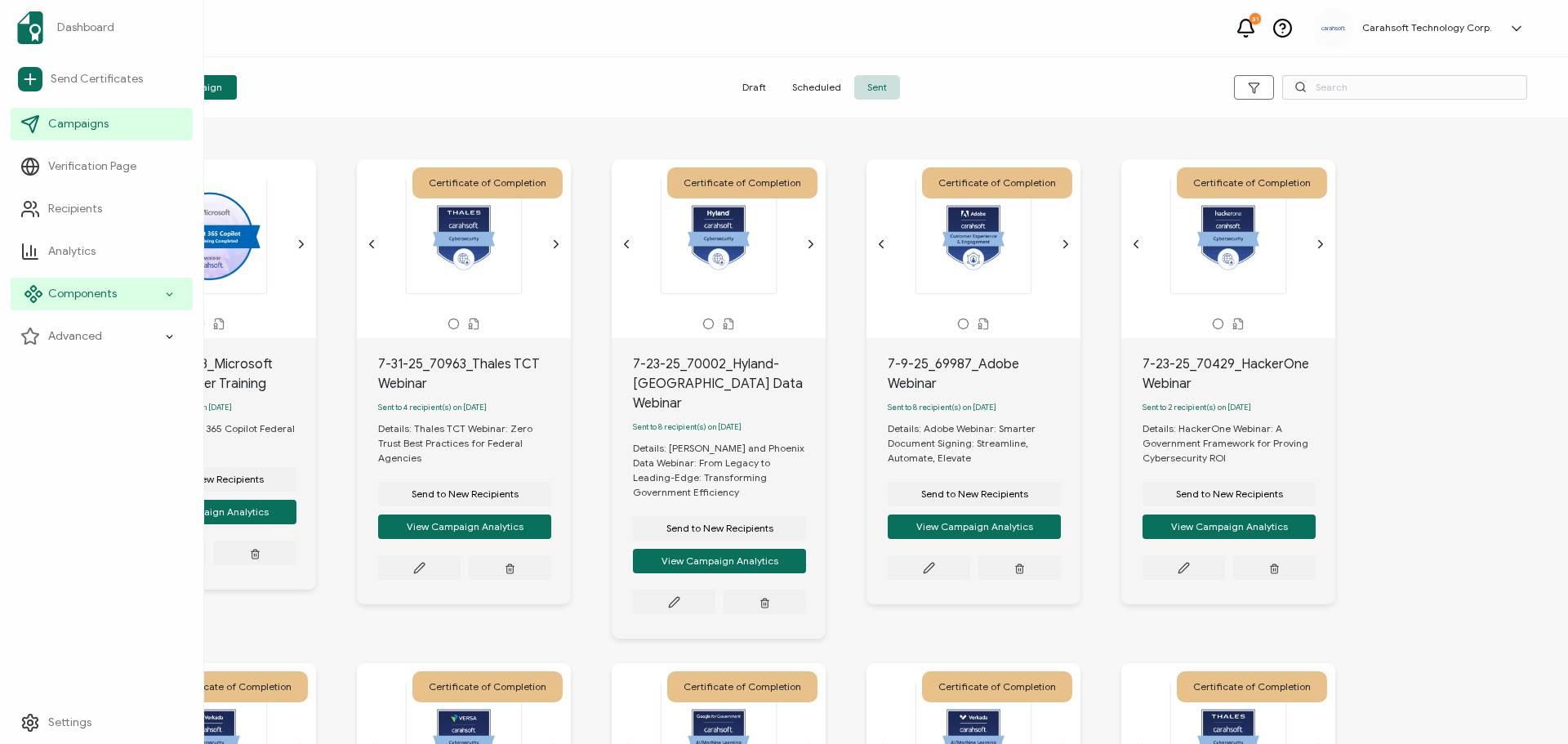
click at [47, 290] on div "Components" at bounding box center [102, 294] width 183 height 33
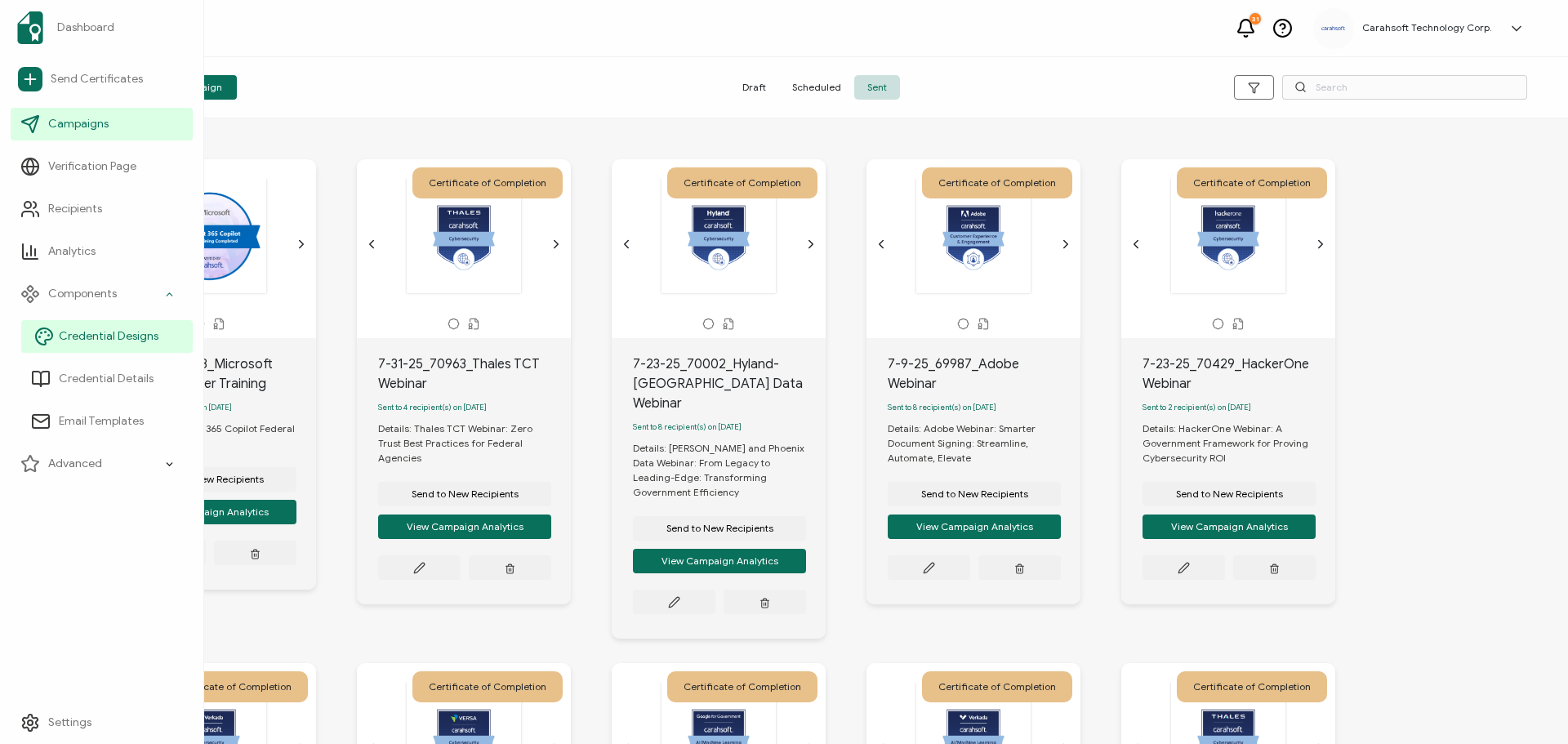
click at [87, 336] on span "Credential Designs" at bounding box center [108, 337] width 99 height 16
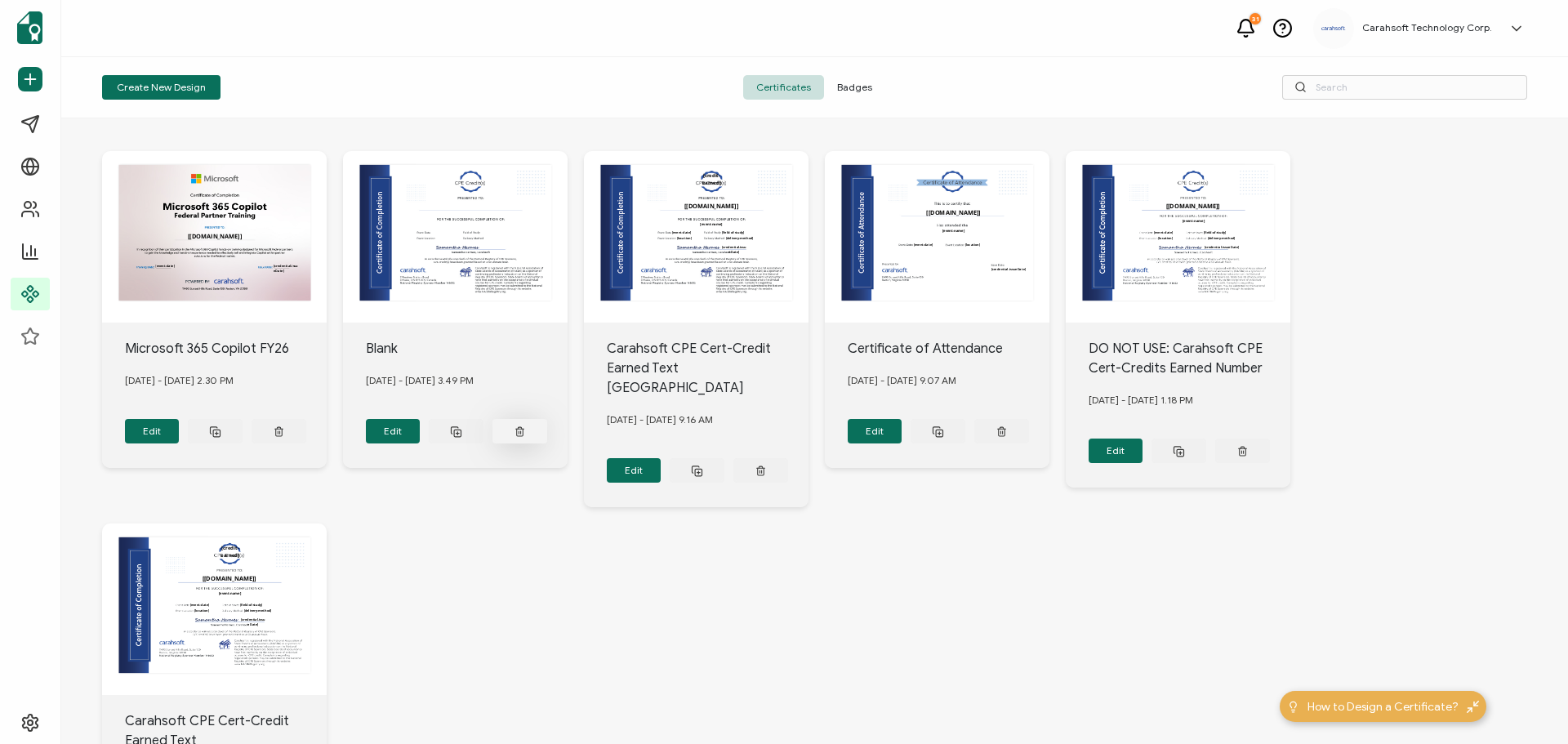
click at [307, 422] on button at bounding box center [279, 431] width 55 height 25
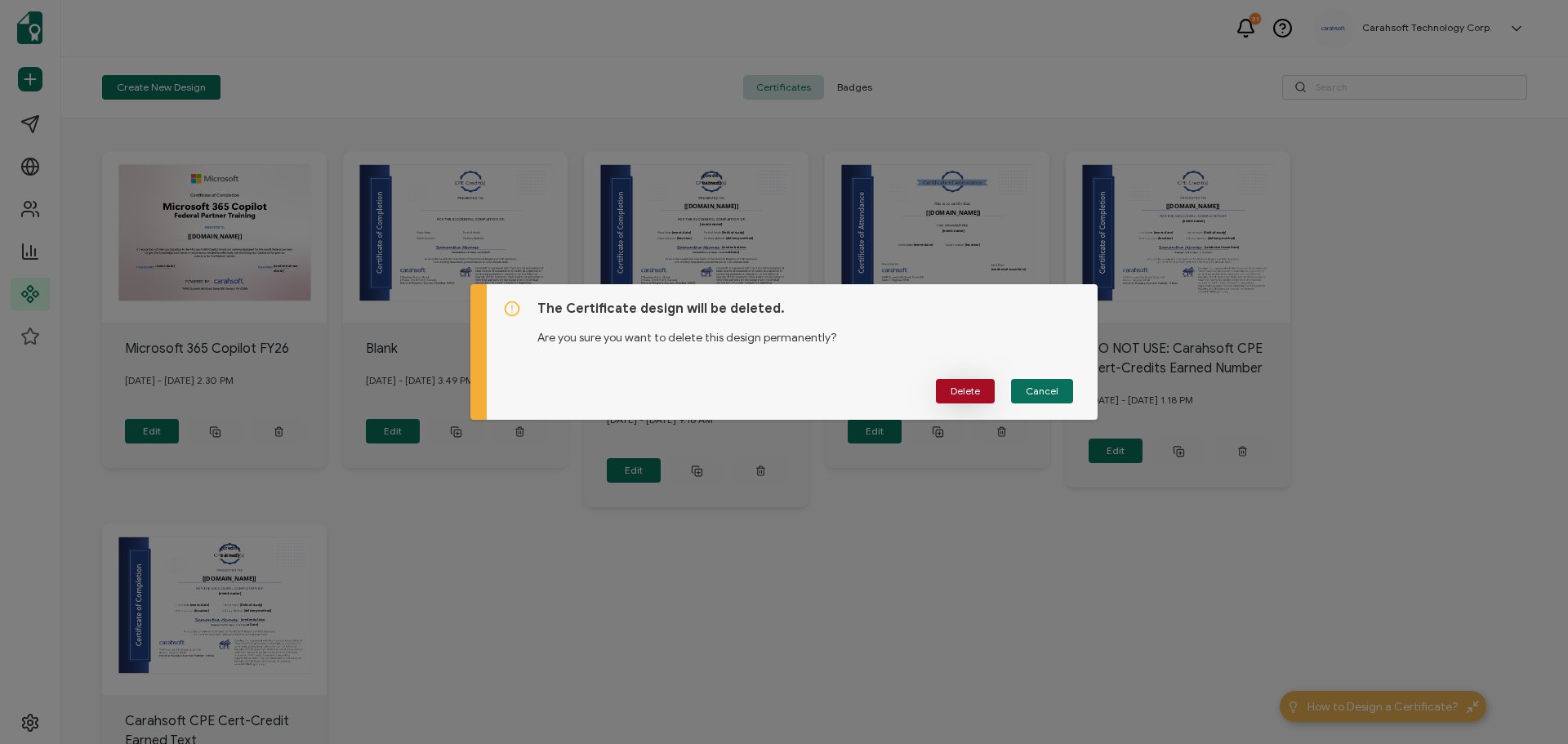
click at [958, 397] on button "Delete" at bounding box center [965, 391] width 58 height 25
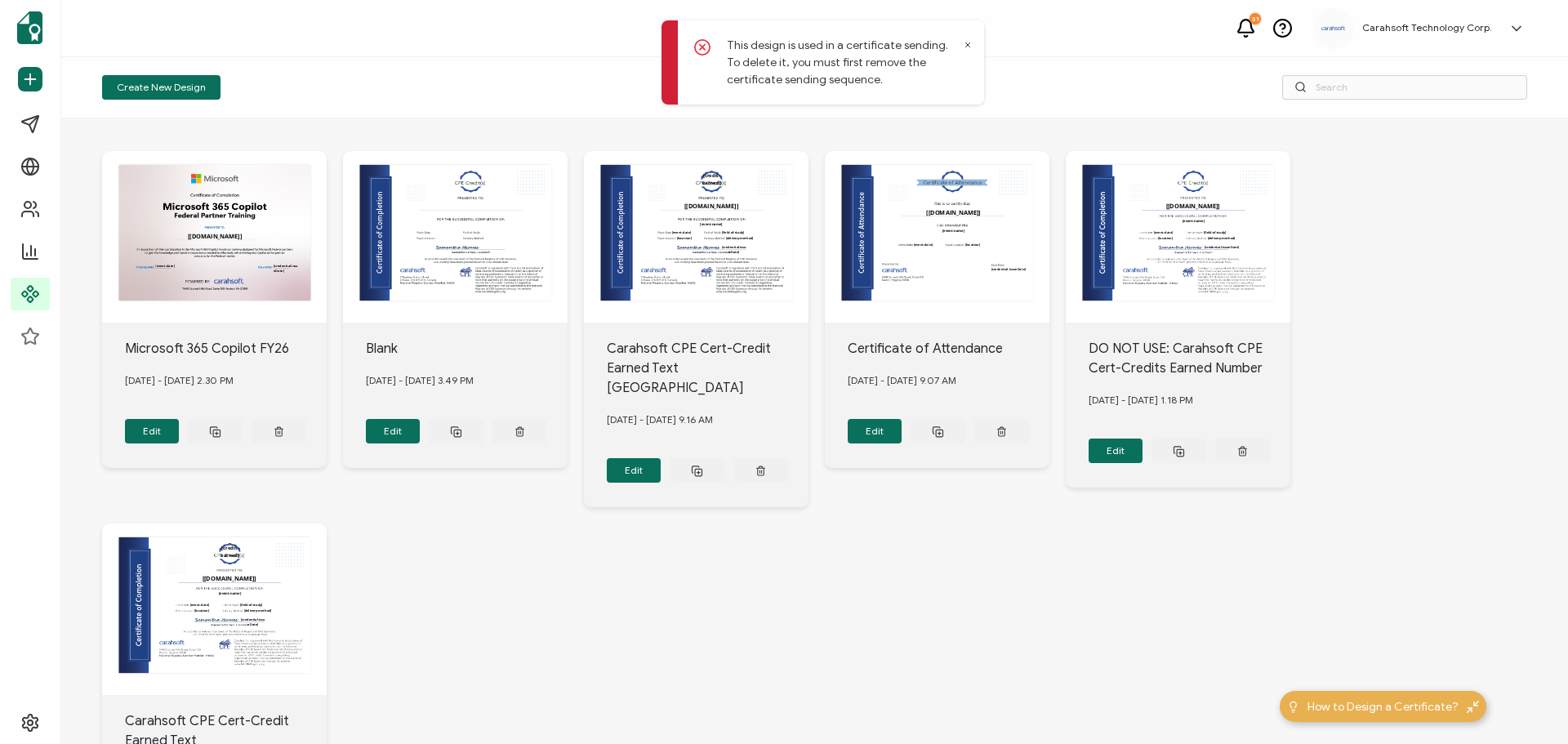
click at [964, 44] on icon at bounding box center [967, 45] width 8 height 8
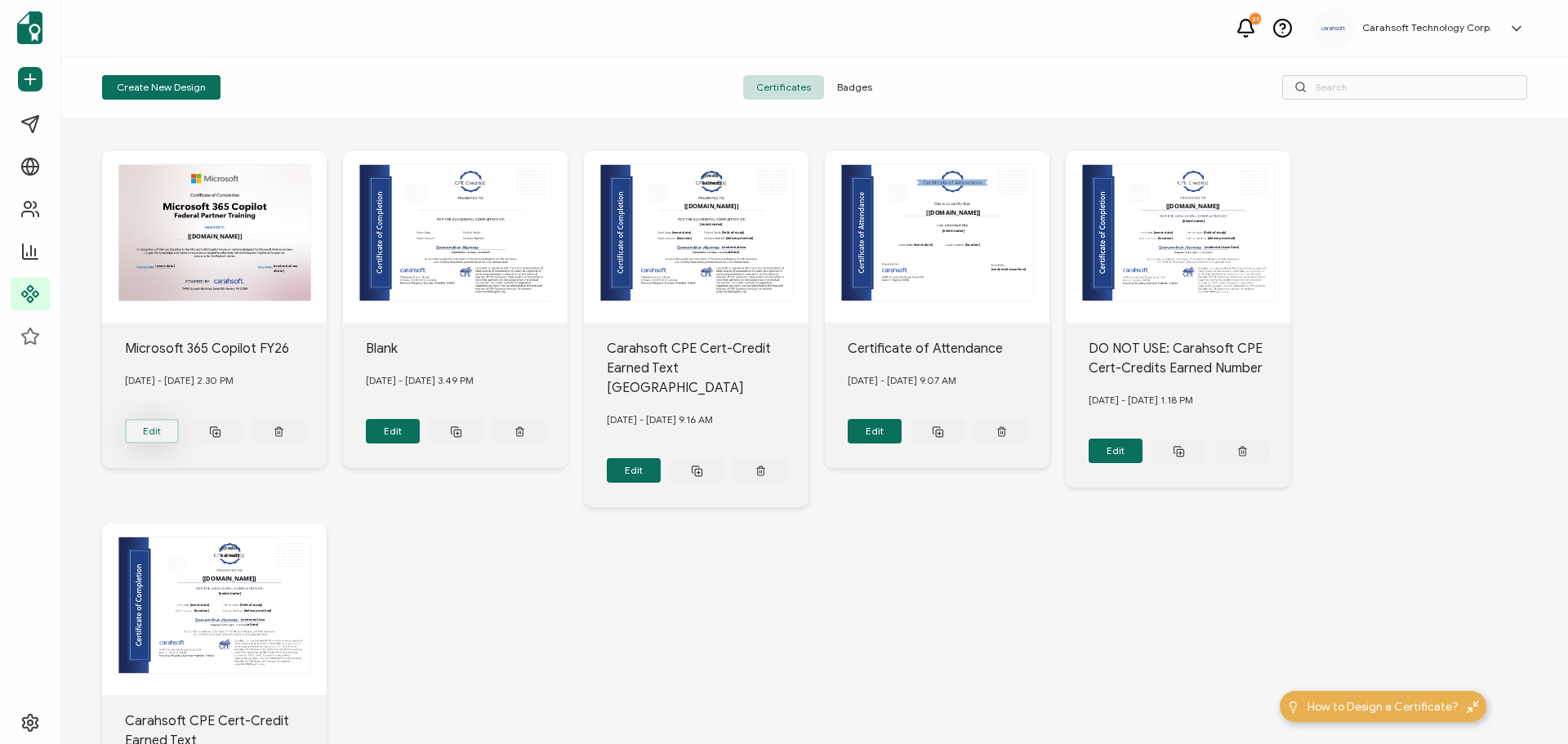
click at [164, 423] on button "Edit" at bounding box center [152, 431] width 55 height 25
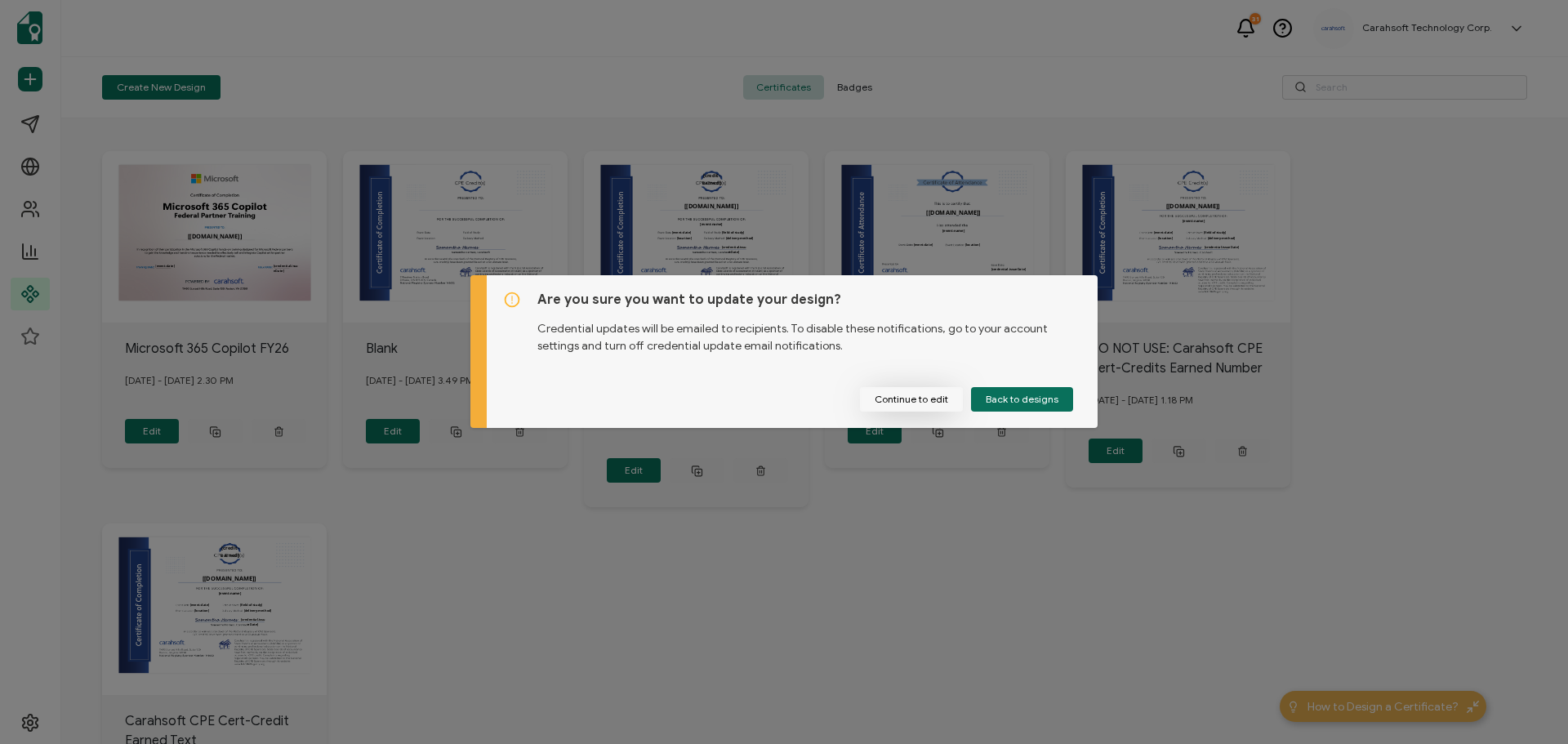
click at [919, 403] on button "Continue to edit" at bounding box center [911, 399] width 103 height 25
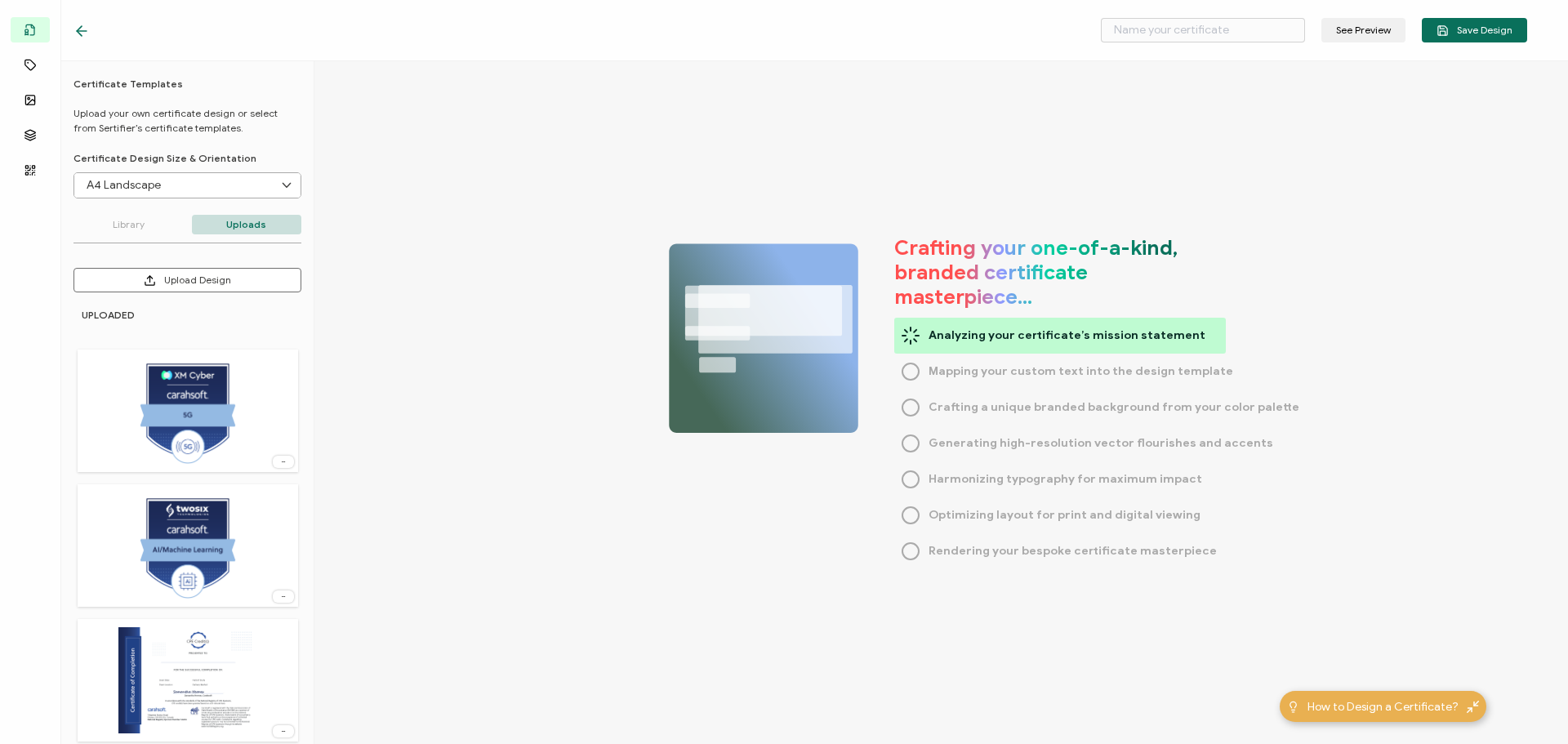
type input "Microsoft 365 Copilot FY26"
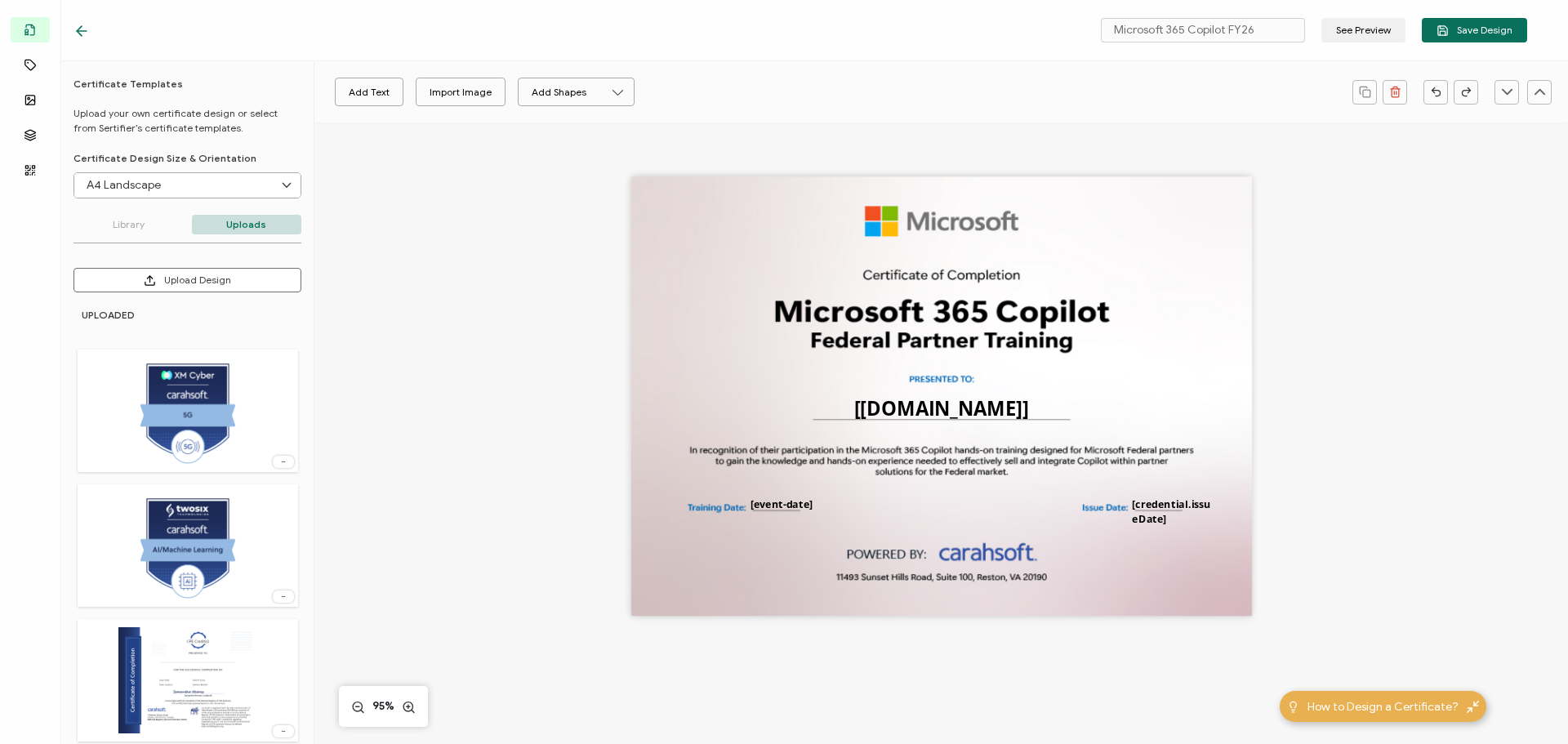
click at [743, 267] on div "The recipient’s full name, which will be automatically filled based on the info…" at bounding box center [942, 396] width 621 height 439
click at [444, 97] on div "Import Image" at bounding box center [461, 91] width 62 height 28
click at [467, 92] on div "Import Image" at bounding box center [461, 91] width 62 height 28
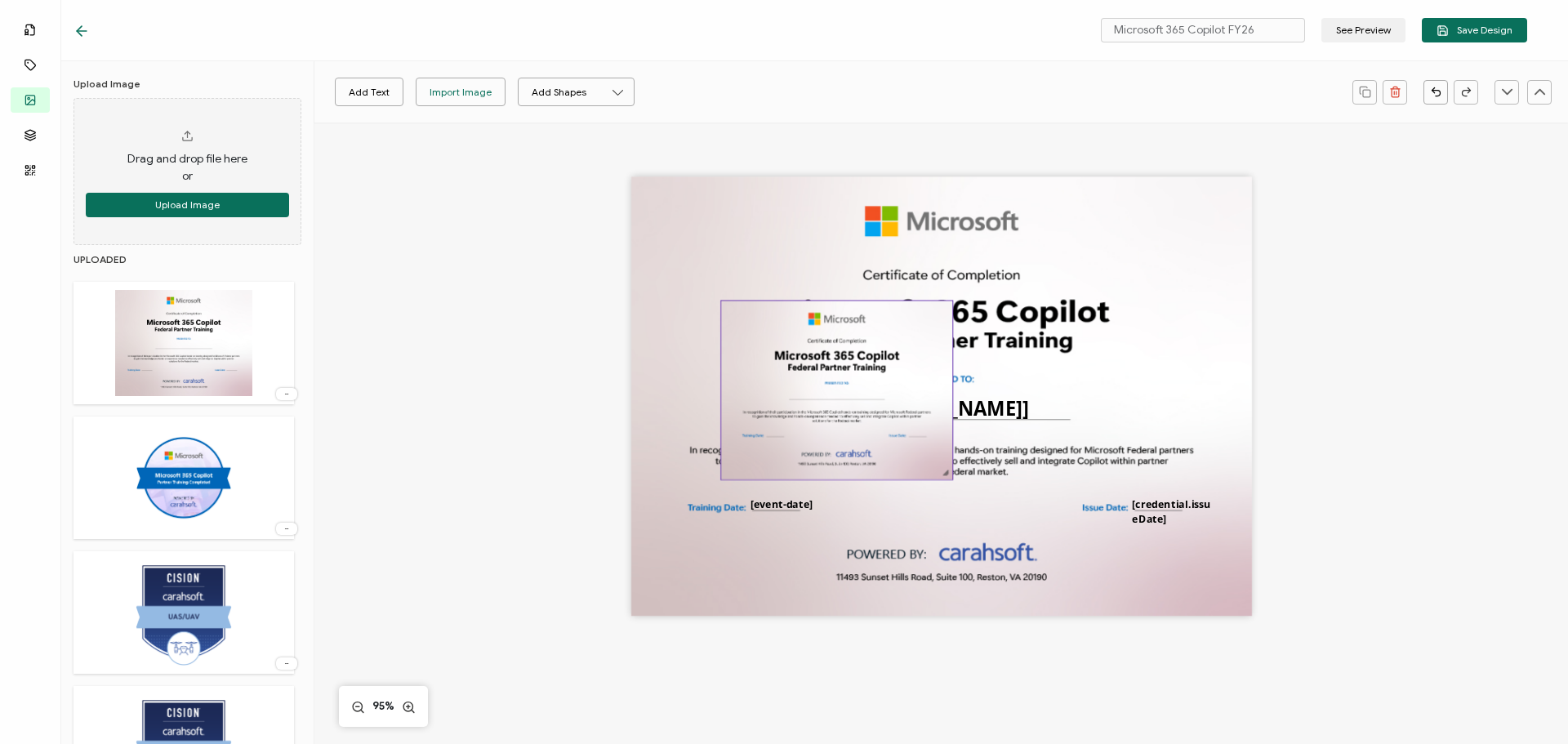
drag, startPoint x: 805, startPoint y: 324, endPoint x: 695, endPoint y: 338, distance: 110.9
click at [721, 338] on img at bounding box center [836, 391] width 231 height 179
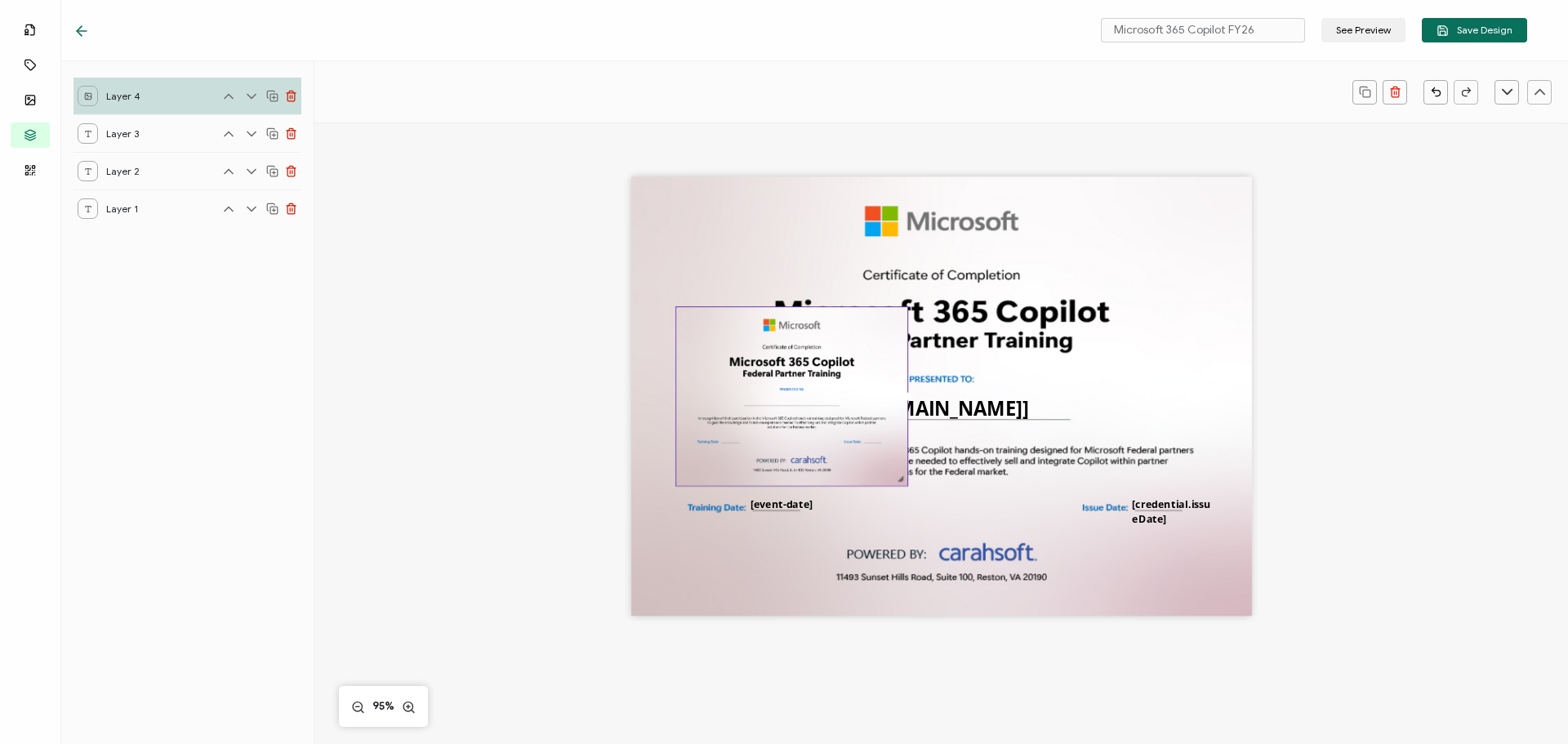
click at [783, 225] on div "The recipient’s full name, which will be automatically filled based on the info…" at bounding box center [942, 396] width 621 height 439
click at [776, 225] on div "The recipient’s full name, which will be automatically filled based on the info…" at bounding box center [942, 396] width 621 height 439
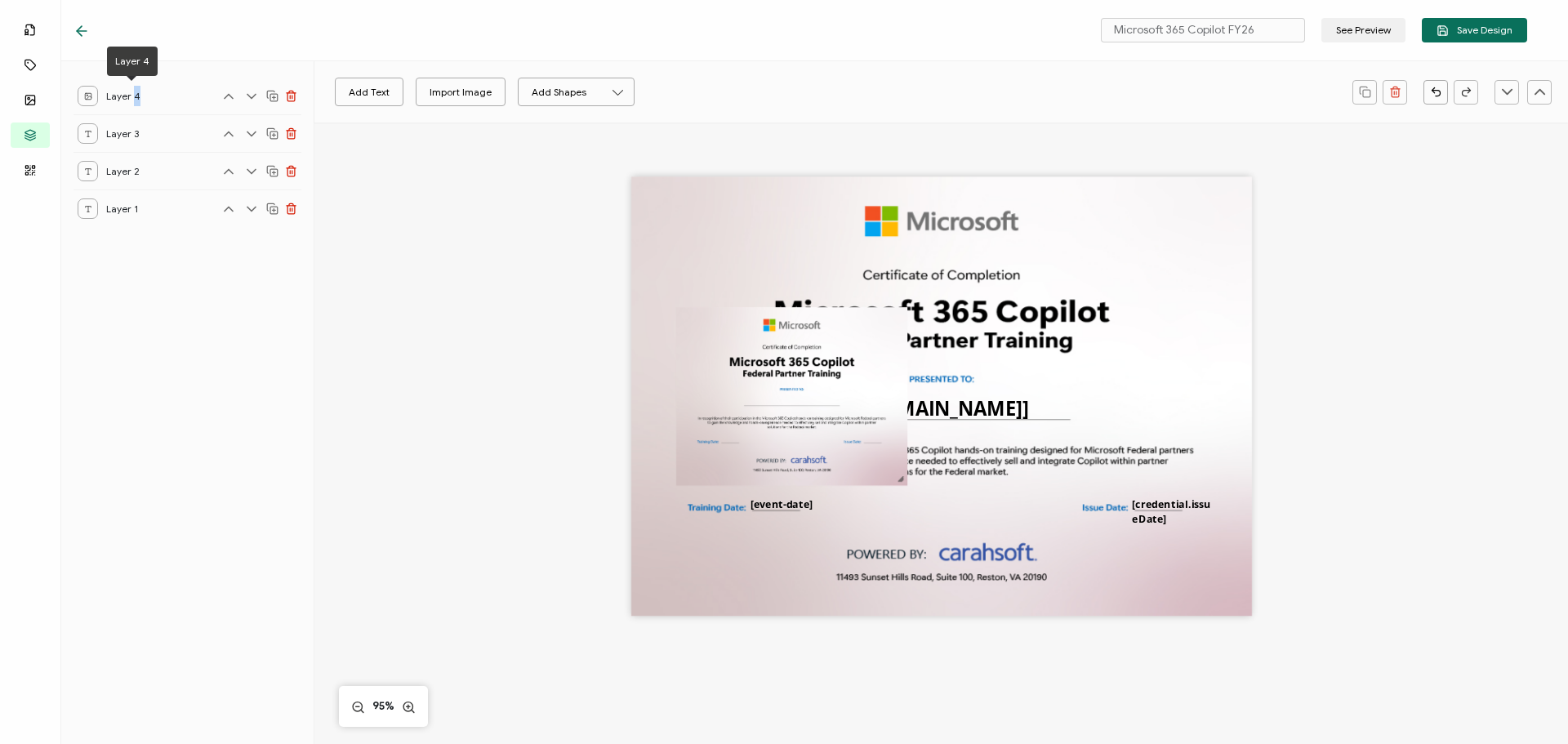
drag, startPoint x: 135, startPoint y: 97, endPoint x: 128, endPoint y: 88, distance: 11.4
click at [142, 78] on div "Layer 4" at bounding box center [188, 96] width 228 height 37
click at [822, 330] on img at bounding box center [791, 396] width 231 height 179
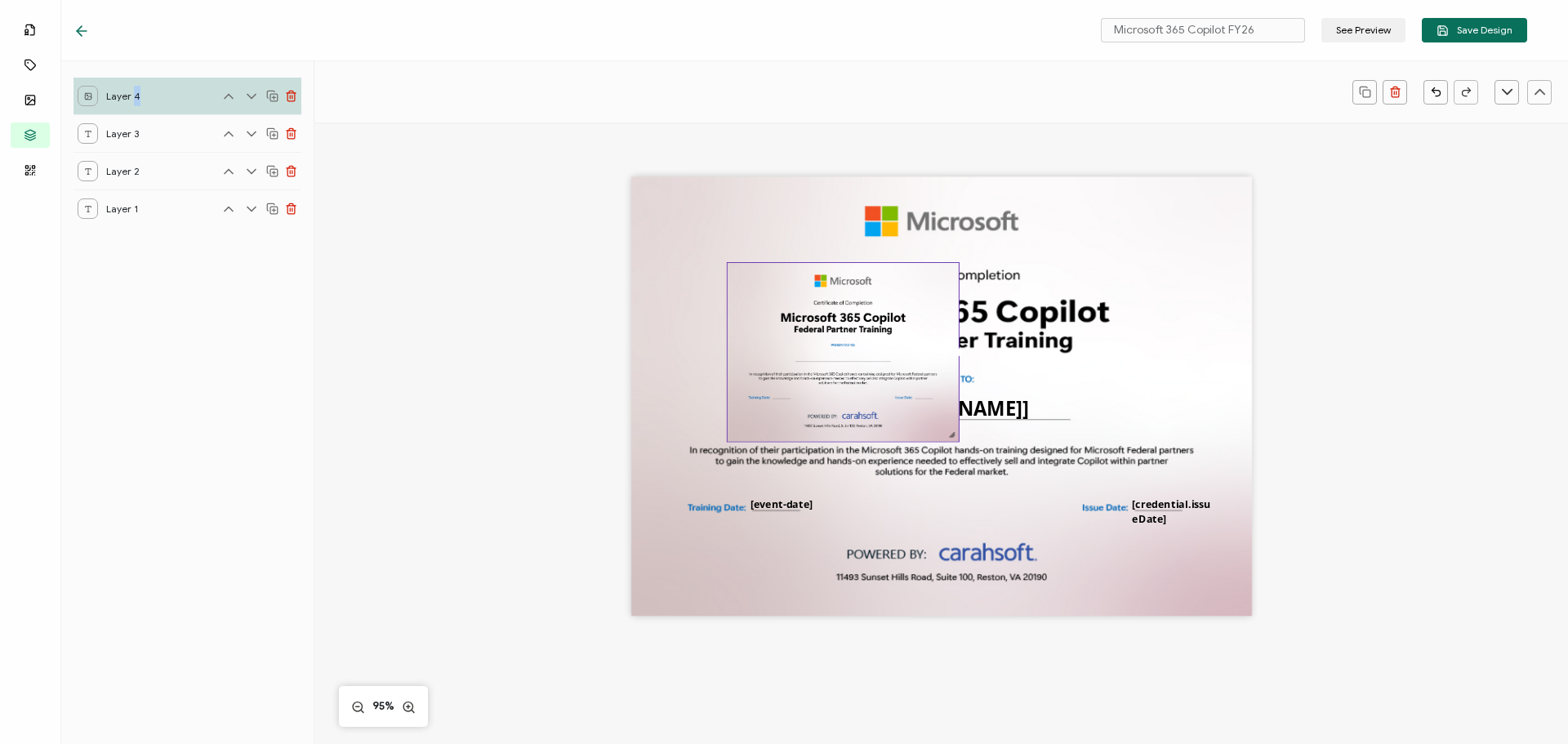
drag, startPoint x: 695, startPoint y: 322, endPoint x: 724, endPoint y: 258, distance: 70.3
click at [727, 263] on img at bounding box center [842, 351] width 231 height 178
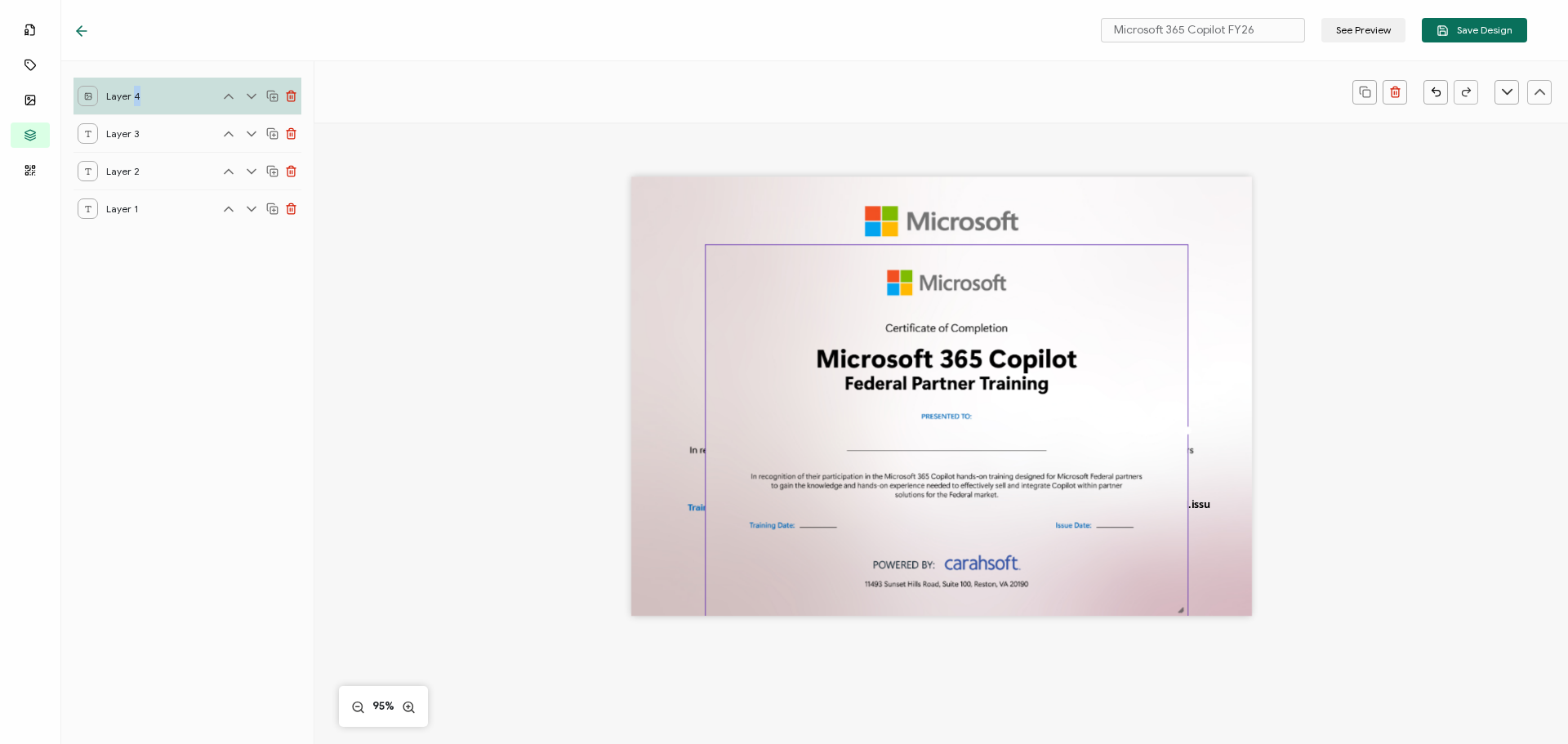
drag, startPoint x: 929, startPoint y: 423, endPoint x: 1352, endPoint y: 627, distance: 469.6
click at [1352, 627] on div "The recipient’s full name, which will be automatically filled based on the info…" at bounding box center [940, 423] width 1191 height 602
click at [736, 275] on img at bounding box center [946, 430] width 482 height 372
click at [1413, 275] on div "The recipient’s full name, which will be automatically filled based on the info…" at bounding box center [940, 423] width 1191 height 602
click at [891, 330] on img at bounding box center [946, 430] width 482 height 372
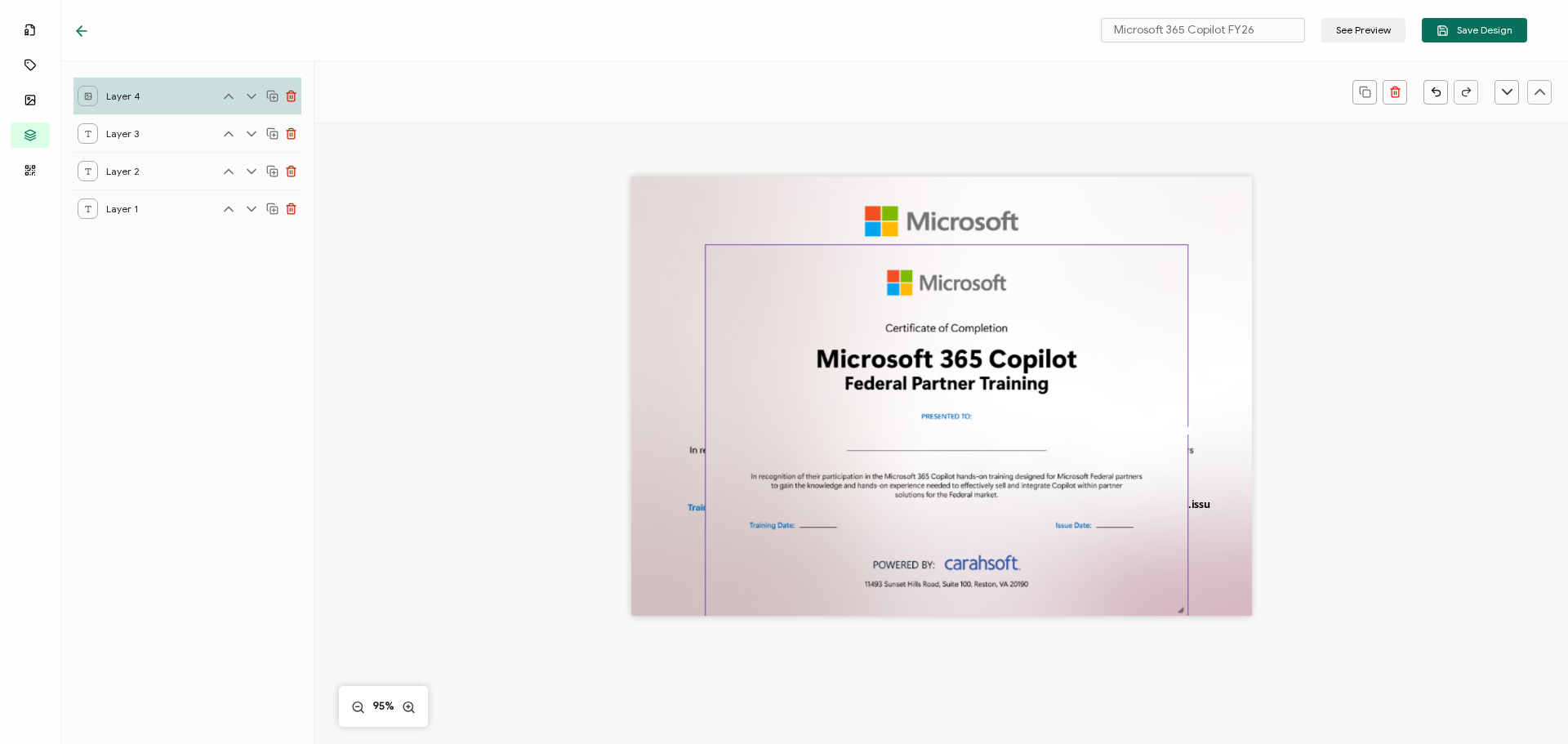
drag, startPoint x: 863, startPoint y: 325, endPoint x: 756, endPoint y: 314, distance: 107.6
click at [756, 314] on img at bounding box center [946, 430] width 482 height 372
drag, startPoint x: 787, startPoint y: 314, endPoint x: 962, endPoint y: 323, distance: 175.2
click at [962, 323] on img at bounding box center [946, 430] width 482 height 372
click at [294, 95] on icon at bounding box center [290, 95] width 12 height 12
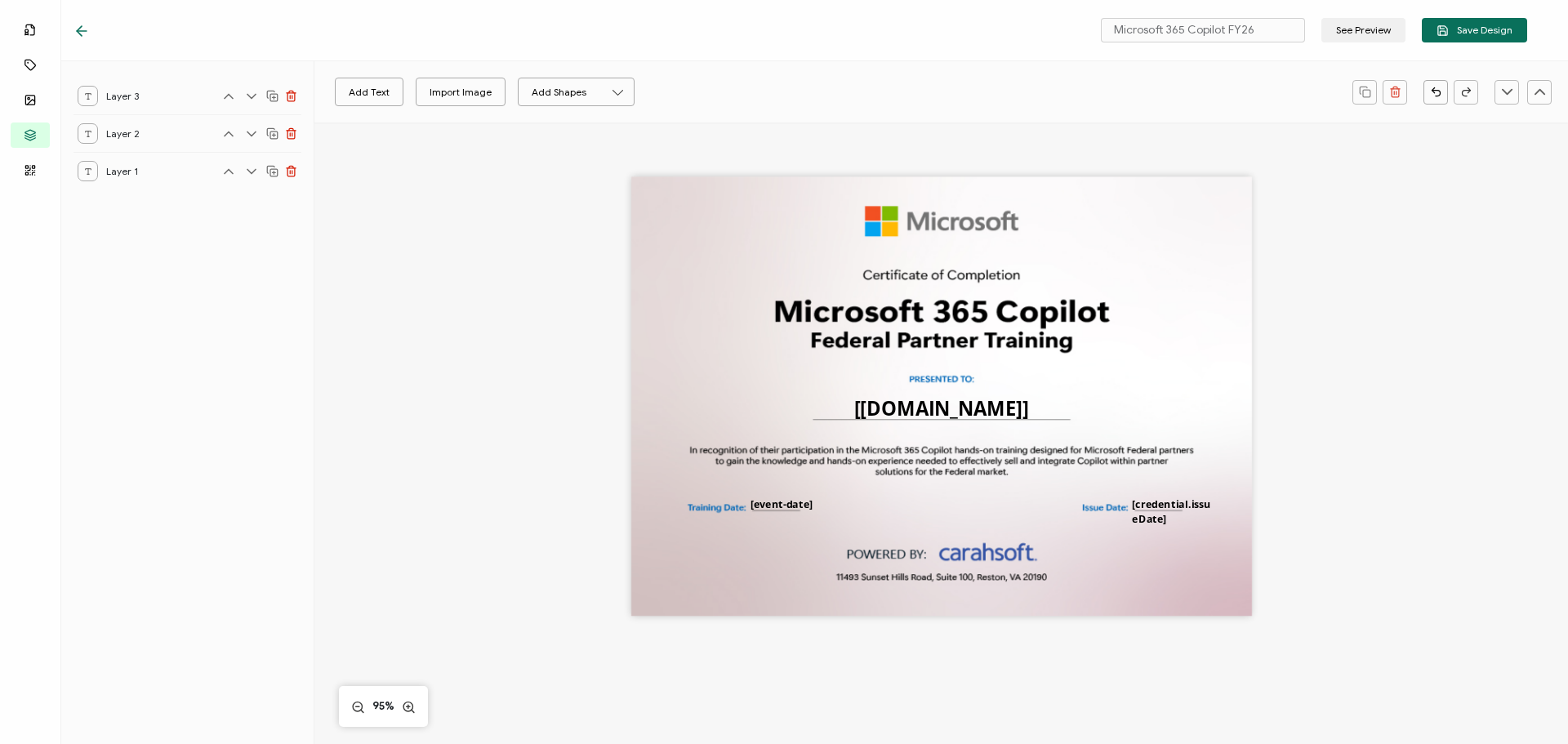
click at [81, 27] on icon at bounding box center [78, 31] width 5 height 10
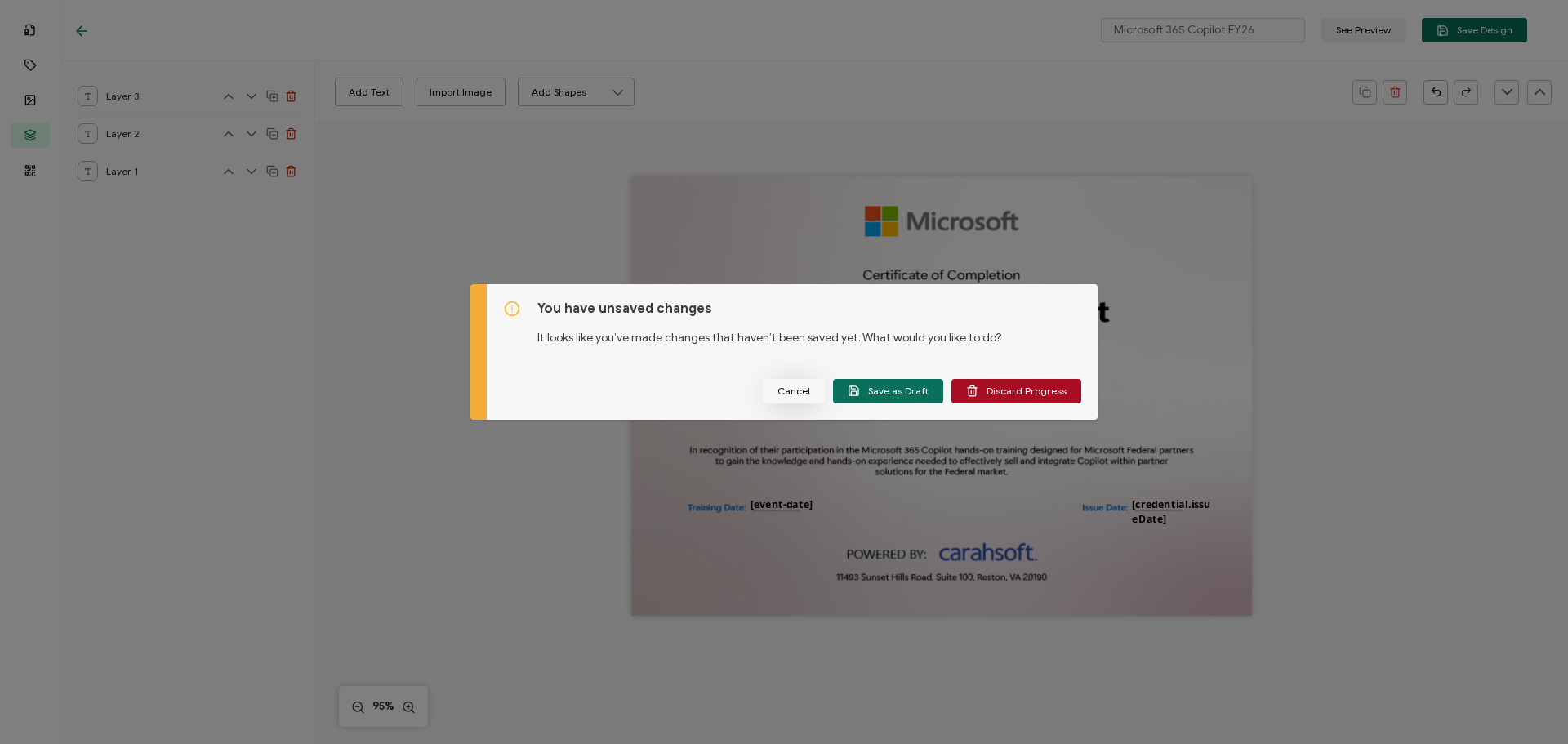
click at [788, 388] on span "Cancel" at bounding box center [794, 391] width 33 height 10
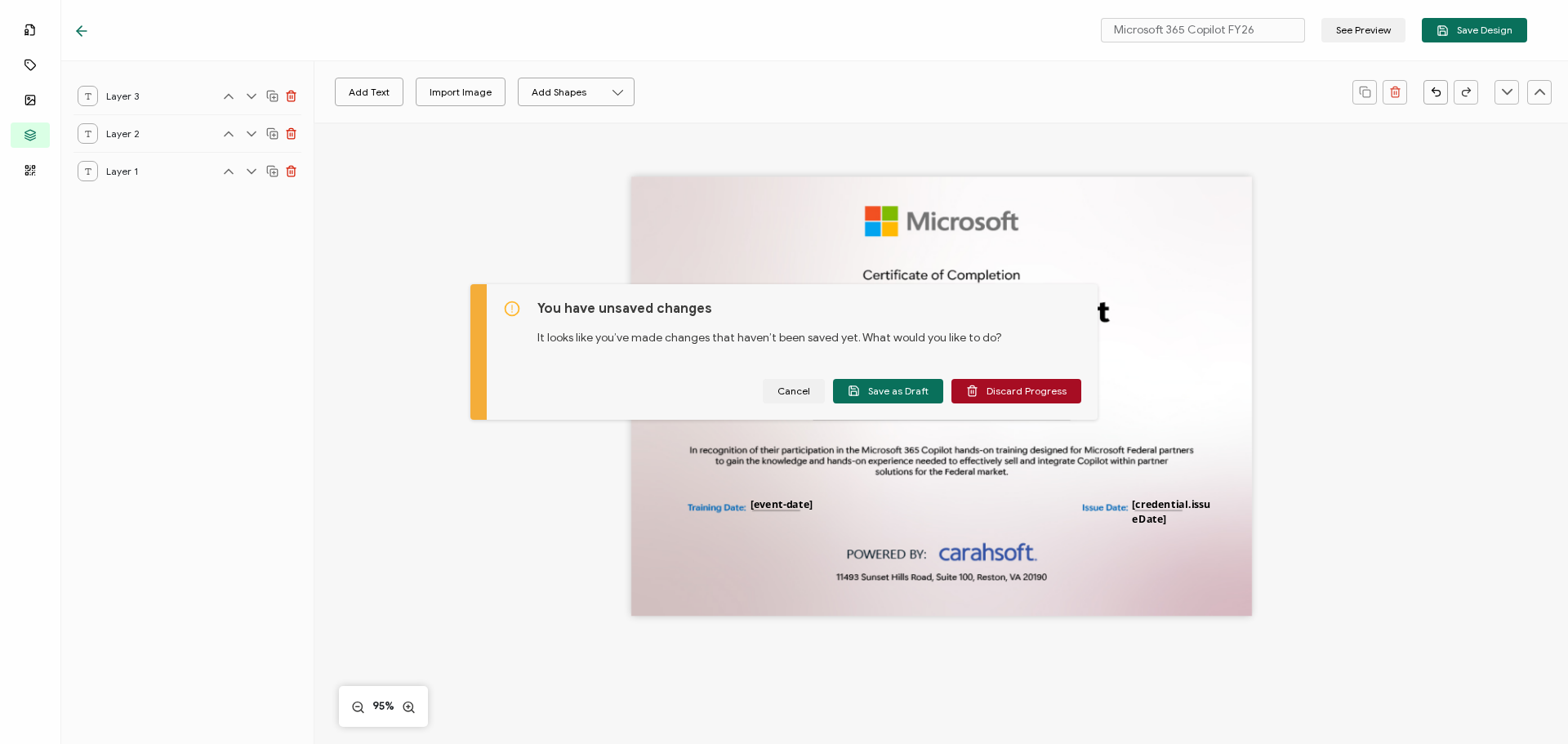
click at [331, 217] on div "Add Text Import Image Add Shapes Rectangle Ellipse The recipient’s full name, w…" at bounding box center [940, 439] width 1253 height 634
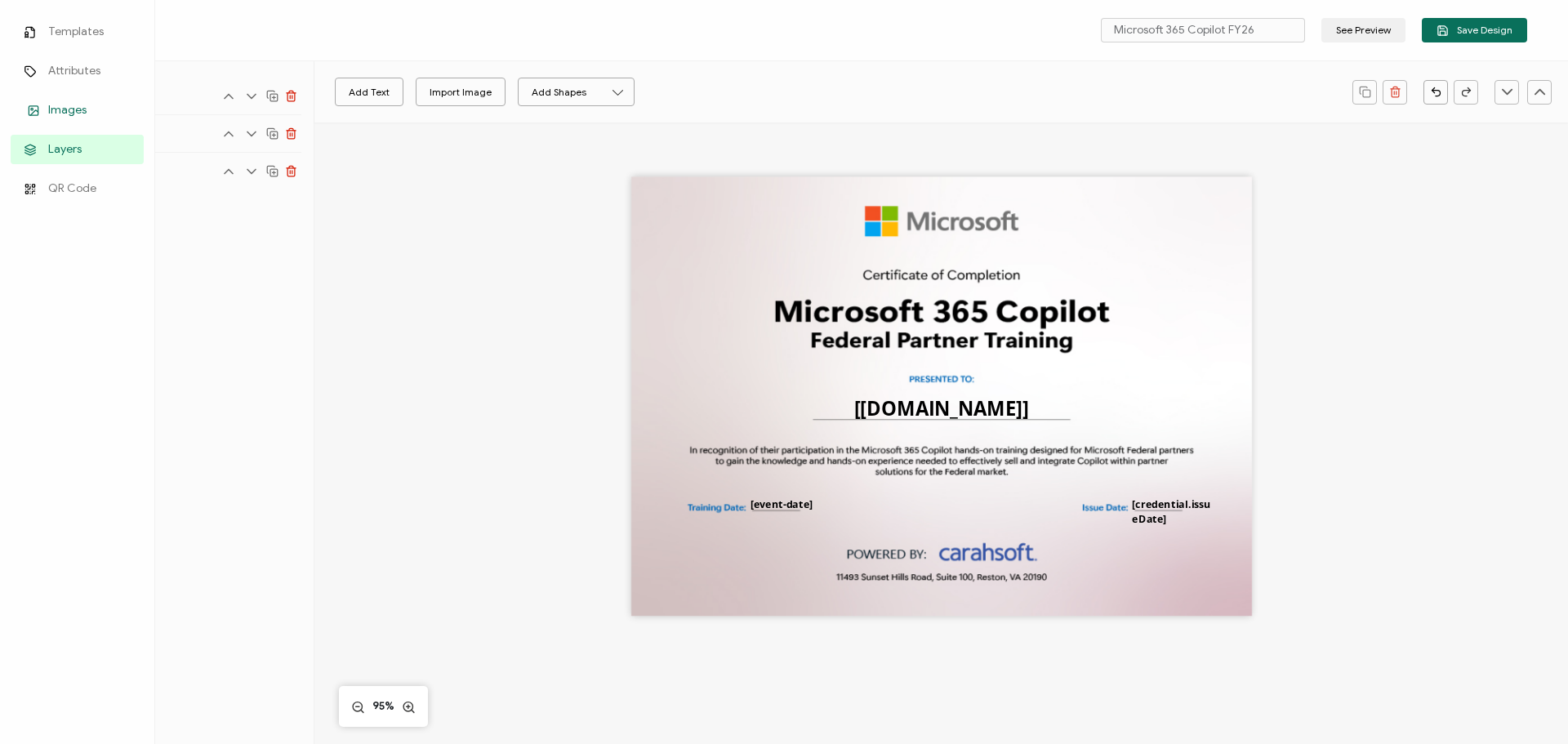
click at [70, 108] on span "Images" at bounding box center [68, 110] width 38 height 16
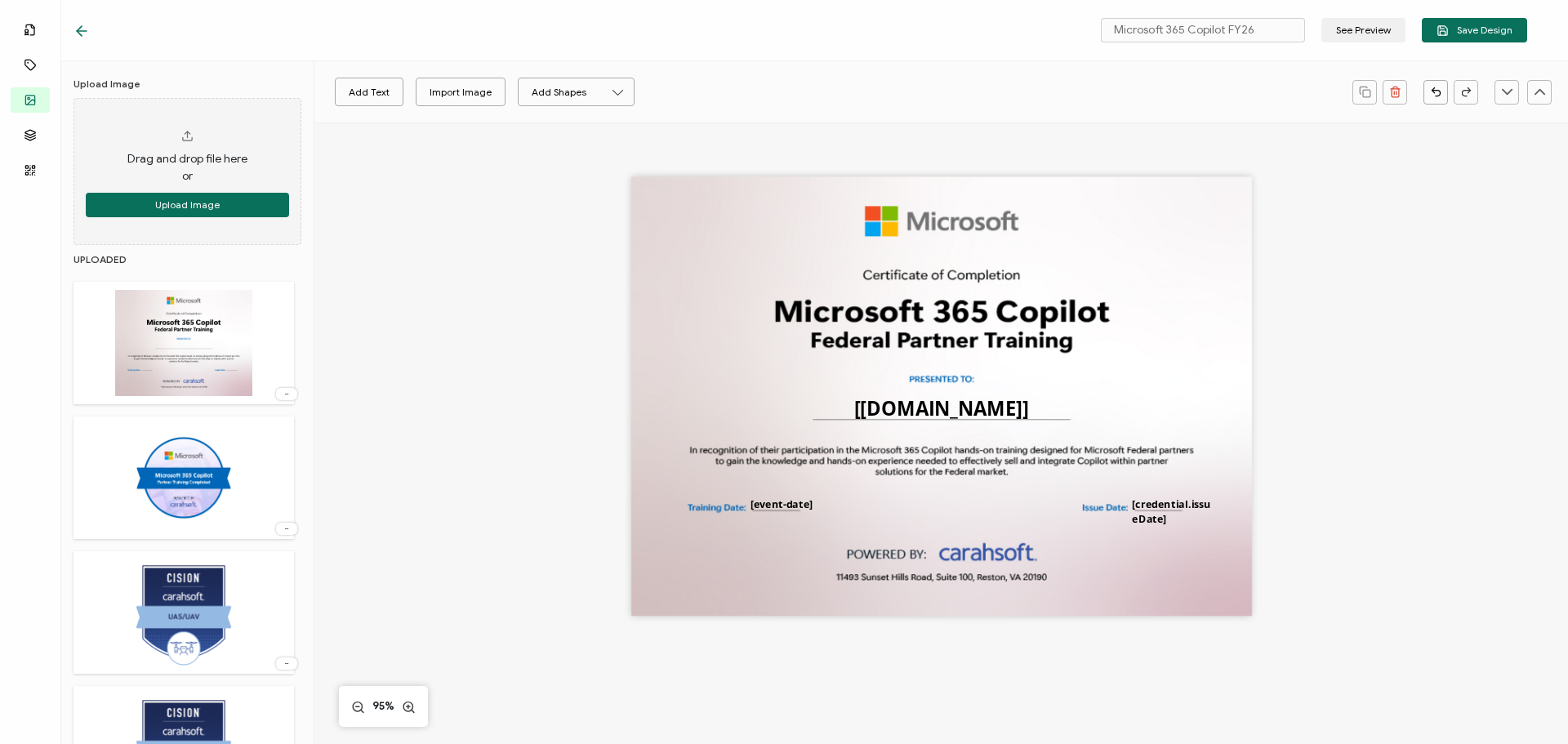
click at [288, 397] on div at bounding box center [286, 393] width 21 height 12
click at [159, 198] on button "Upload Image" at bounding box center [187, 204] width 204 height 25
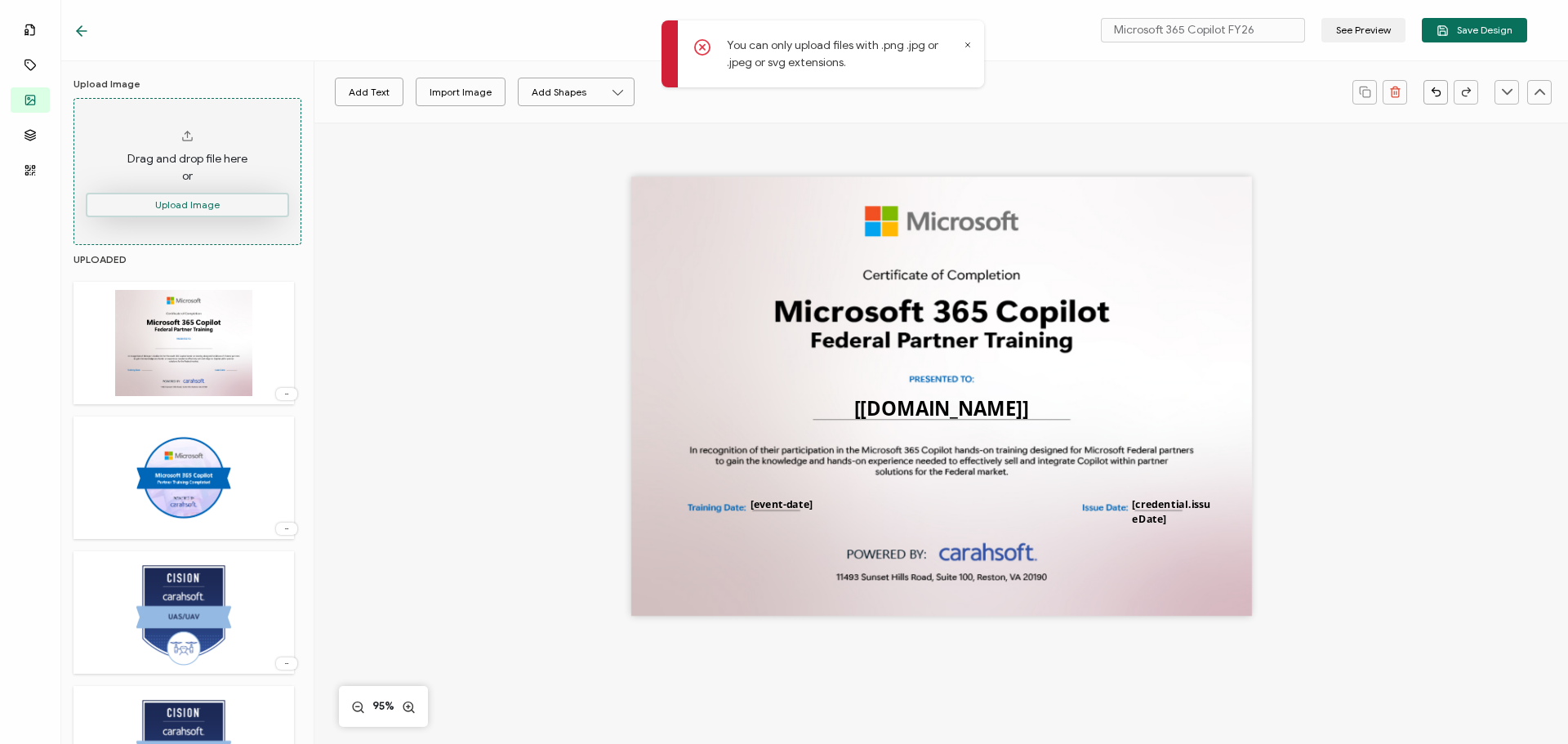
click at [261, 204] on button "Upload Image" at bounding box center [187, 204] width 204 height 25
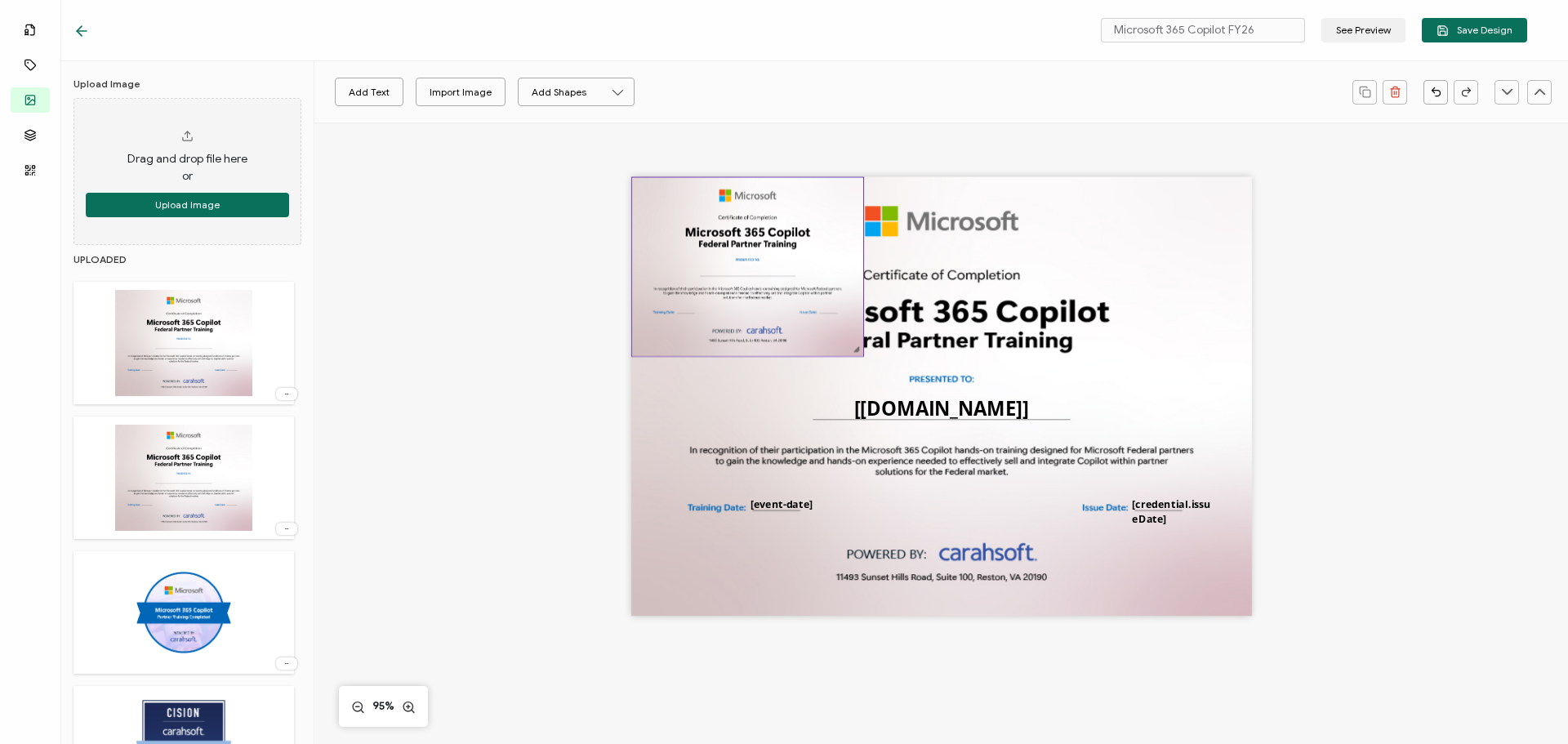
drag, startPoint x: 936, startPoint y: 382, endPoint x: 736, endPoint y: 271, distance: 228.7
click at [736, 271] on img at bounding box center [747, 266] width 231 height 178
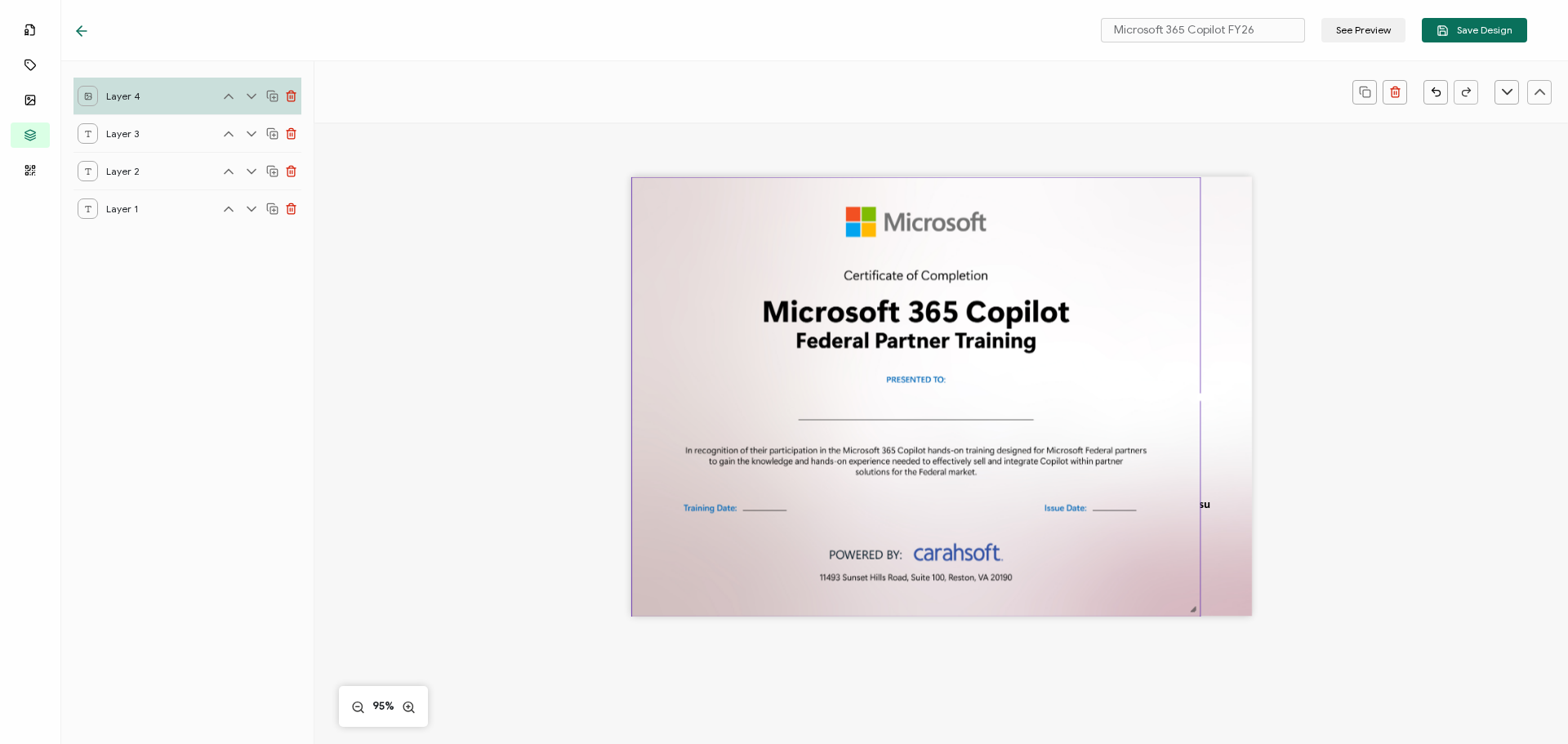
drag, startPoint x: 854, startPoint y: 351, endPoint x: 1341, endPoint y: 625, distance: 558.8
click at [1341, 625] on div "The recipient’s full name, which will be automatically filled based on the info…" at bounding box center [940, 423] width 1191 height 602
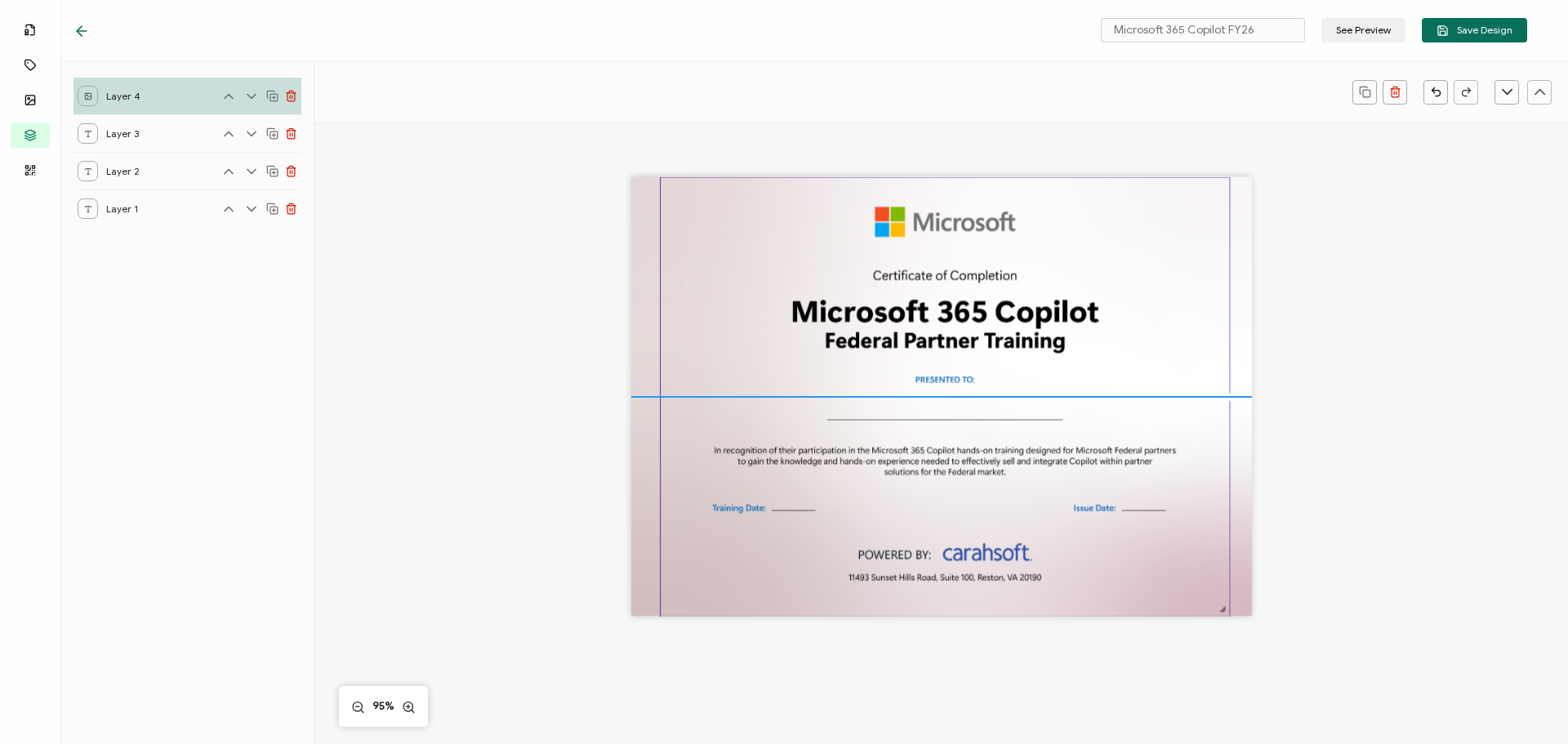
drag, startPoint x: 909, startPoint y: 430, endPoint x: 938, endPoint y: 433, distance: 29.2
click at [938, 433] on img at bounding box center [945, 396] width 569 height 438
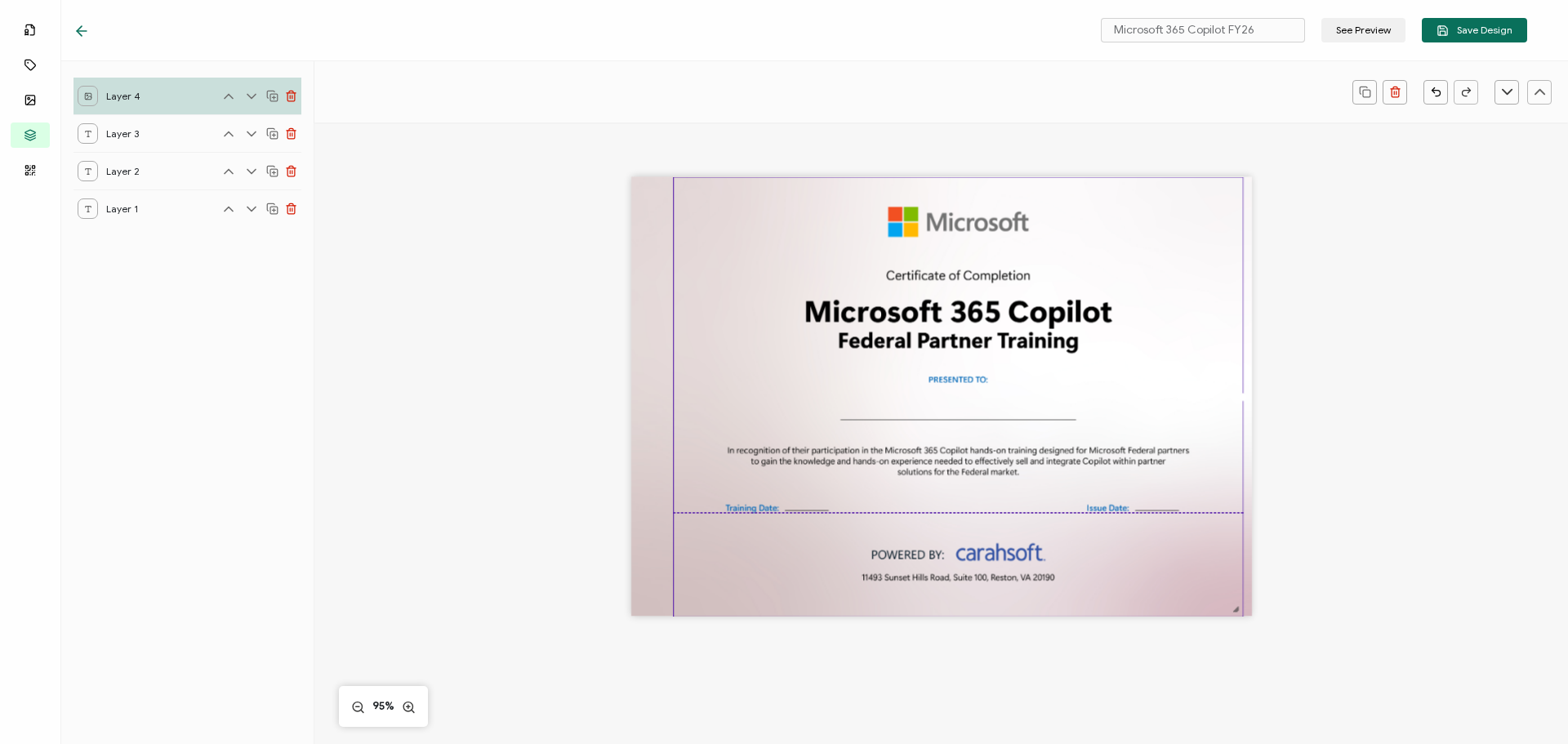
drag, startPoint x: 939, startPoint y: 420, endPoint x: 952, endPoint y: 534, distance: 114.7
click at [952, 534] on img at bounding box center [957, 396] width 569 height 438
click at [82, 27] on icon at bounding box center [82, 31] width 16 height 16
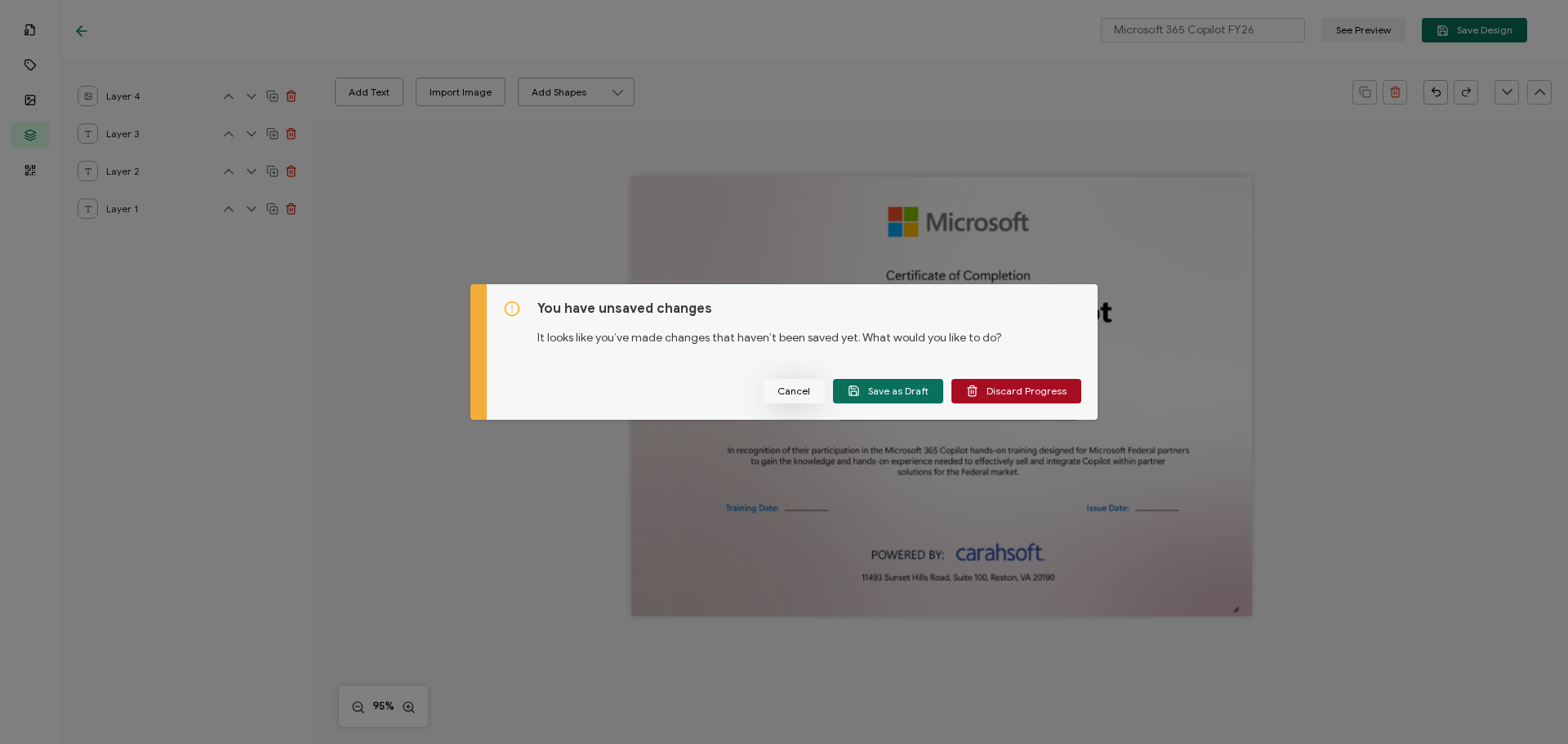
click at [787, 388] on span "Cancel" at bounding box center [794, 391] width 33 height 10
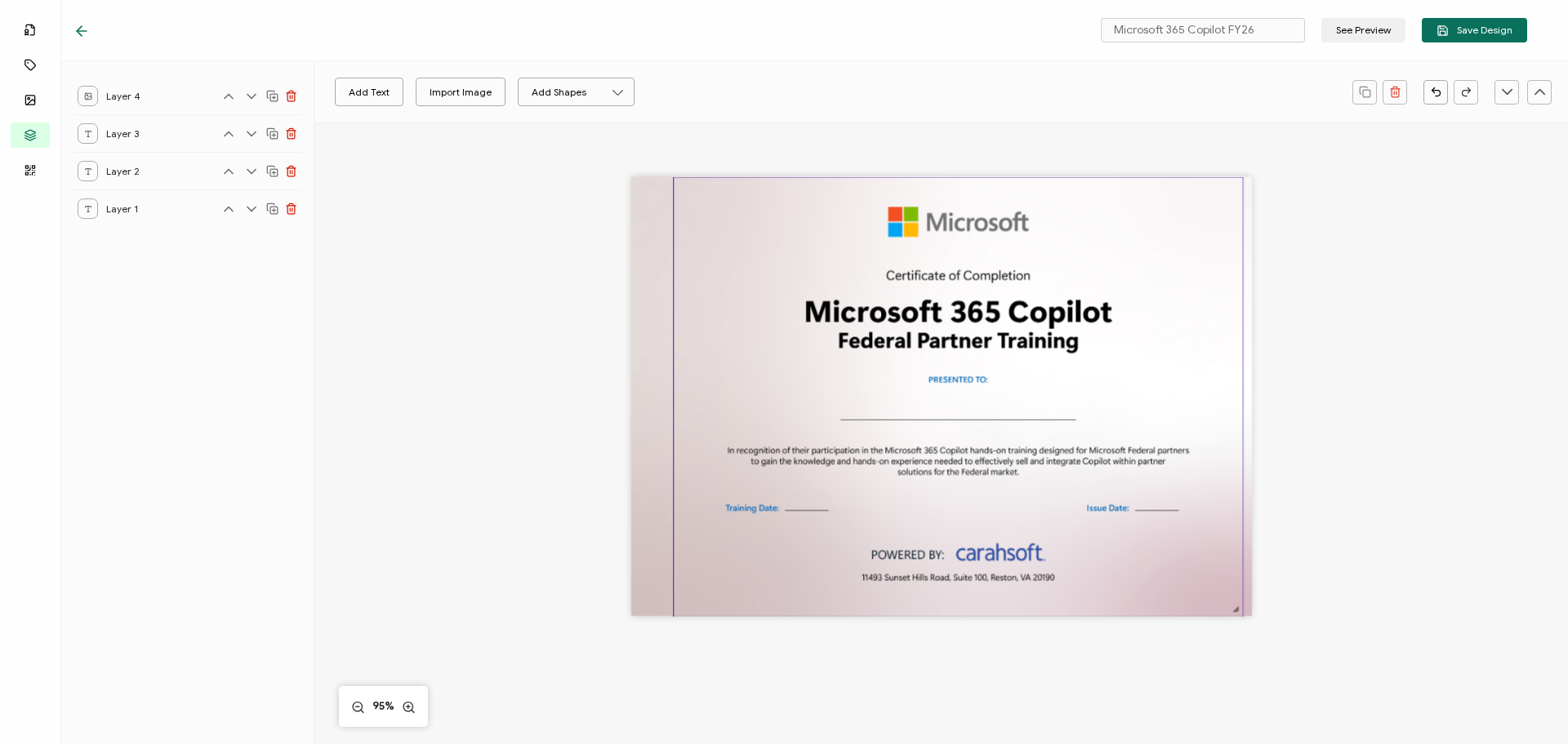
drag, startPoint x: 819, startPoint y: 361, endPoint x: 776, endPoint y: 361, distance: 43.0
click at [776, 361] on img at bounding box center [957, 396] width 569 height 438
click at [292, 96] on line at bounding box center [292, 98] width 0 height 4
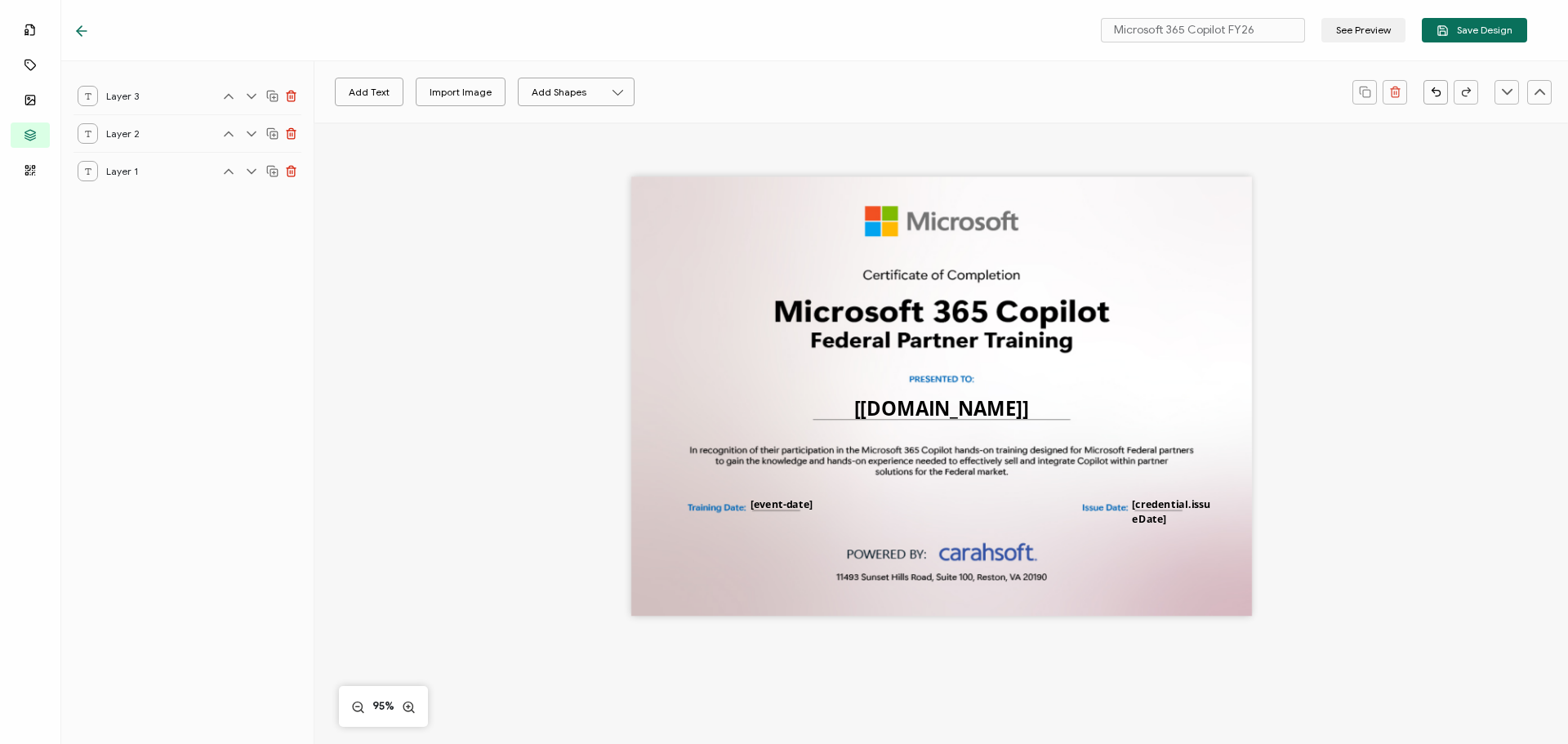
click at [89, 30] on icon at bounding box center [82, 31] width 16 height 16
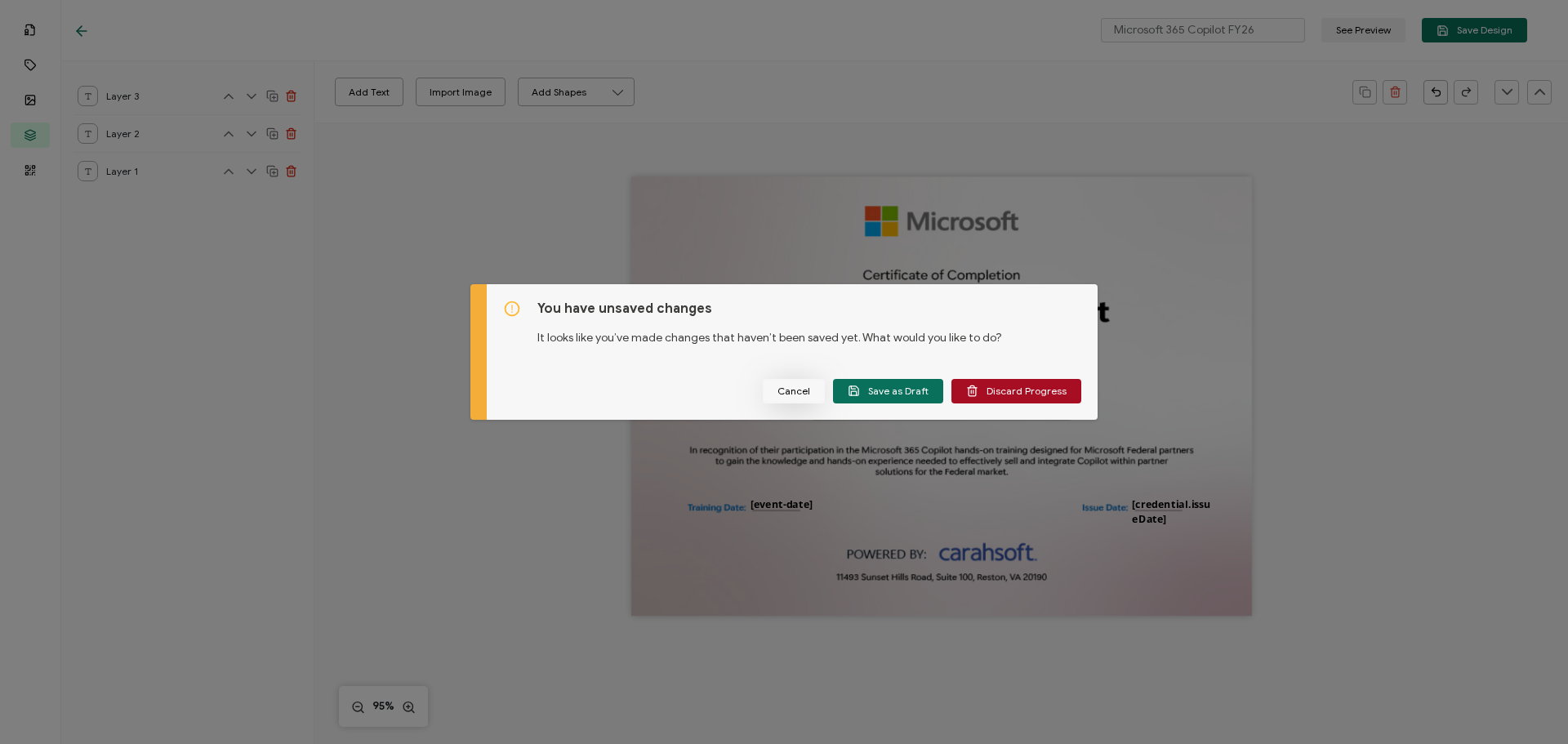
click at [801, 392] on span "Cancel" at bounding box center [794, 391] width 33 height 10
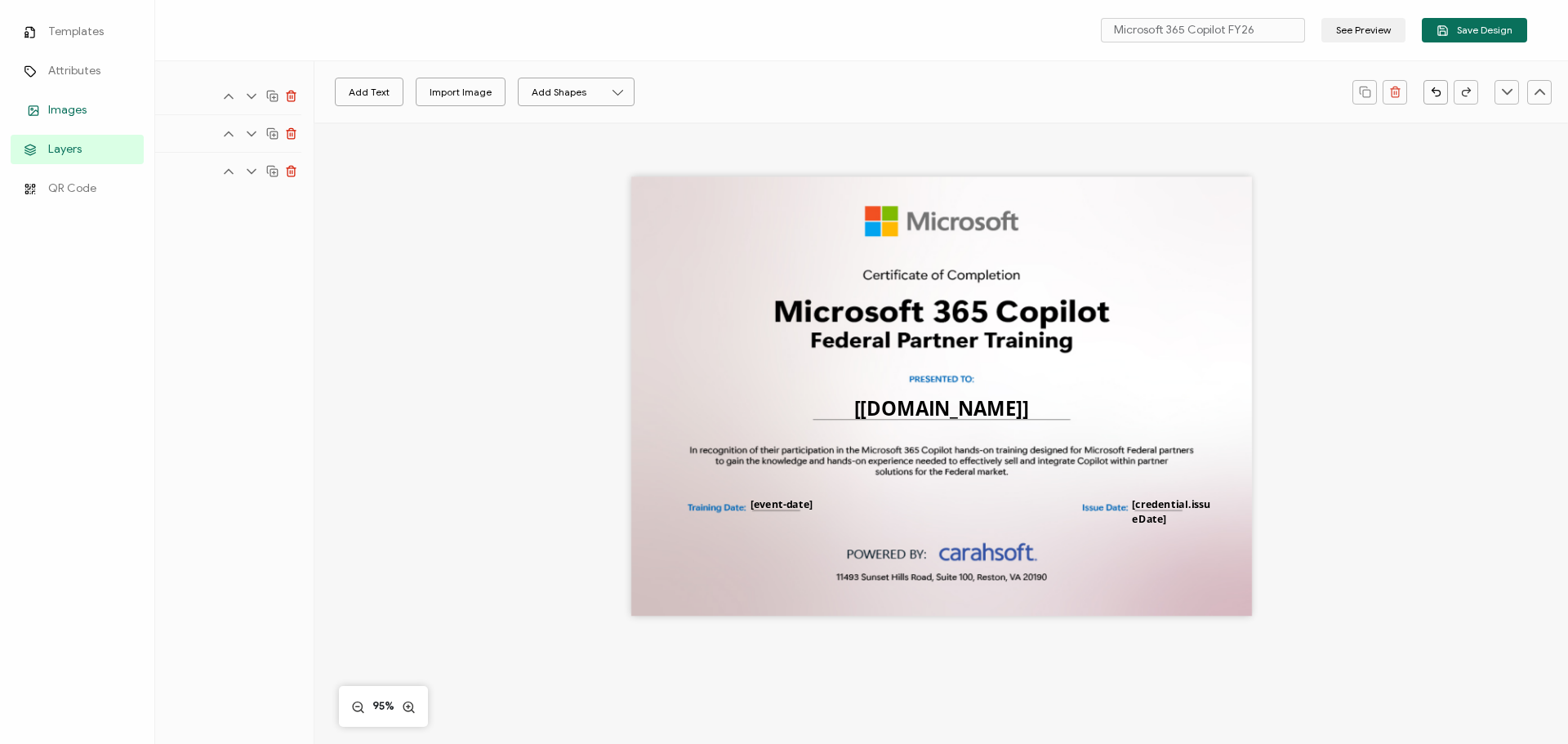
click at [55, 109] on span "Images" at bounding box center [68, 110] width 38 height 16
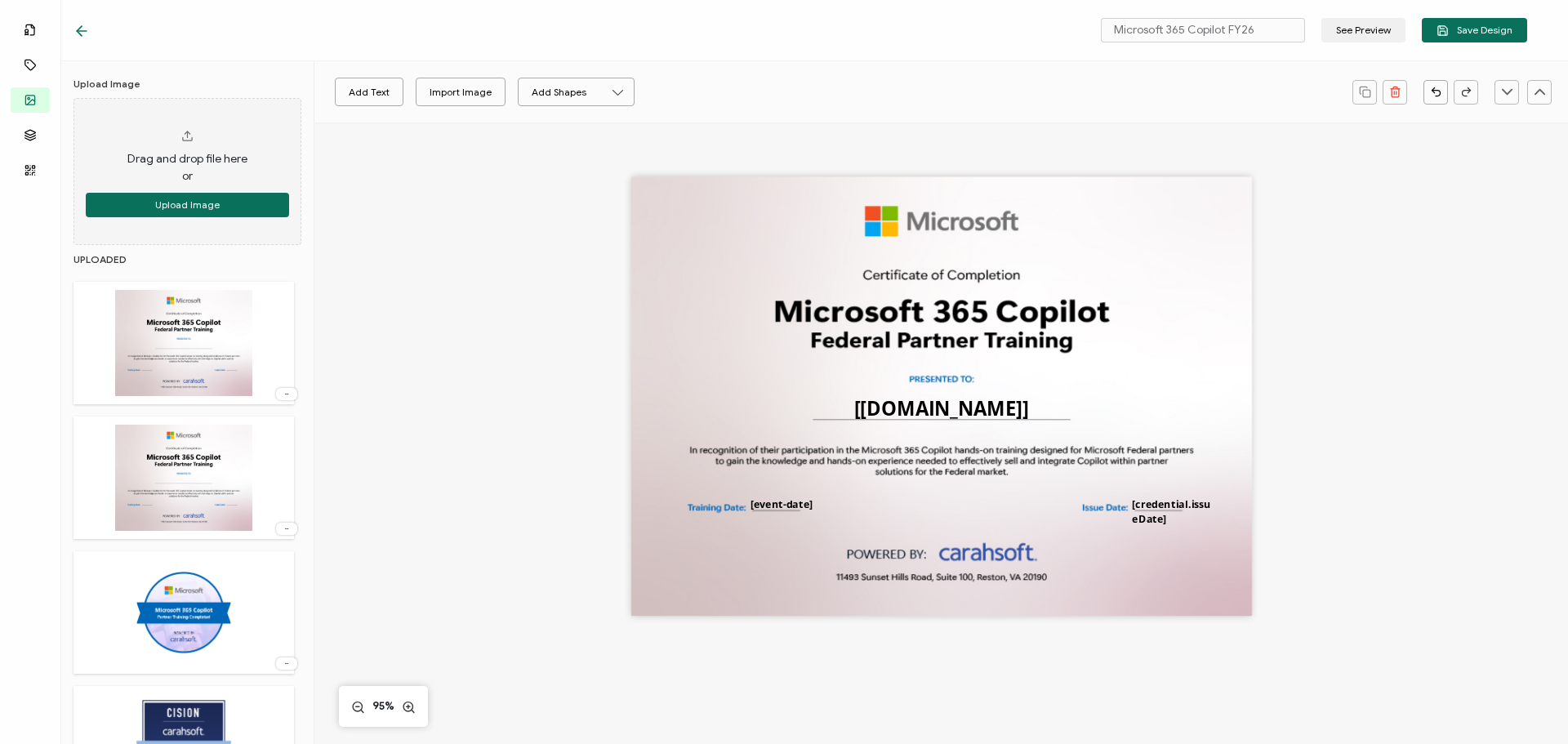
click at [281, 394] on icon at bounding box center [287, 393] width 16 height 4
click at [263, 429] on span "Delete Image" at bounding box center [254, 429] width 61 height 12
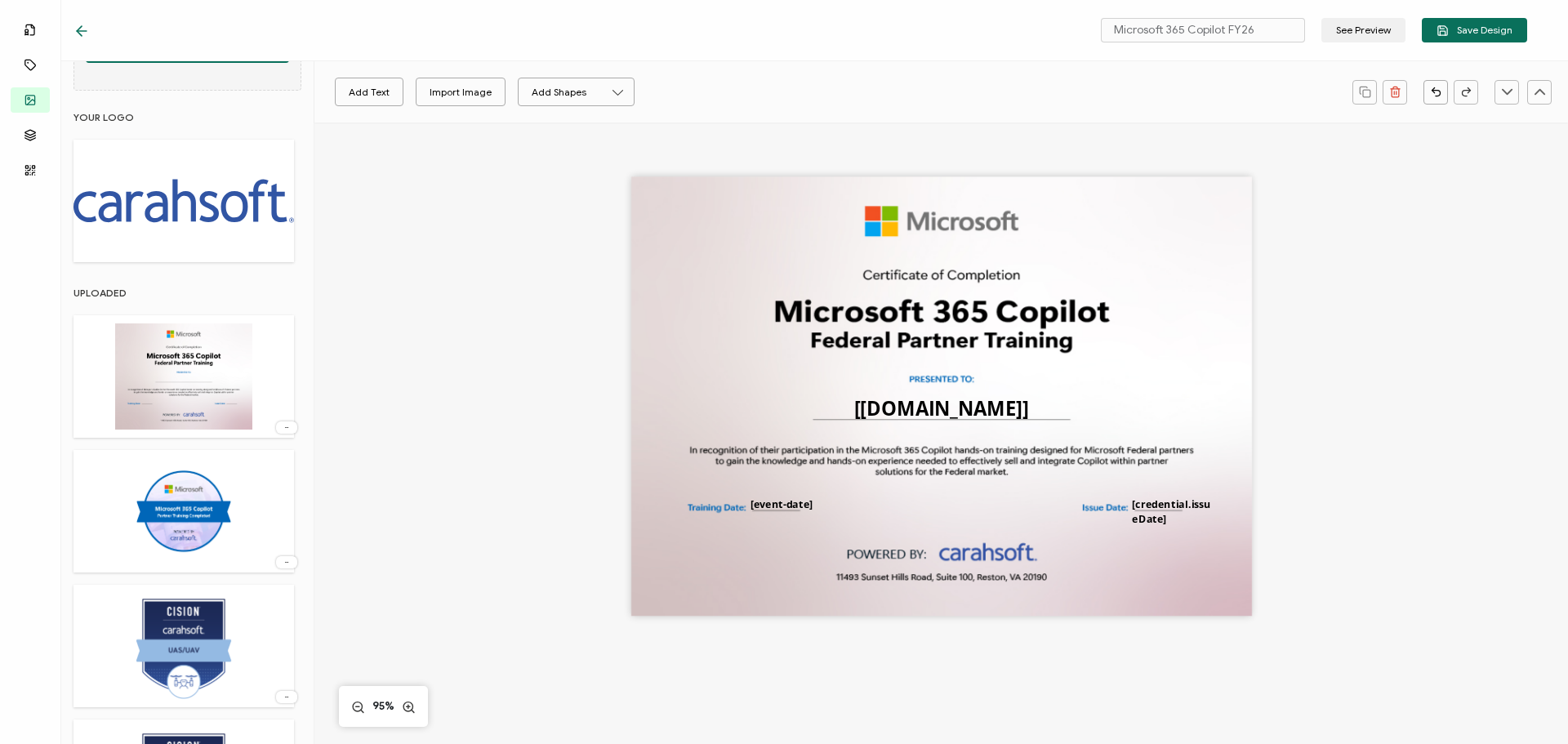
scroll to position [163, 0]
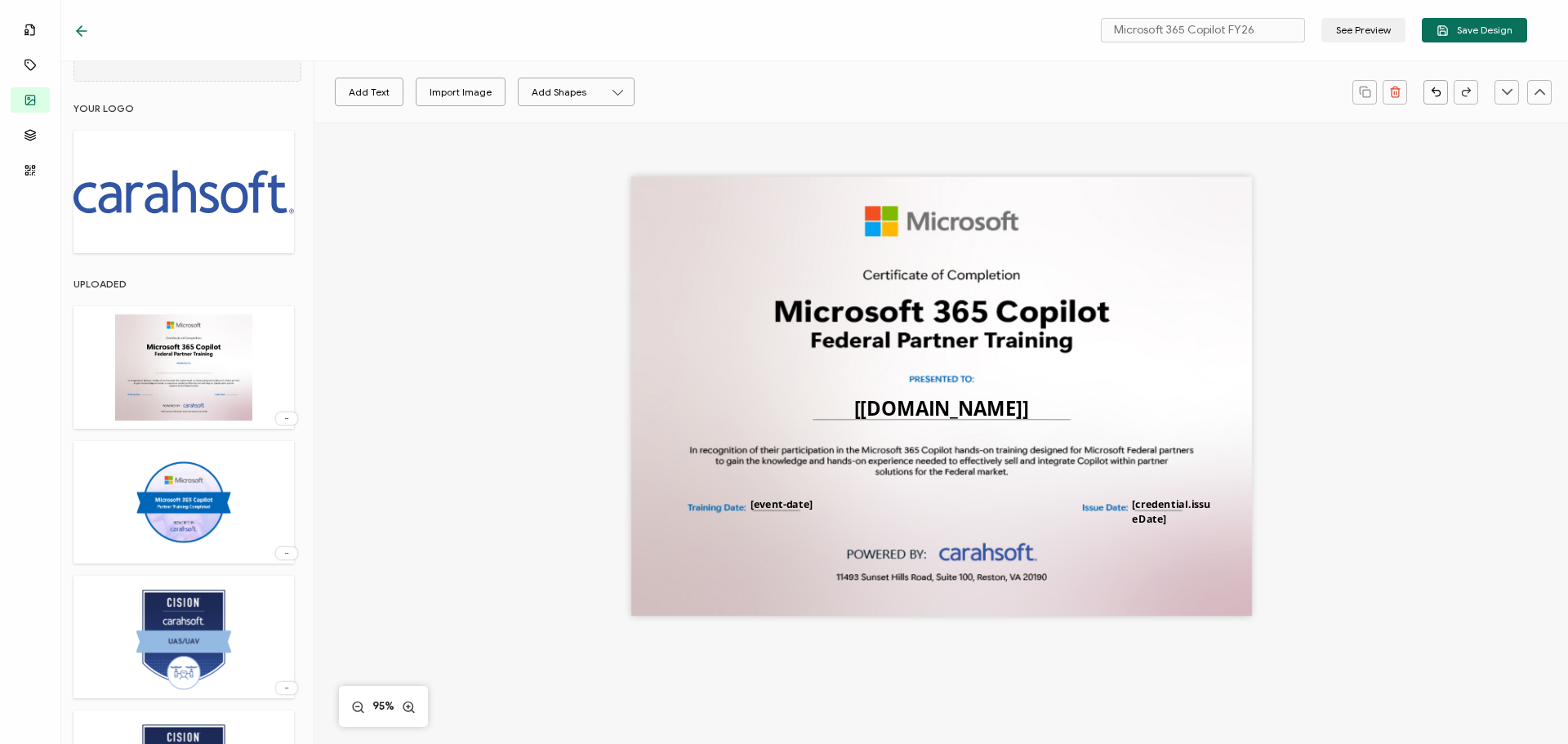
click at [280, 416] on icon at bounding box center [287, 418] width 16 height 4
click at [262, 454] on span "Delete Image" at bounding box center [254, 454] width 61 height 12
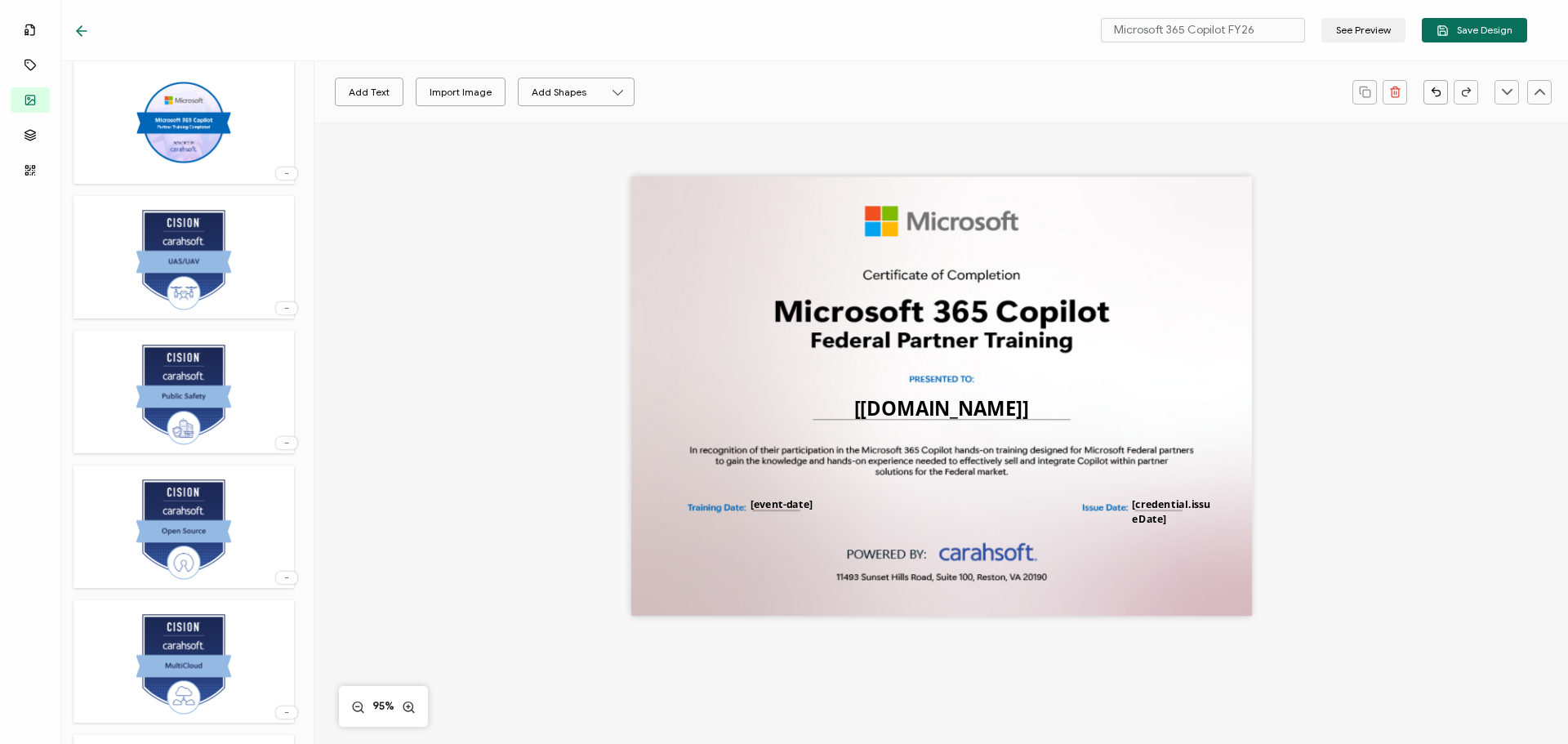
scroll to position [0, 0]
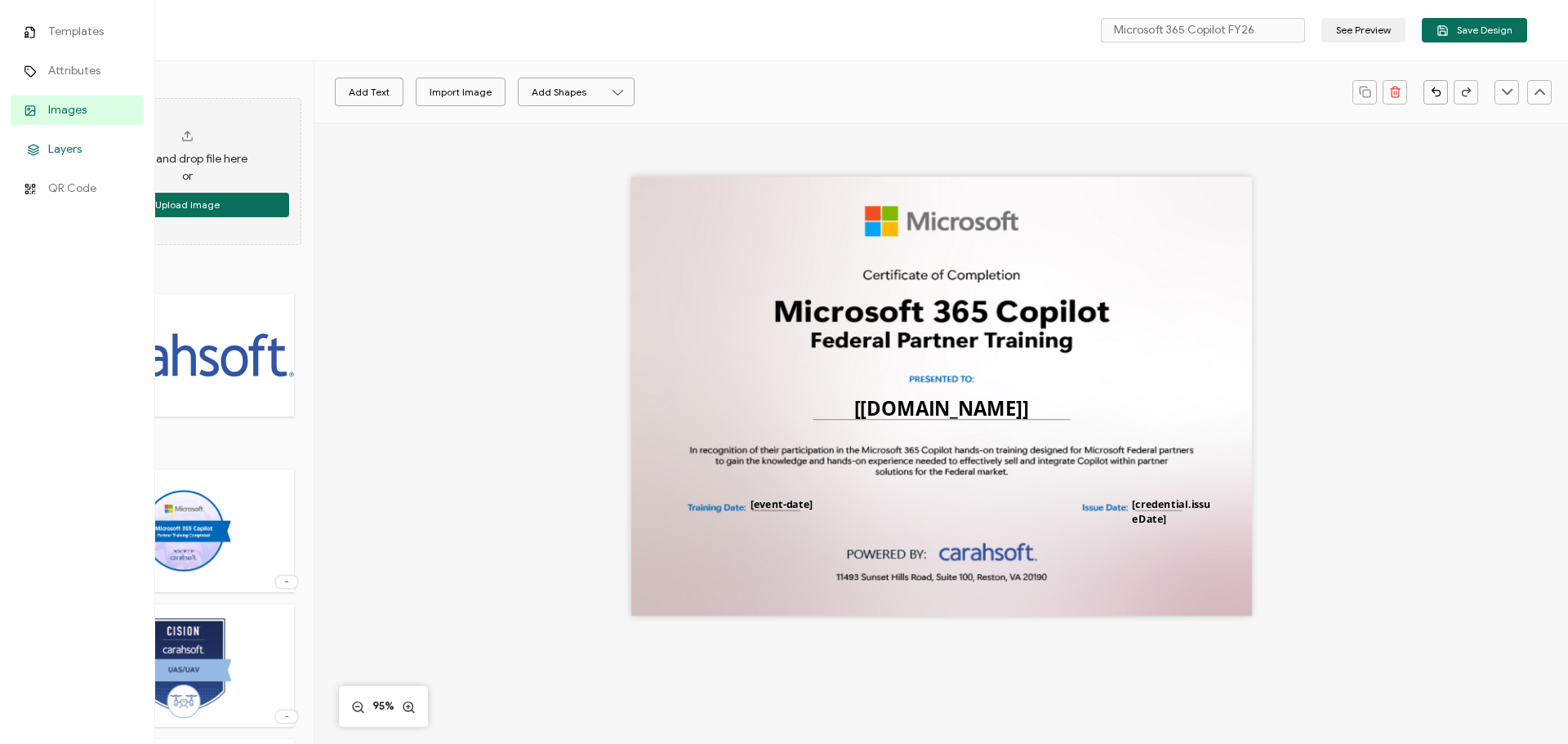
click at [50, 147] on span "Layers" at bounding box center [65, 150] width 34 height 16
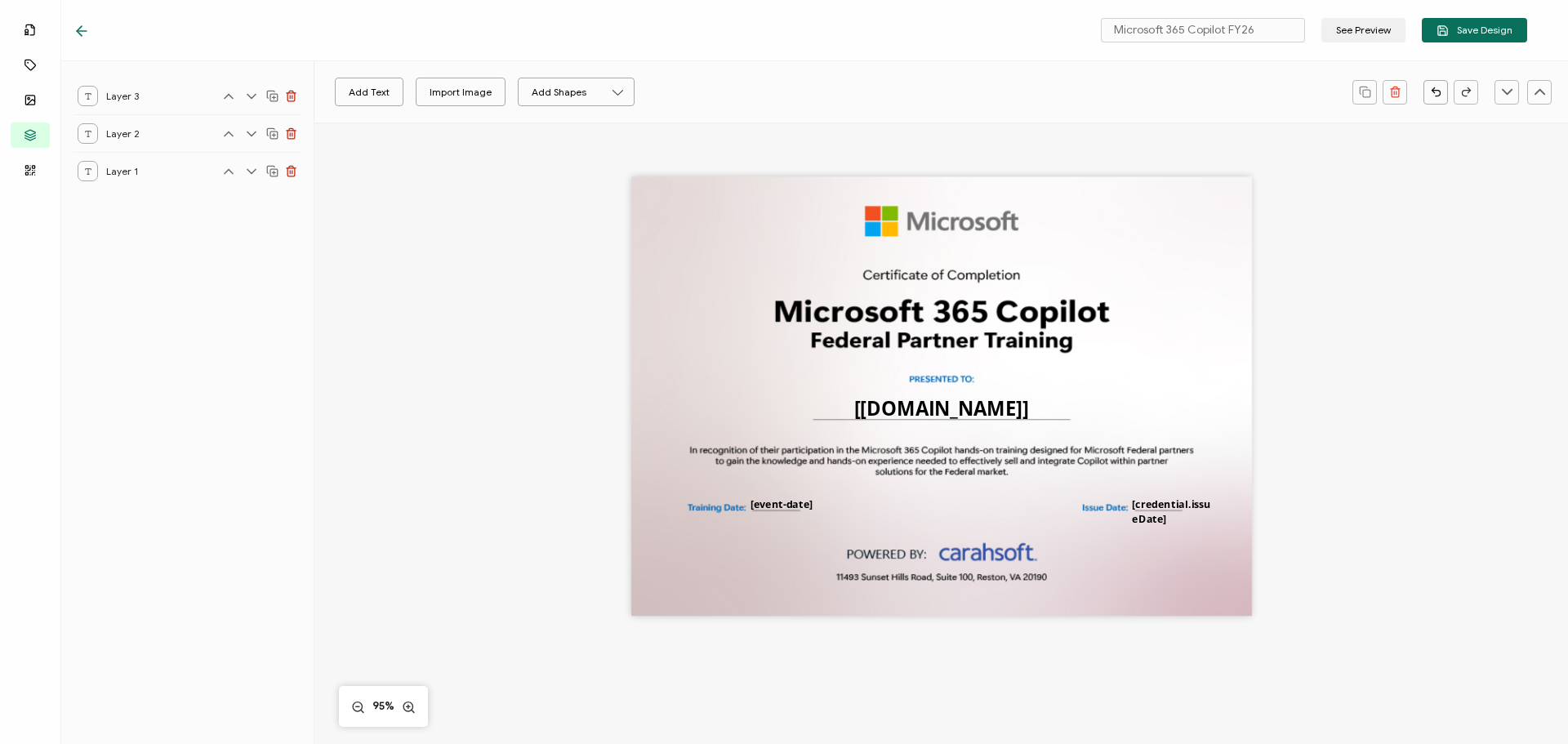
click at [890, 245] on div "The recipient’s full name, which will be automatically filled based on the info…" at bounding box center [942, 396] width 621 height 439
drag, startPoint x: 783, startPoint y: 232, endPoint x: 778, endPoint y: 278, distance: 46.3
click at [778, 278] on div "The recipient’s full name, which will be automatically filled based on the info…" at bounding box center [942, 396] width 621 height 439
click at [777, 278] on div "The recipient’s full name, which will be automatically filled based on the info…" at bounding box center [942, 396] width 621 height 439
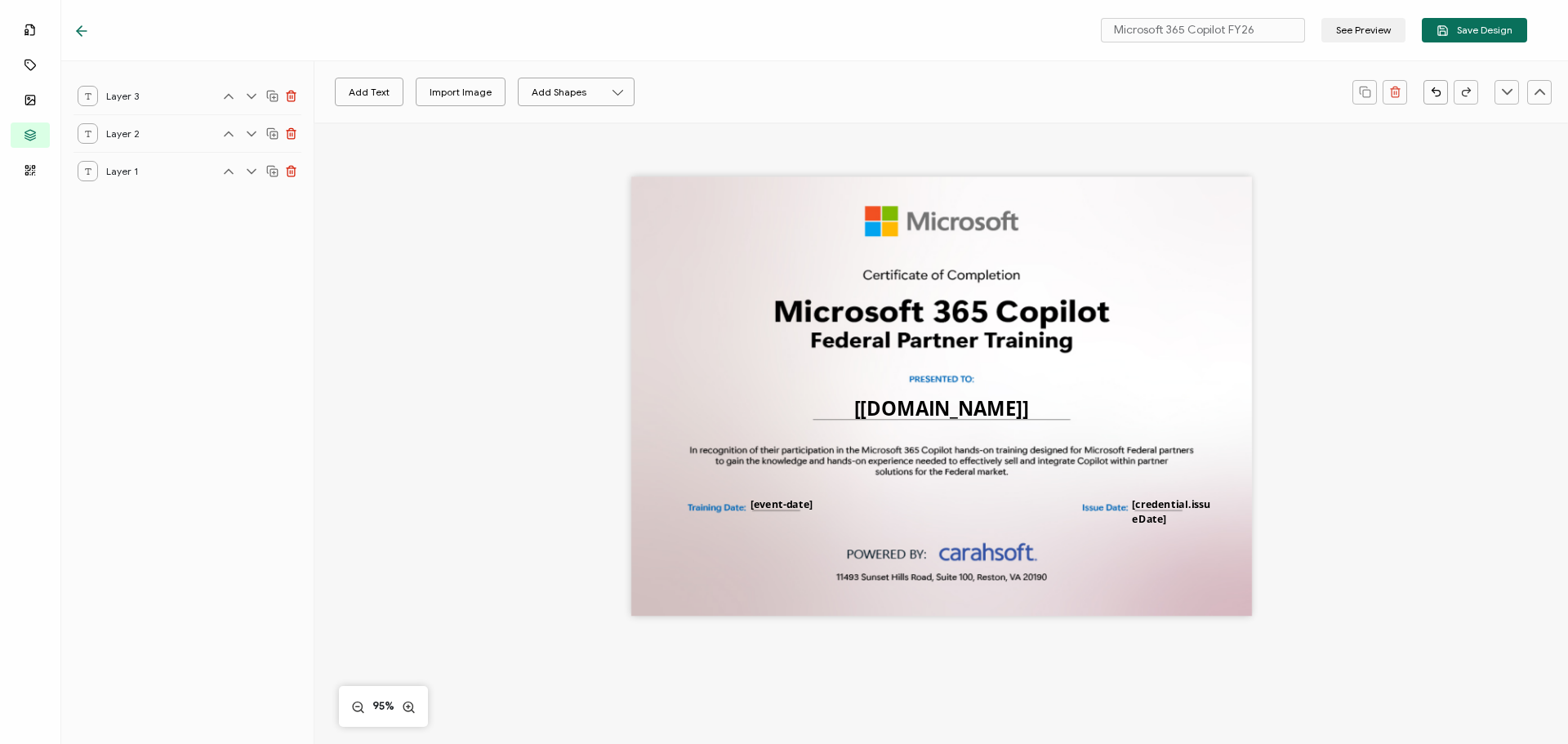
click at [80, 28] on icon at bounding box center [78, 31] width 5 height 10
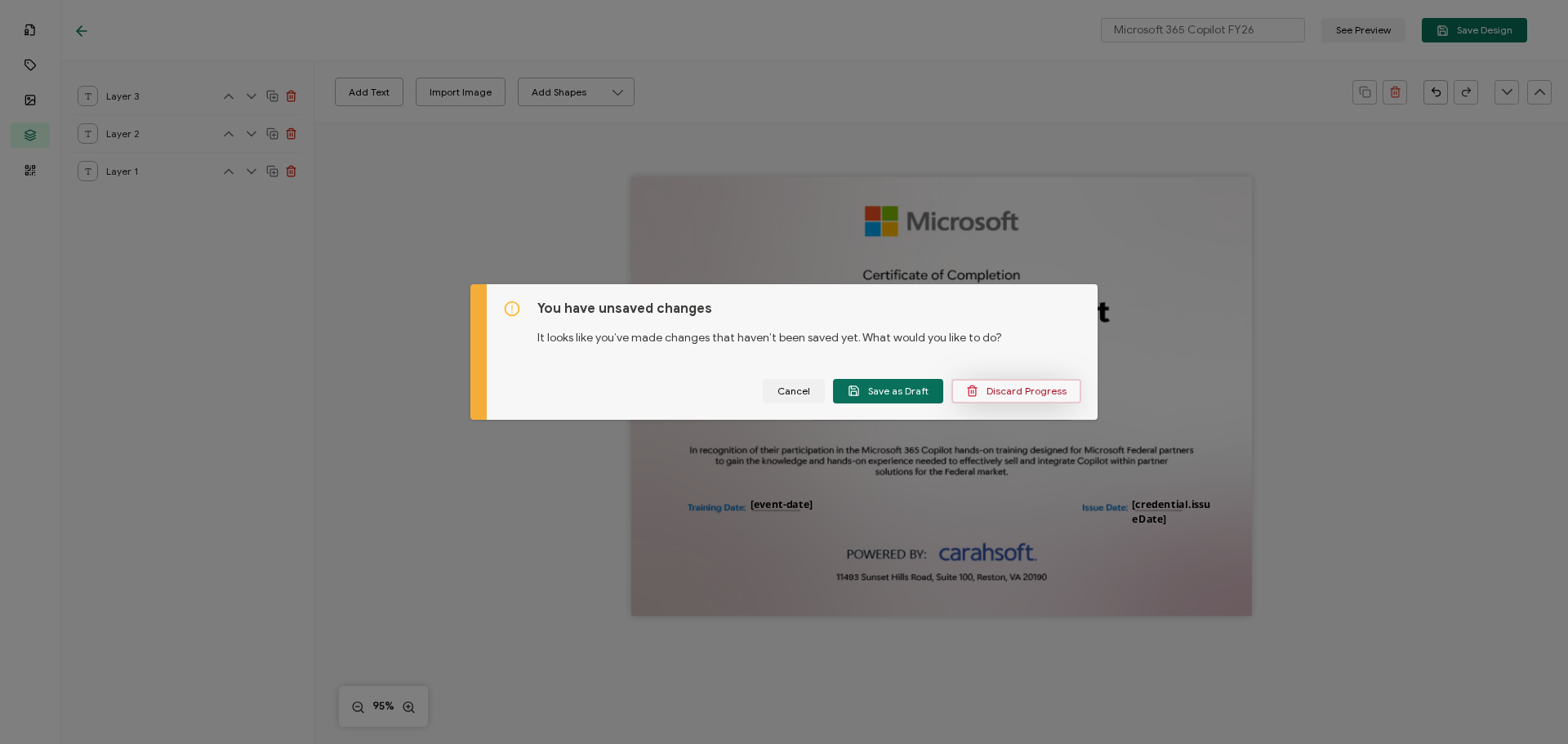
click at [995, 393] on span "Discard Progress" at bounding box center [1017, 390] width 100 height 12
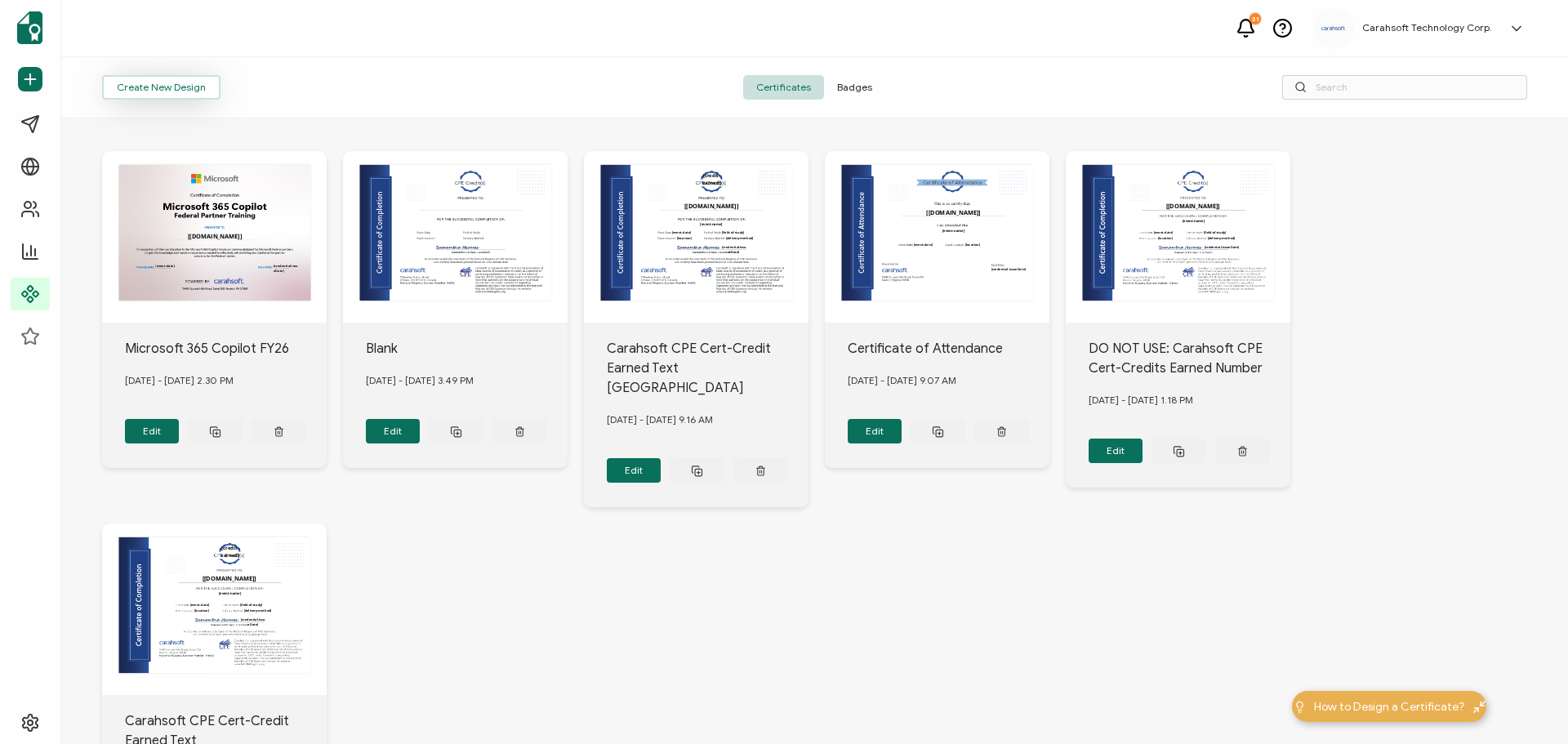
click at [155, 86] on button "Create New Design" at bounding box center [162, 87] width 119 height 25
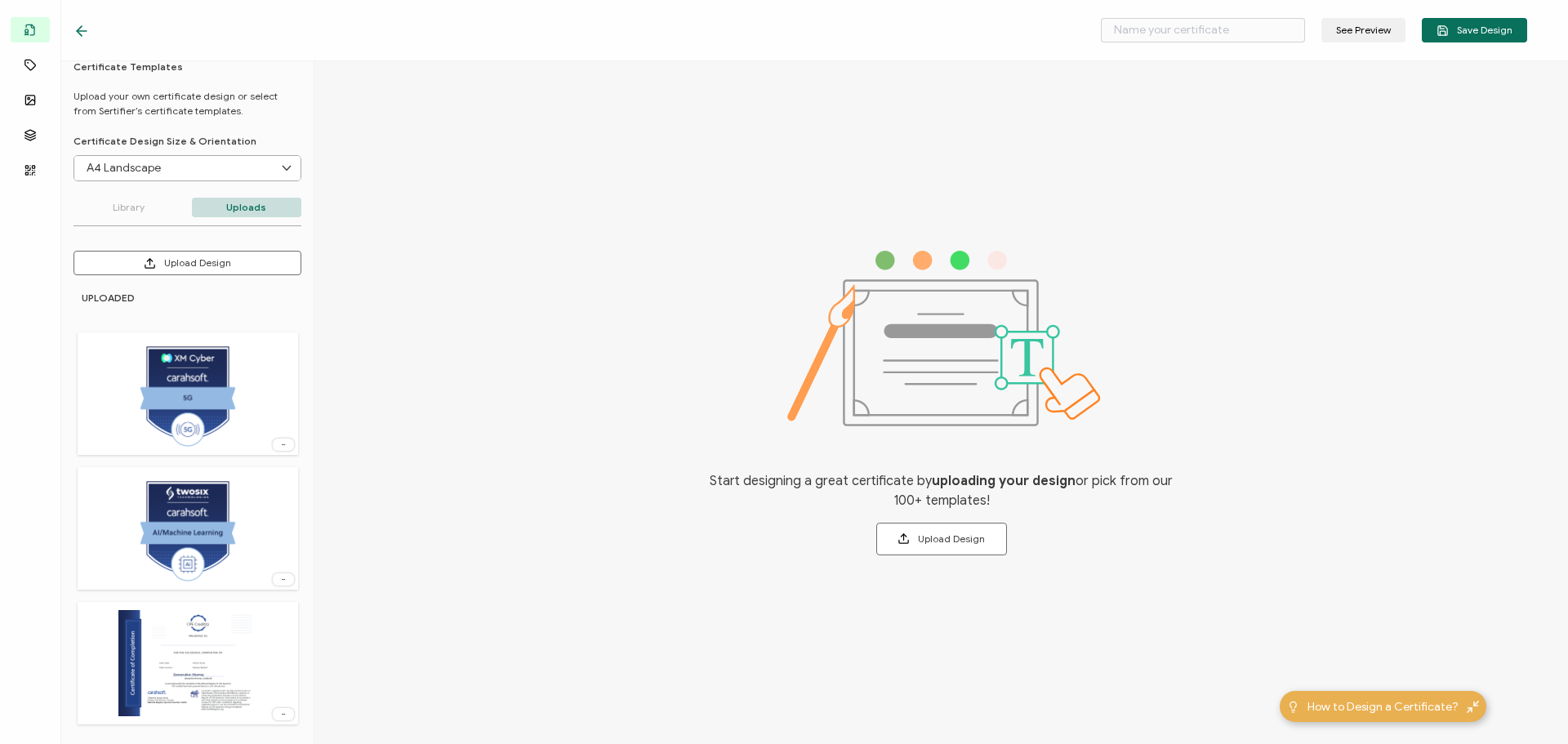
scroll to position [22, 0]
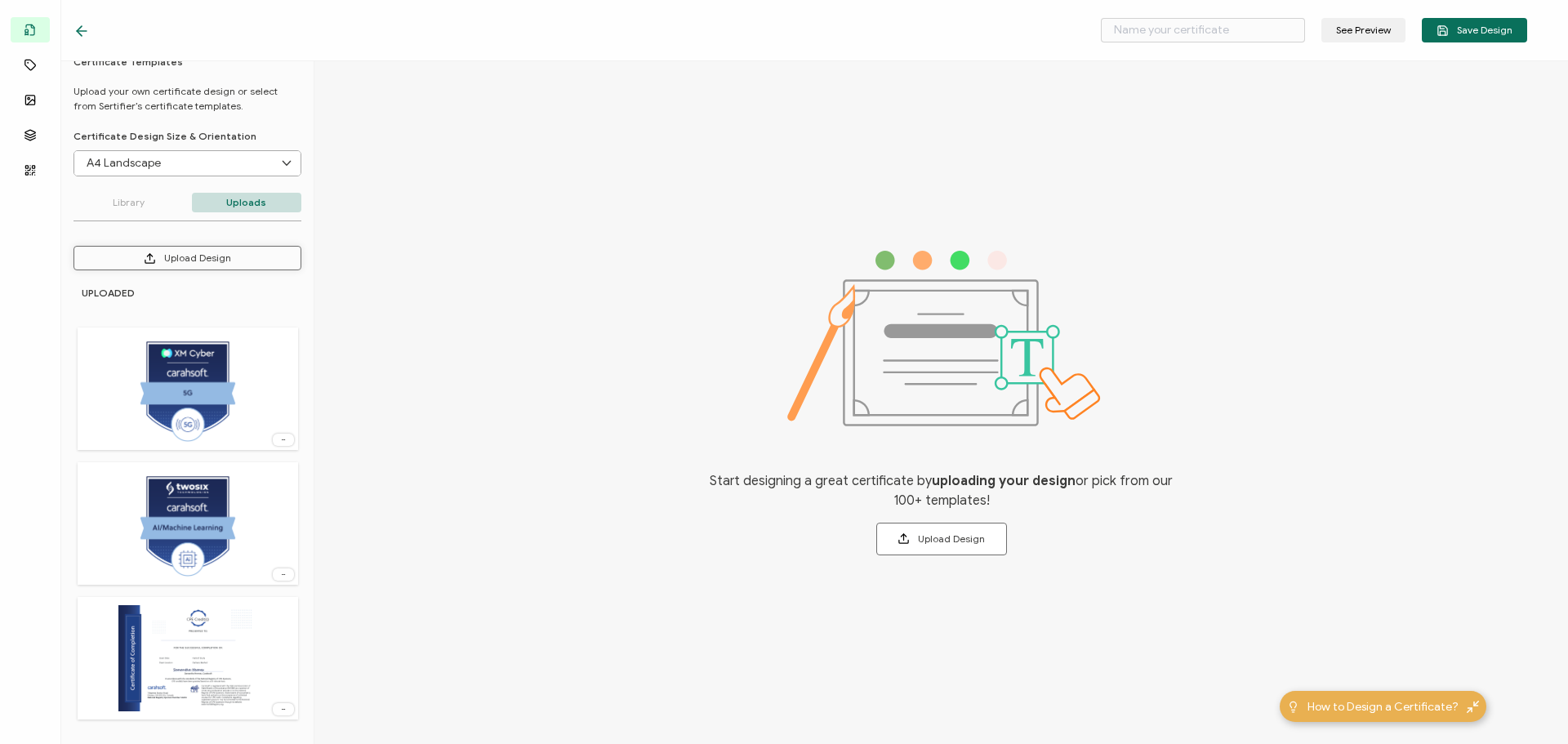
click at [139, 259] on button "Upload Design" at bounding box center [188, 257] width 228 height 25
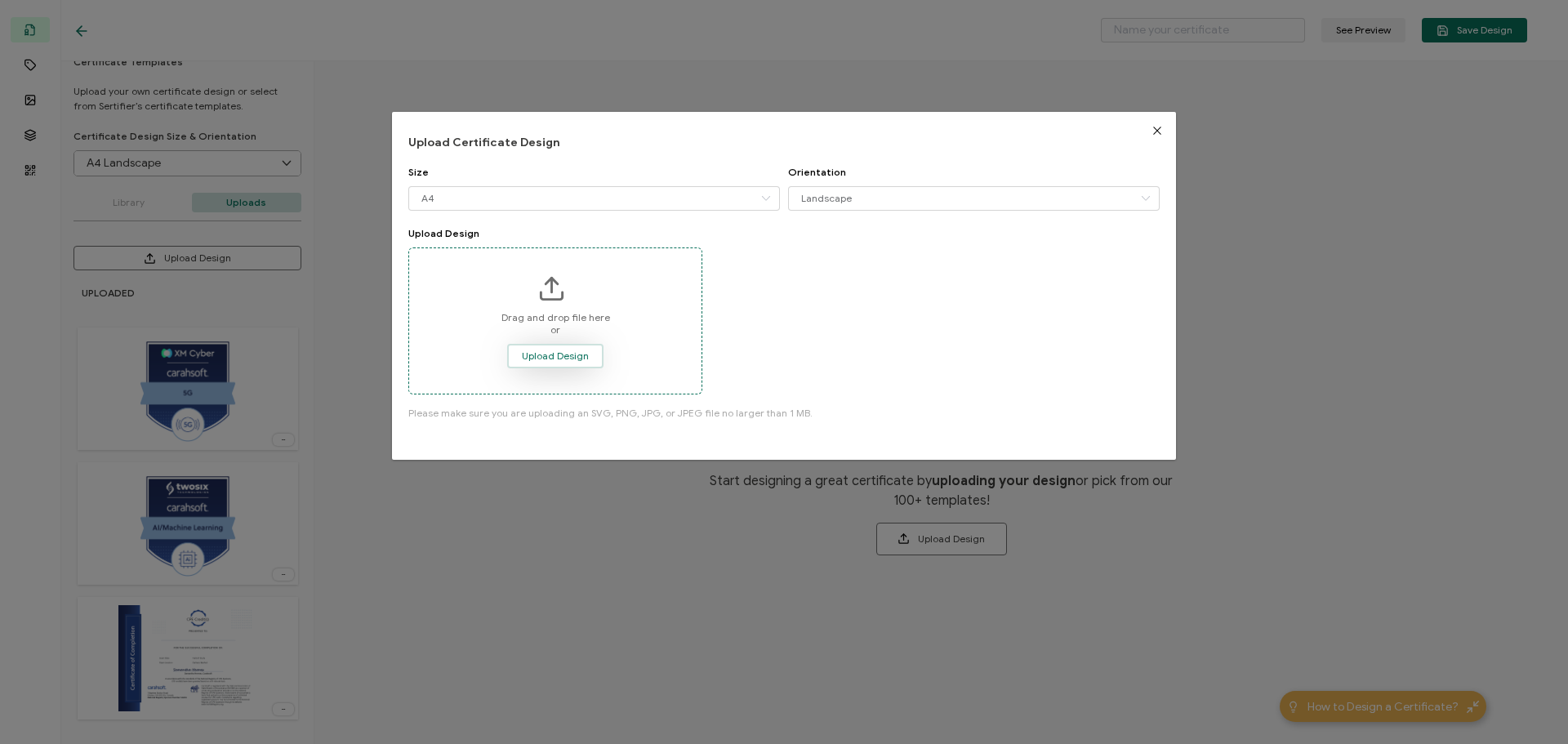
click at [574, 361] on span "Upload Design" at bounding box center [555, 356] width 67 height 10
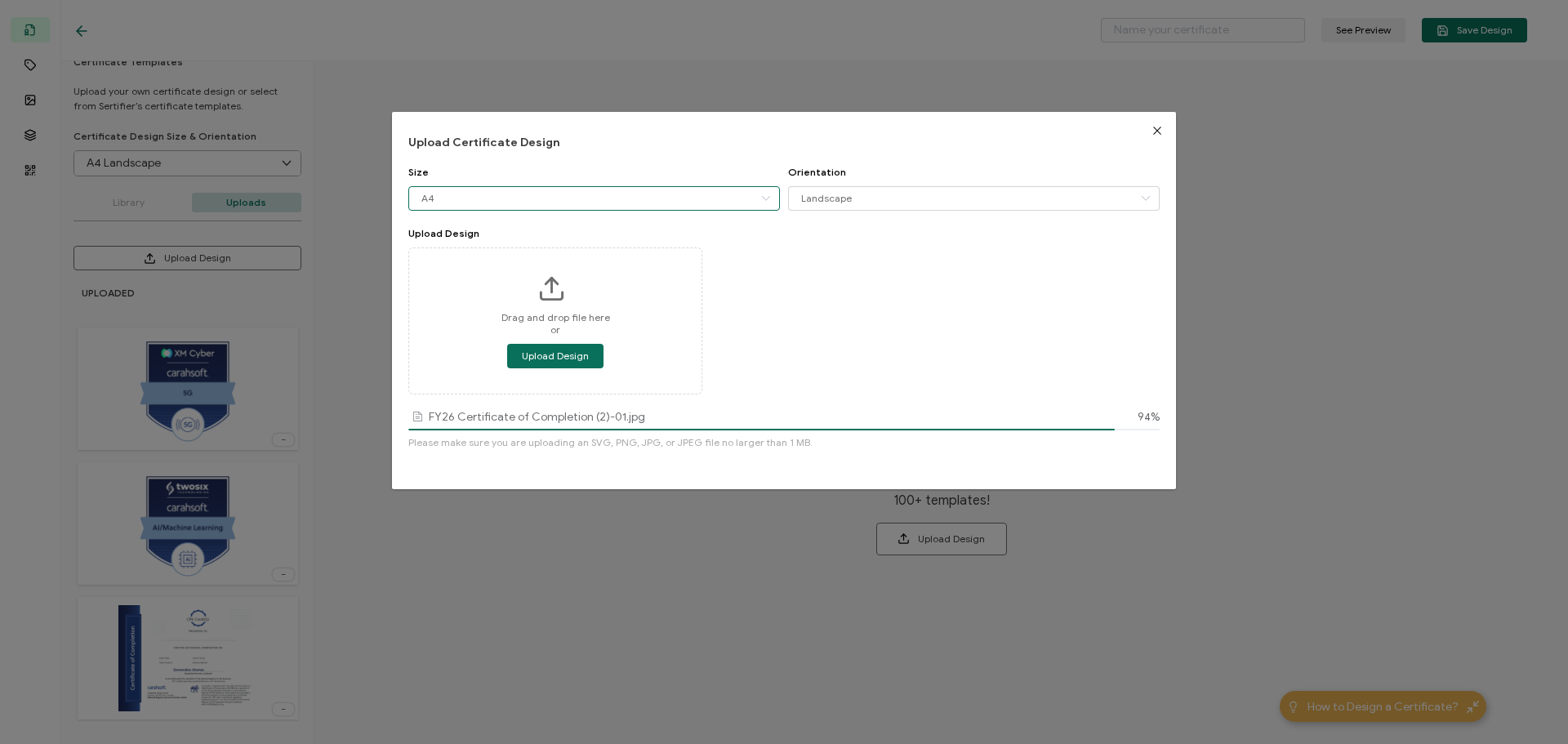
click at [477, 194] on input "A4" at bounding box center [593, 198] width 371 height 25
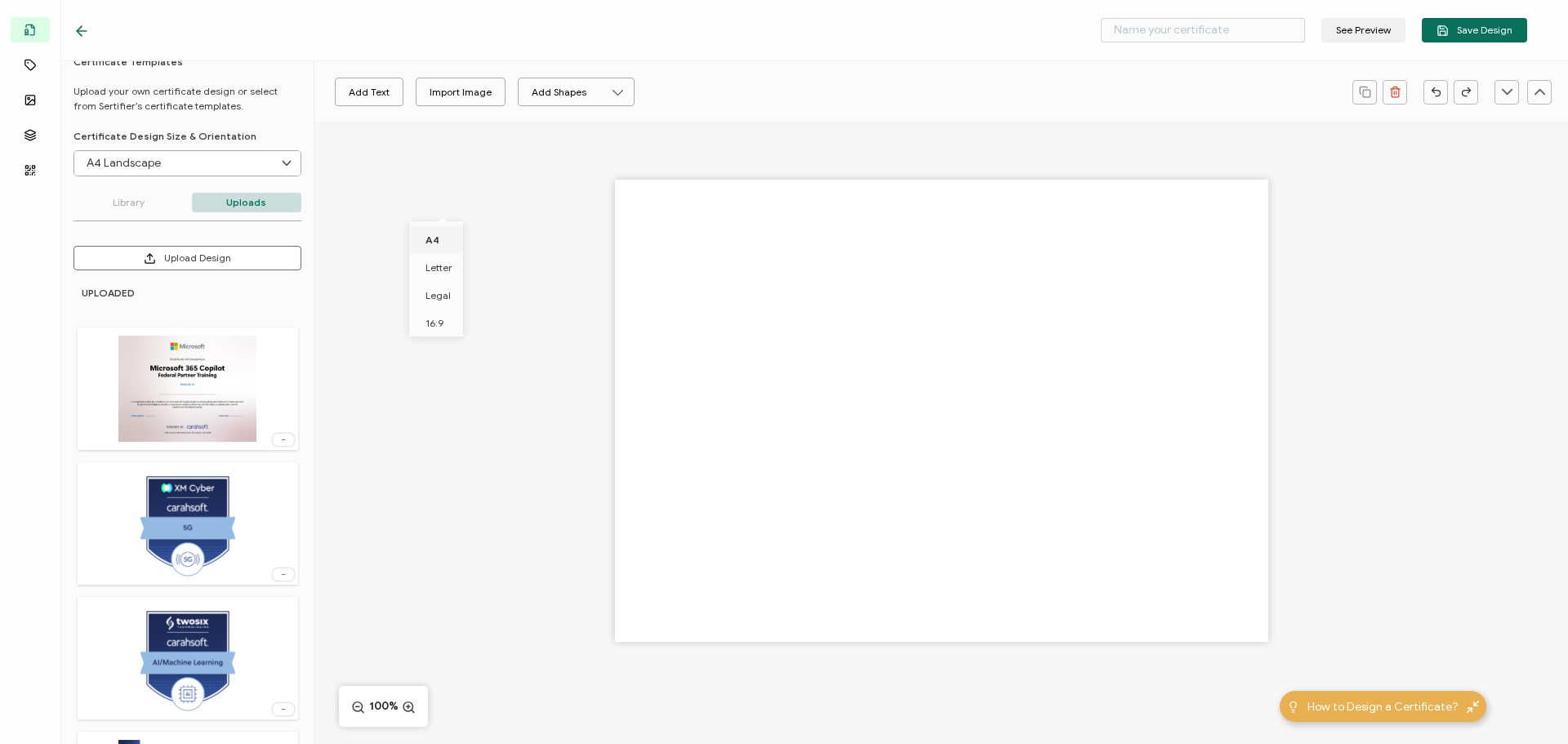
type input "Blank"
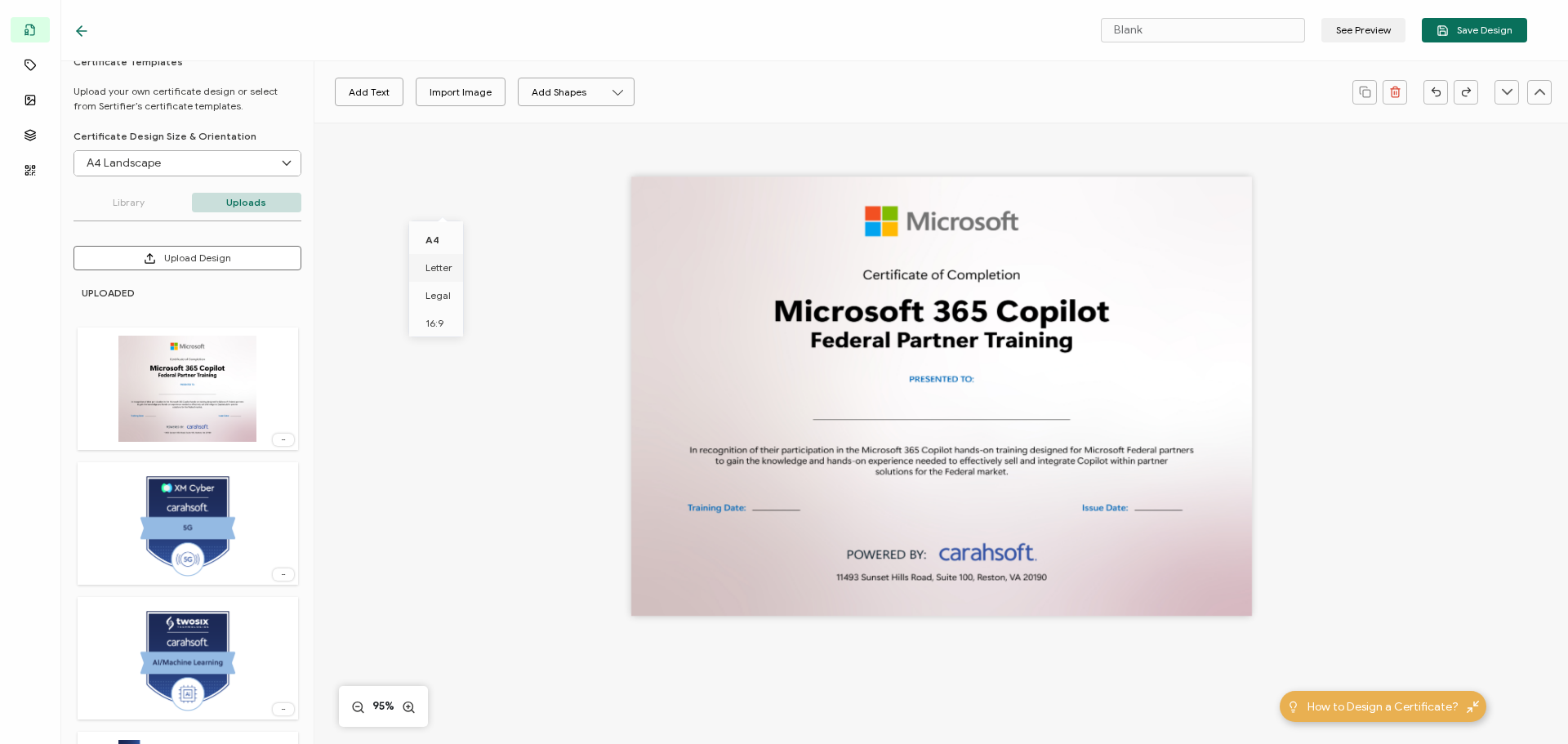
click at [449, 271] on span "Letter" at bounding box center [439, 267] width 27 height 12
click at [276, 167] on icon at bounding box center [286, 163] width 20 height 25
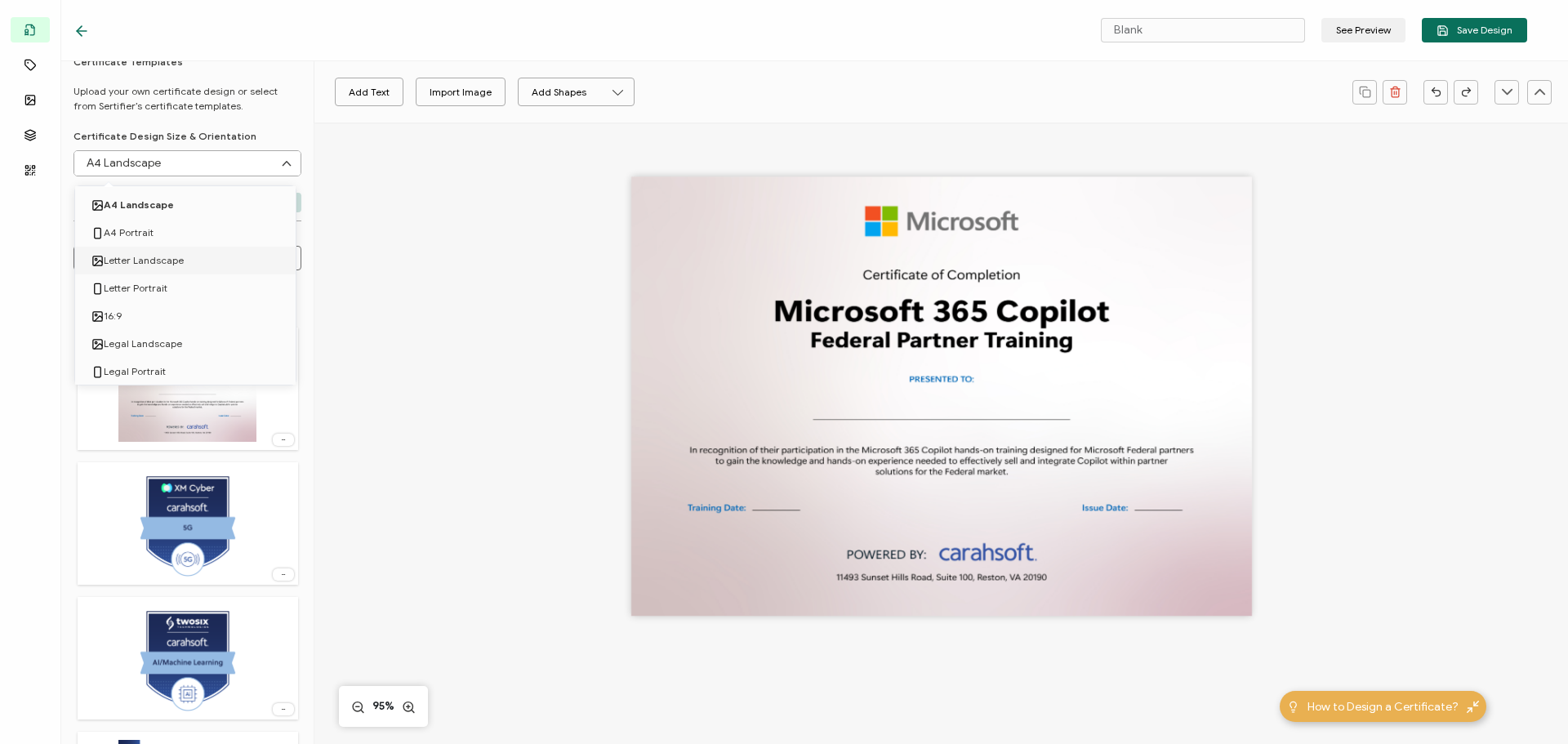
click at [427, 271] on div at bounding box center [940, 423] width 1191 height 602
click at [74, 33] on icon at bounding box center [82, 31] width 16 height 16
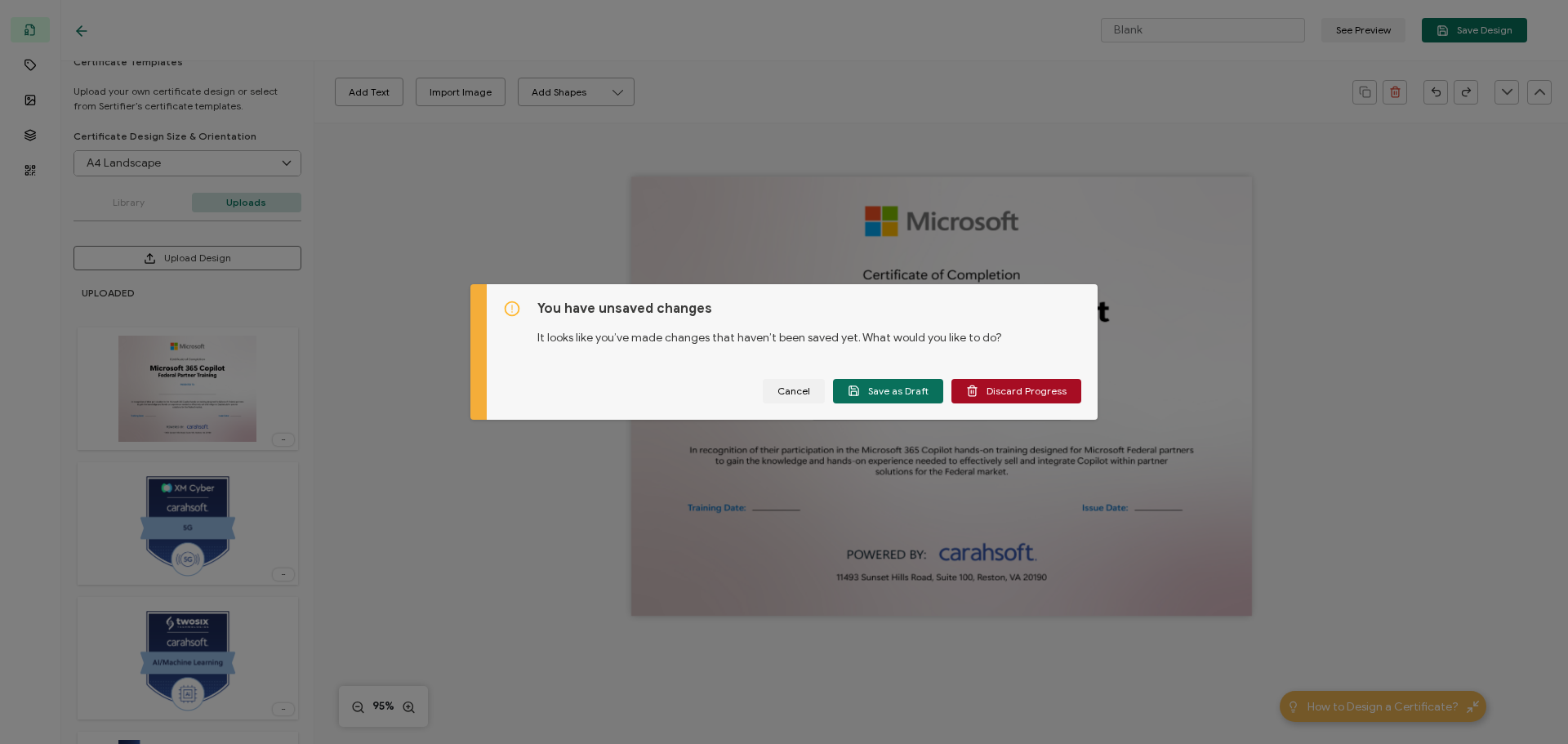
click at [1008, 393] on span "Discard Progress" at bounding box center [1017, 390] width 100 height 12
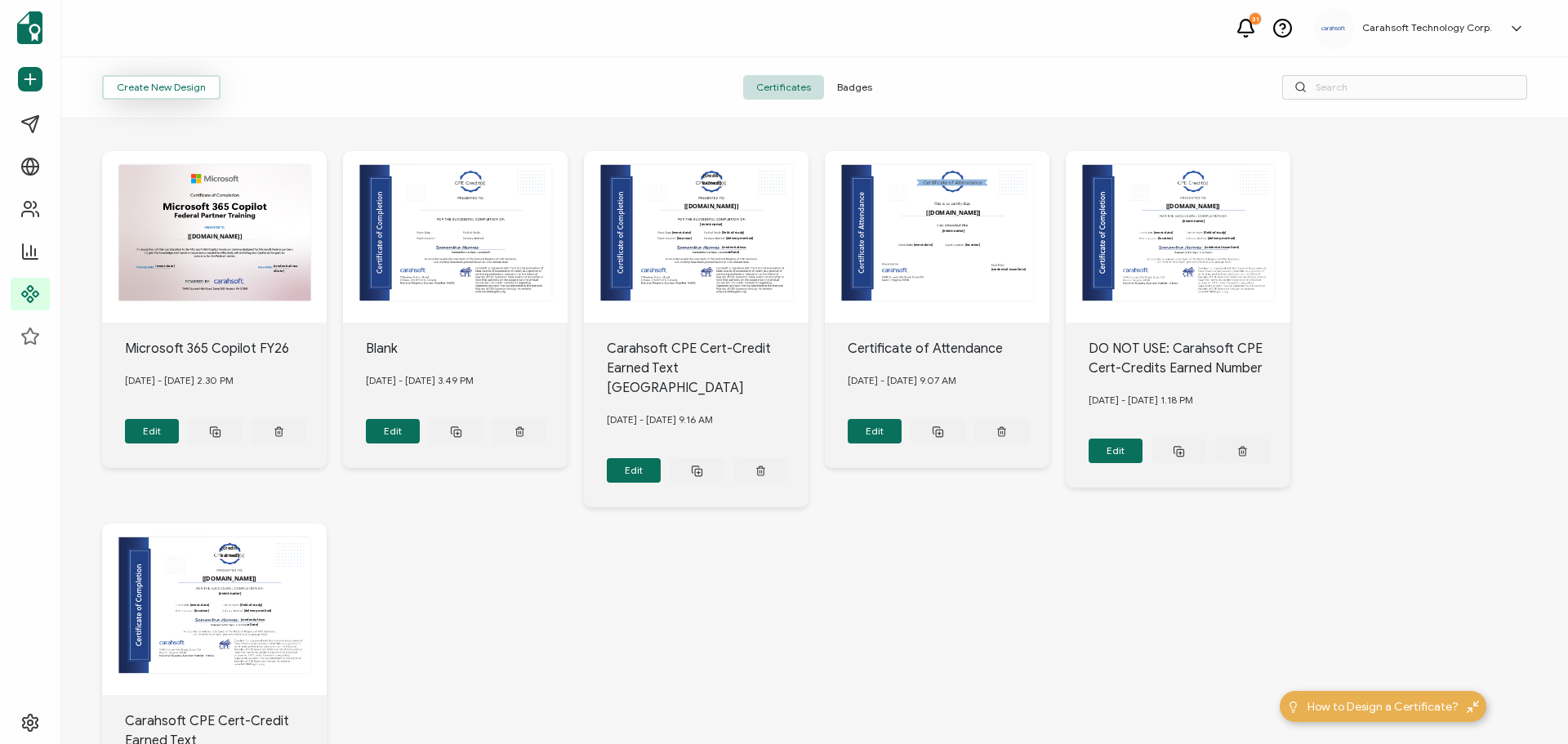
click at [190, 89] on button "Create New Design" at bounding box center [162, 87] width 119 height 25
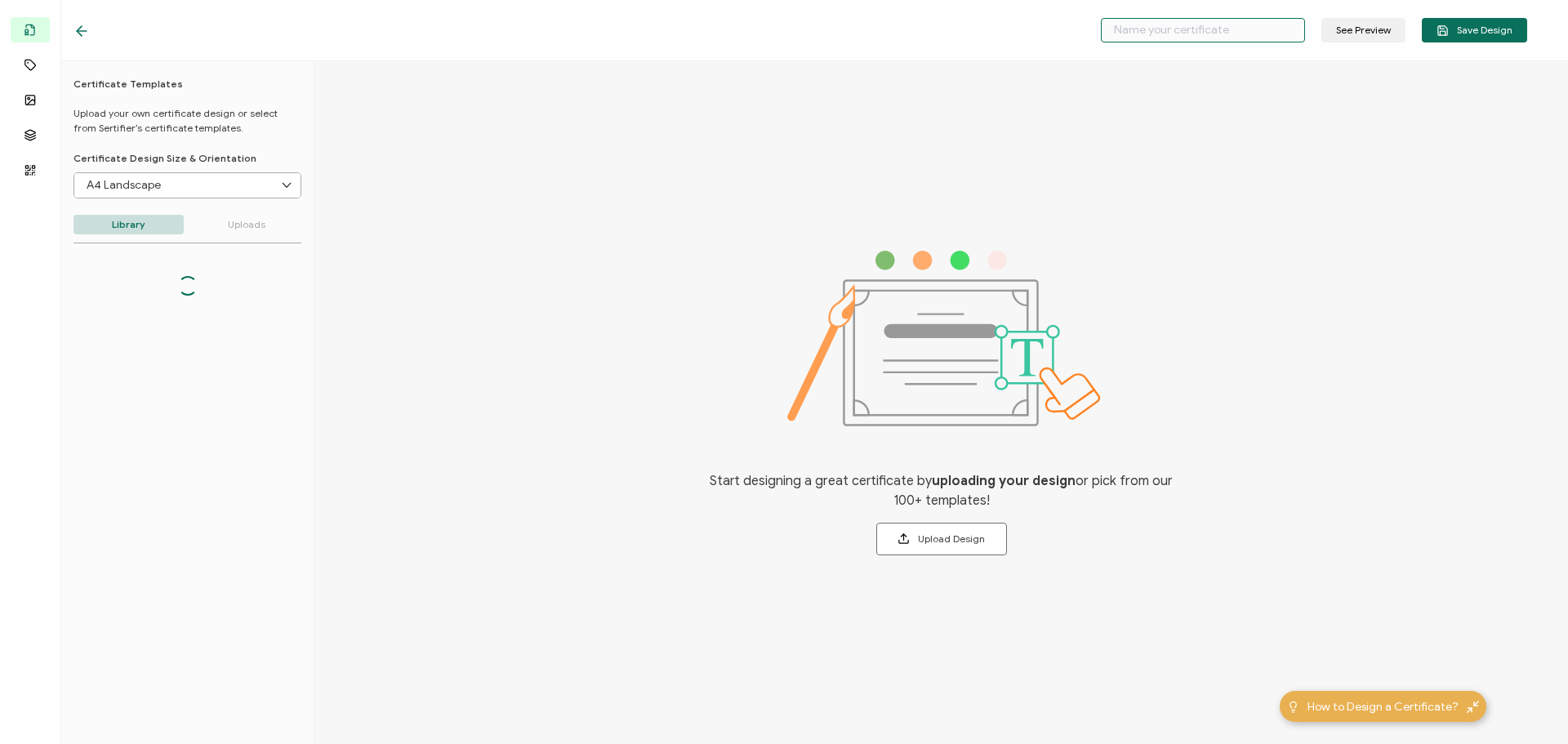
click at [1207, 31] on input "text" at bounding box center [1203, 30] width 204 height 25
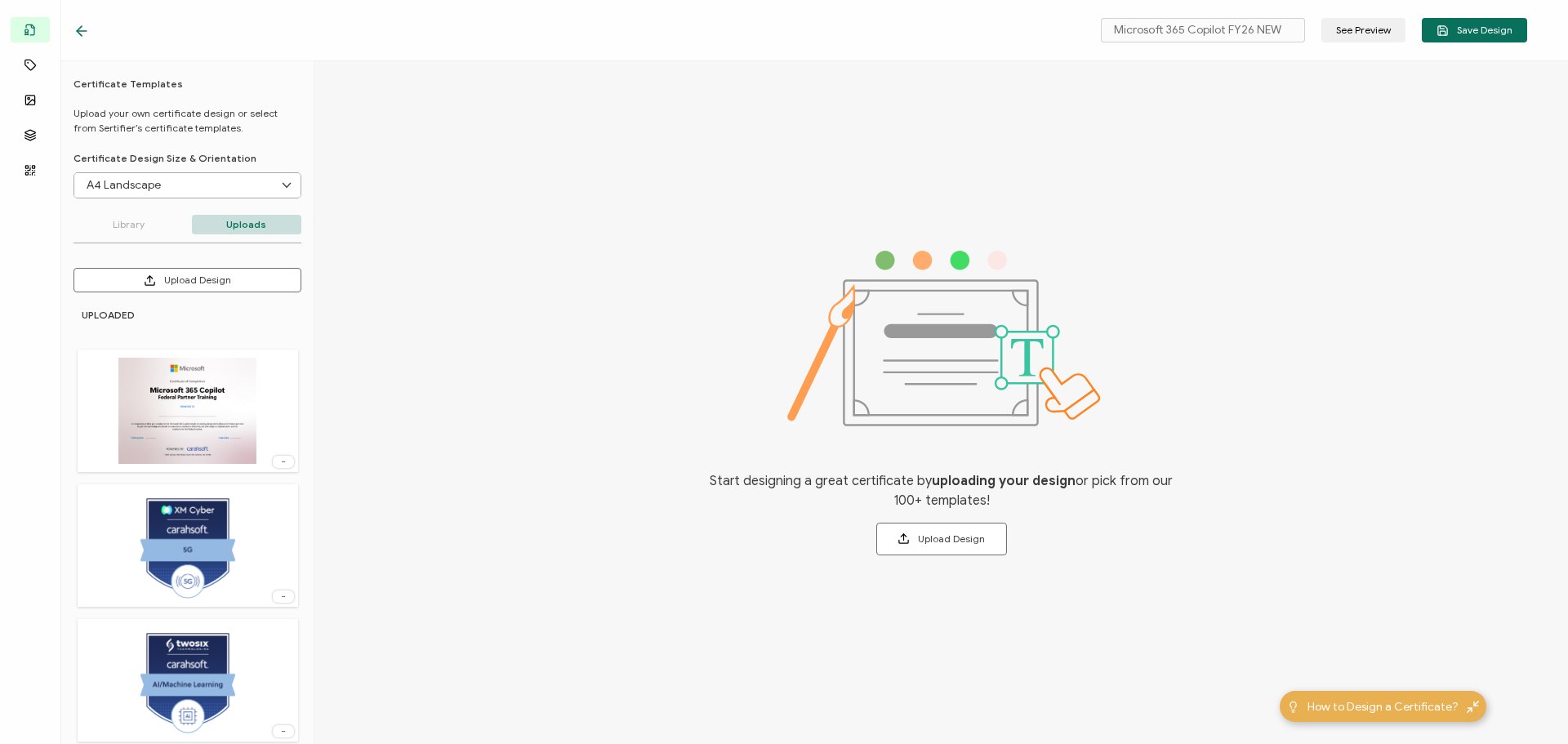
click at [1007, 25] on div "Microsoft 365 Copilot FY26 NEW See Preview Save Design" at bounding box center [800, 30] width 1535 height 61
click at [224, 278] on button "Upload Design" at bounding box center [188, 279] width 228 height 25
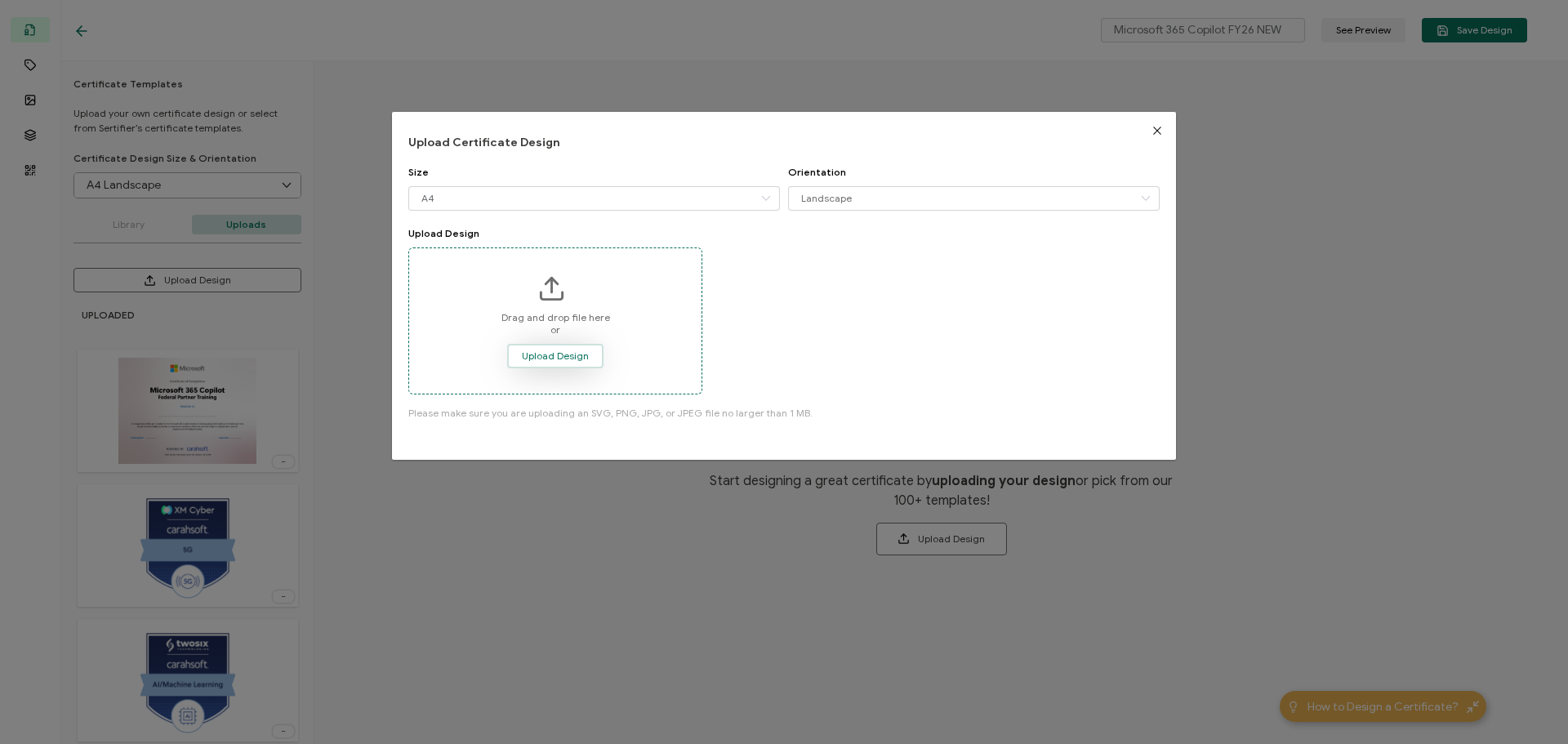
click at [557, 361] on span "Upload Design" at bounding box center [555, 356] width 67 height 10
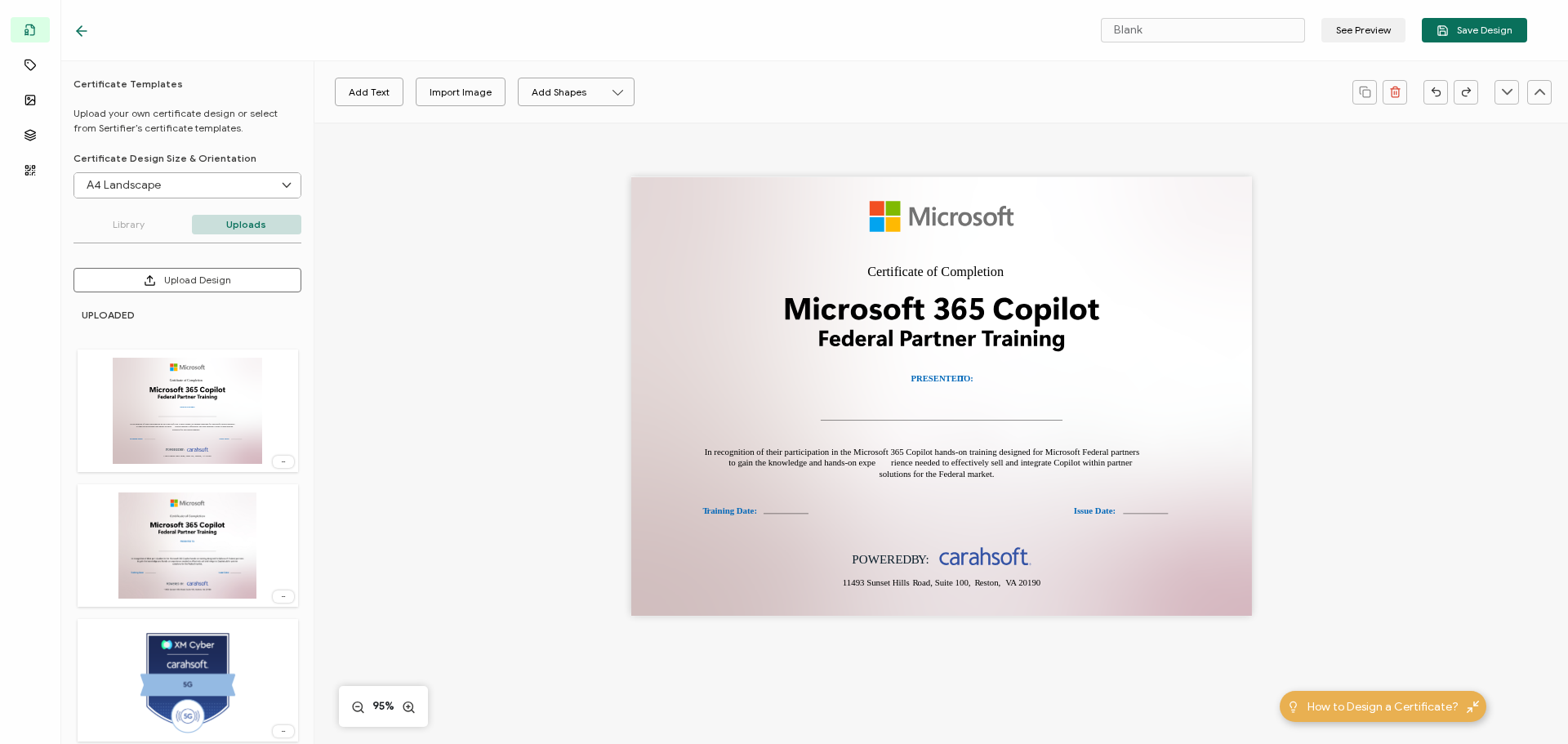
click at [283, 595] on icon at bounding box center [284, 596] width 16 height 4
click at [270, 630] on span "Delete Image" at bounding box center [253, 632] width 61 height 12
click at [215, 272] on button "Upload Design" at bounding box center [188, 279] width 228 height 25
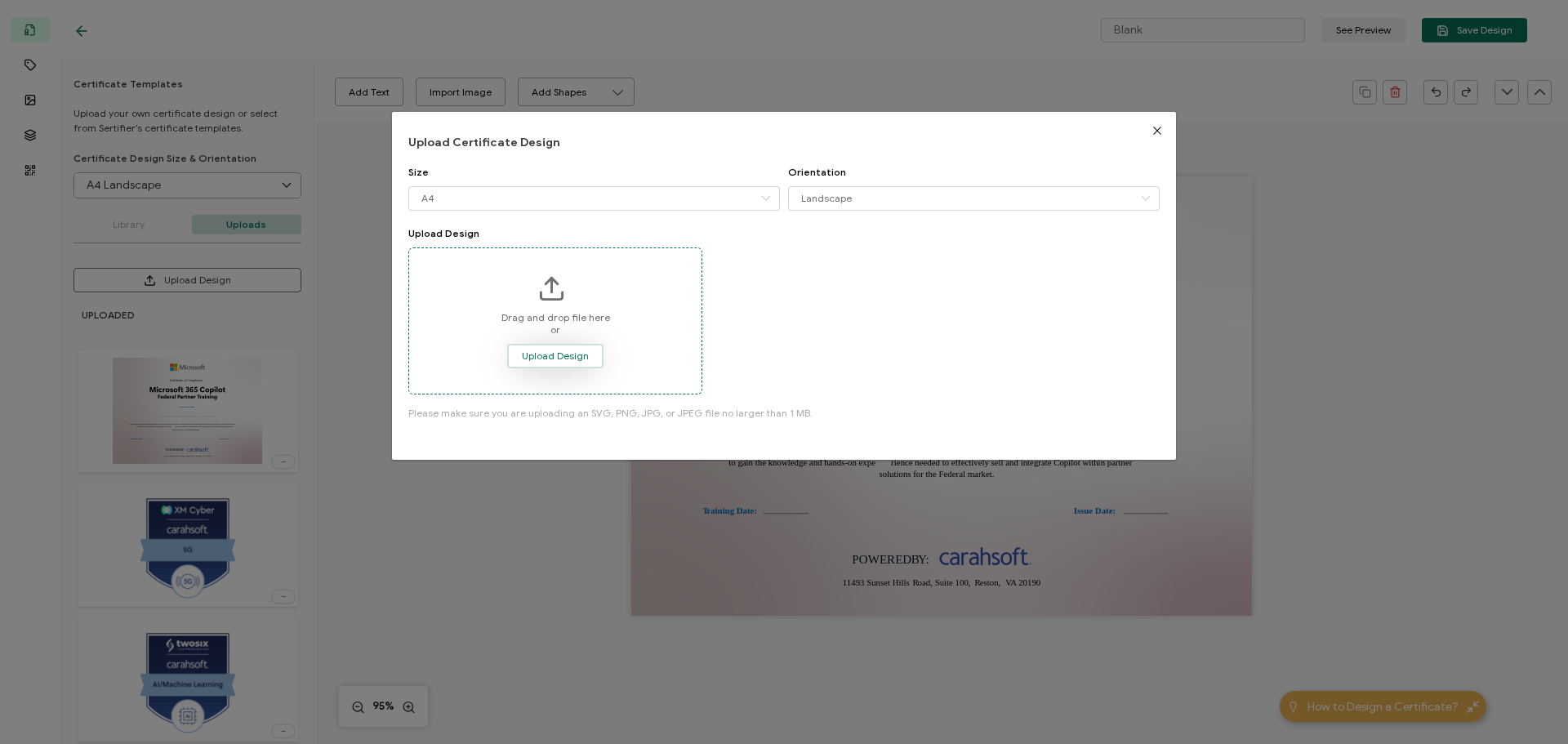
click at [534, 353] on span "Upload Design" at bounding box center [555, 356] width 67 height 10
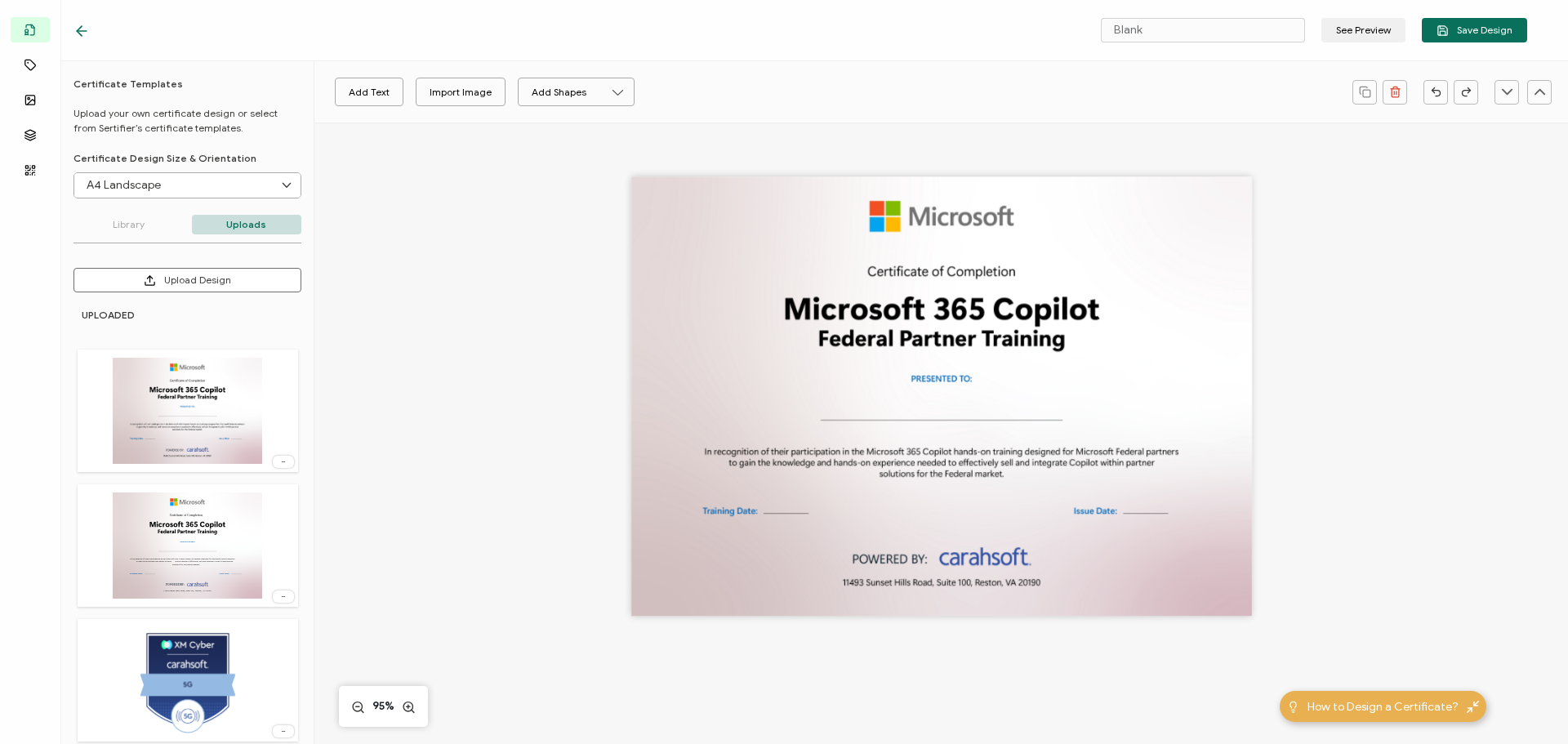
click at [282, 599] on div at bounding box center [283, 596] width 21 height 12
click at [273, 628] on span "Delete Image" at bounding box center [253, 632] width 61 height 12
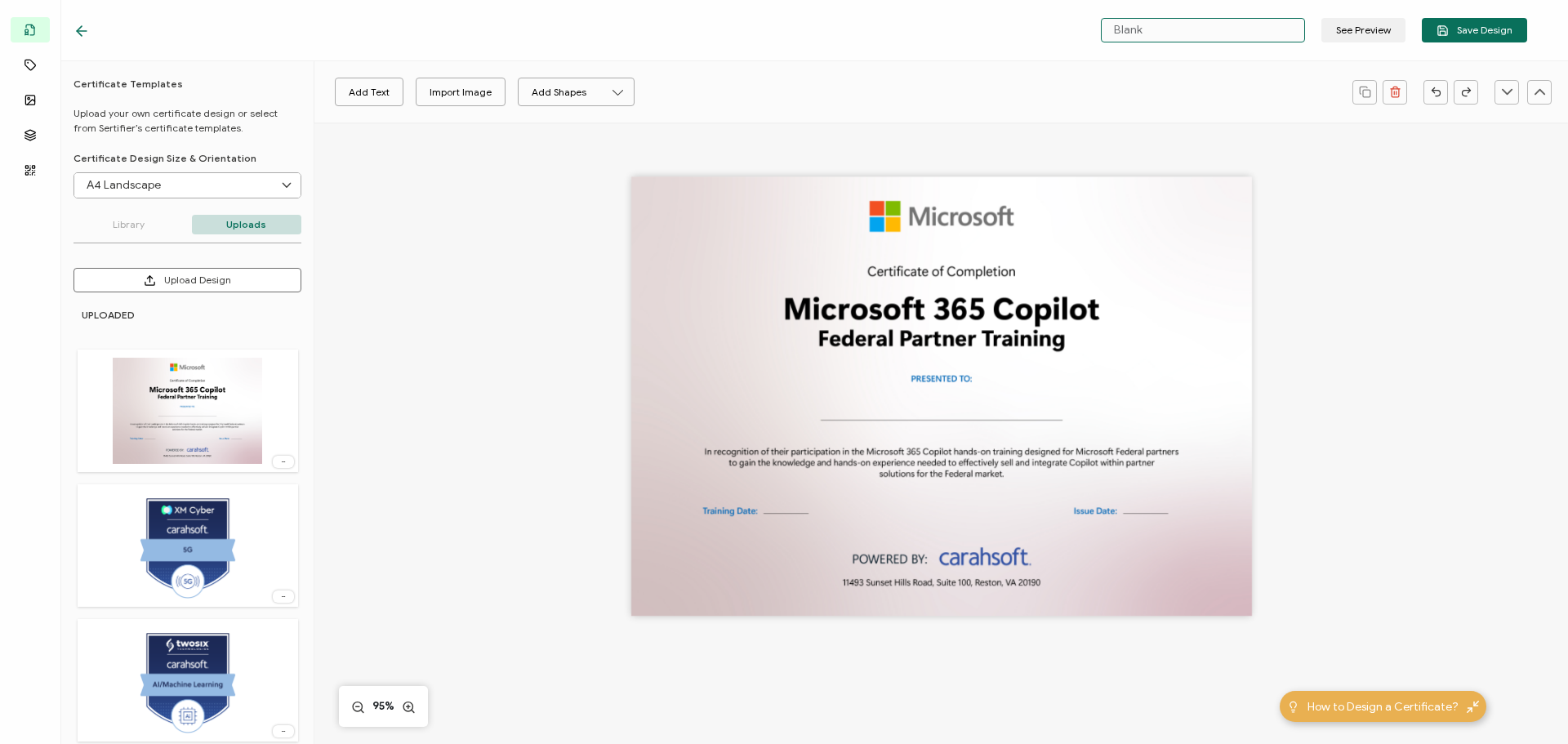
click at [1240, 29] on input "Blank" at bounding box center [1203, 30] width 204 height 25
drag, startPoint x: 1215, startPoint y: 29, endPoint x: 1086, endPoint y: 29, distance: 129.0
click at [1086, 29] on div "Blank See Preview Save Design" at bounding box center [1285, 30] width 485 height 25
type input "Microsoft 365 Copilot FY26 NEW"
click at [1469, 26] on span "Save Design" at bounding box center [1474, 30] width 76 height 12
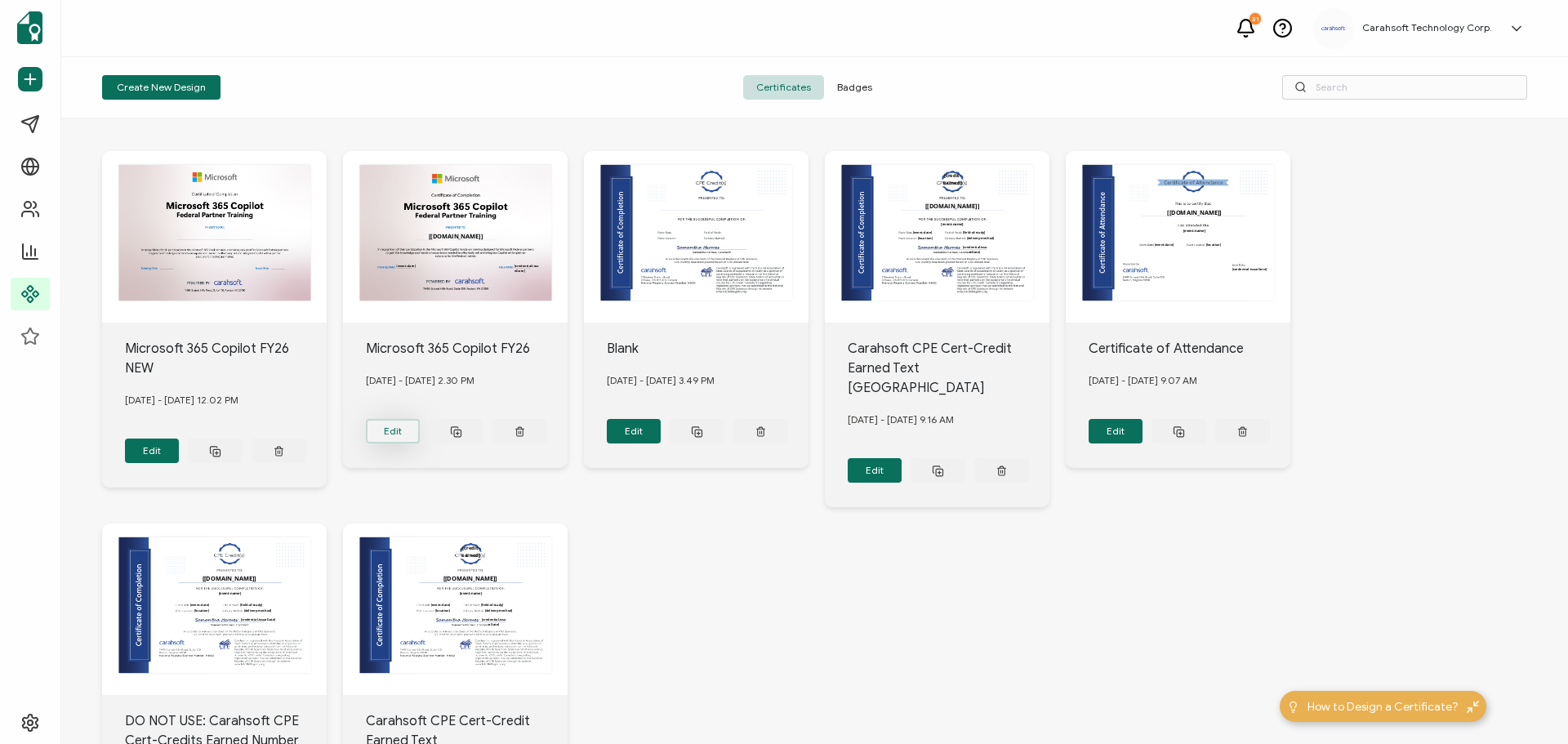
click at [180, 438] on button "Edit" at bounding box center [152, 450] width 55 height 25
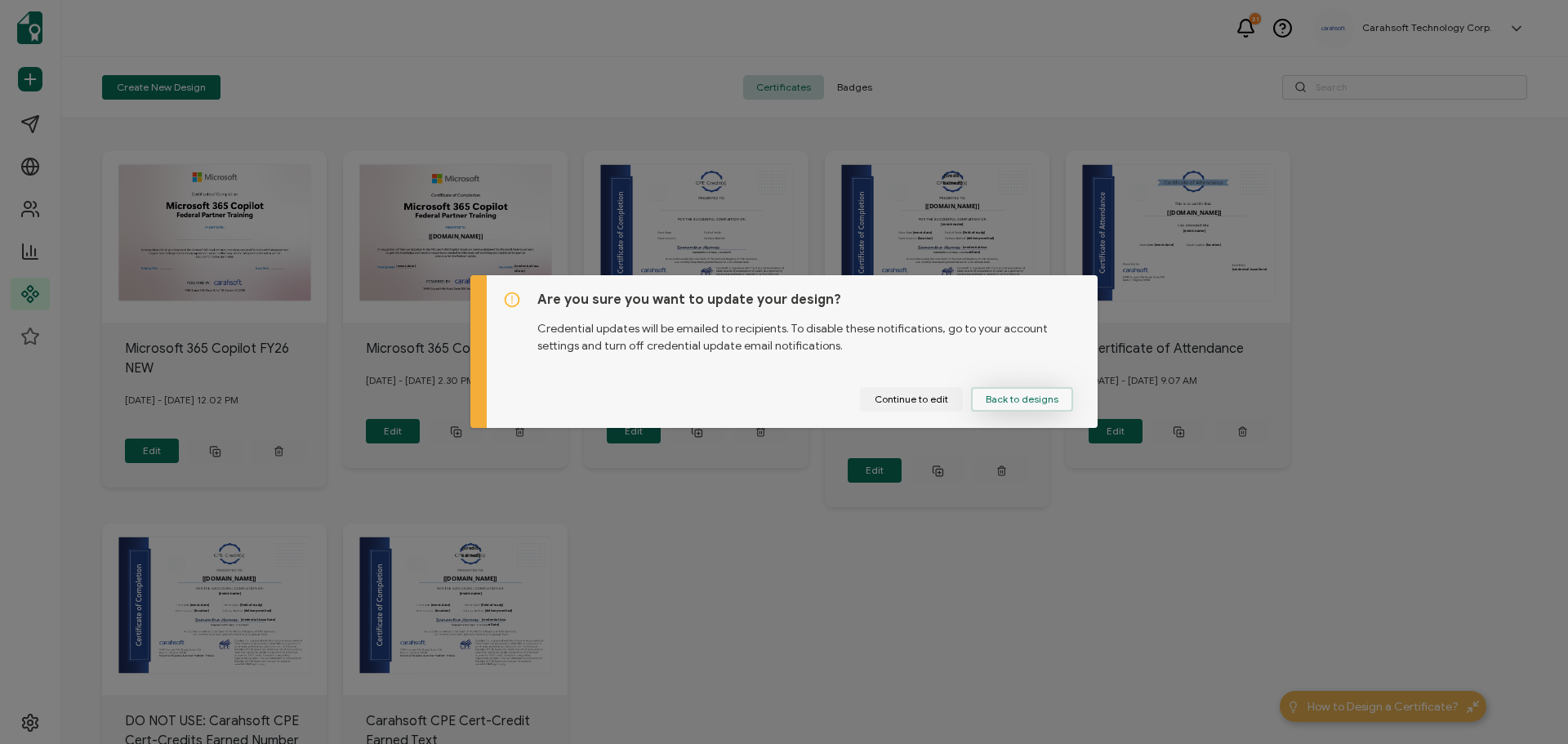
click at [994, 400] on span "Back to designs" at bounding box center [1022, 399] width 73 height 10
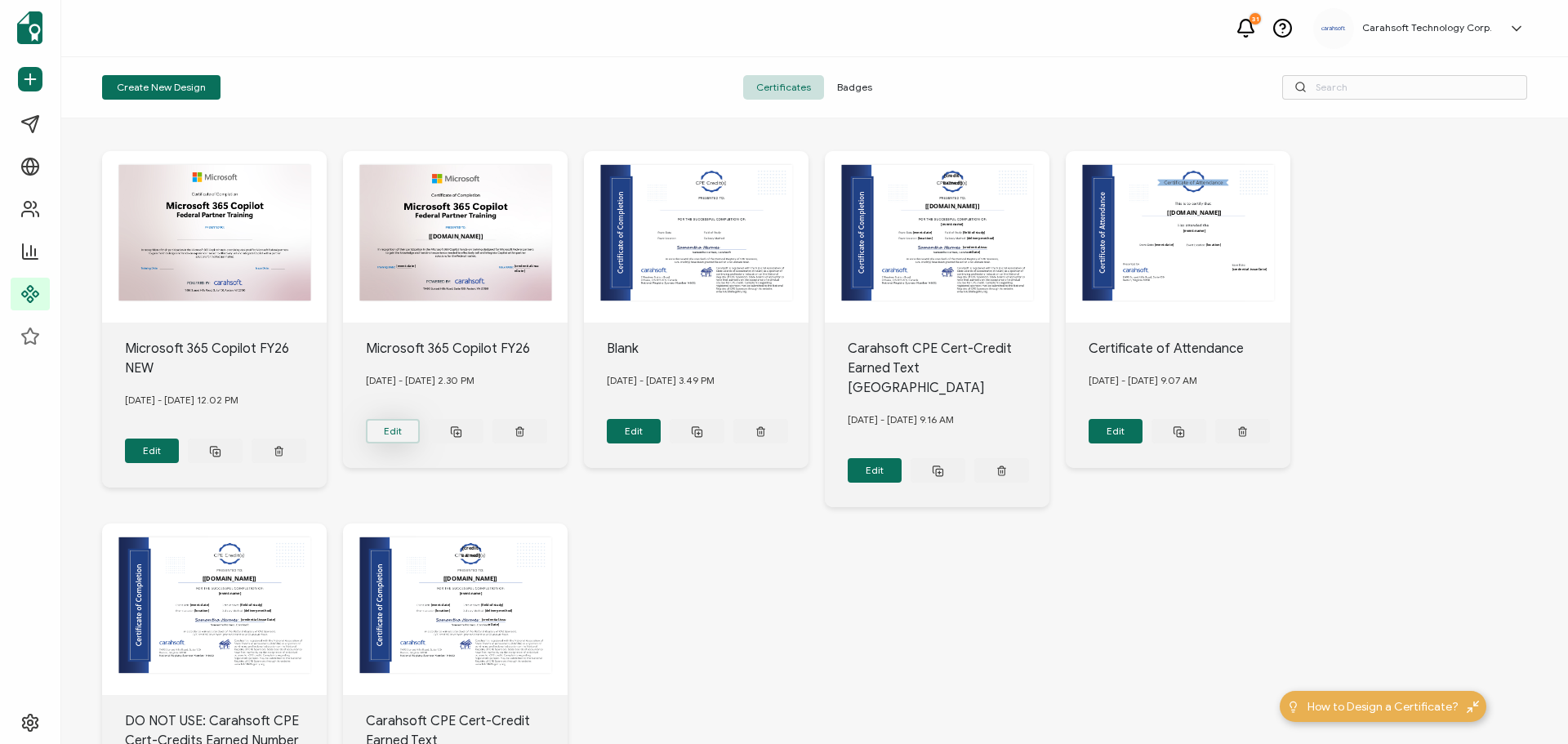
click at [180, 438] on button "Edit" at bounding box center [152, 450] width 55 height 25
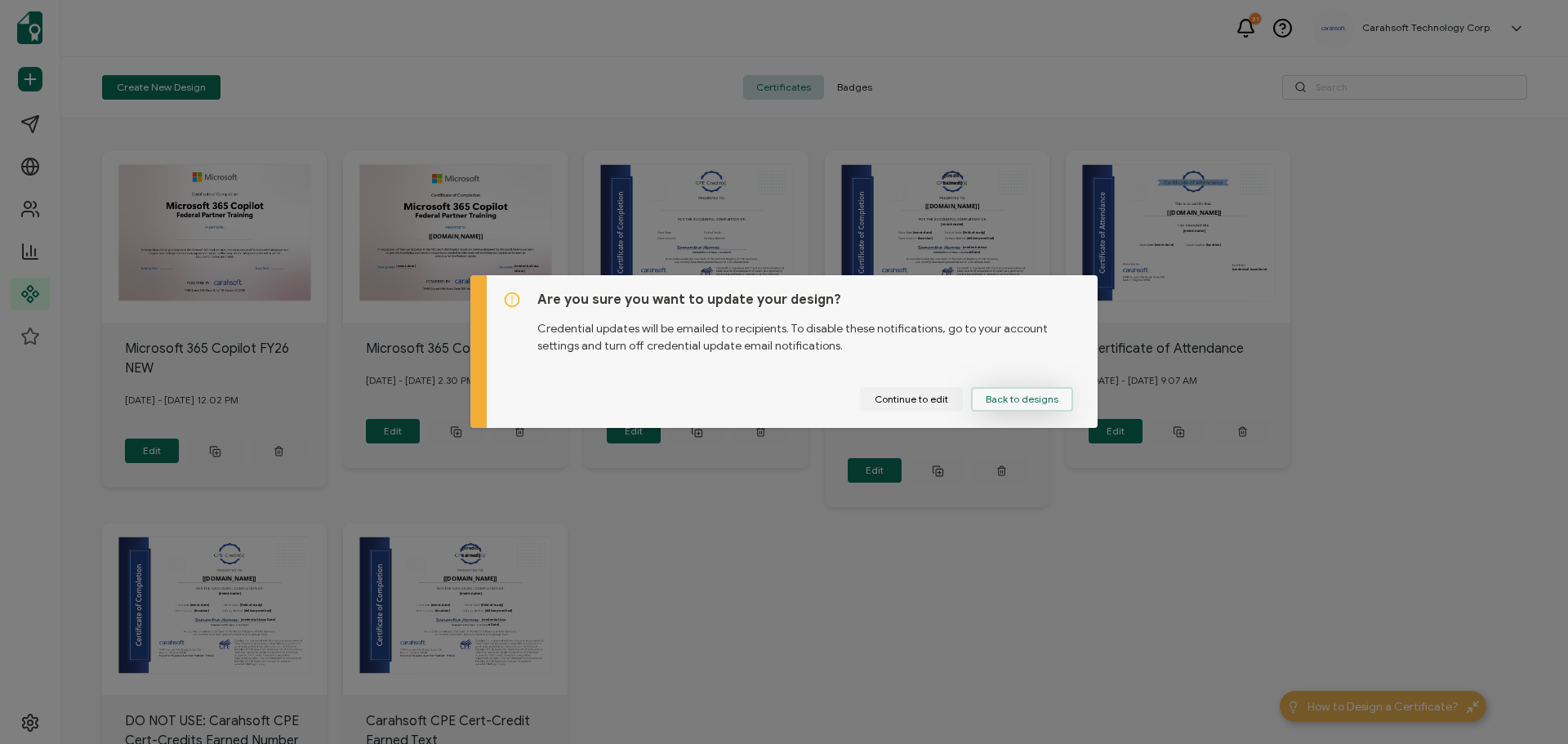
click at [1001, 401] on span "Back to designs" at bounding box center [1022, 399] width 73 height 10
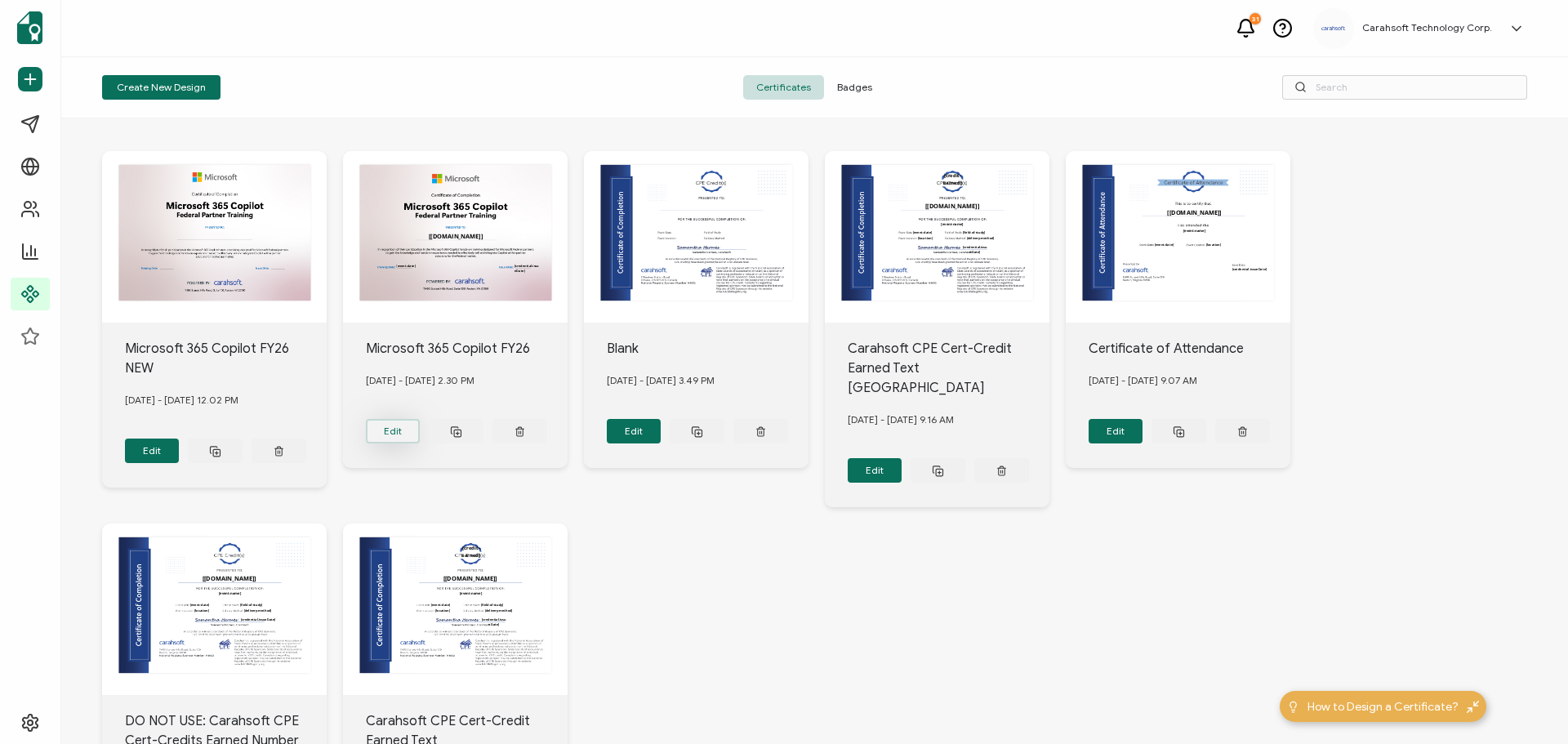
click at [180, 438] on button "Edit" at bounding box center [152, 450] width 55 height 25
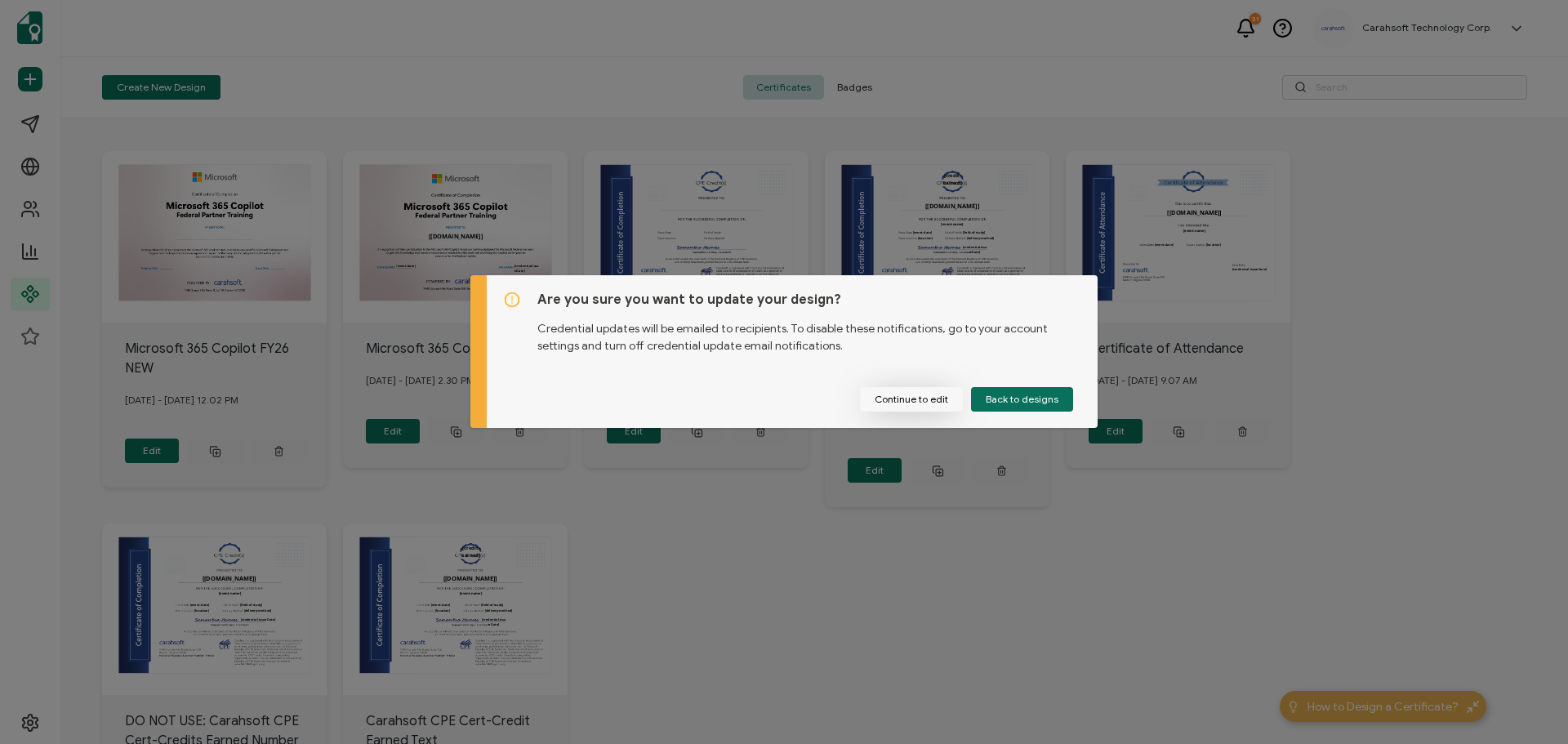
click at [936, 400] on button "Continue to edit" at bounding box center [911, 399] width 103 height 25
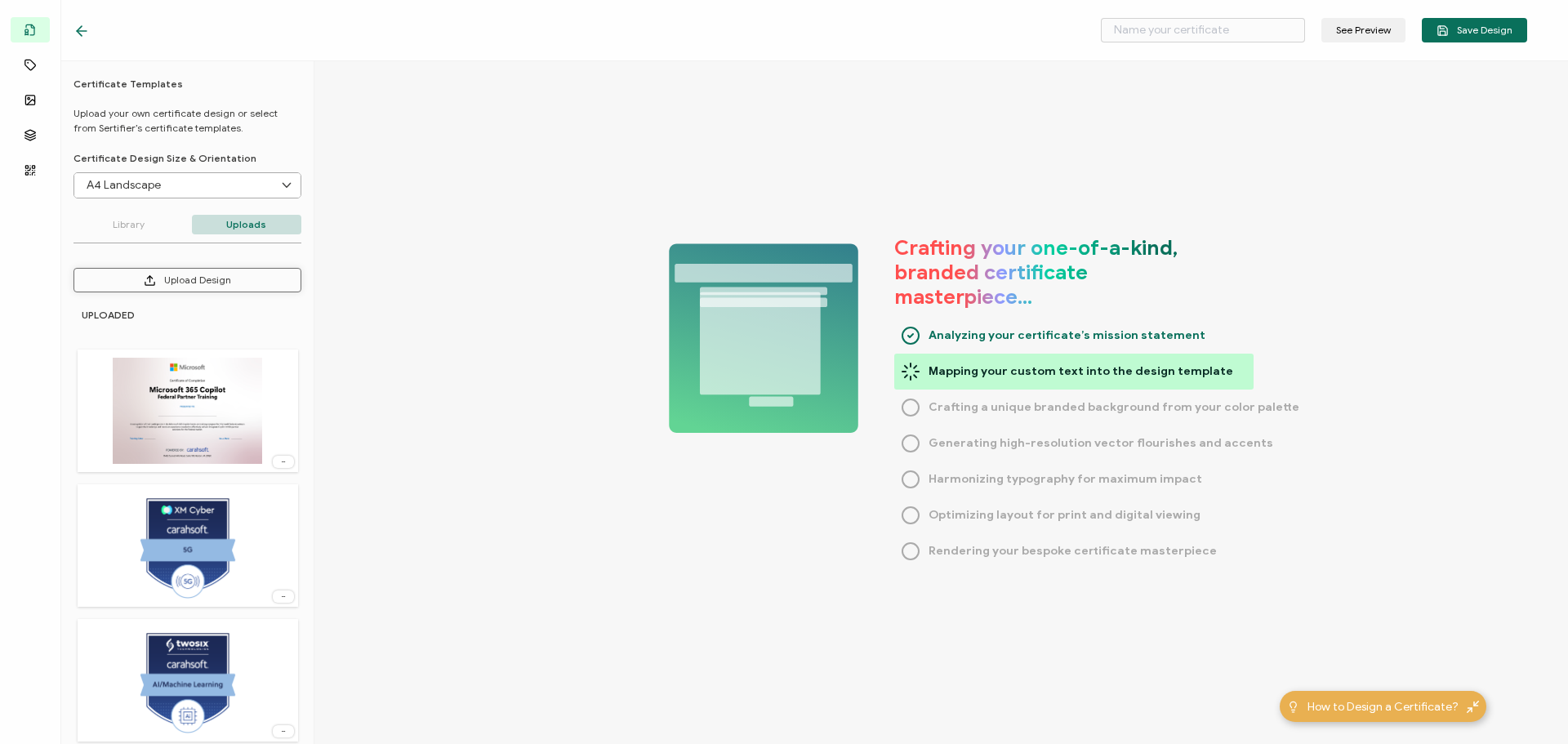
type input "Microsoft 365 Copilot FY26"
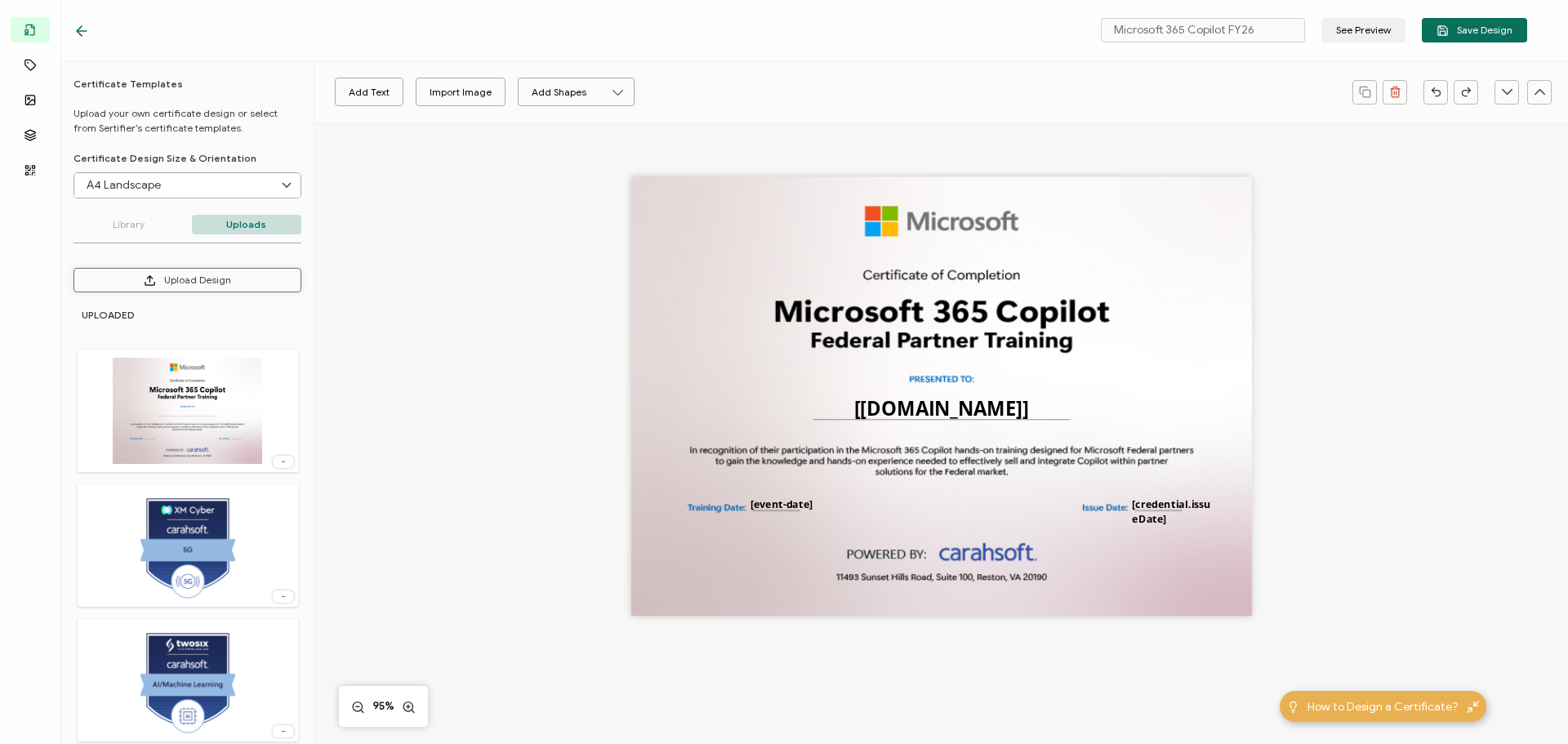
click at [245, 282] on button "Upload Design" at bounding box center [188, 279] width 228 height 25
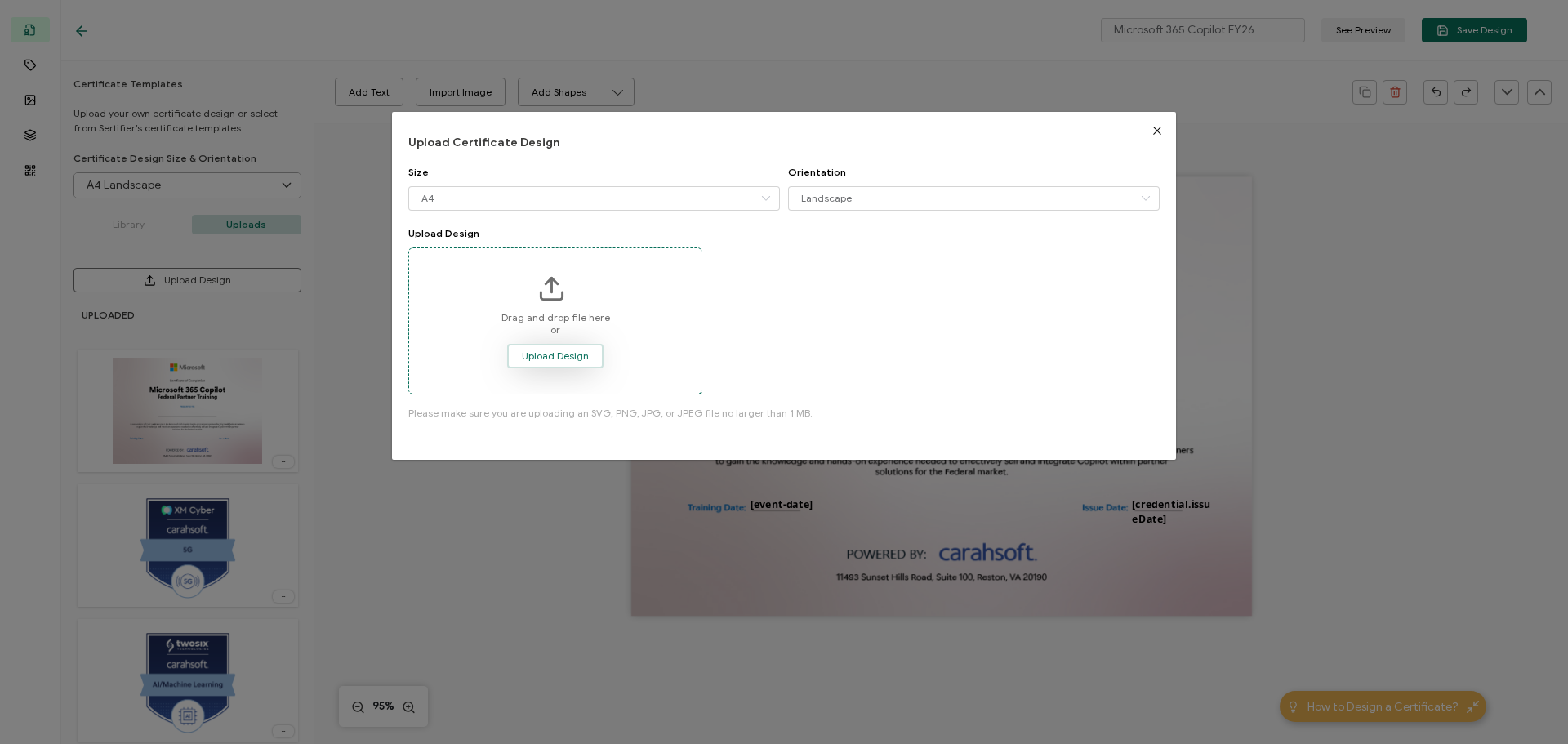
click at [559, 357] on span "Upload Design" at bounding box center [555, 356] width 67 height 10
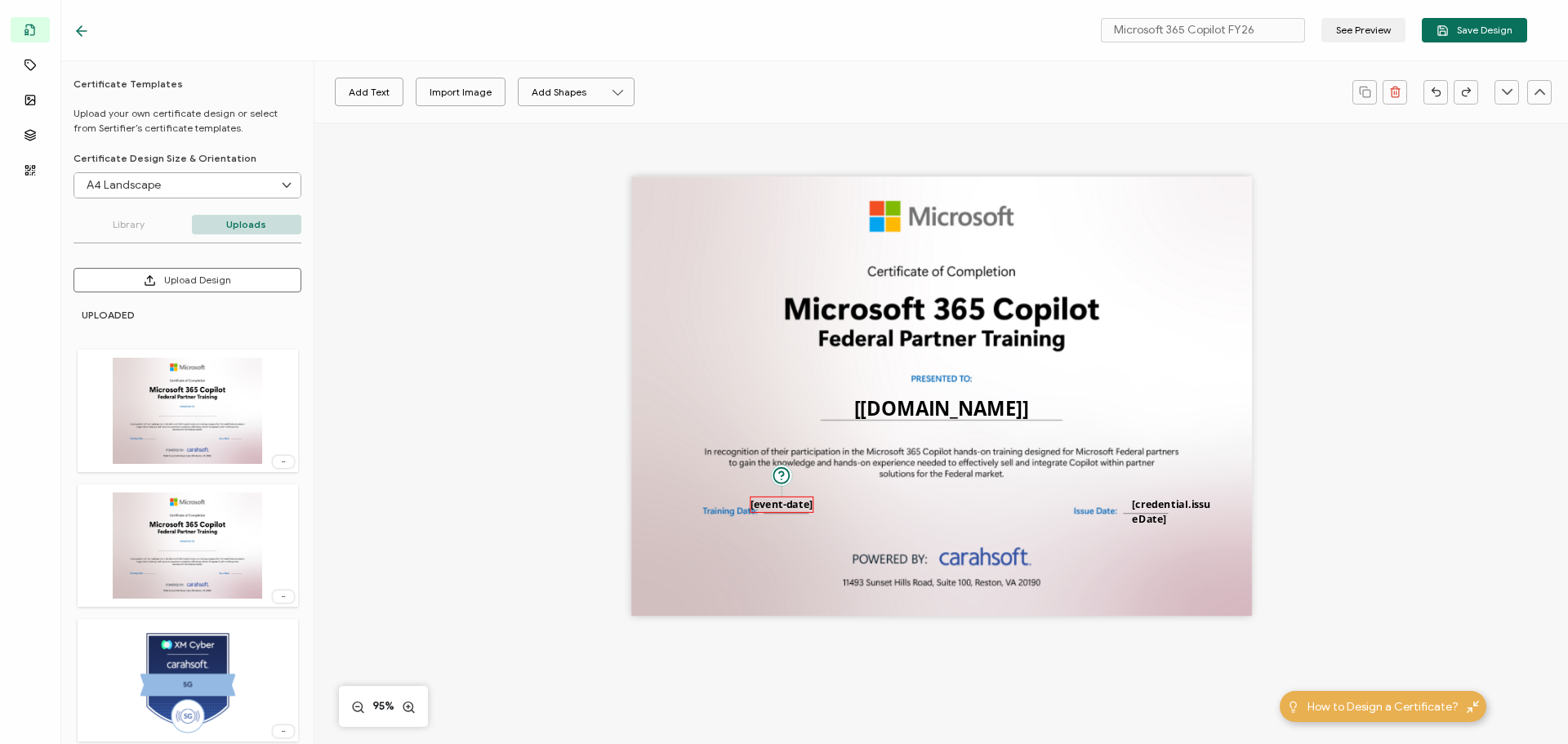
click at [779, 502] on pre "[event-date]" at bounding box center [781, 504] width 62 height 14
drag, startPoint x: 779, startPoint y: 504, endPoint x: 787, endPoint y: 508, distance: 8.9
click at [787, 508] on pre "[event-date]" at bounding box center [789, 504] width 62 height 14
click at [786, 538] on div "The recipient’s full name, which will be automatically filled based on the info…" at bounding box center [942, 396] width 621 height 439
click at [787, 507] on pre "[event-date]" at bounding box center [789, 504] width 62 height 14
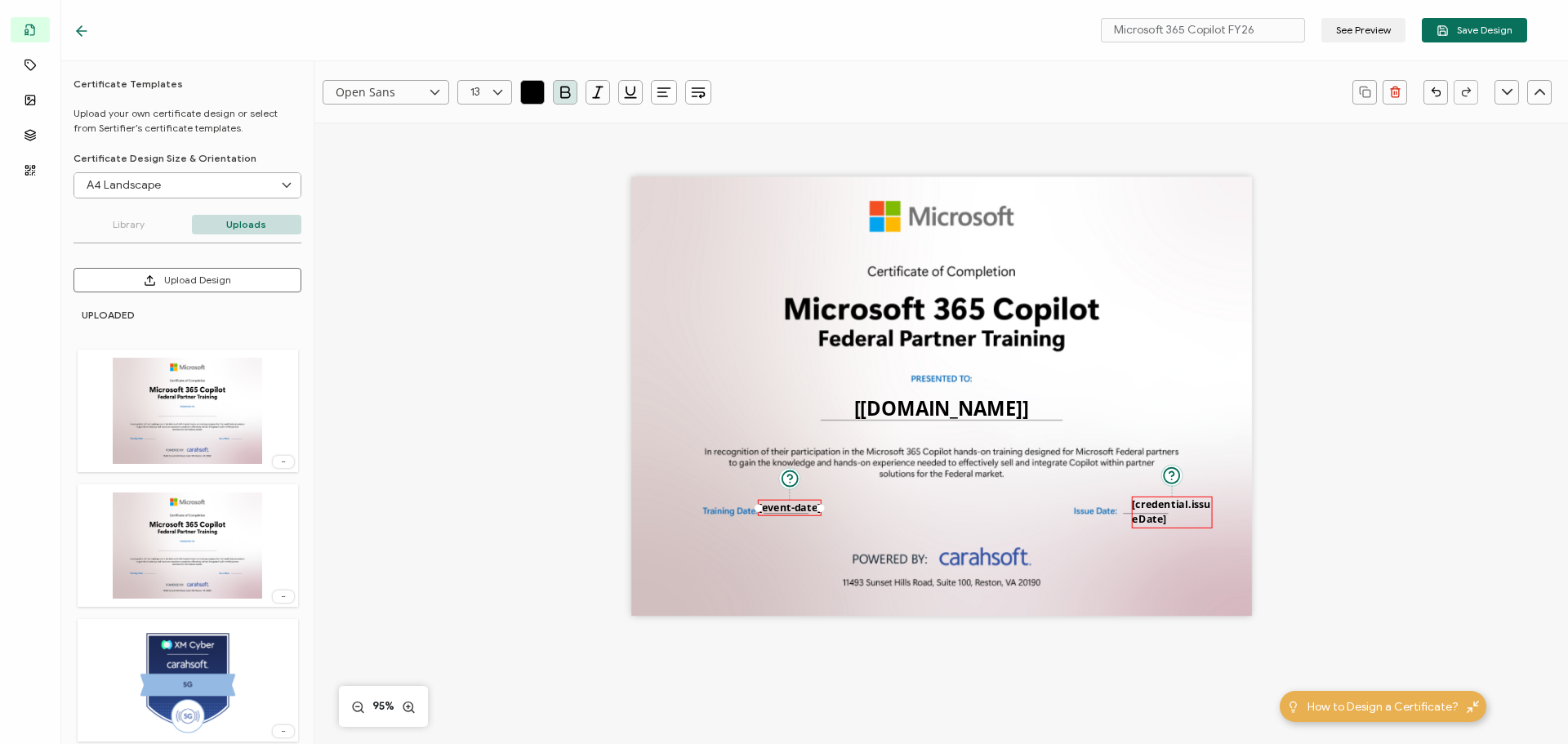
click at [1145, 505] on pre "[credential.issueDate]" at bounding box center [1171, 512] width 78 height 29
drag, startPoint x: 1157, startPoint y: 505, endPoint x: 1149, endPoint y: 503, distance: 8.2
click at [1149, 503] on pre "[credential.issueDate]" at bounding box center [1163, 515] width 78 height 29
click at [1284, 495] on div "The recipient’s full name, which will be automatically filled based on the info…" at bounding box center [940, 423] width 1191 height 602
click at [1137, 508] on pre "[credential.issueDate]" at bounding box center [1163, 515] width 78 height 29
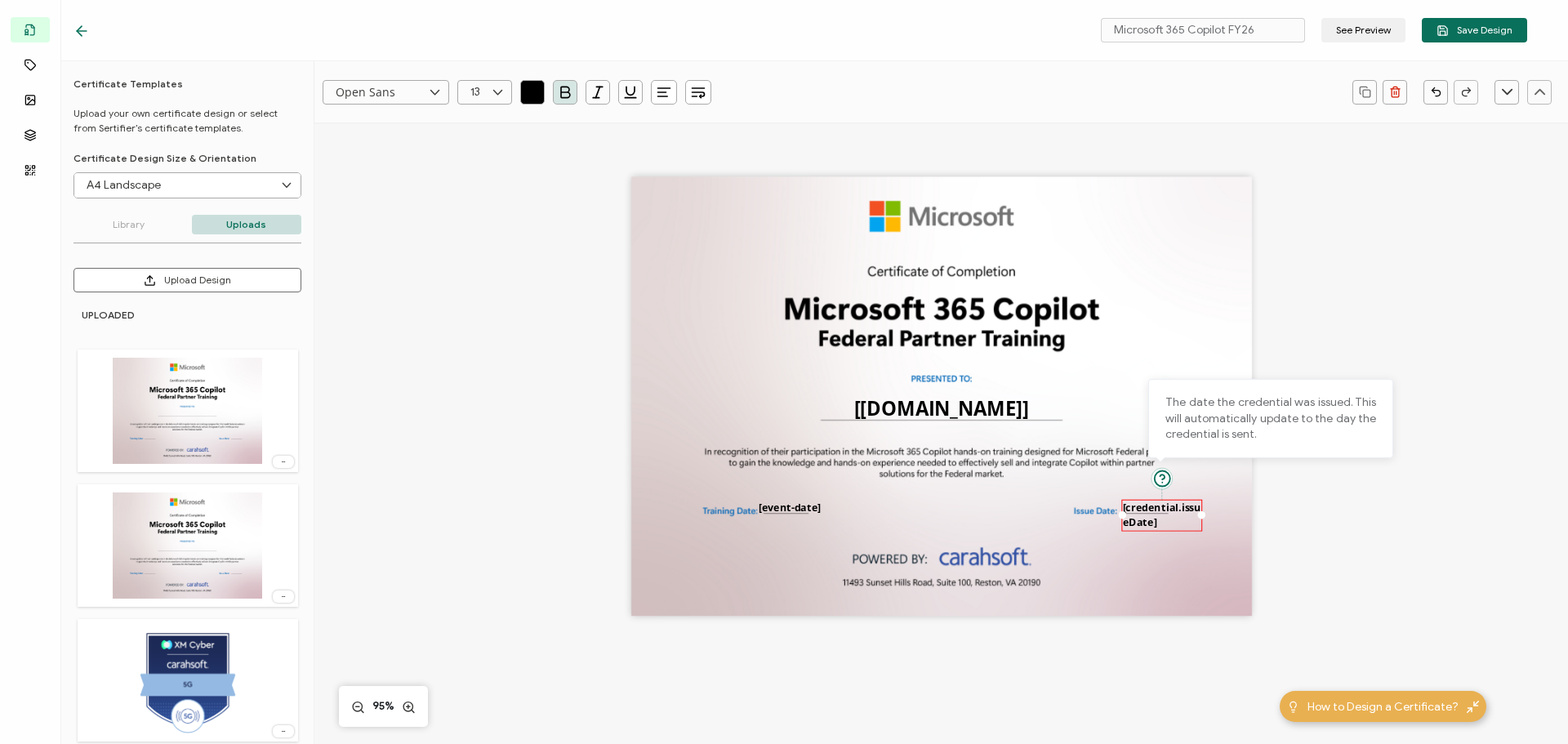
click at [1278, 431] on div "The date the credential was issued. This will automatically update to the day t…" at bounding box center [1270, 418] width 245 height 79
click at [169, 282] on button "Upload Design" at bounding box center [188, 279] width 228 height 25
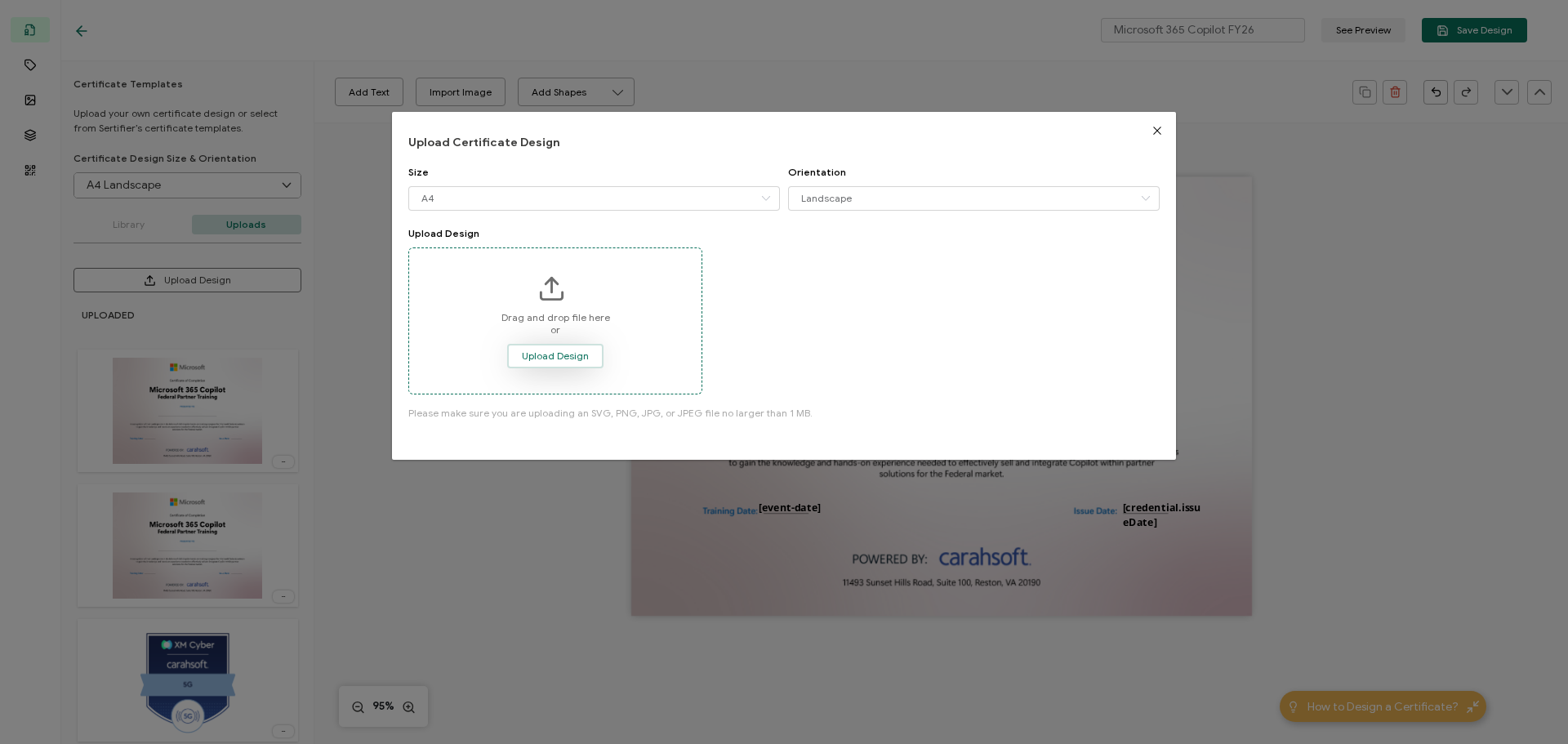
click at [538, 353] on span "Upload Design" at bounding box center [555, 356] width 67 height 10
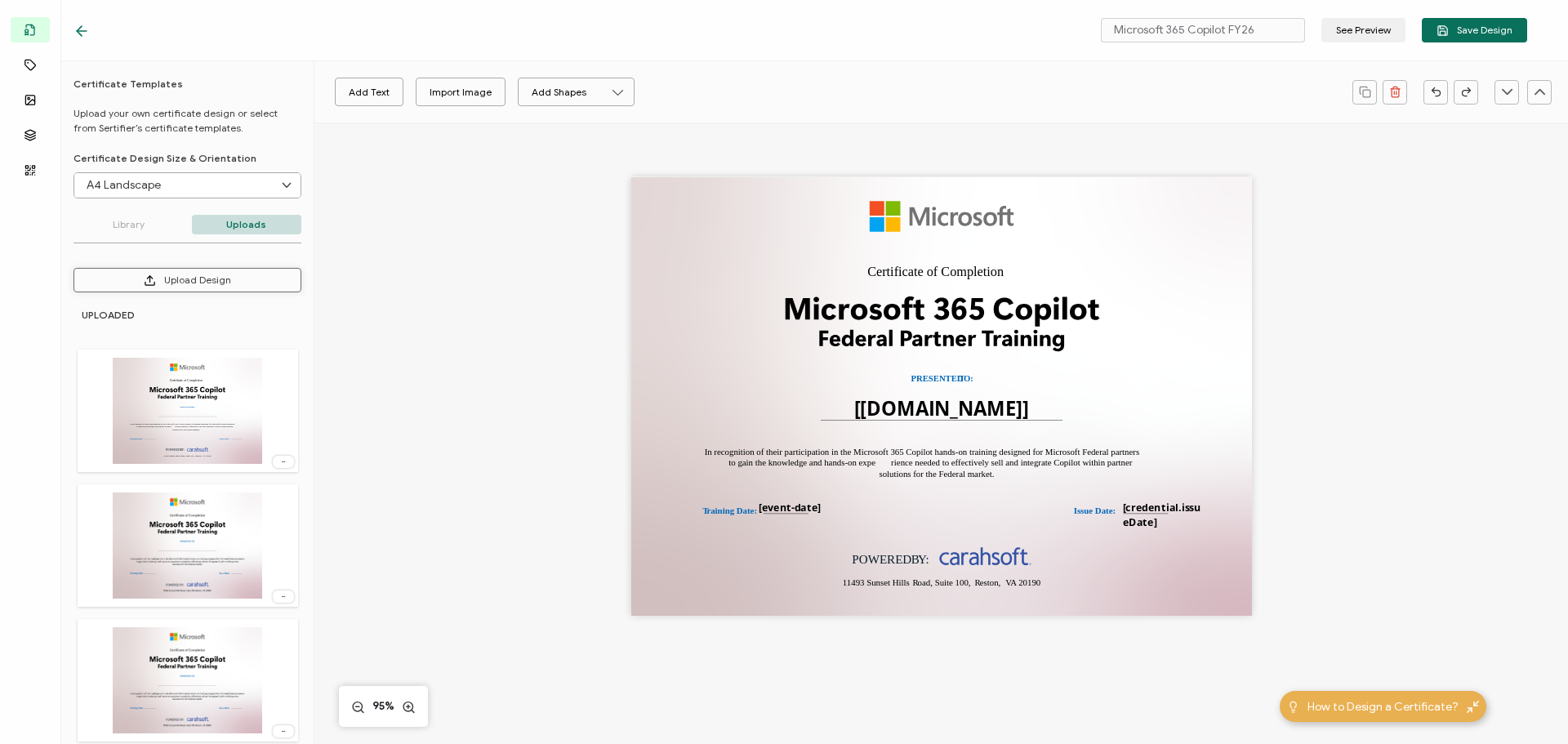
click at [227, 286] on button "Upload Design" at bounding box center [188, 279] width 228 height 25
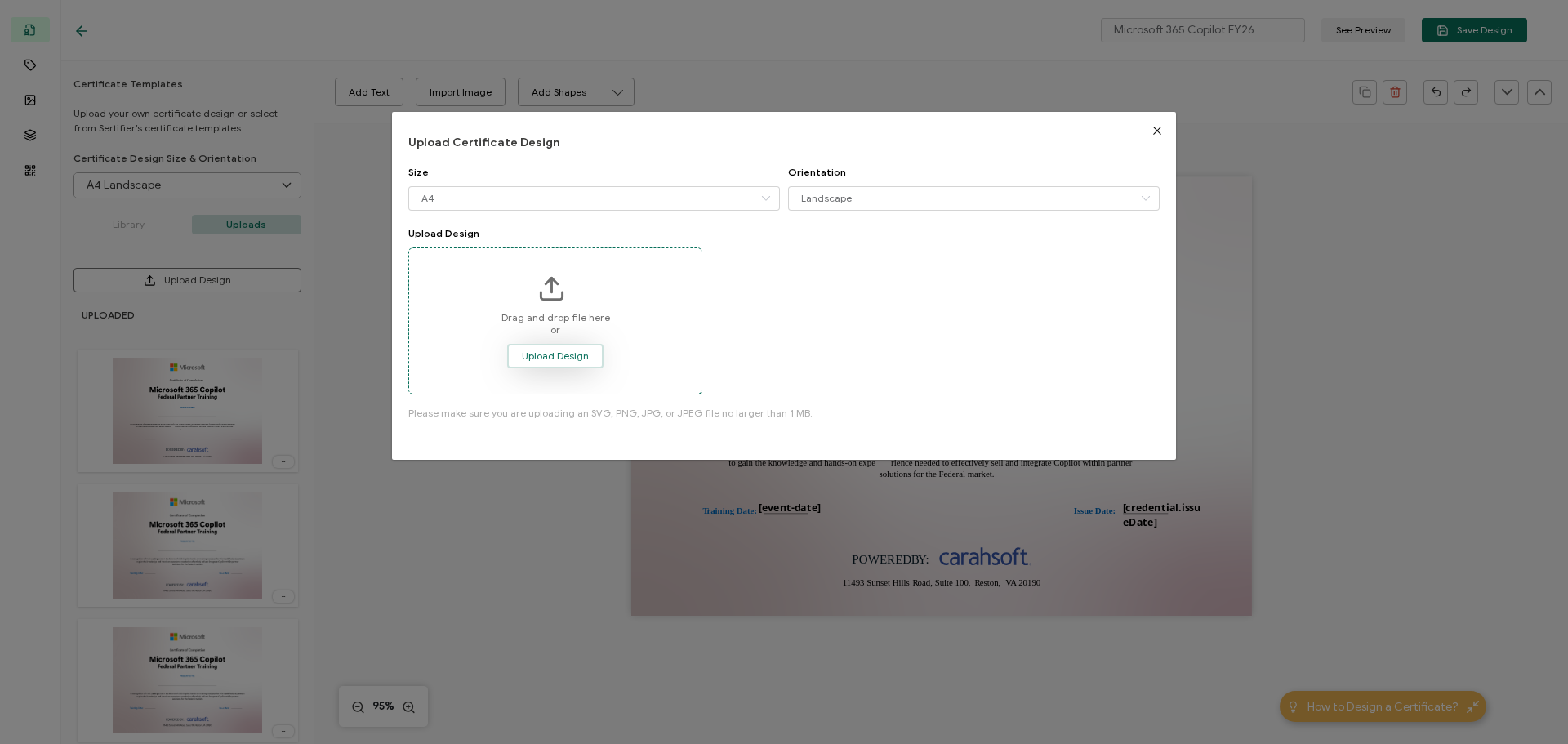
click at [554, 357] on span "Upload Design" at bounding box center [555, 356] width 67 height 10
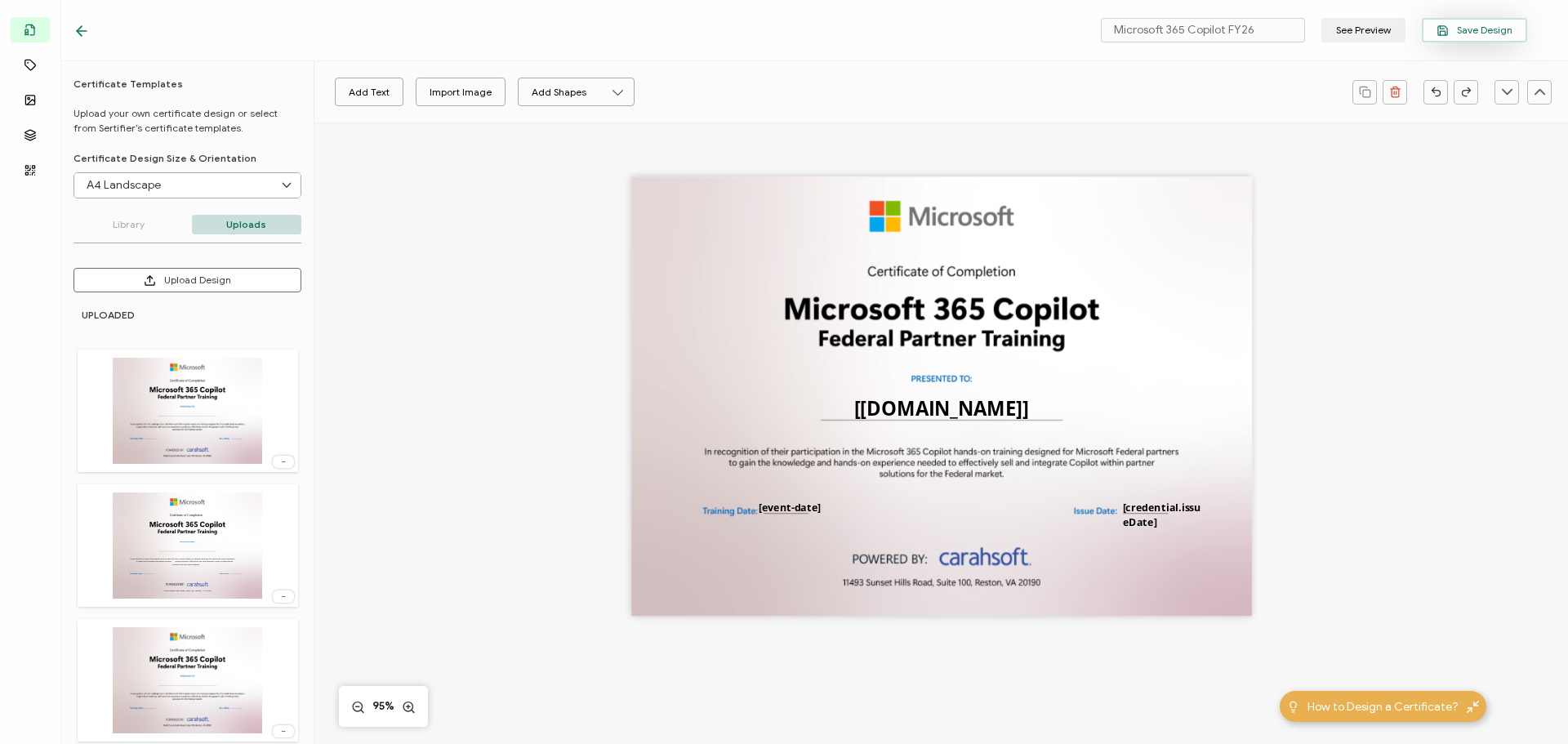
click at [1474, 30] on span "Save Design" at bounding box center [1474, 30] width 76 height 12
click at [83, 34] on icon at bounding box center [82, 31] width 16 height 16
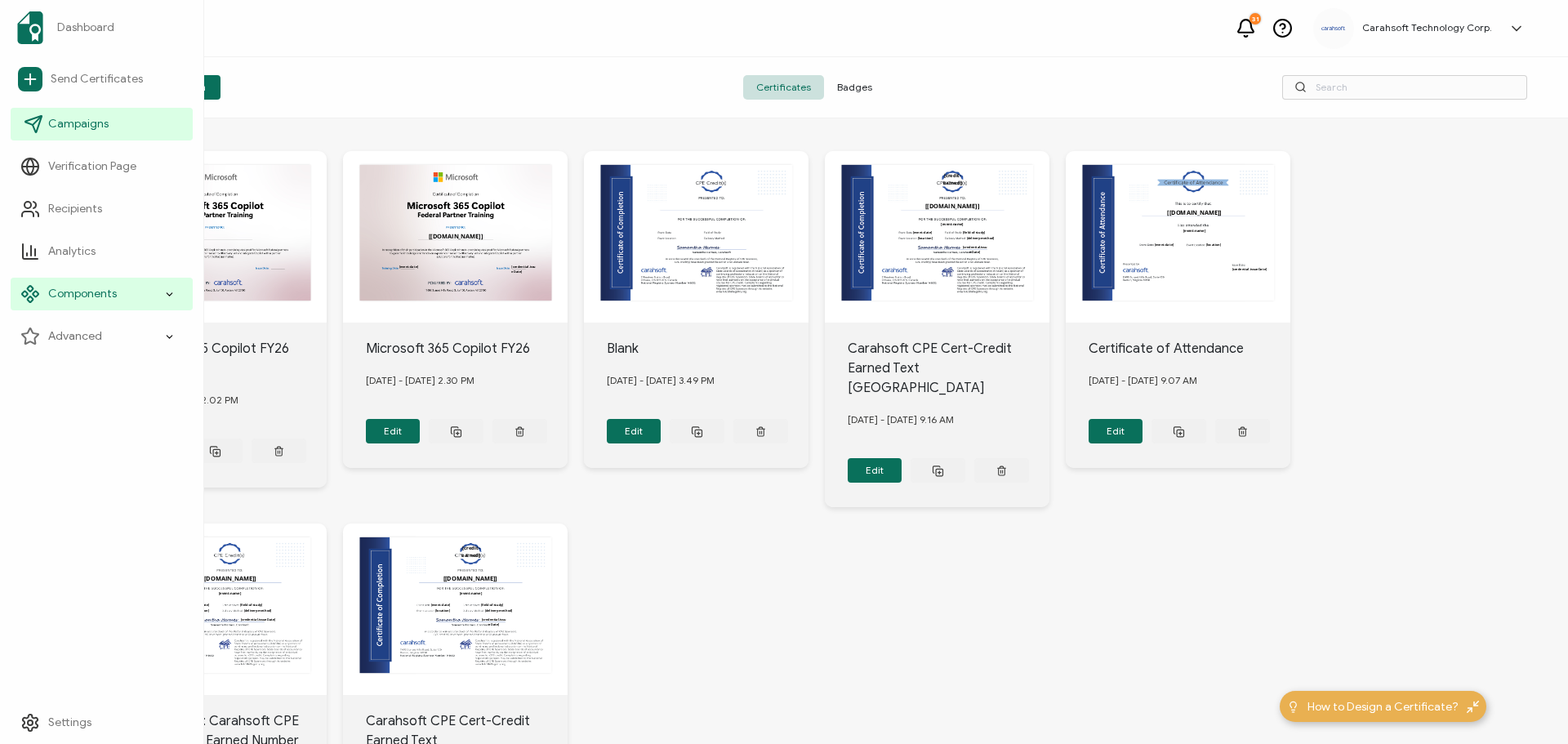
click at [97, 118] on span "Campaigns" at bounding box center [78, 124] width 60 height 16
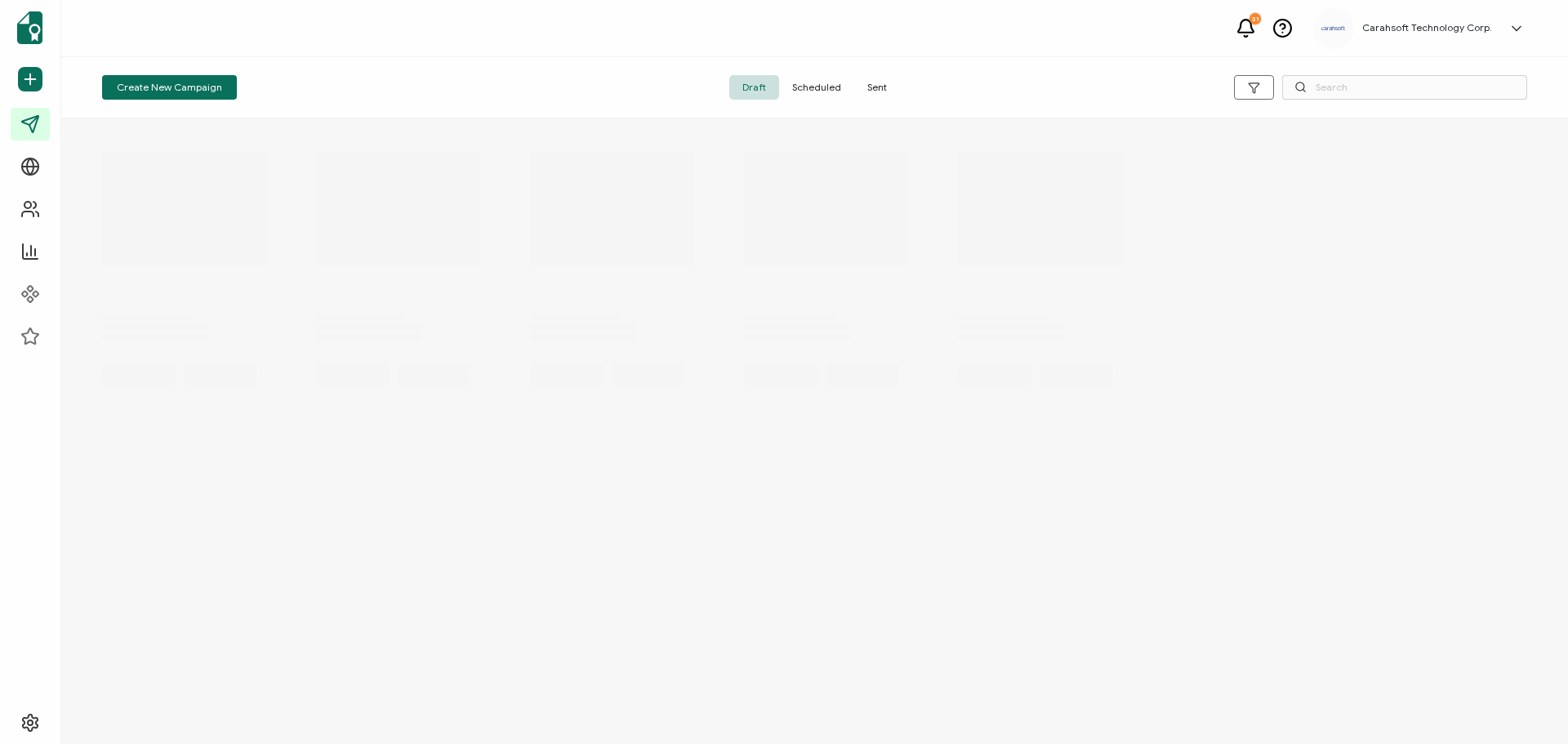
click at [871, 88] on span "Sent" at bounding box center [877, 87] width 46 height 25
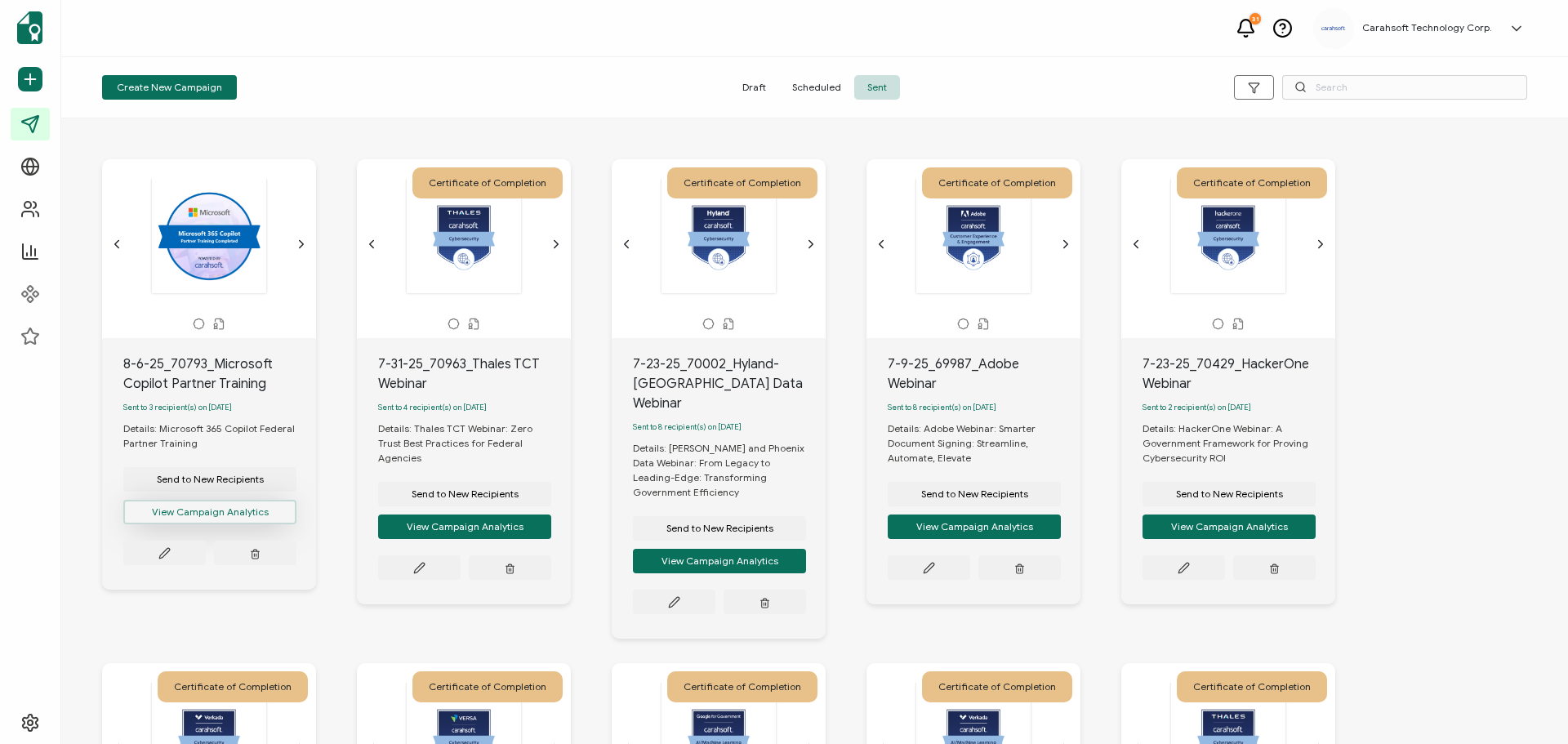
click at [186, 520] on button "View Campaign Analytics" at bounding box center [210, 512] width 173 height 25
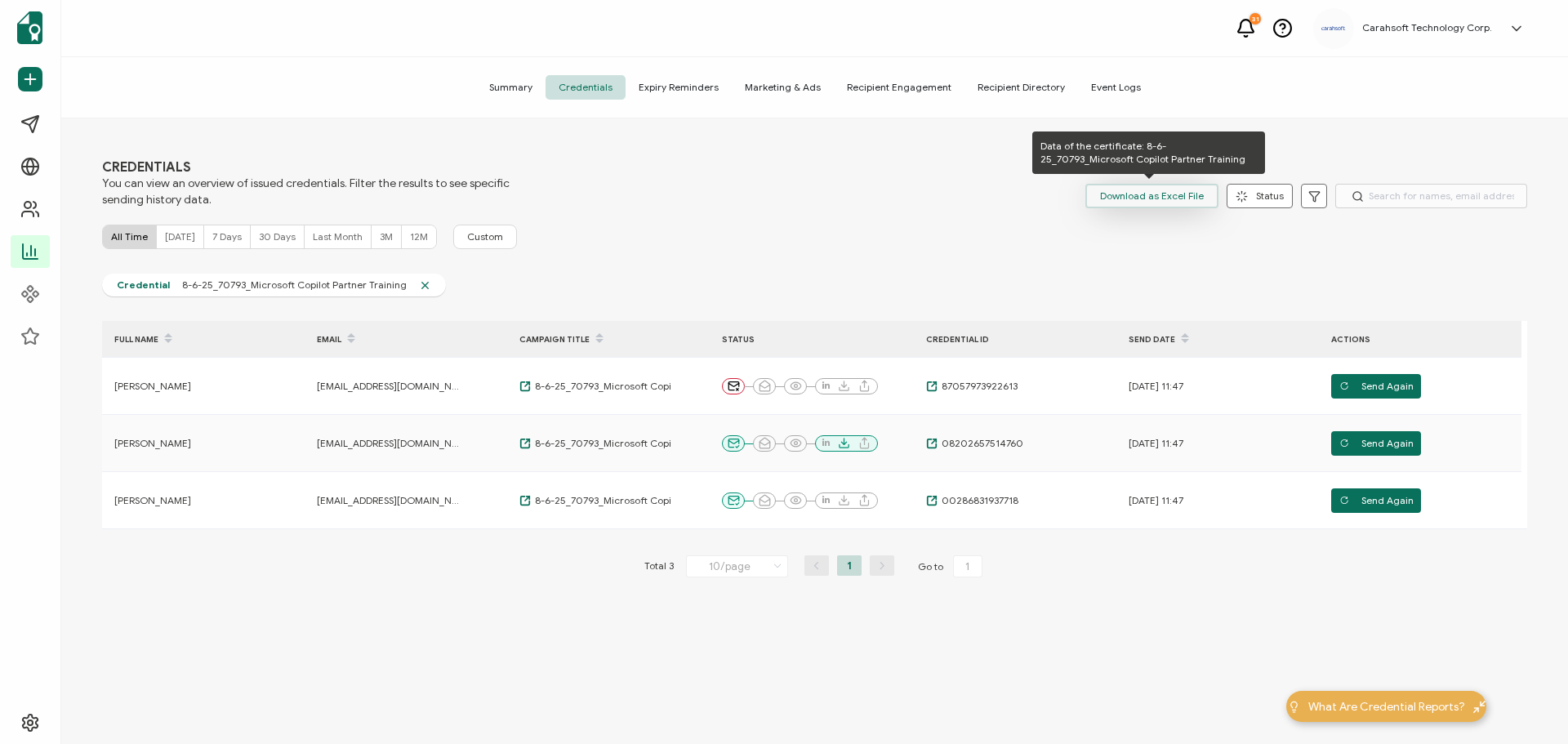
click at [1160, 196] on span "Download as Excel File" at bounding box center [1152, 195] width 104 height 25
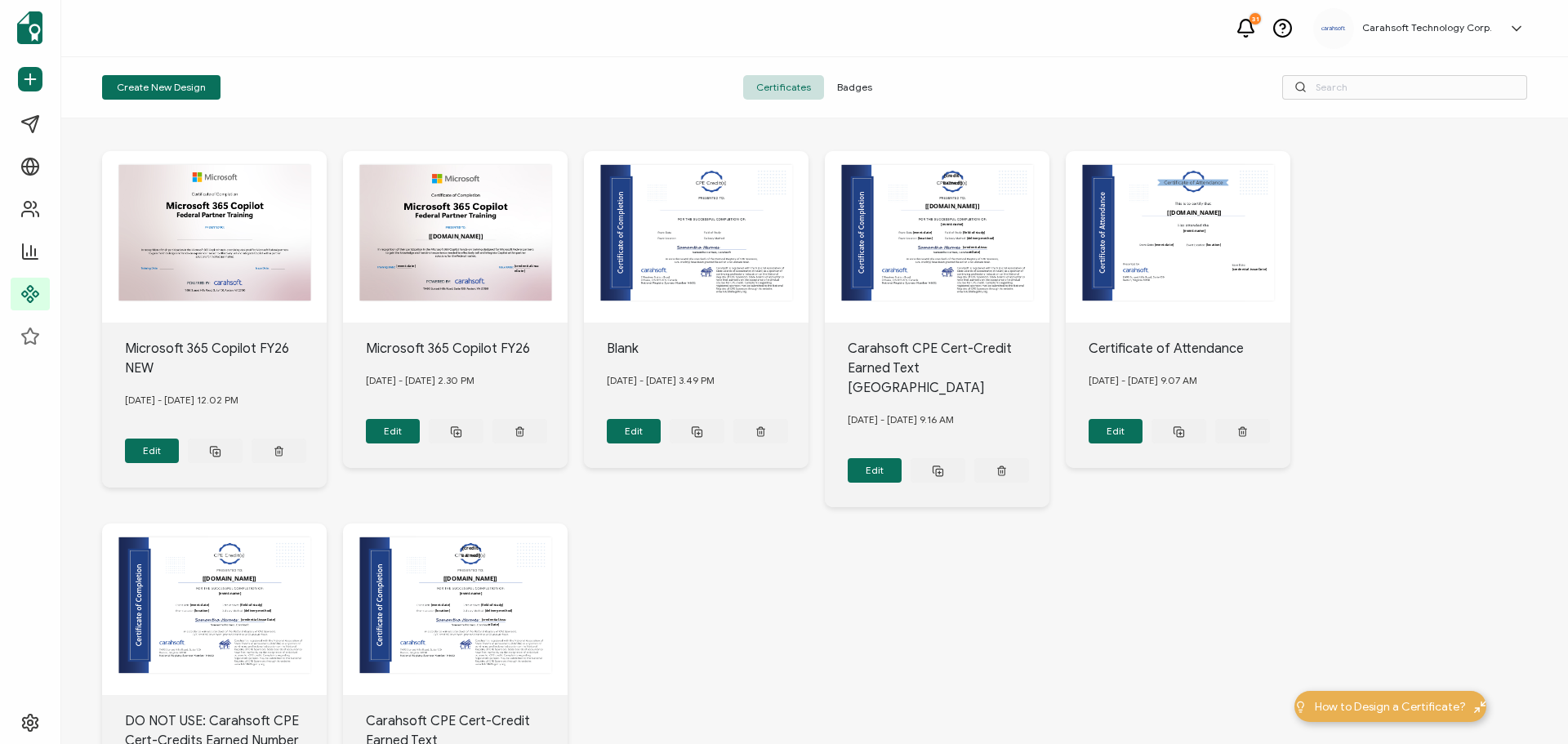
click at [1473, 25] on h5 "Carahsoft Technology Corp." at bounding box center [1427, 27] width 130 height 12
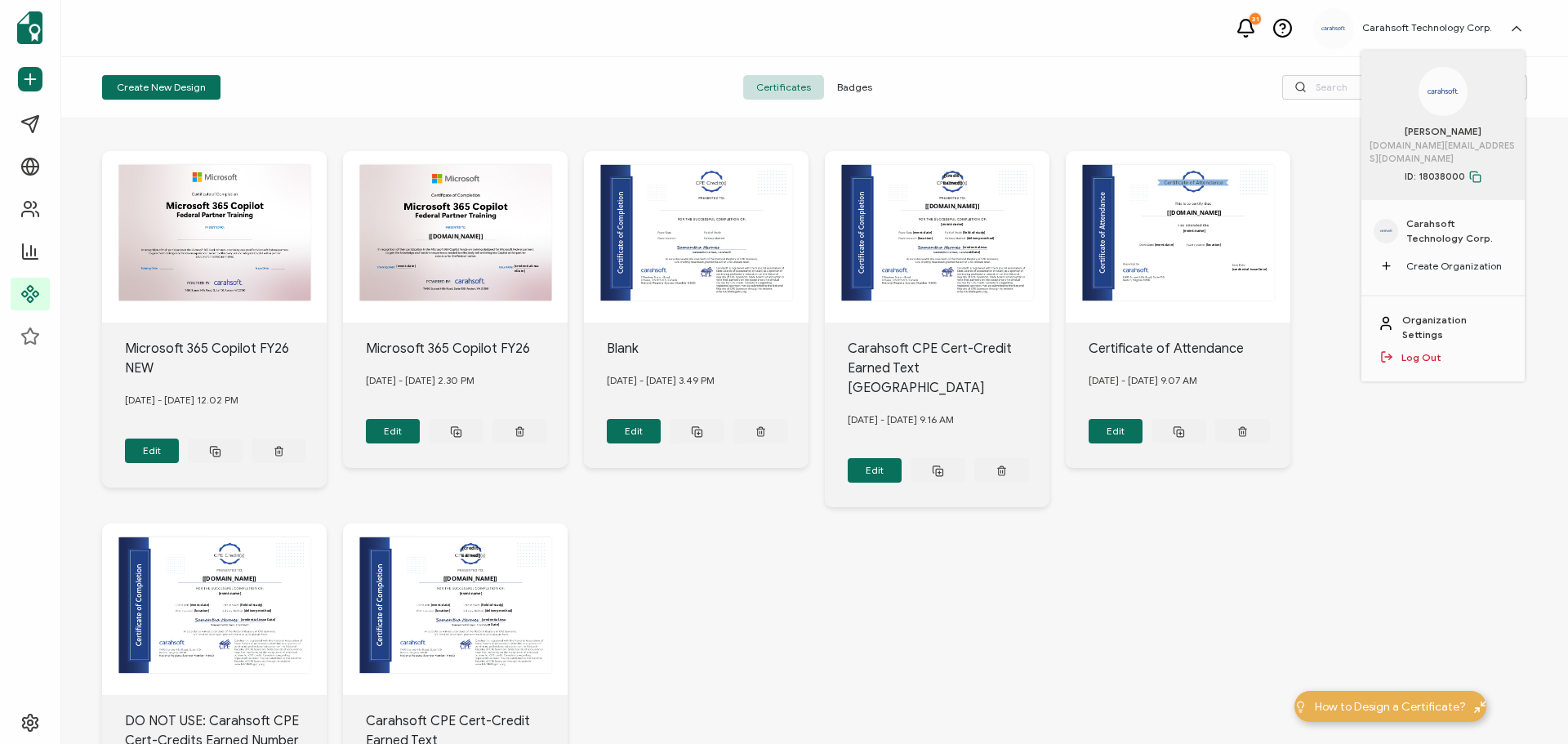
click at [1348, 34] on div at bounding box center [1333, 28] width 41 height 41
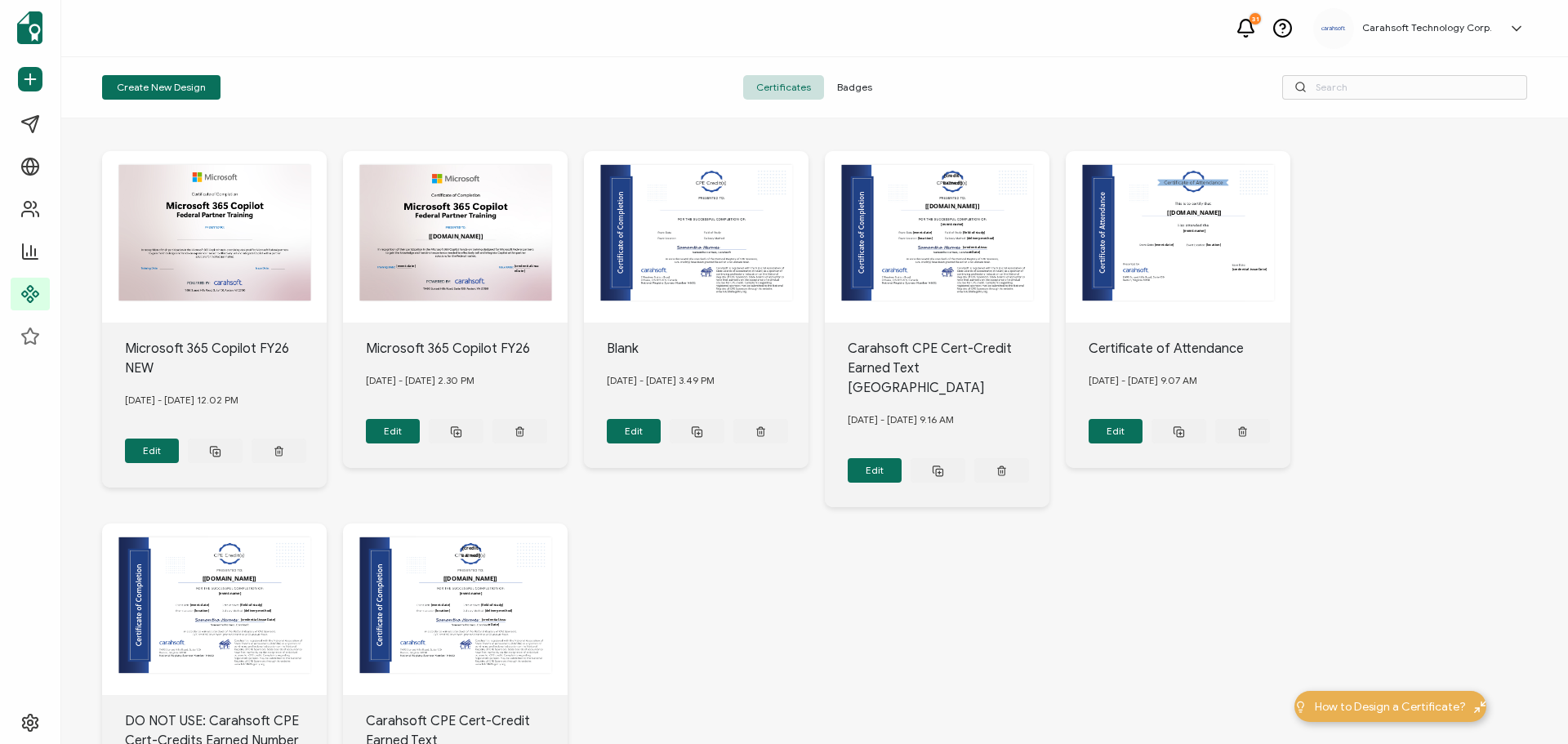
click at [1511, 25] on icon at bounding box center [1517, 28] width 16 height 16
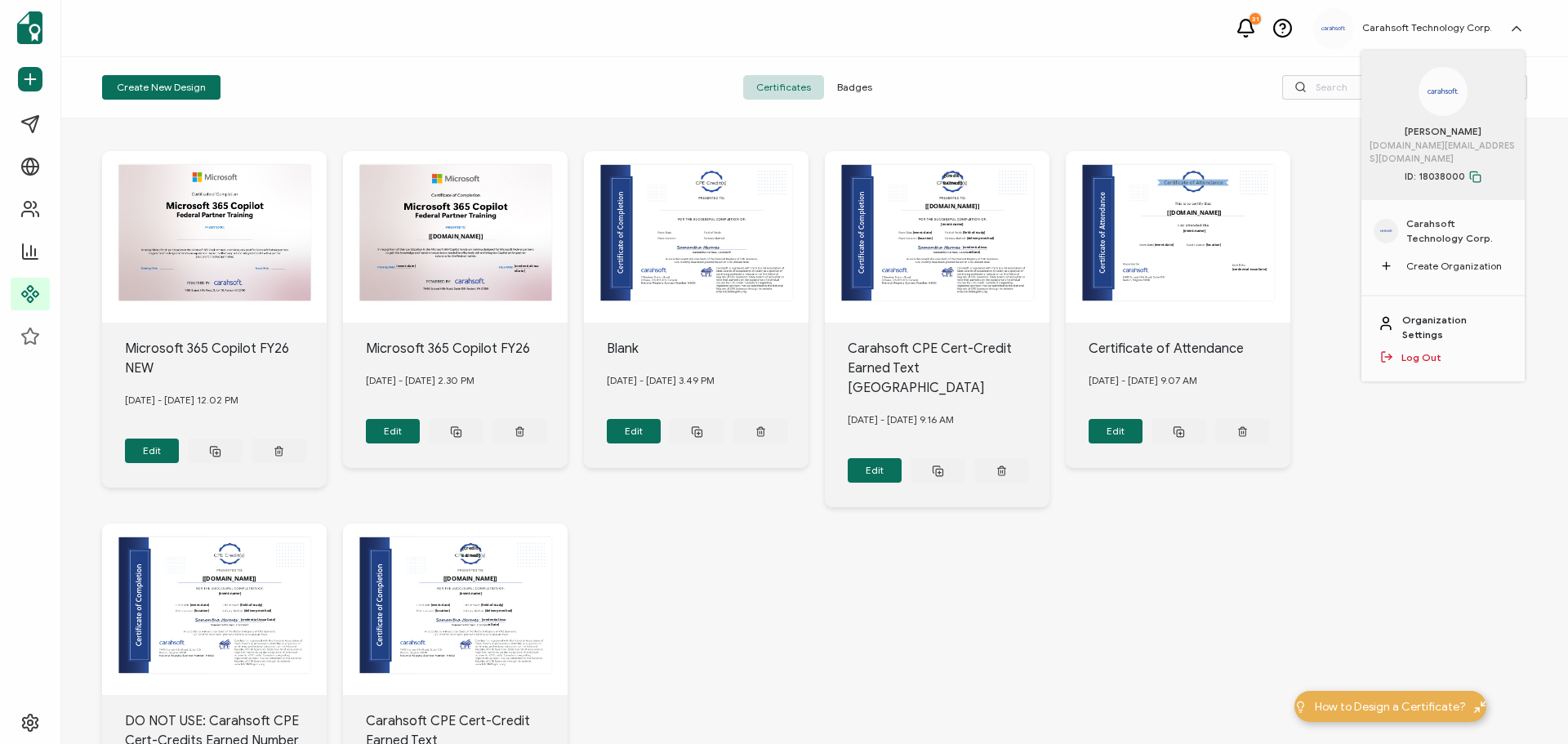
click at [1448, 313] on link "Organization Settings" at bounding box center [1455, 328] width 106 height 29
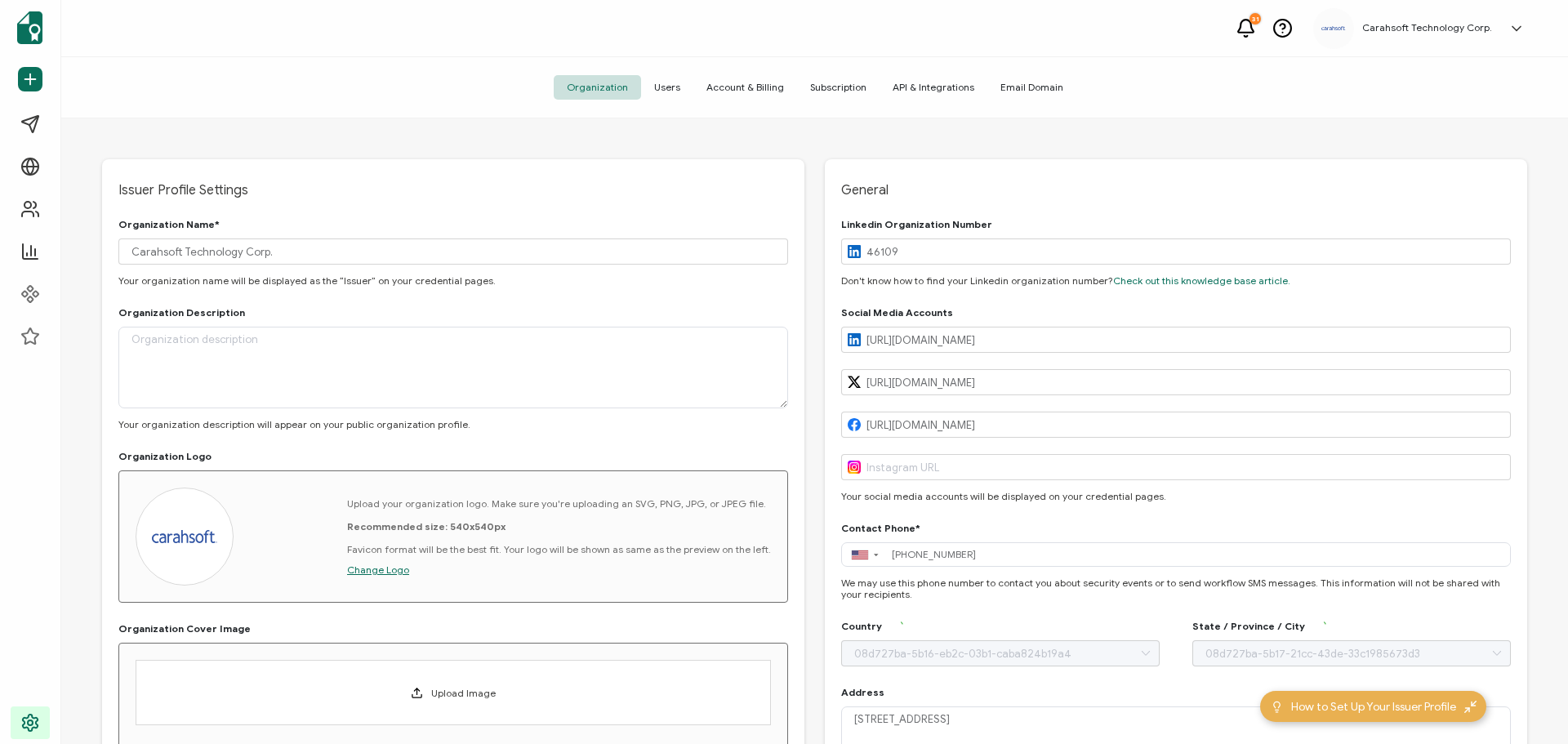
type input "Virginia"
type input "United States"
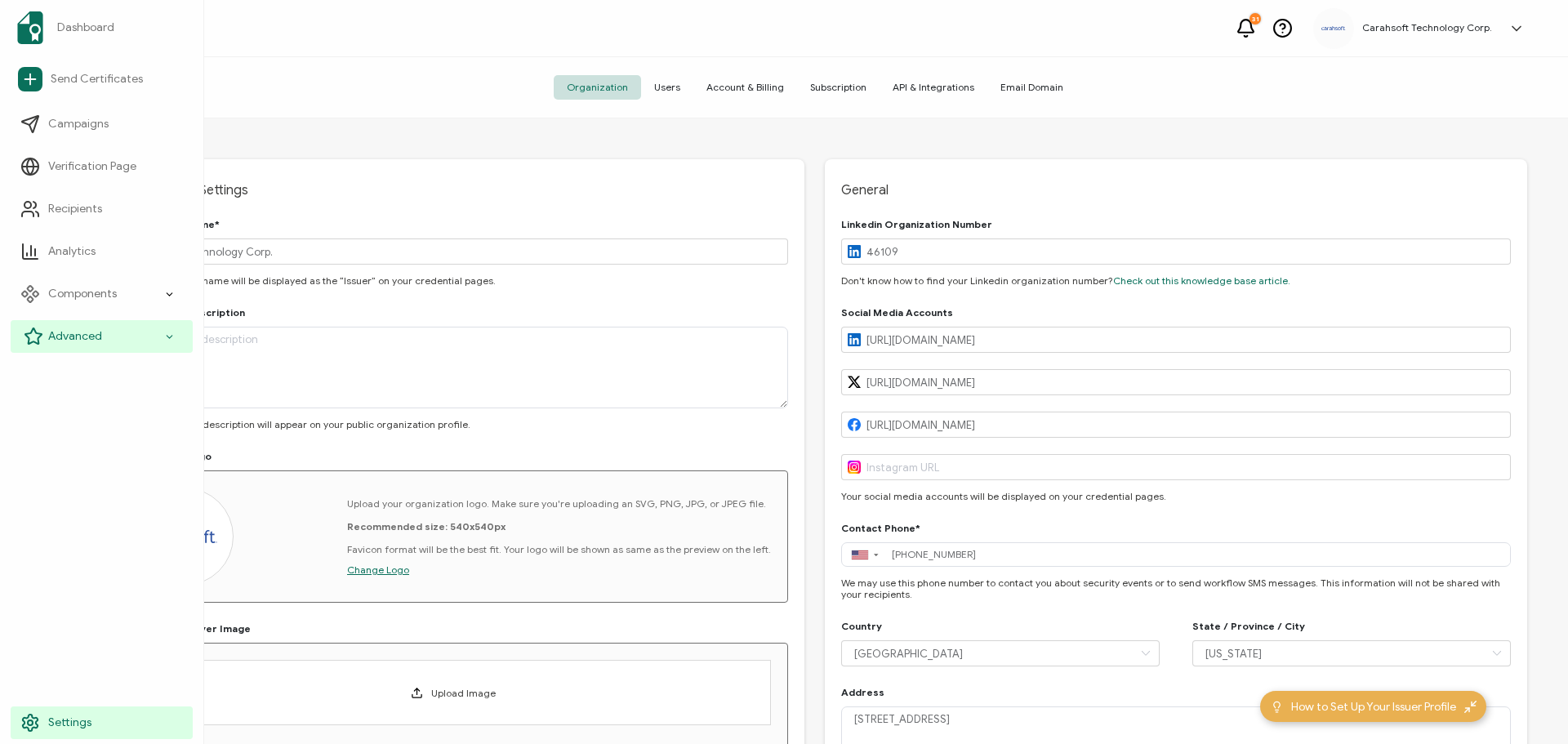
click at [170, 332] on icon at bounding box center [170, 337] width 11 height 19
click at [171, 330] on icon at bounding box center [170, 337] width 11 height 19
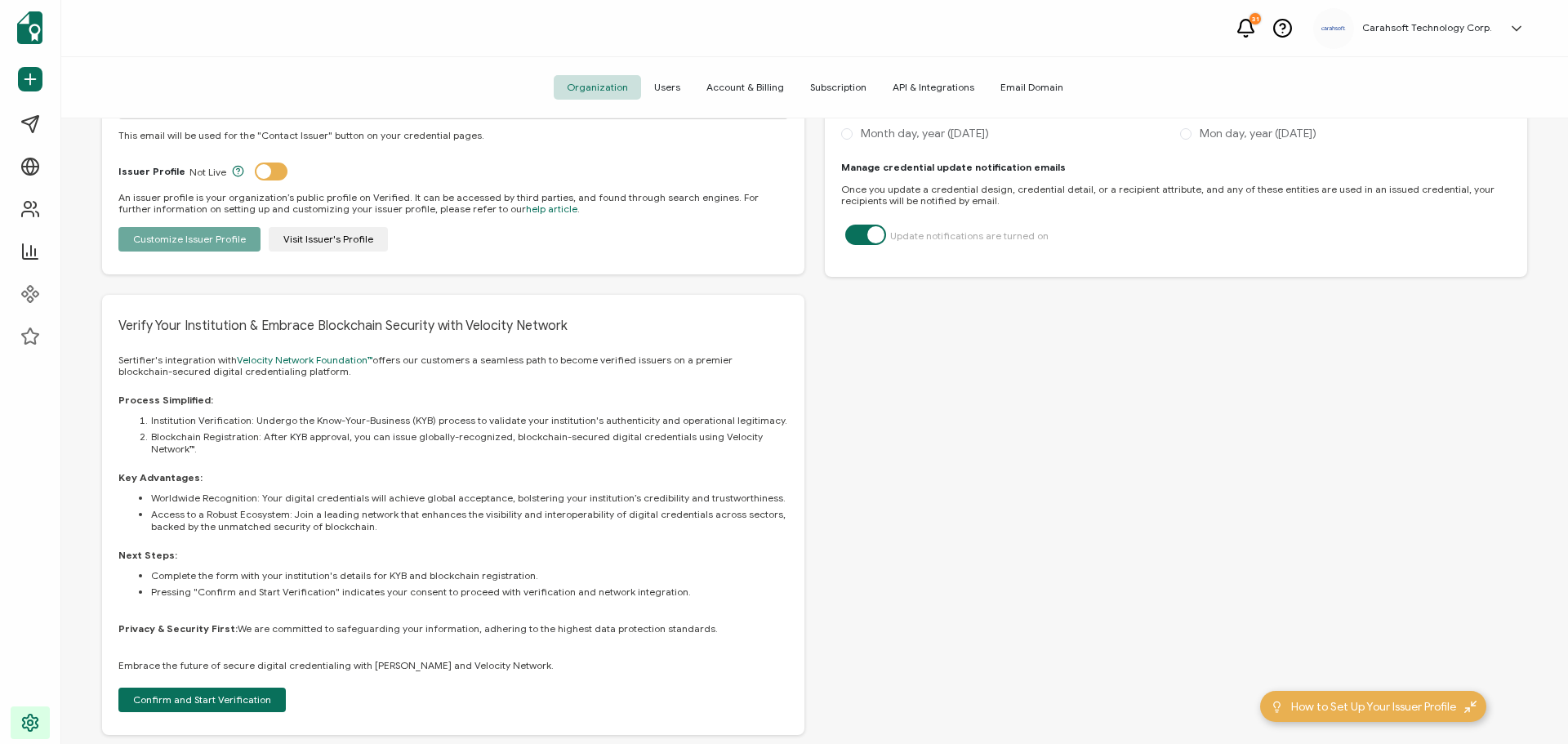
scroll to position [841, 0]
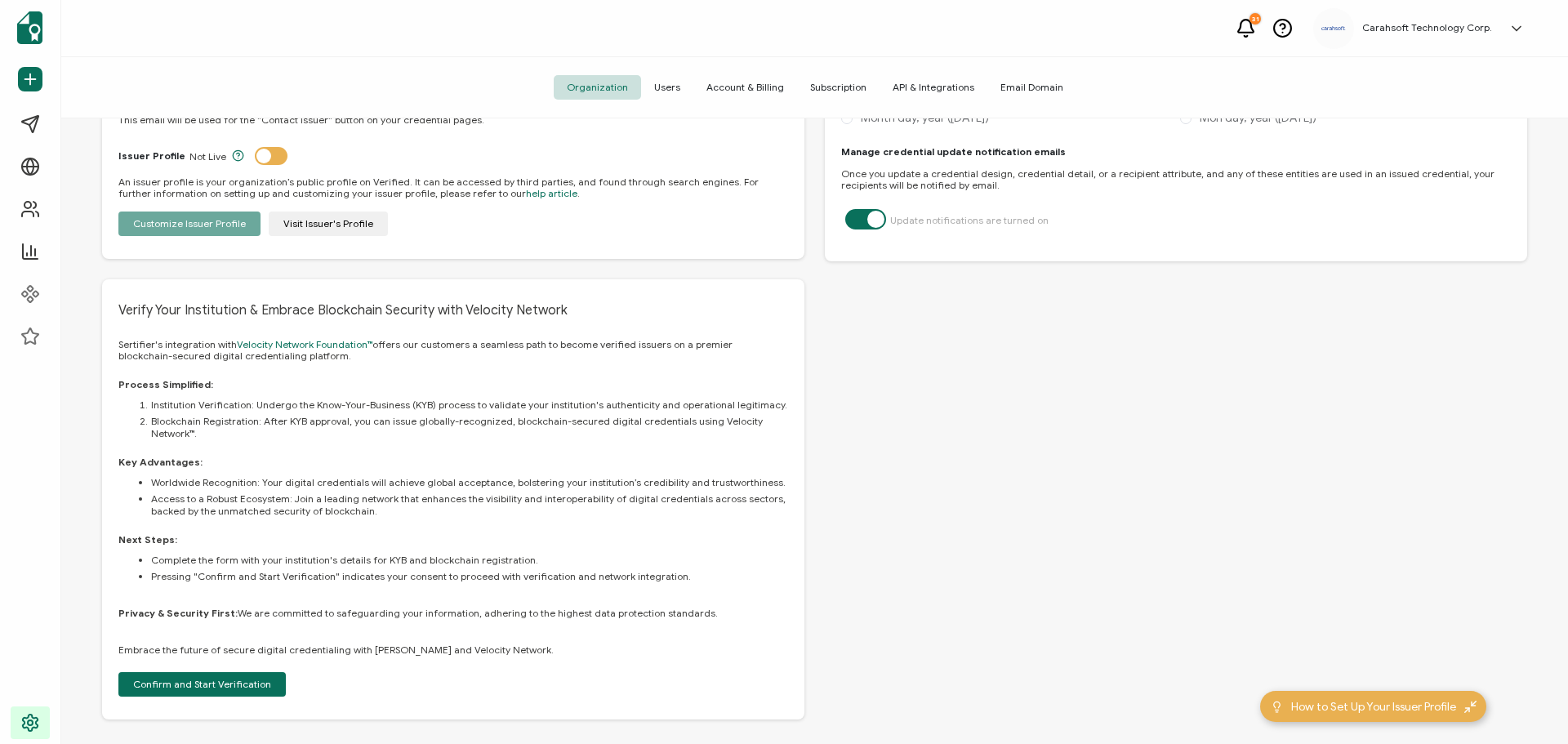
click at [868, 213] on label at bounding box center [865, 211] width 41 height 4
click at [868, 214] on input "checkbox" at bounding box center [862, 219] width 11 height 11
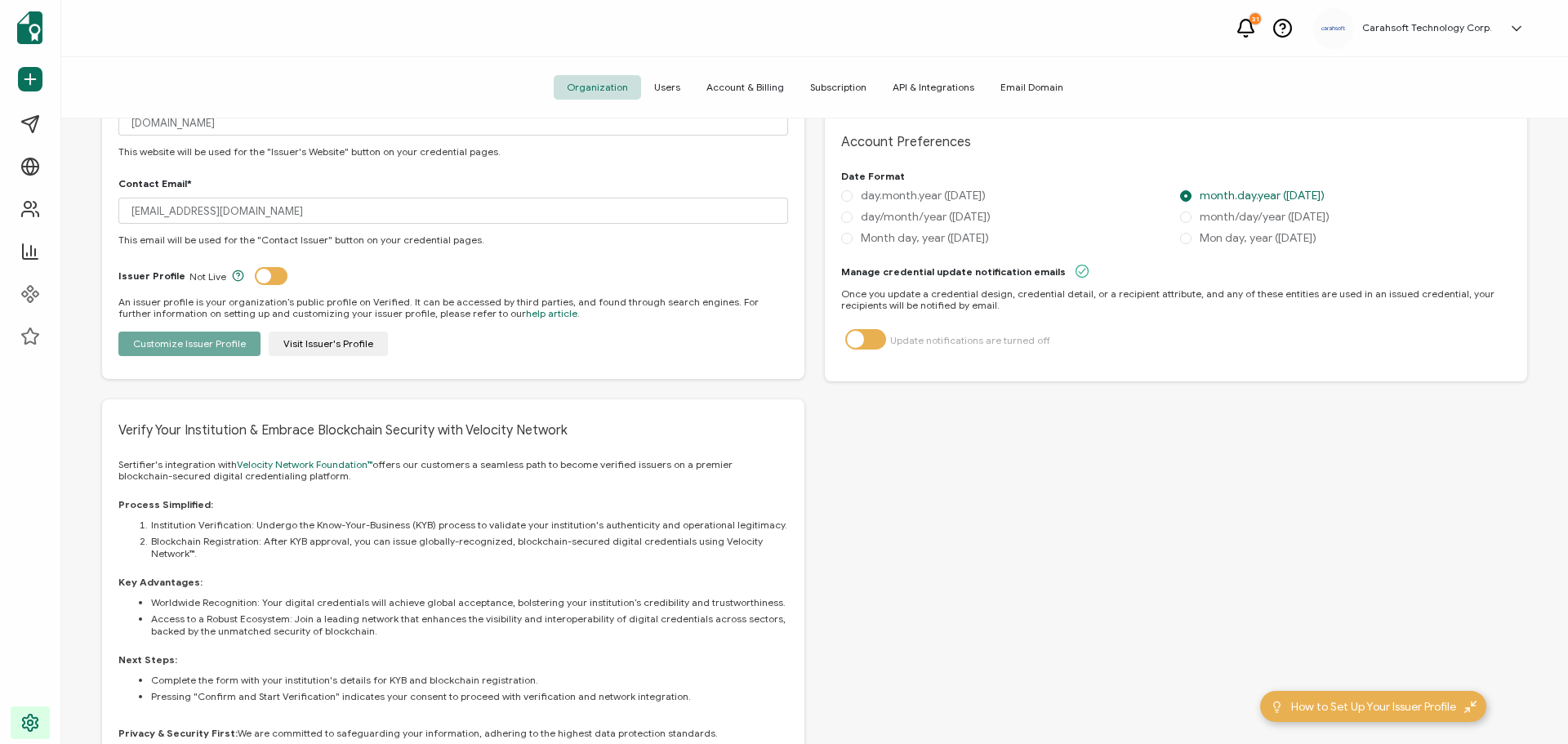
scroll to position [677, 0]
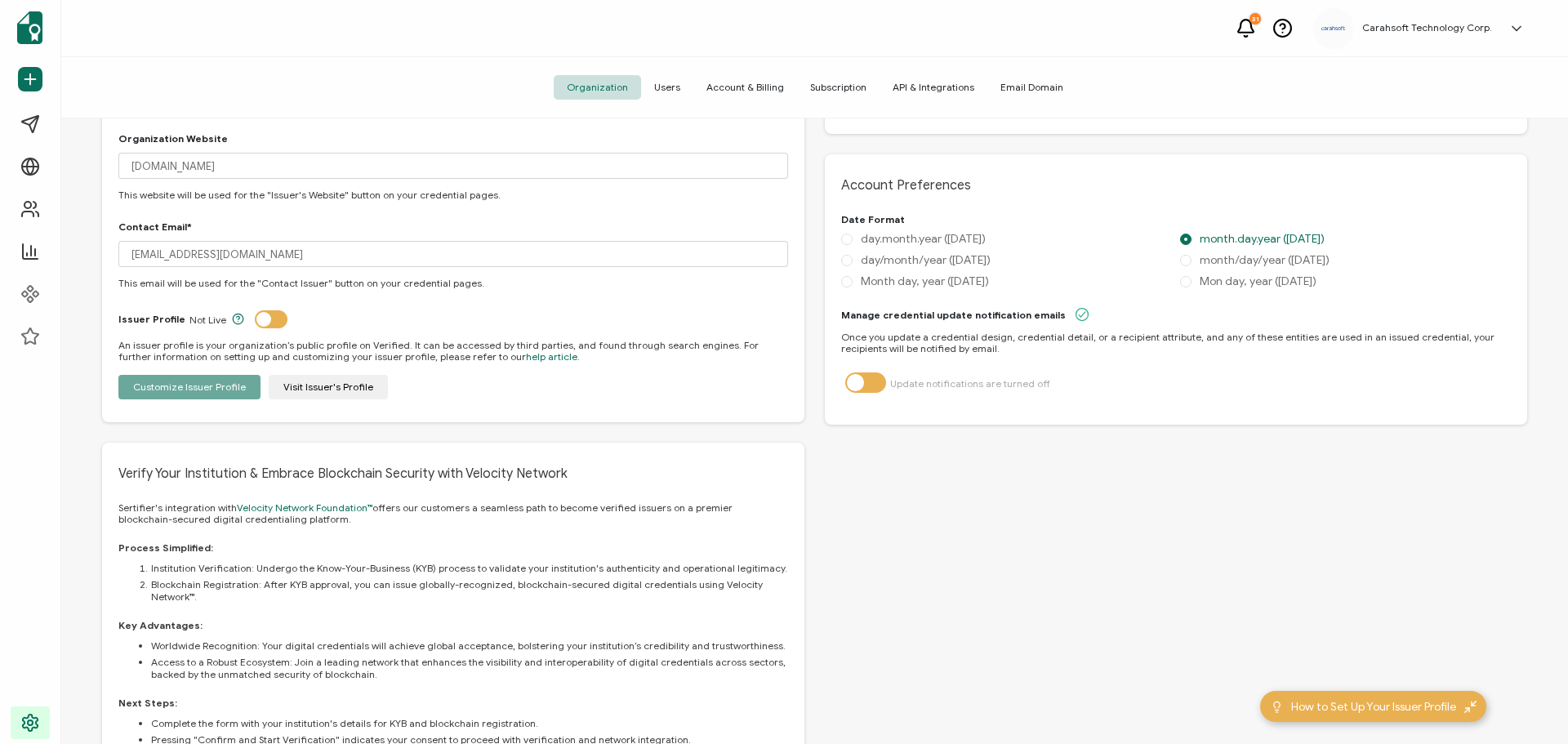
click at [1148, 447] on div "General Linkedin Organization Number 46109 Don't know how to find your Linkedin…" at bounding box center [1176, 183] width 702 height 1401
click at [1366, 424] on div "Account Preferences Date Format day.month.year (20.08.2025) month.day.year (08.…" at bounding box center [1176, 289] width 702 height 270
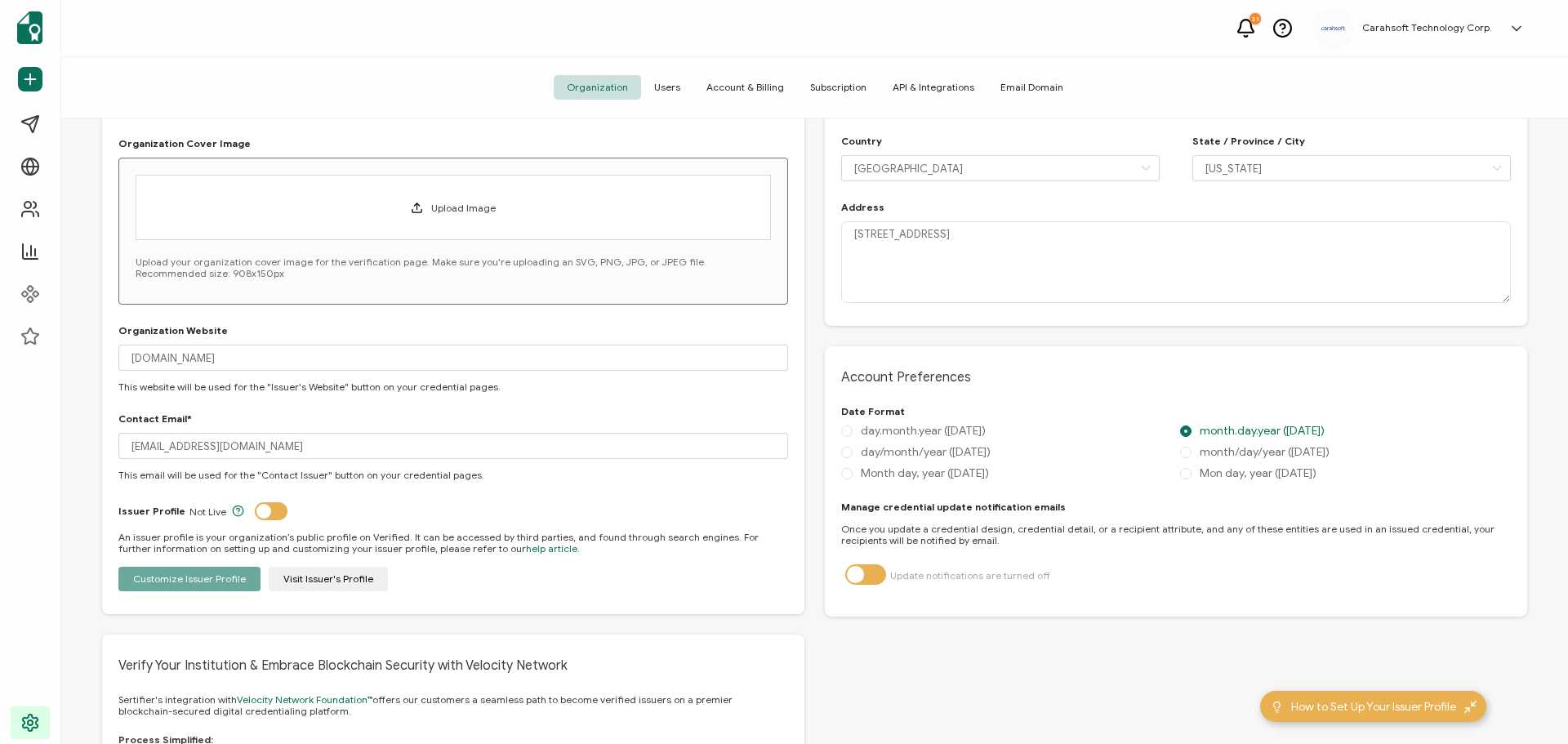
scroll to position [514, 0]
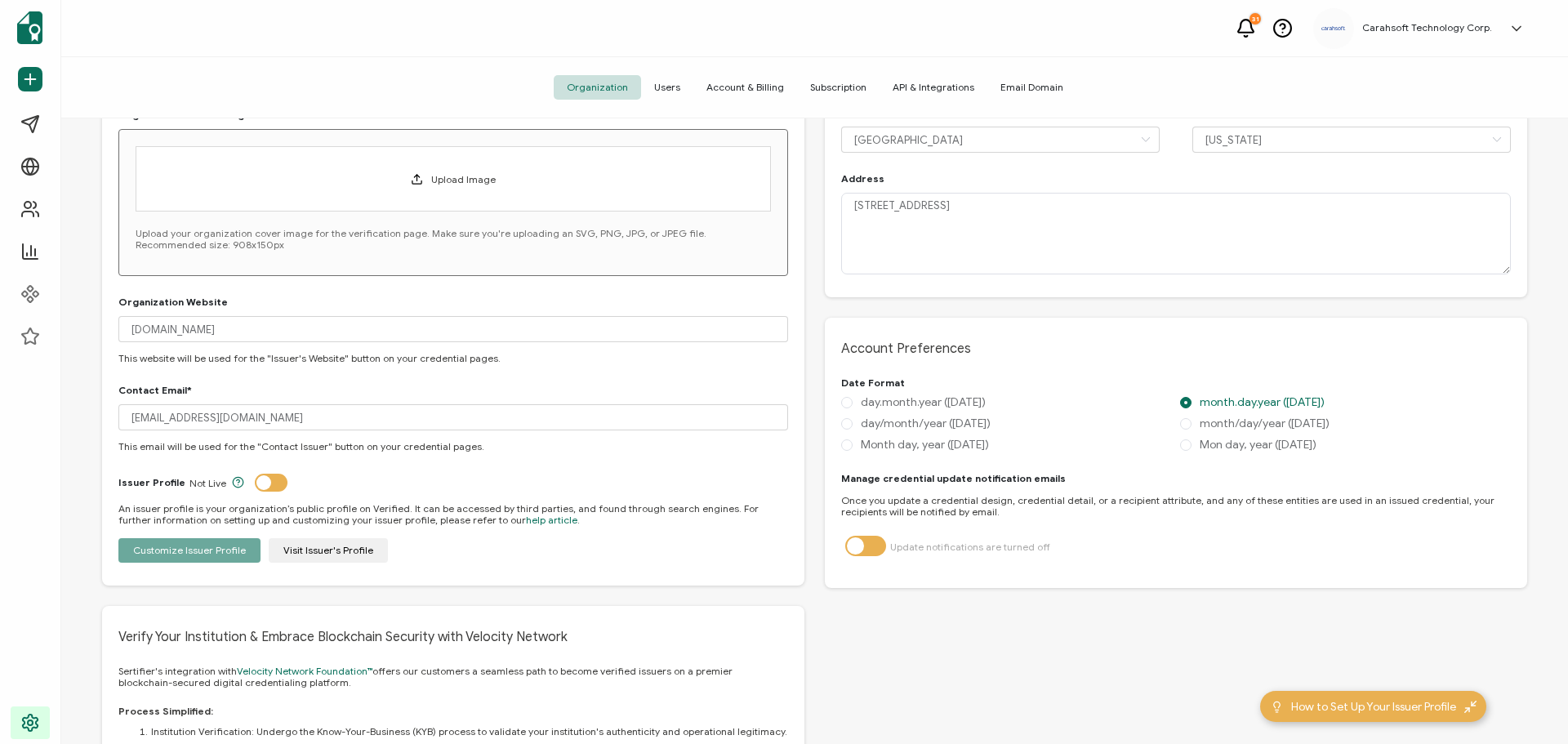
click at [869, 540] on label at bounding box center [865, 538] width 41 height 4
click at [868, 544] on input "checkbox" at bounding box center [862, 546] width 11 height 11
click at [869, 540] on label at bounding box center [865, 538] width 41 height 4
click at [868, 545] on input "checkbox" at bounding box center [862, 546] width 11 height 11
checkbox input "false"
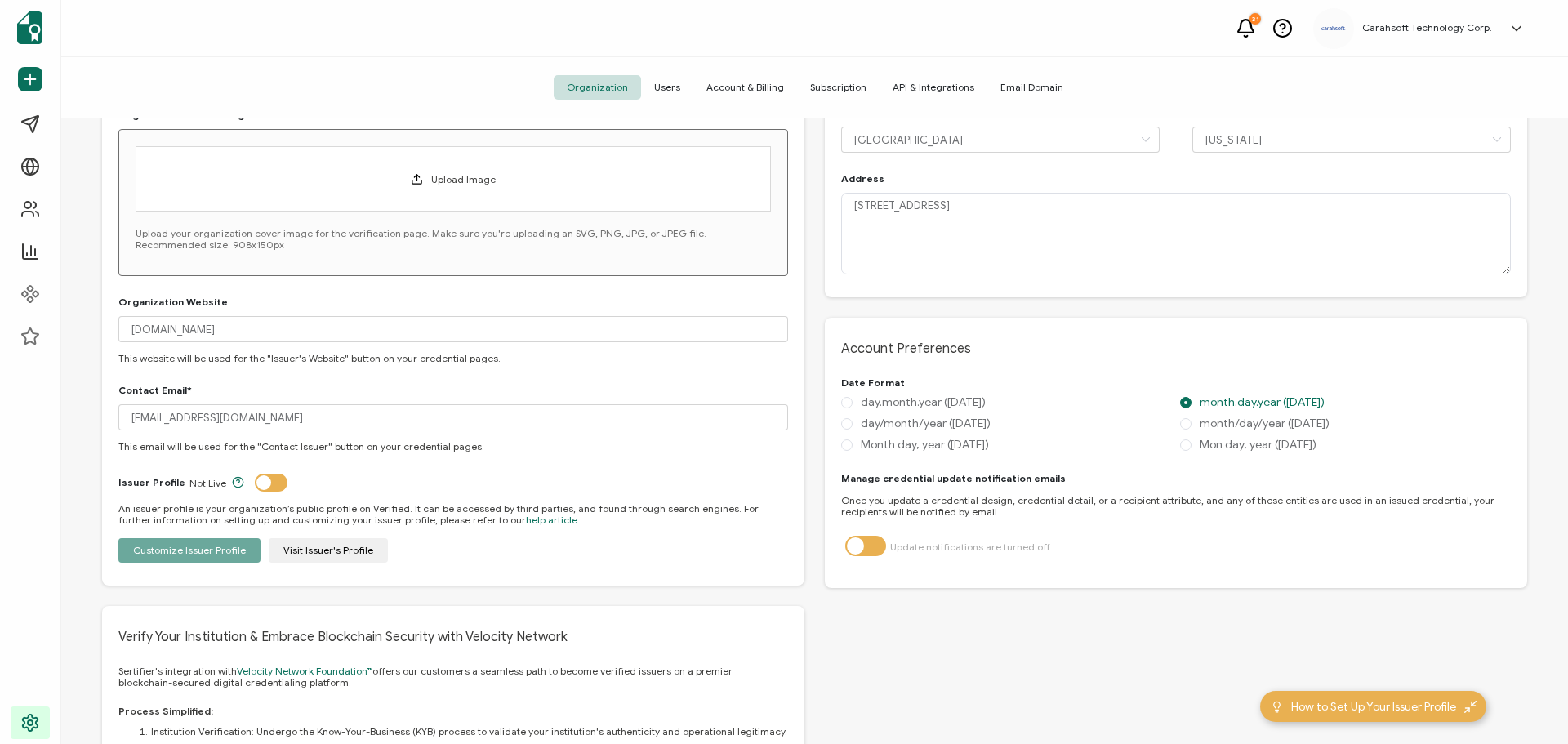
click at [1226, 519] on div "Manage credential update notification emails Once you update a credential desig…" at bounding box center [1176, 519] width 670 height 92
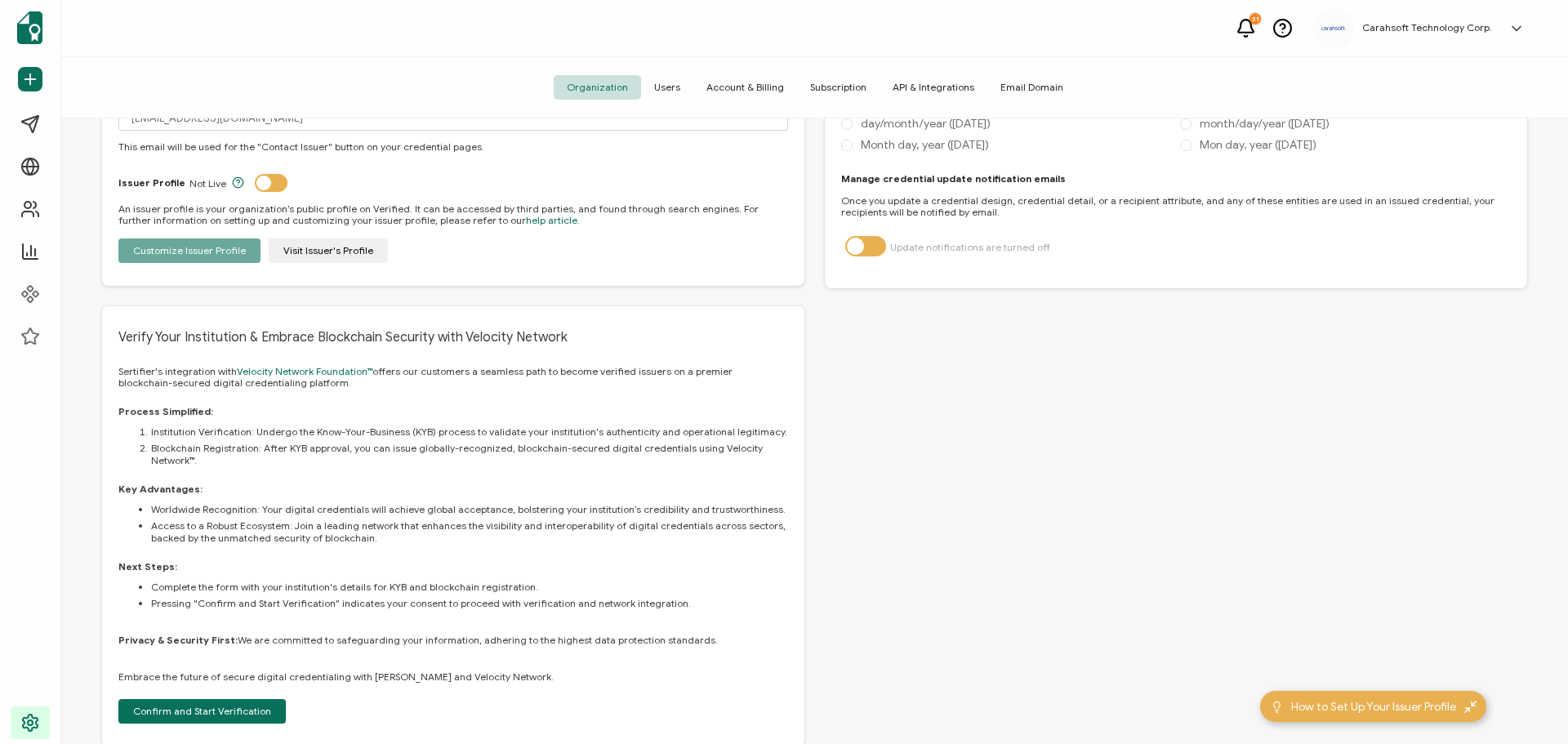
scroll to position [841, 0]
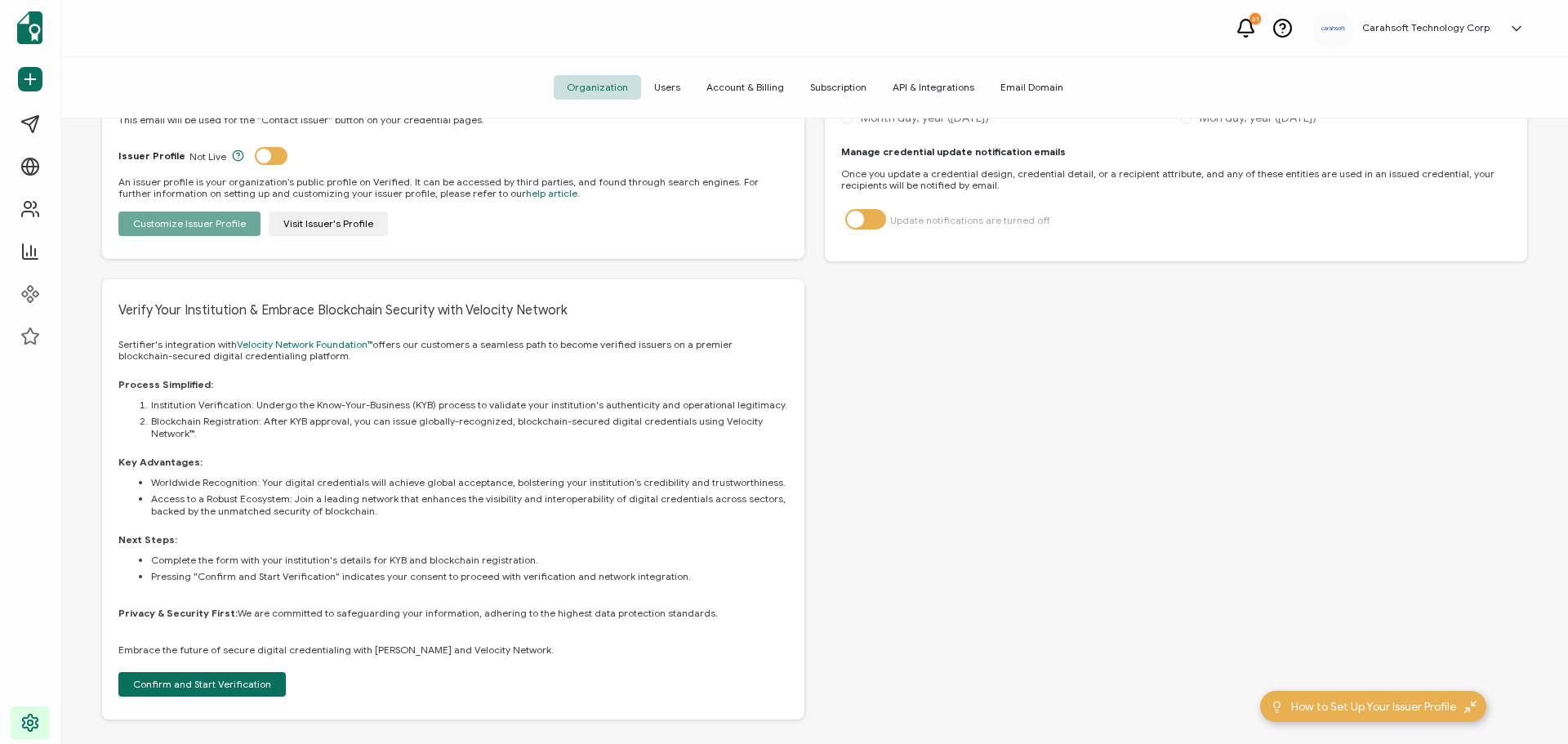
click at [981, 429] on div "General Linkedin Organization Number 46109 Don't know how to find your Linkedin…" at bounding box center [1176, 19] width 702 height 1401
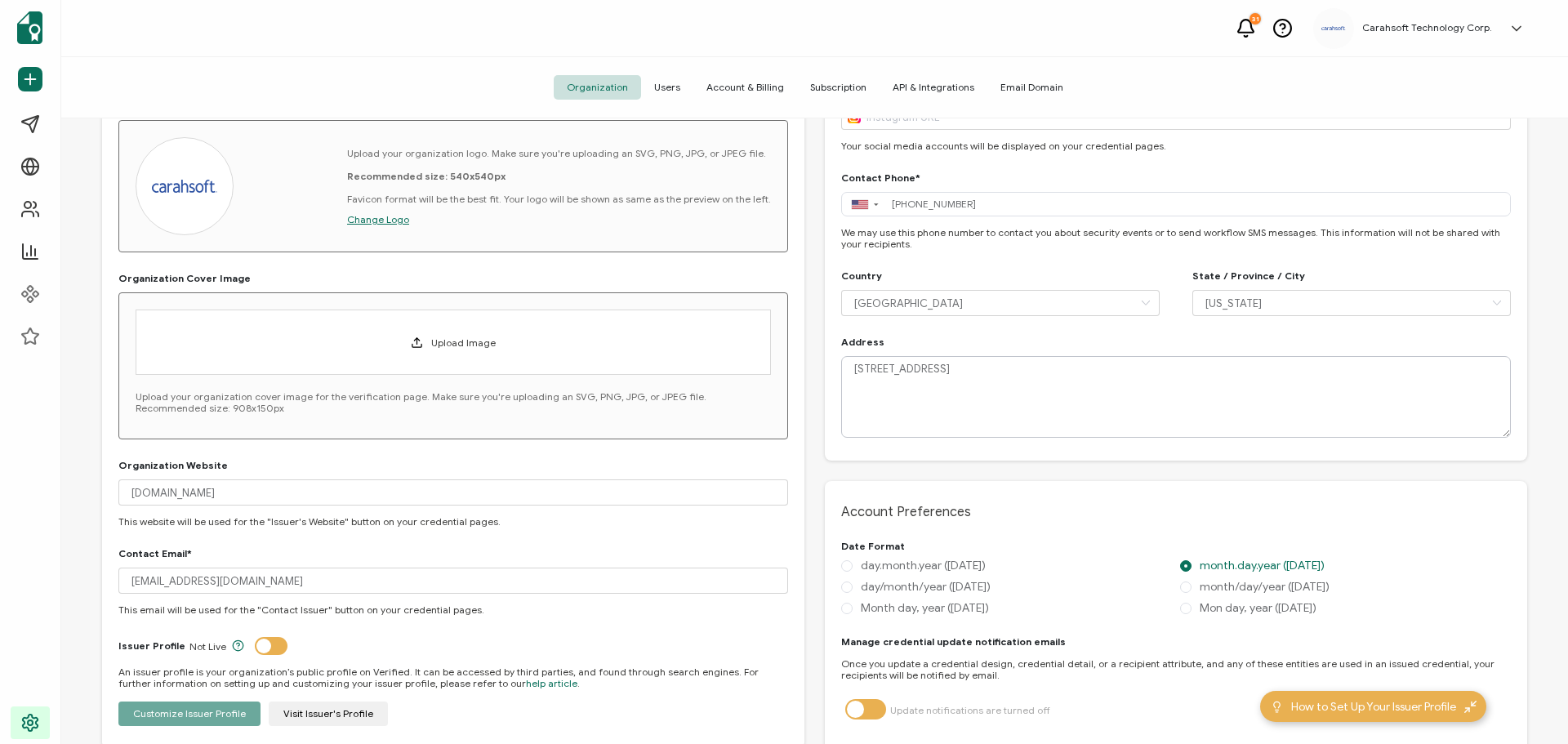
scroll to position [0, 0]
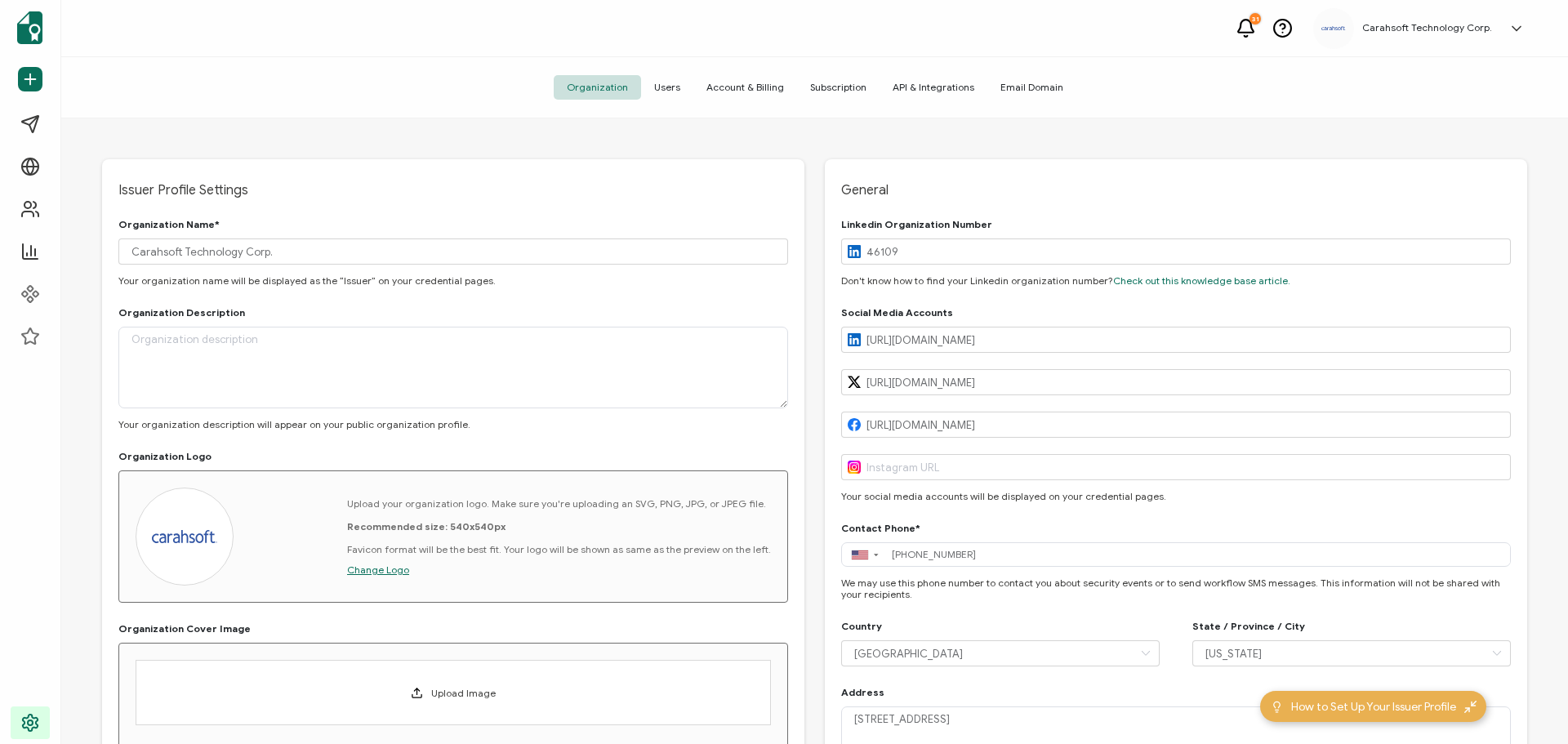
click at [674, 89] on span "Users" at bounding box center [666, 87] width 52 height 25
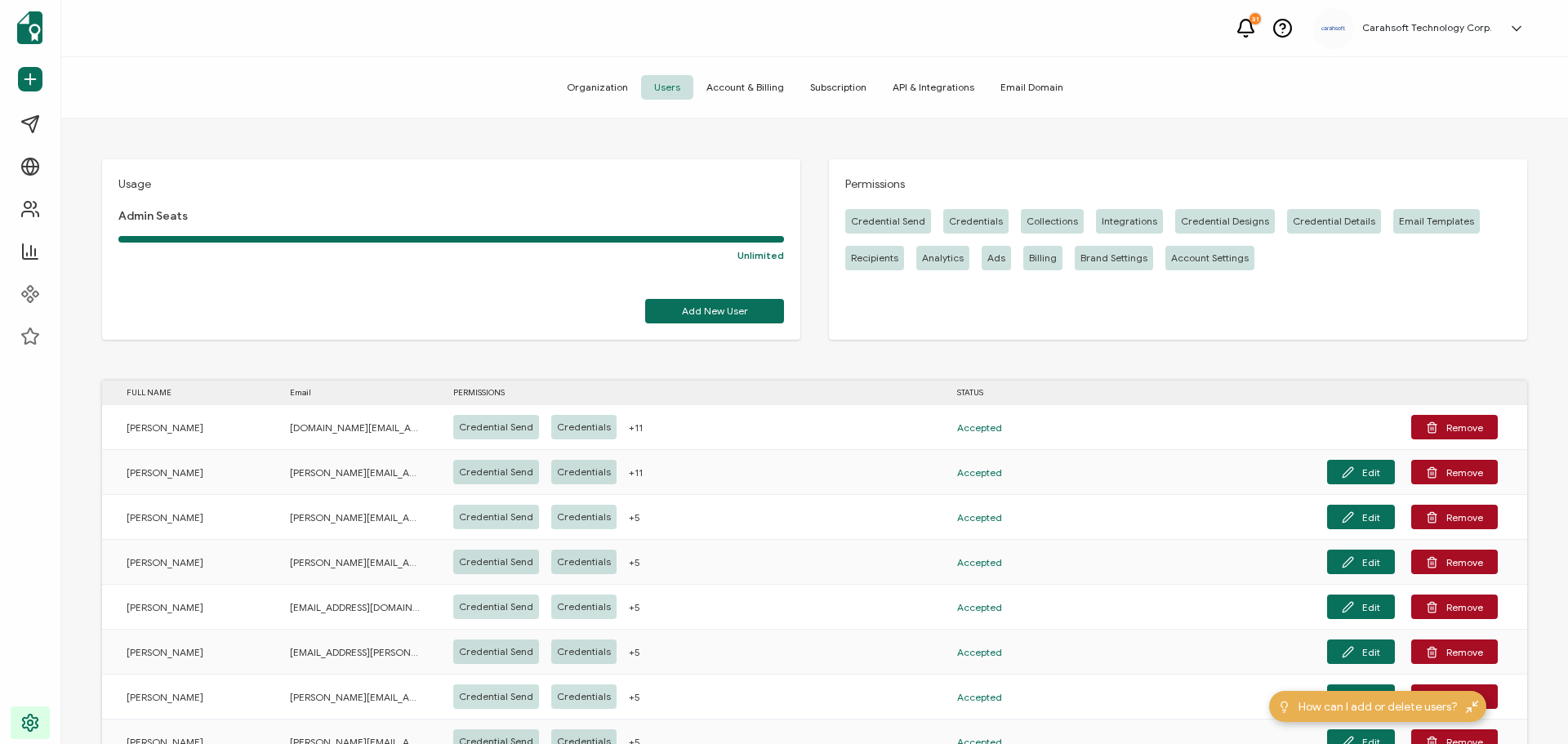
click at [617, 84] on span "Organization" at bounding box center [598, 87] width 88 height 25
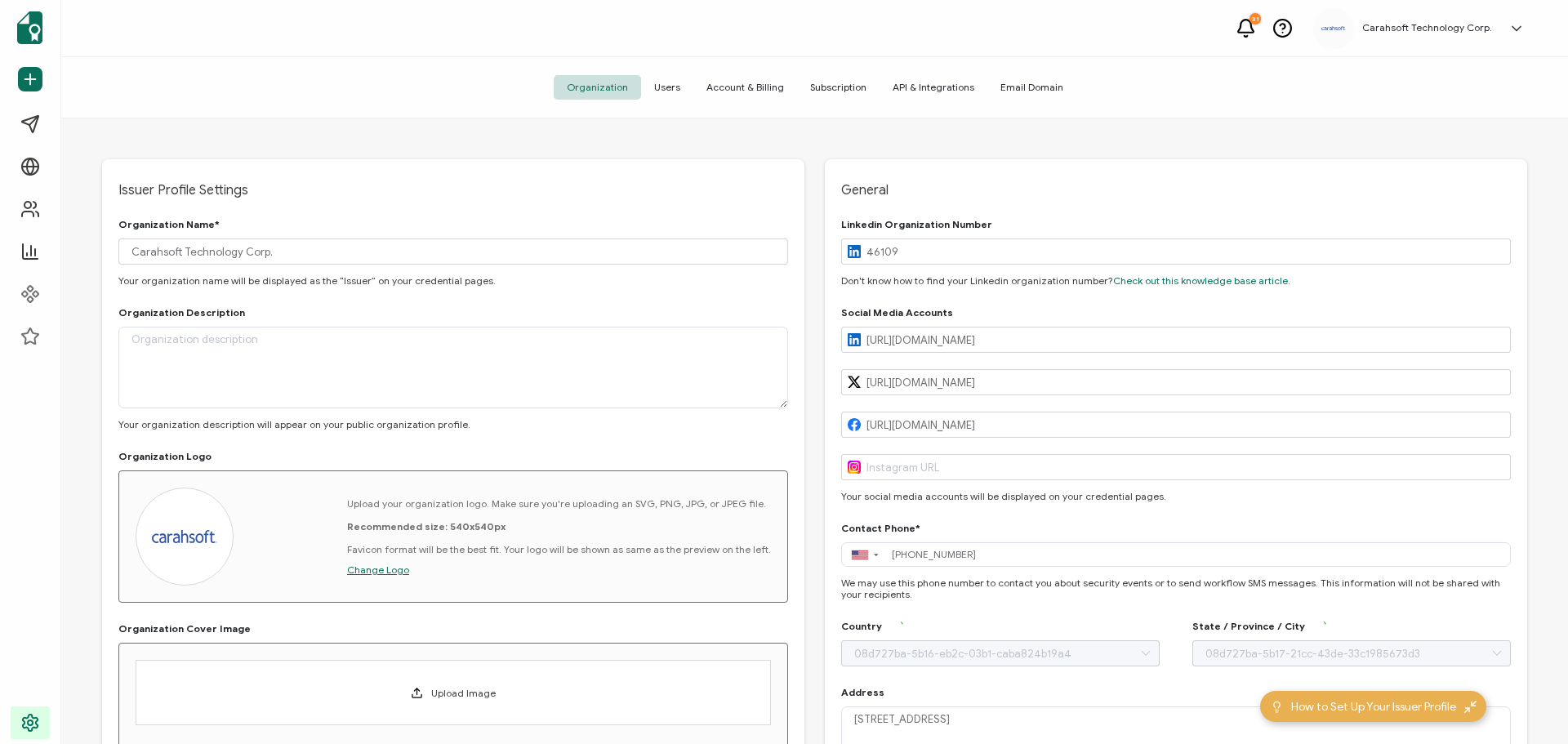
type input "United States"
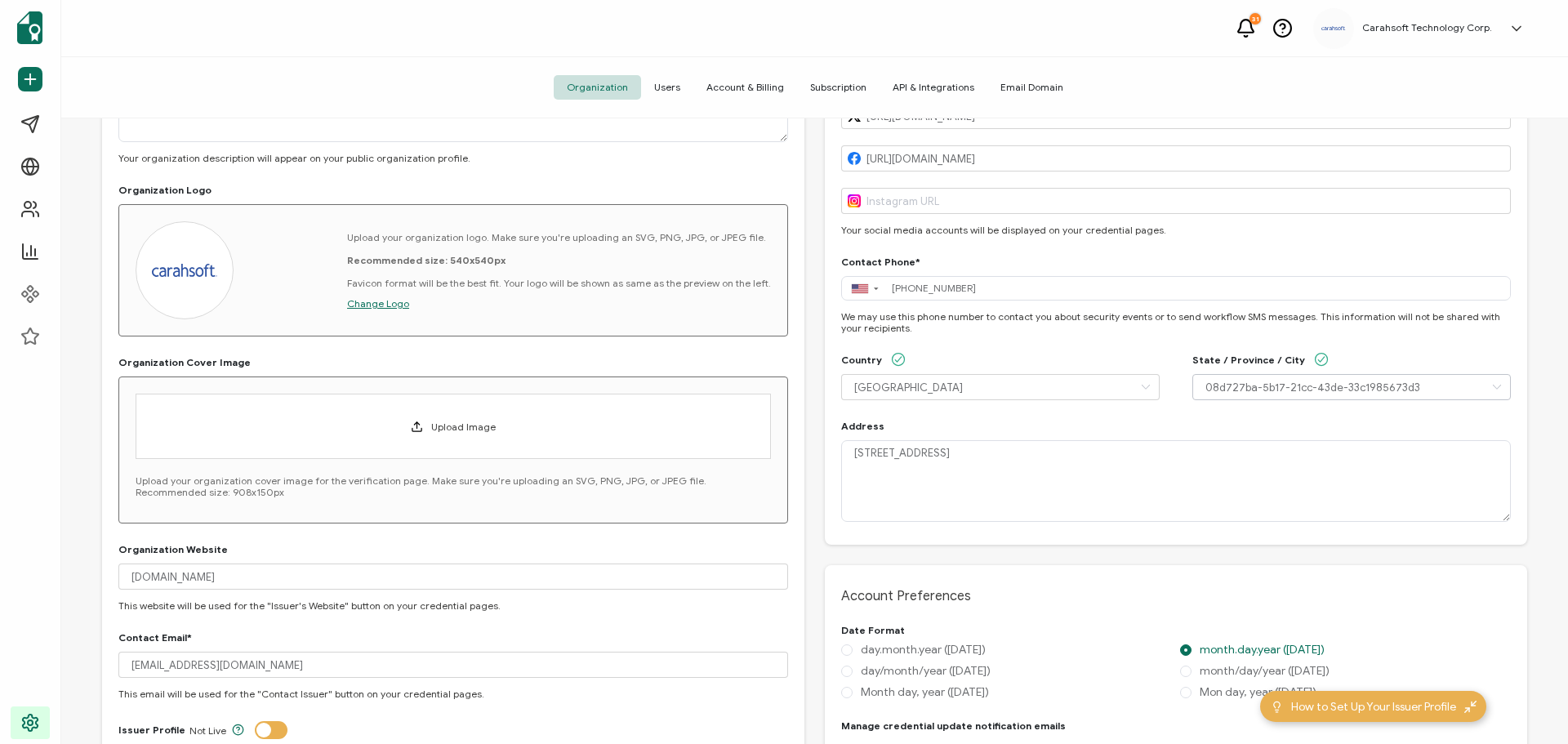
scroll to position [490, 0]
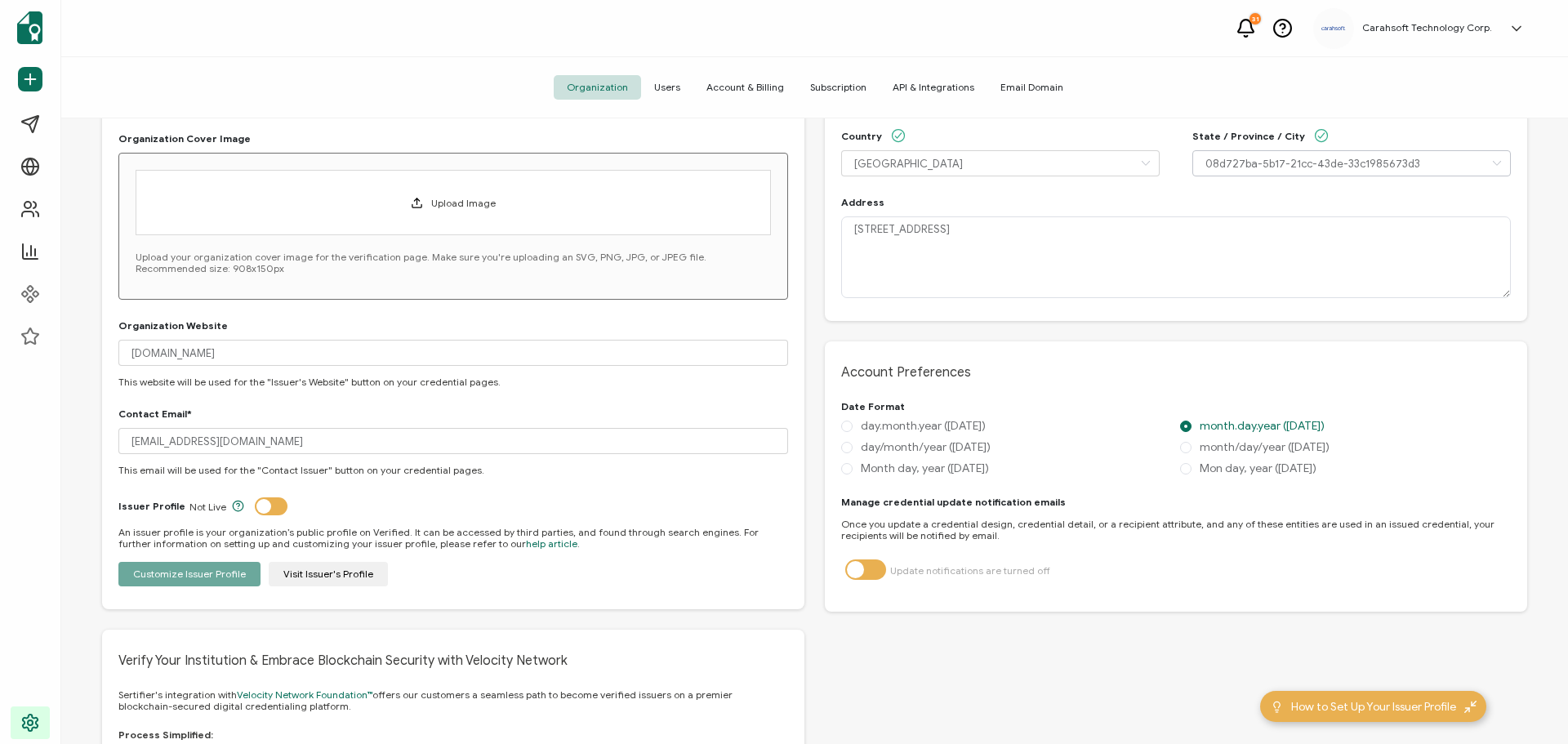
type input "Virginia"
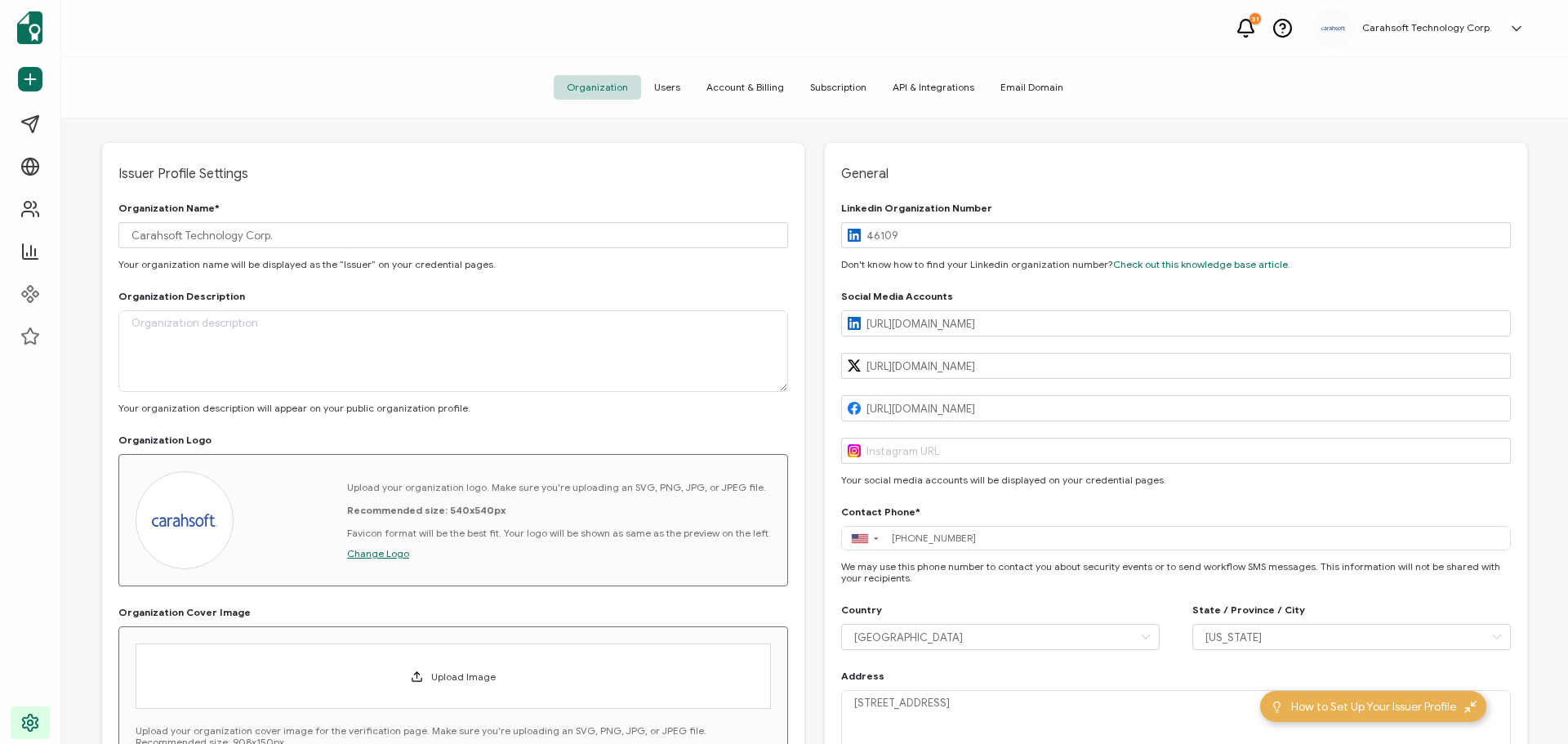
scroll to position [0, 0]
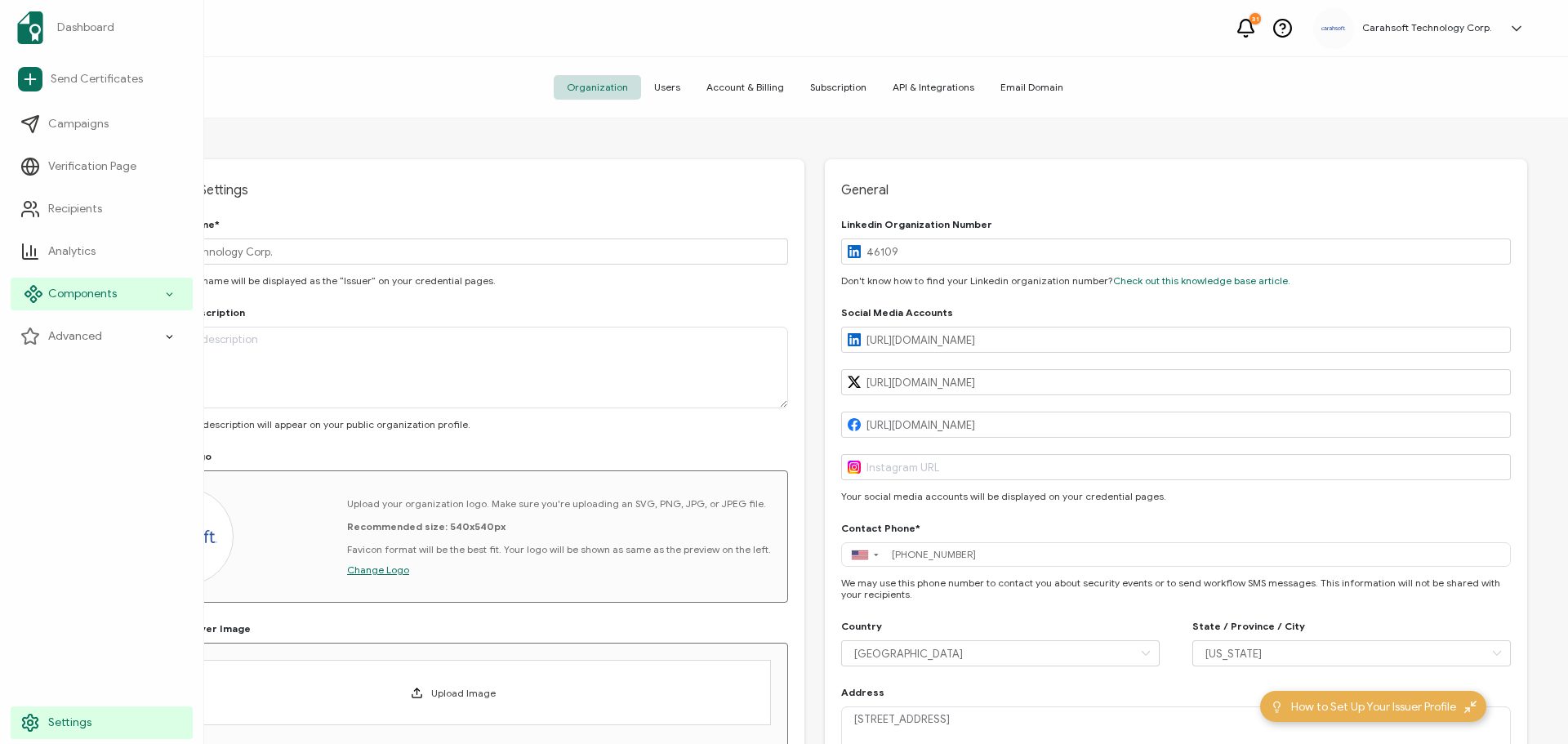
click at [85, 288] on span "Components" at bounding box center [82, 294] width 68 height 16
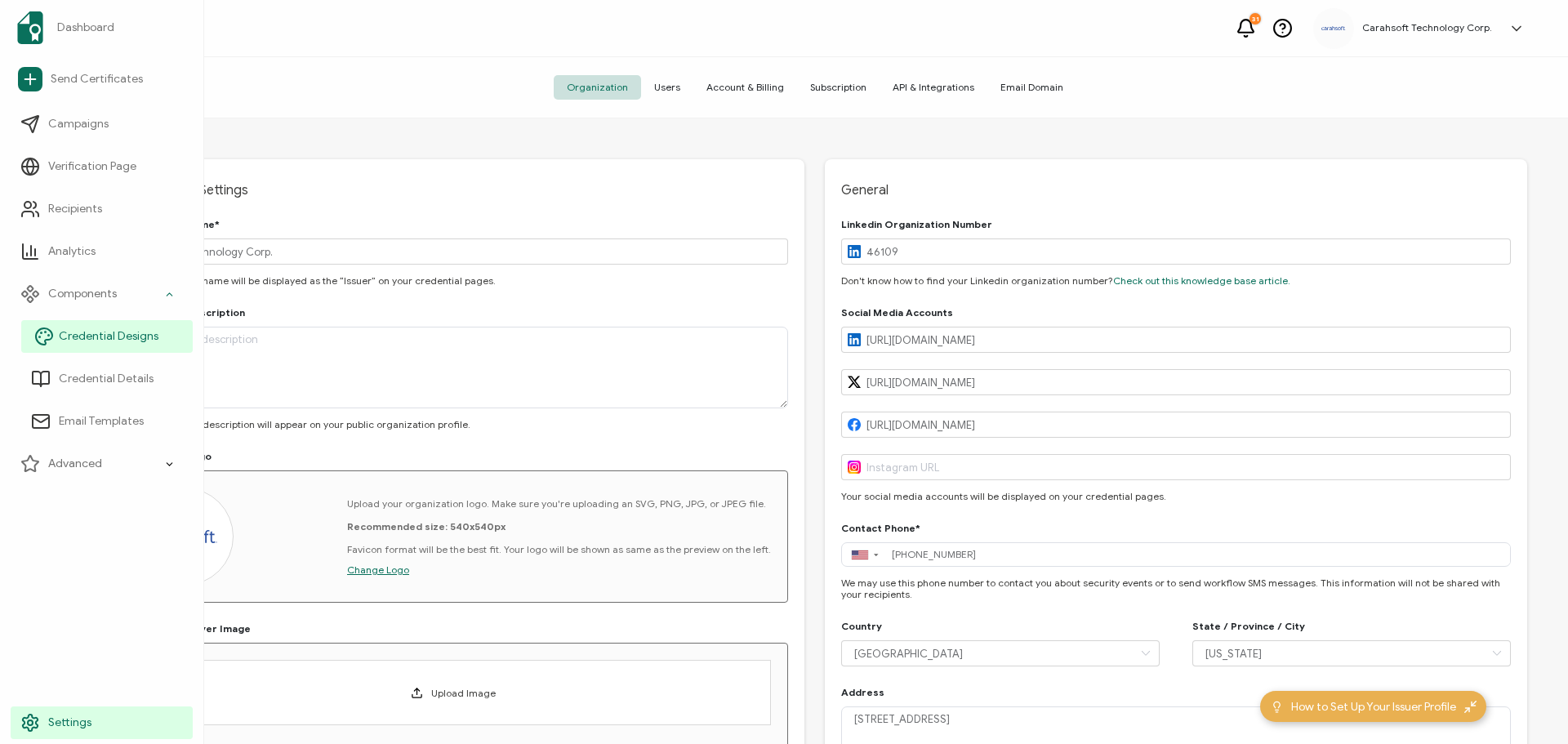
click at [98, 332] on span "Credential Designs" at bounding box center [108, 337] width 99 height 16
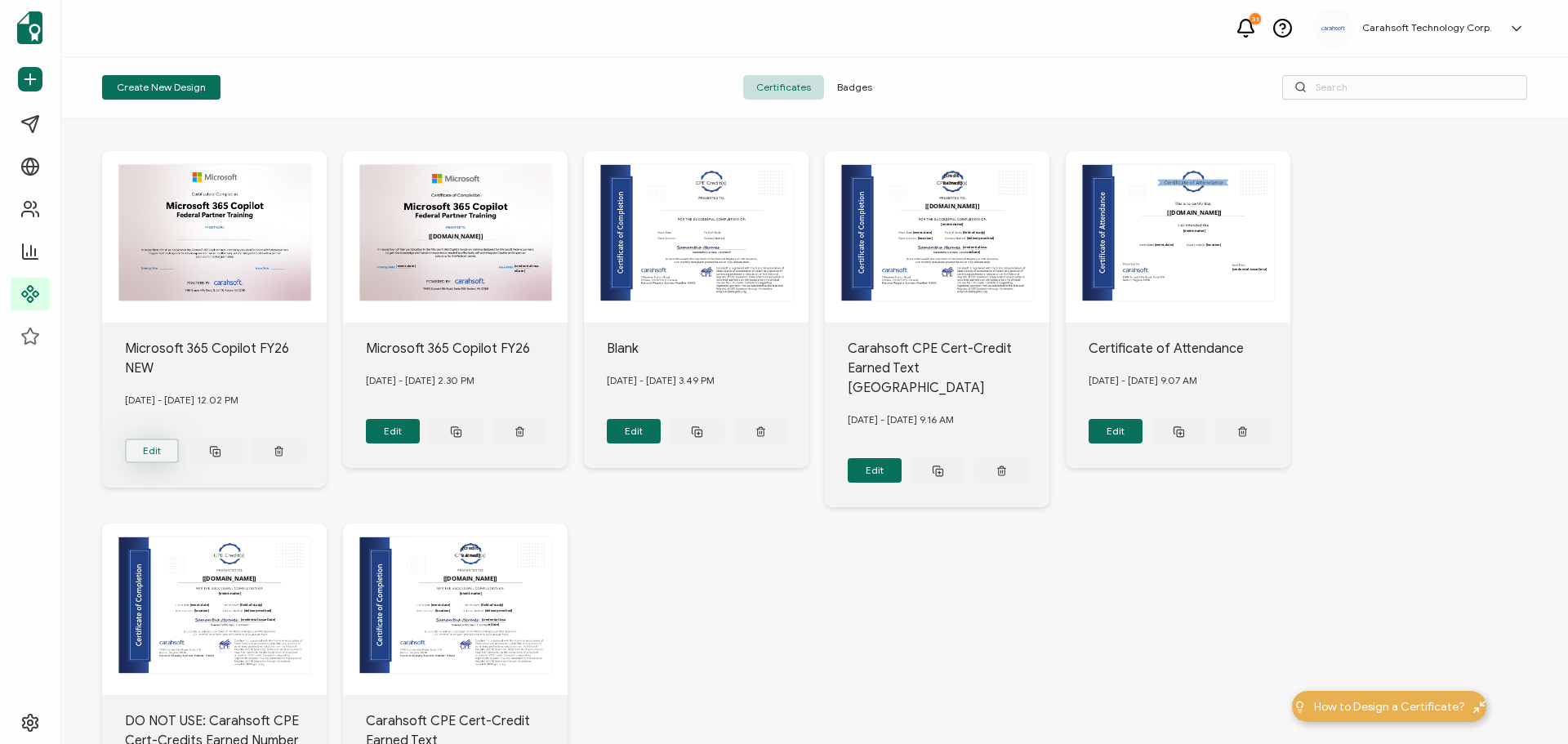
click at [170, 450] on button "Edit" at bounding box center [152, 450] width 55 height 25
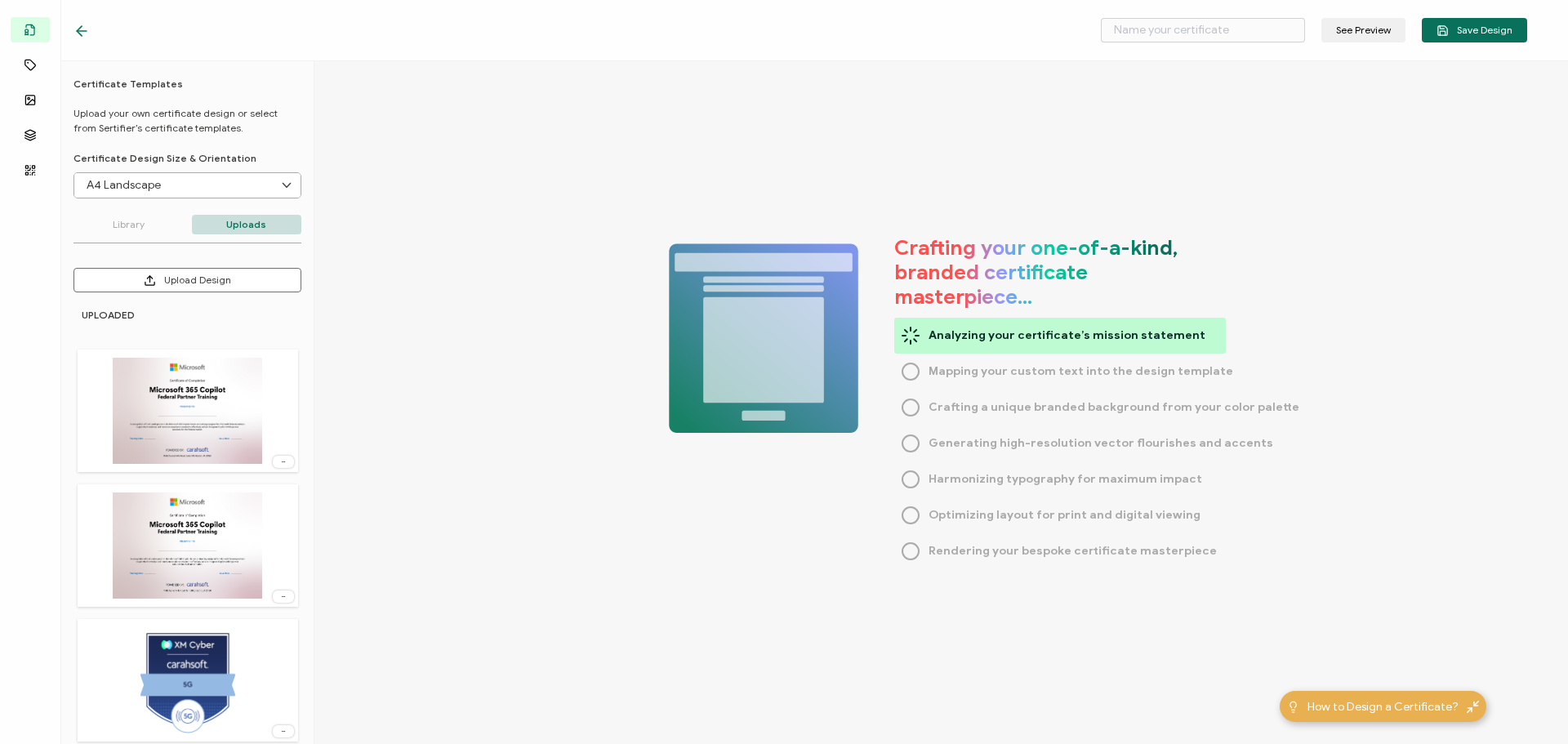
type input "Microsoft 365 Copilot FY26 NEW"
